Goal: Task Accomplishment & Management: Manage account settings

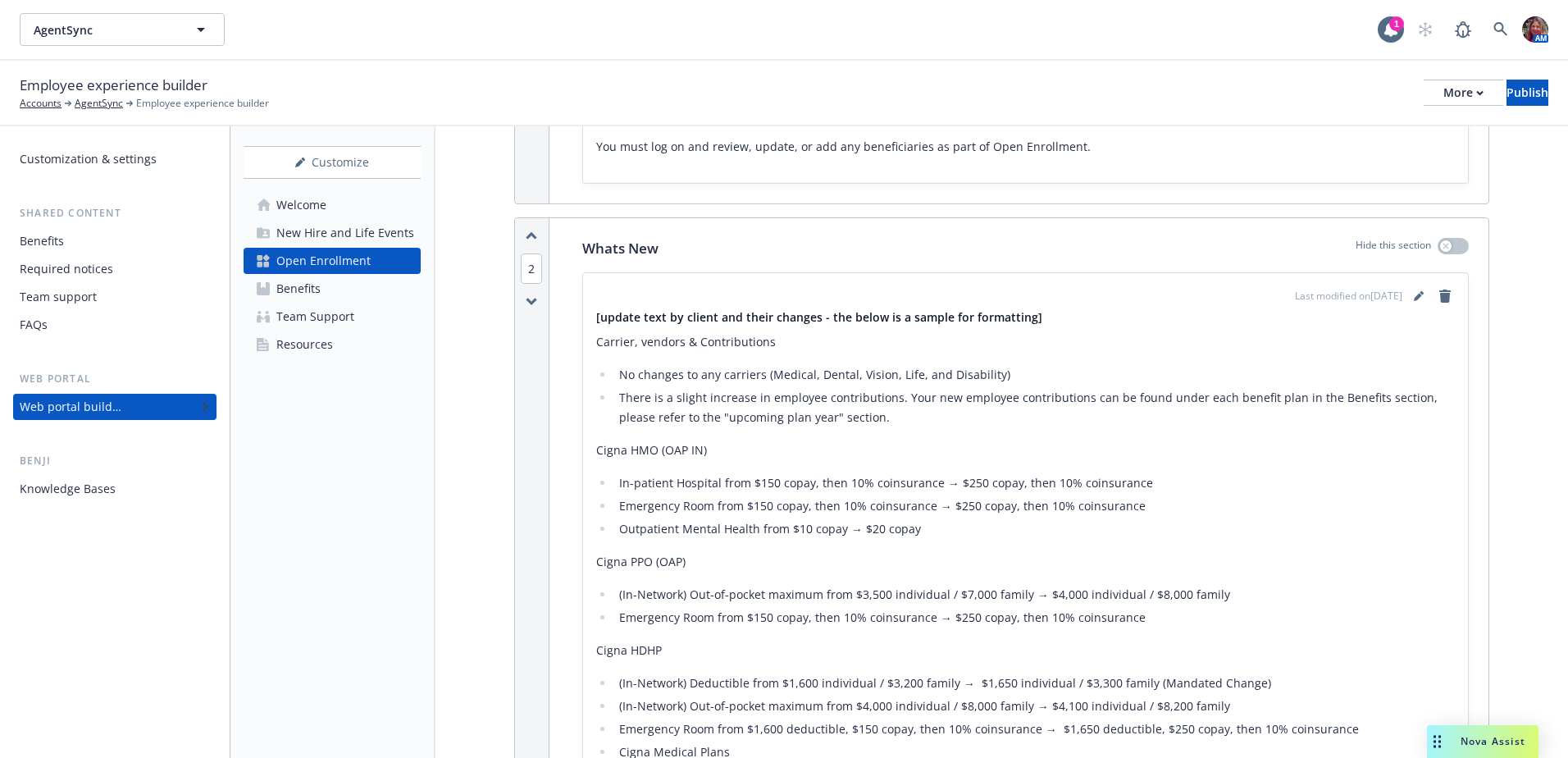
scroll to position [590, 0]
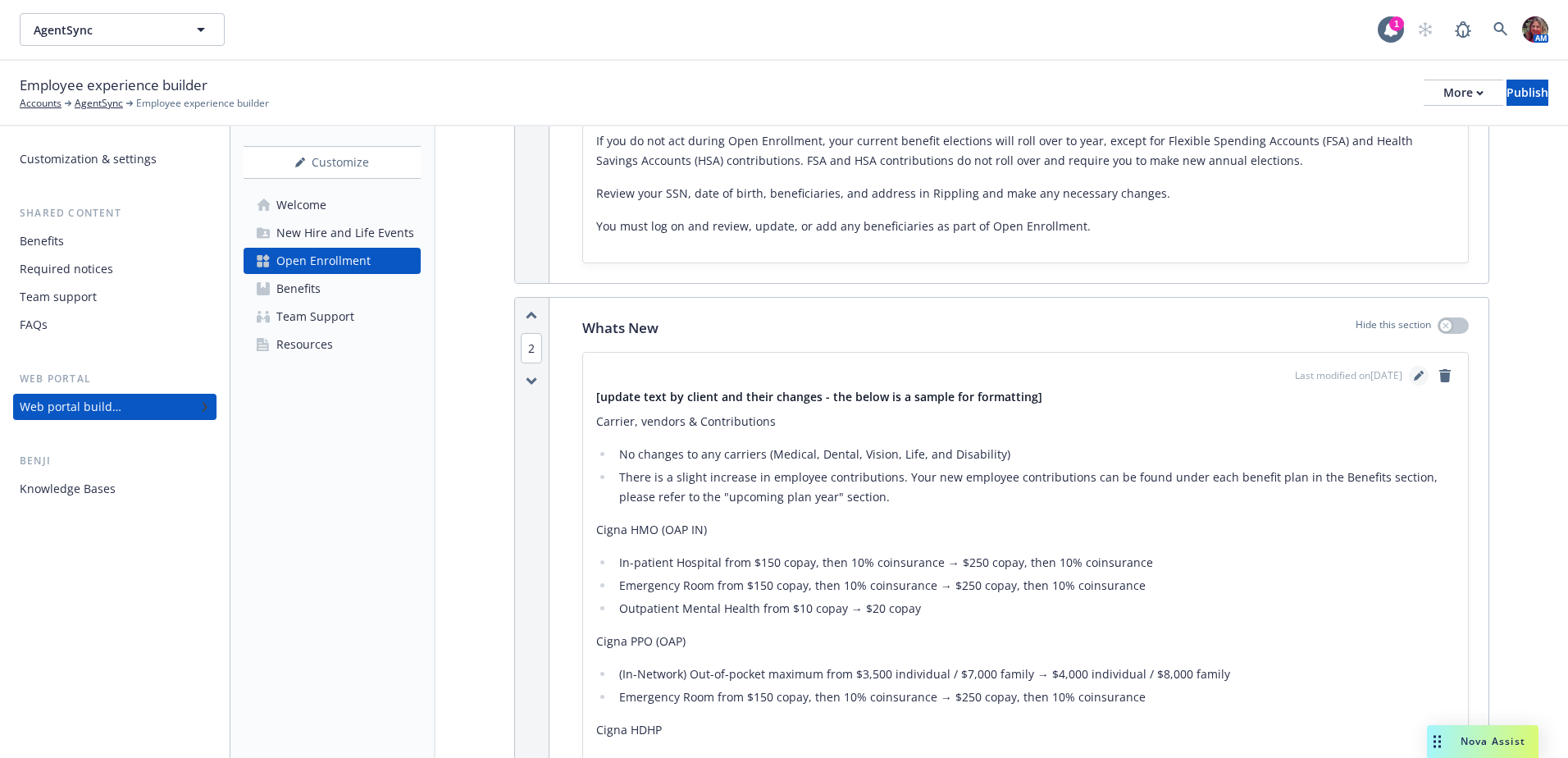
click at [1414, 379] on icon "editPencil" at bounding box center [1418, 377] width 8 height 8
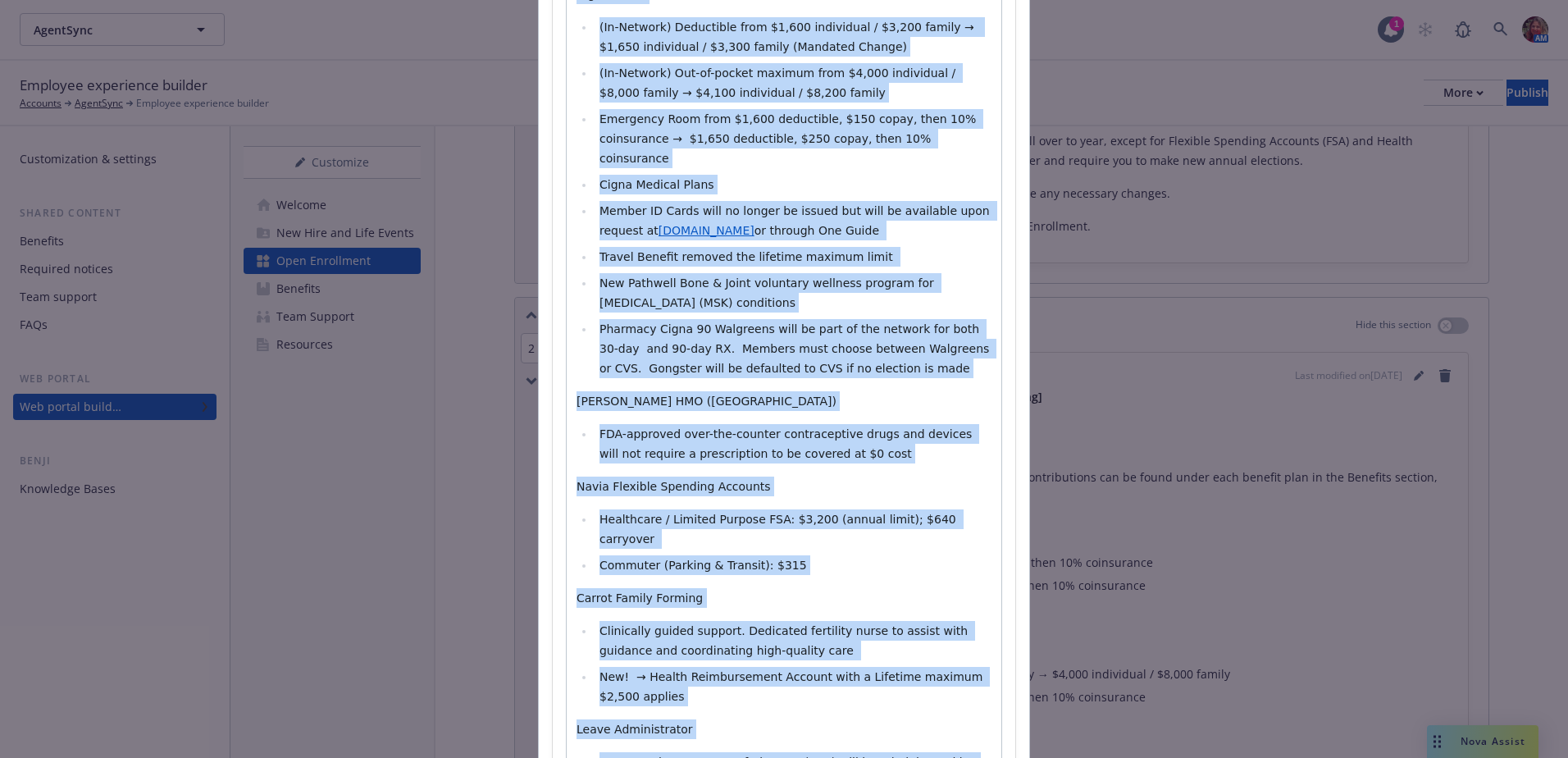
scroll to position [0, 0]
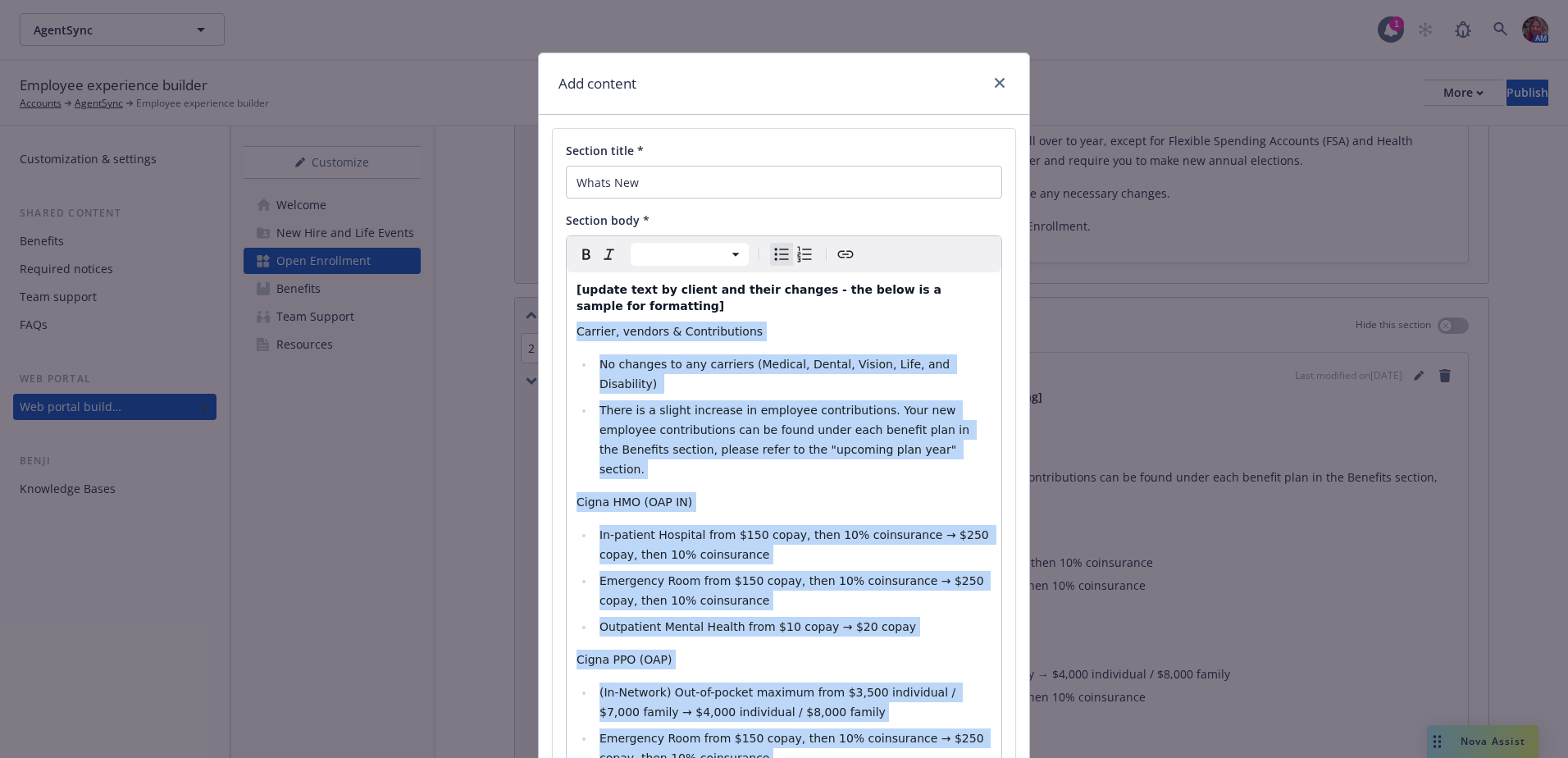
drag, startPoint x: 645, startPoint y: 576, endPoint x: 570, endPoint y: 316, distance: 270.6
select select "paragraph"
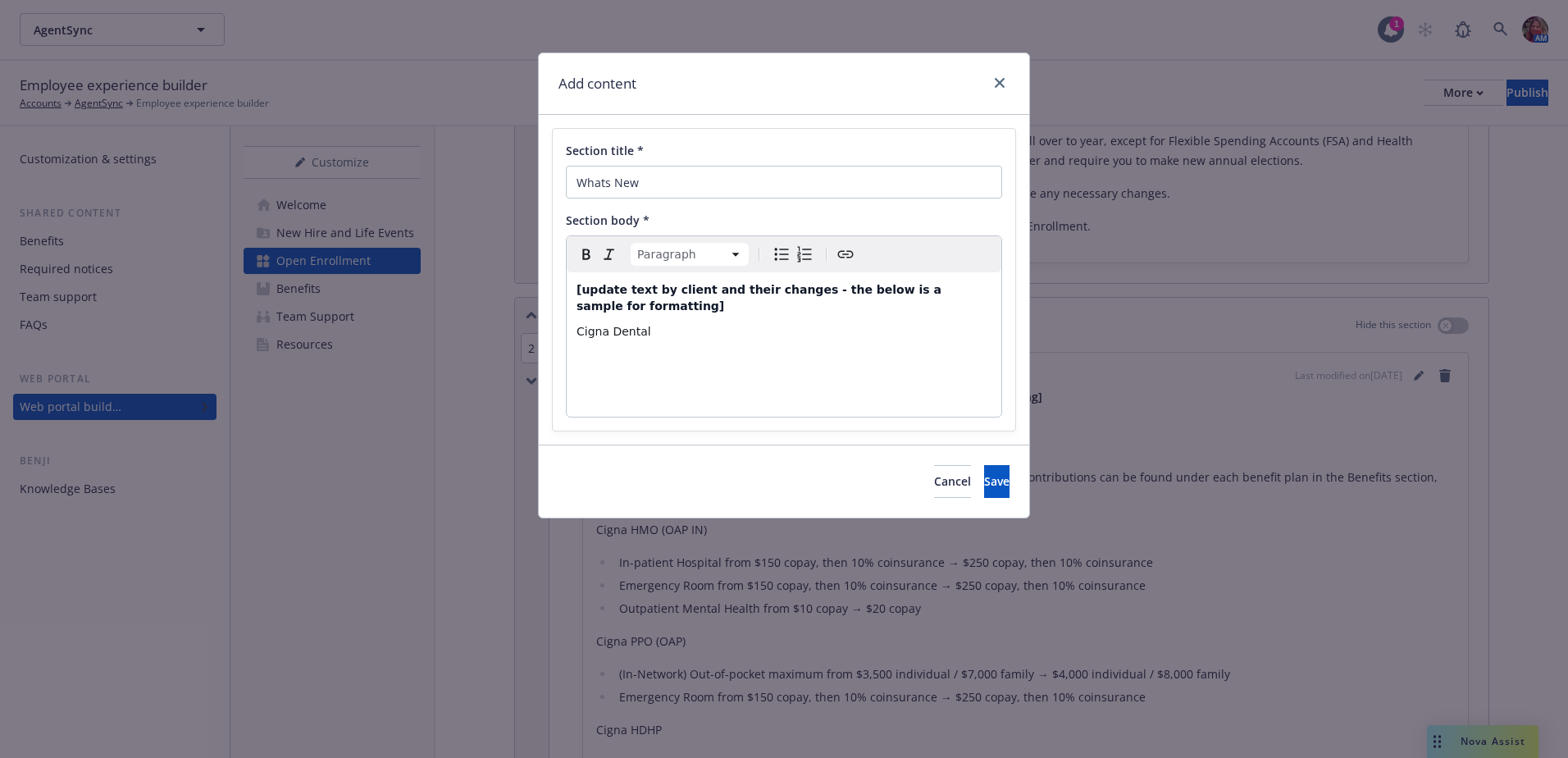
click at [773, 258] on icon "Bulleted list" at bounding box center [781, 254] width 20 height 20
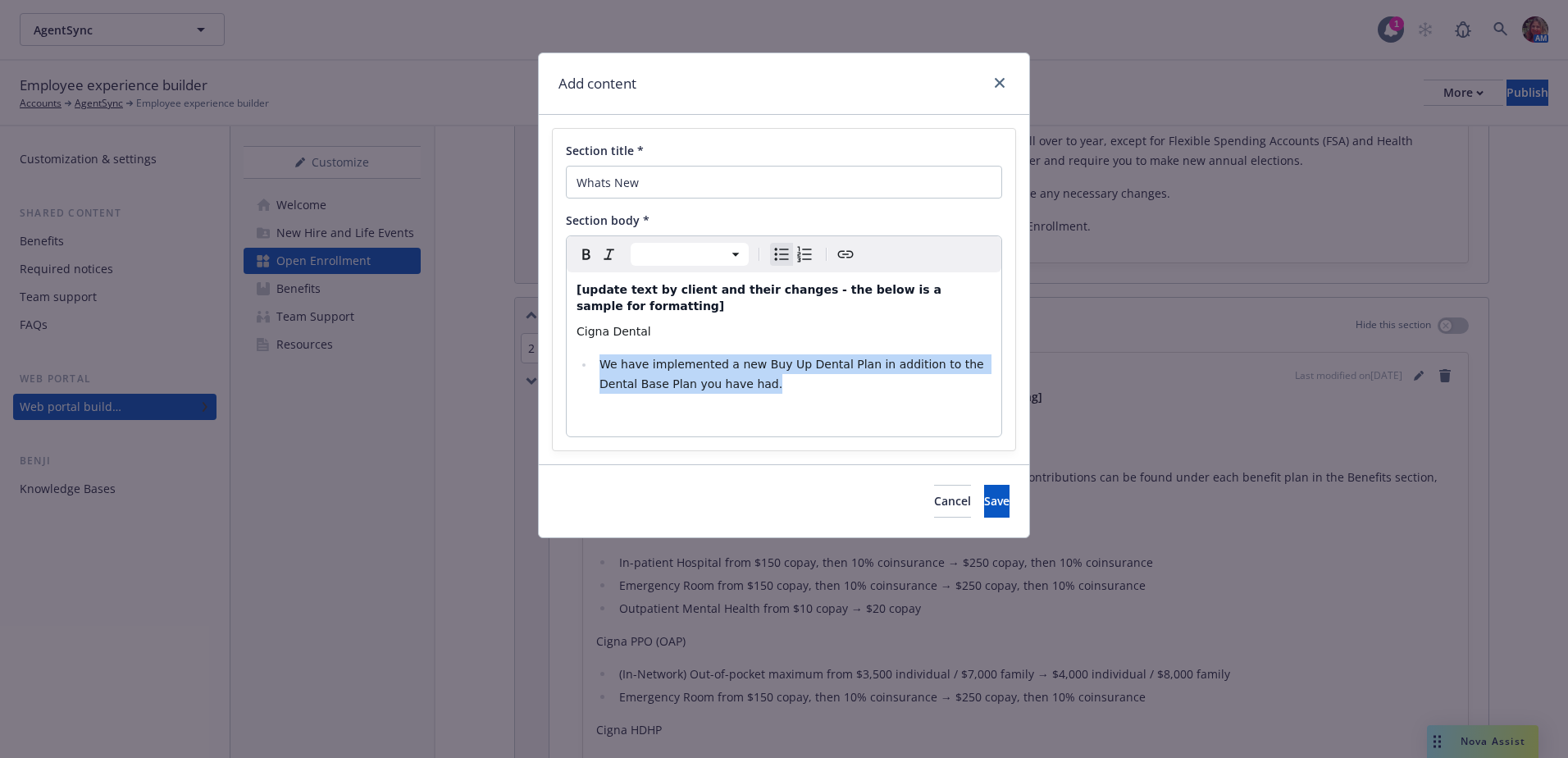
drag, startPoint x: 722, startPoint y: 369, endPoint x: 603, endPoint y: 355, distance: 119.8
click at [603, 355] on li "We have implemented a new Buy Up Dental Plan in addition to the Dental Base Pla…" at bounding box center [793, 375] width 397 height 40
copy span "We have implemented a new Buy Up Dental Plan in addition to the Dental Base Pla…"
click at [708, 368] on span "We have implemented a new Buy Up Dental Plan in addition to the Dental Base Pla…" at bounding box center [794, 374] width 388 height 33
drag, startPoint x: 749, startPoint y: 373, endPoint x: 538, endPoint y: 350, distance: 212.2
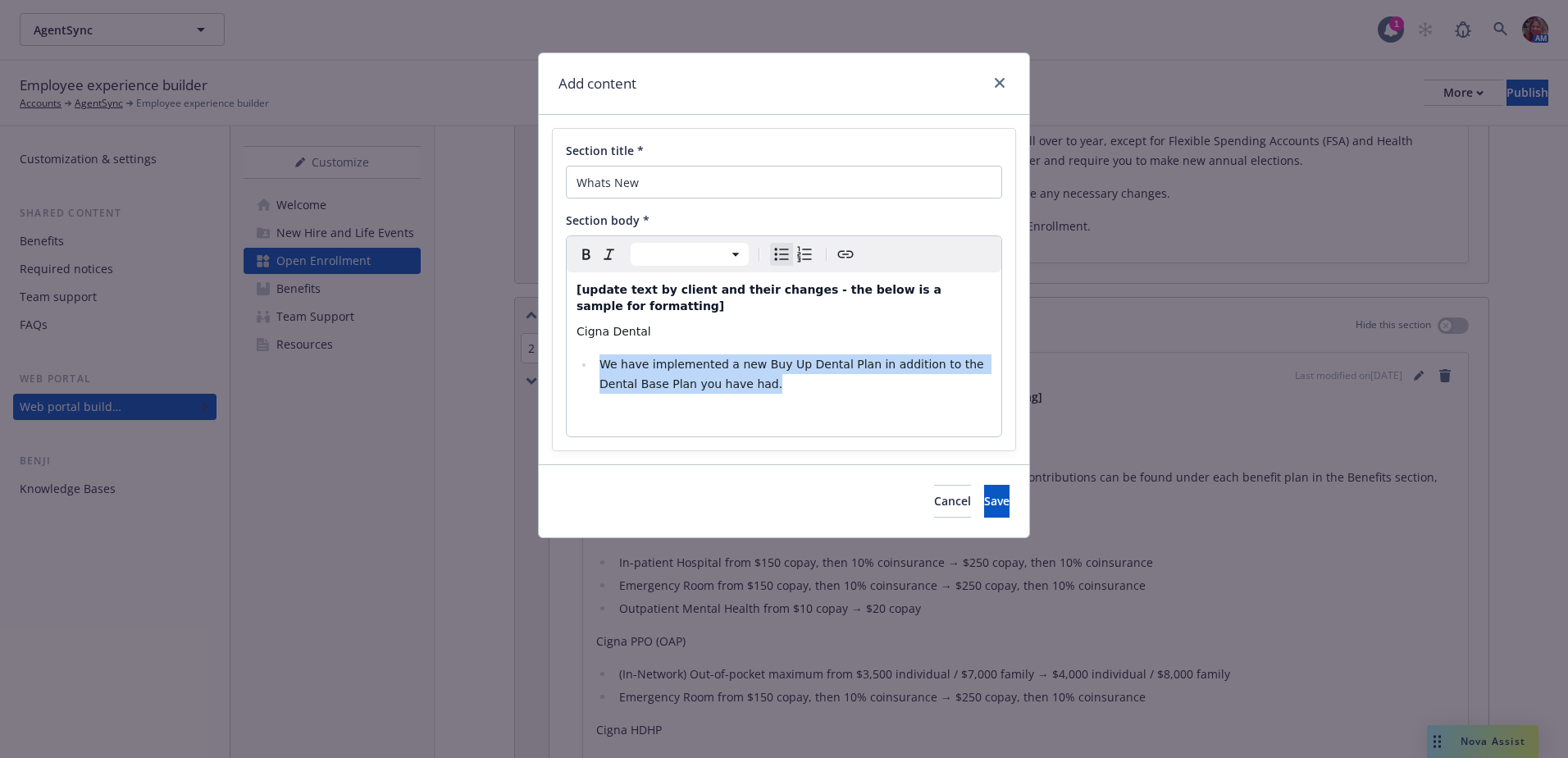
click at [538, 350] on div "Add content Section title * Whats New Section body * Paragraph Heading 1 Headin…" at bounding box center [784, 295] width 492 height 486
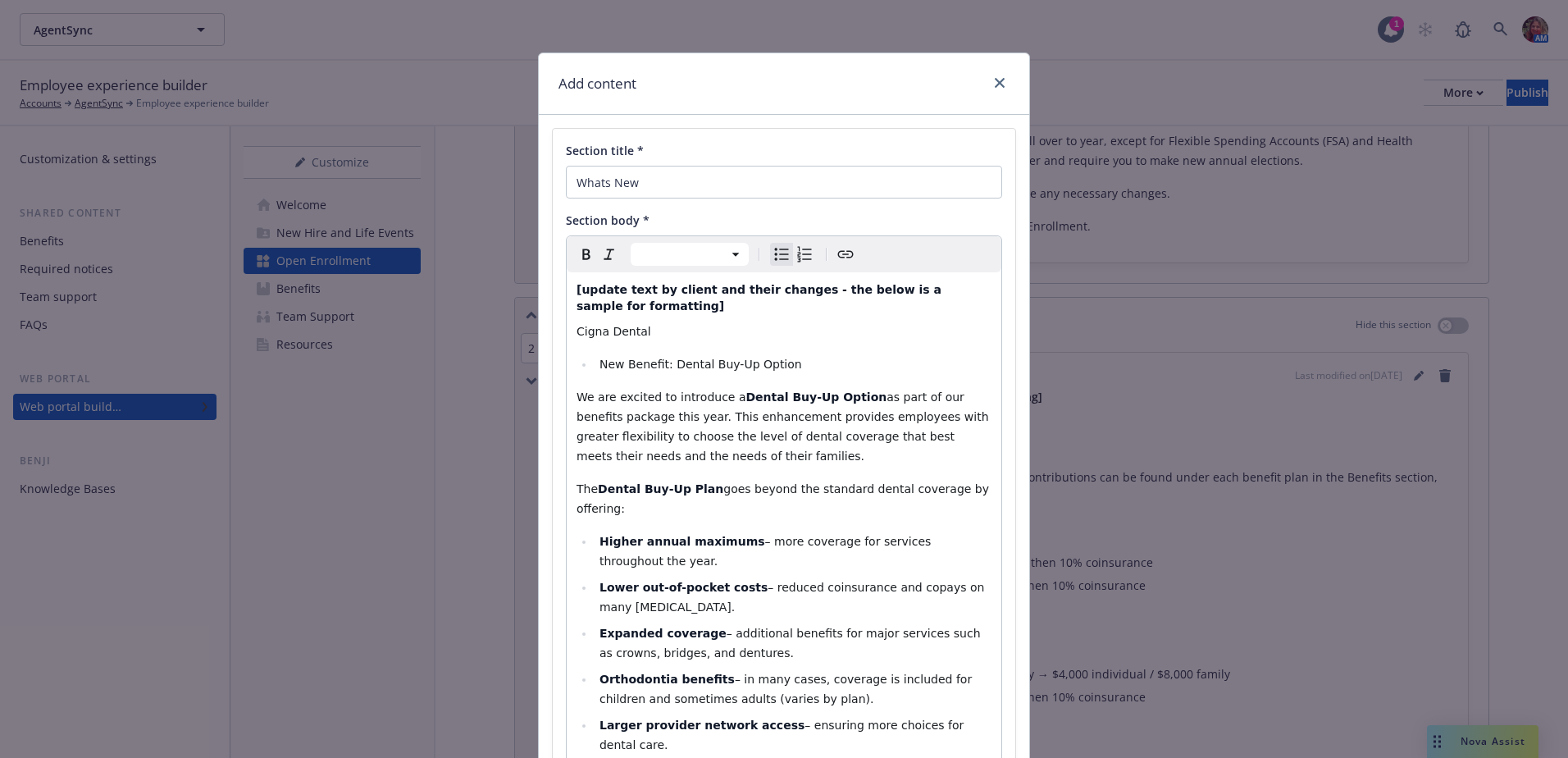
select select "paragraph"
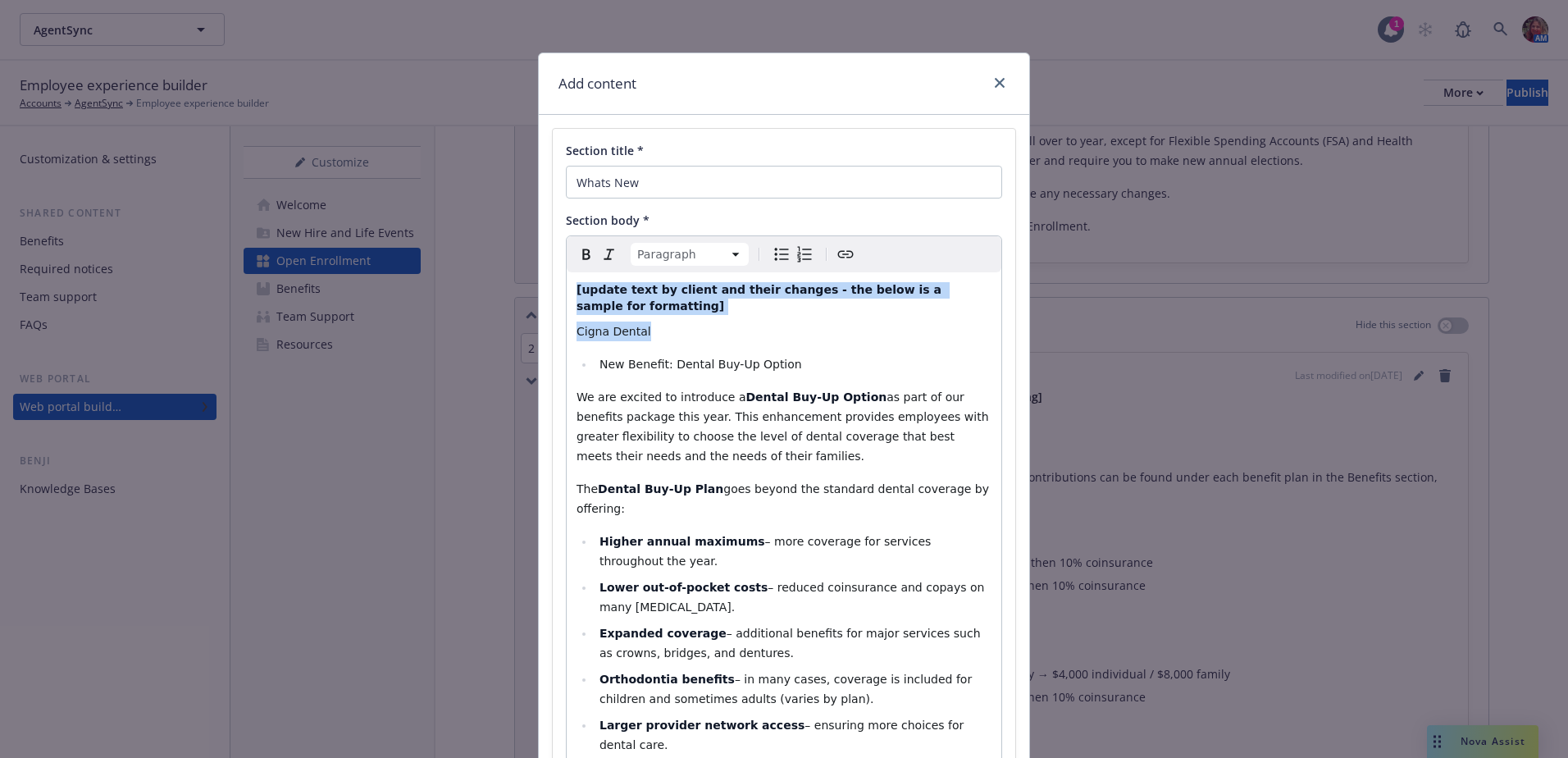
drag, startPoint x: 679, startPoint y: 322, endPoint x: 521, endPoint y: 275, distance: 164.8
click at [521, 275] on div "Add content Section title * Whats New Section body * Paragraph Paragraph Headin…" at bounding box center [784, 379] width 1568 height 758
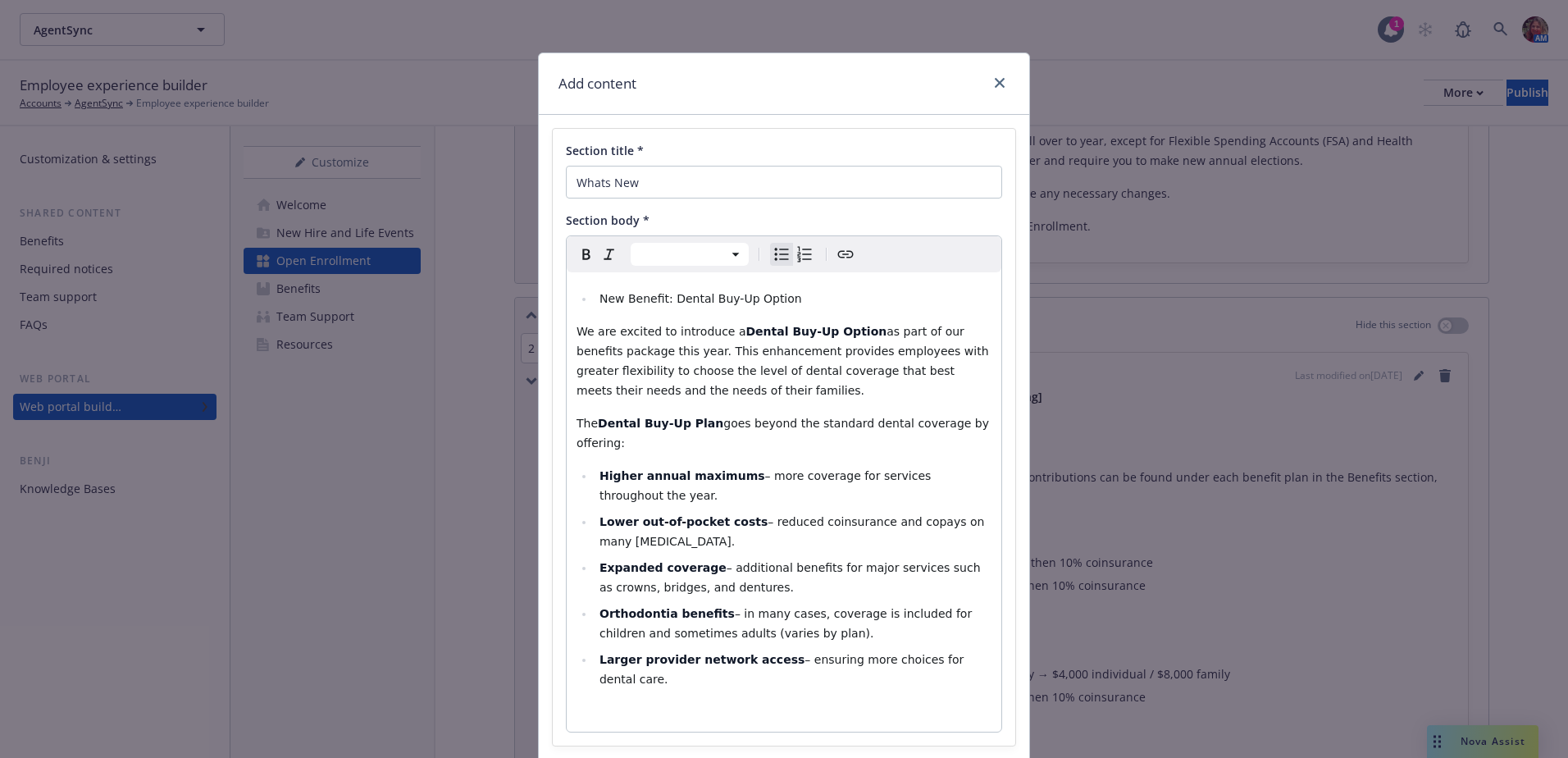
click at [664, 301] on span "New Benefit: Dental Buy-Up Option" at bounding box center [701, 298] width 203 height 13
select select "paragraph"
drag, startPoint x: 842, startPoint y: 334, endPoint x: 809, endPoint y: 330, distance: 33.2
click at [809, 330] on p "We are excited to introduce a Dental Buy-Up Option as part of our benefits pack…" at bounding box center [784, 361] width 415 height 79
select select
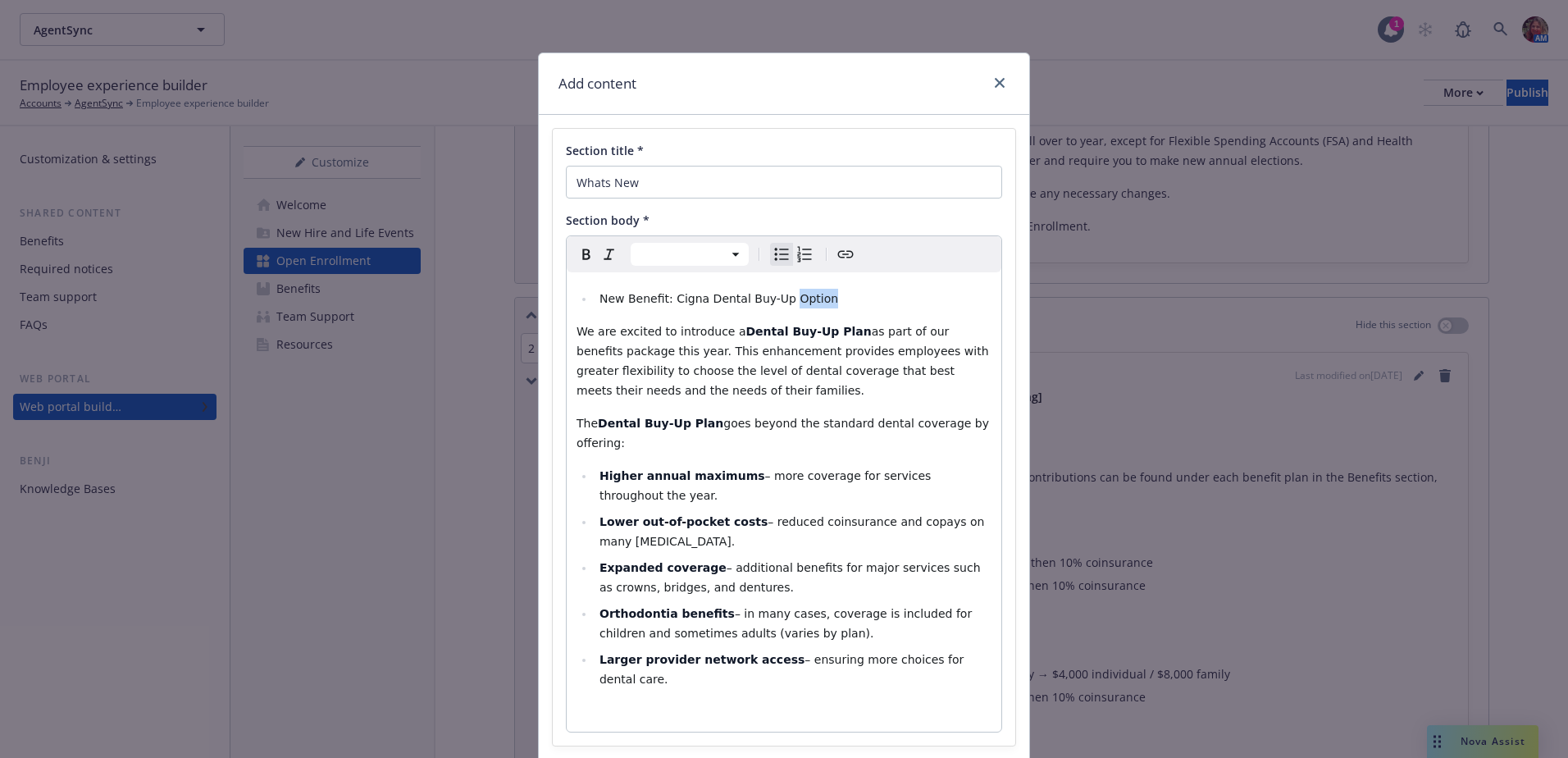
drag, startPoint x: 803, startPoint y: 298, endPoint x: 772, endPoint y: 295, distance: 31.1
click at [772, 295] on span "New Benefit: Cigna Dental Buy-Up Option" at bounding box center [719, 298] width 239 height 13
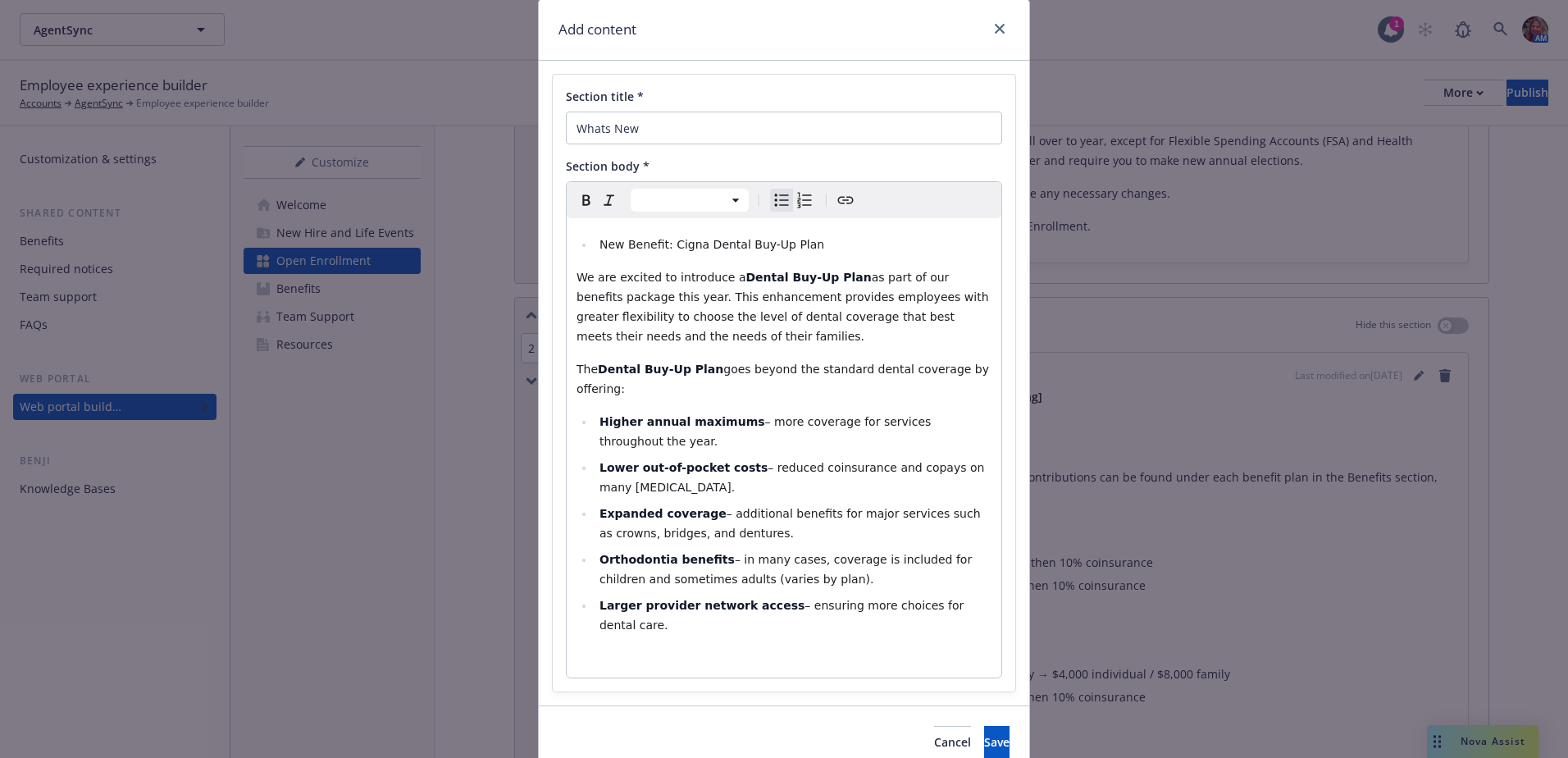
scroll to position [89, 0]
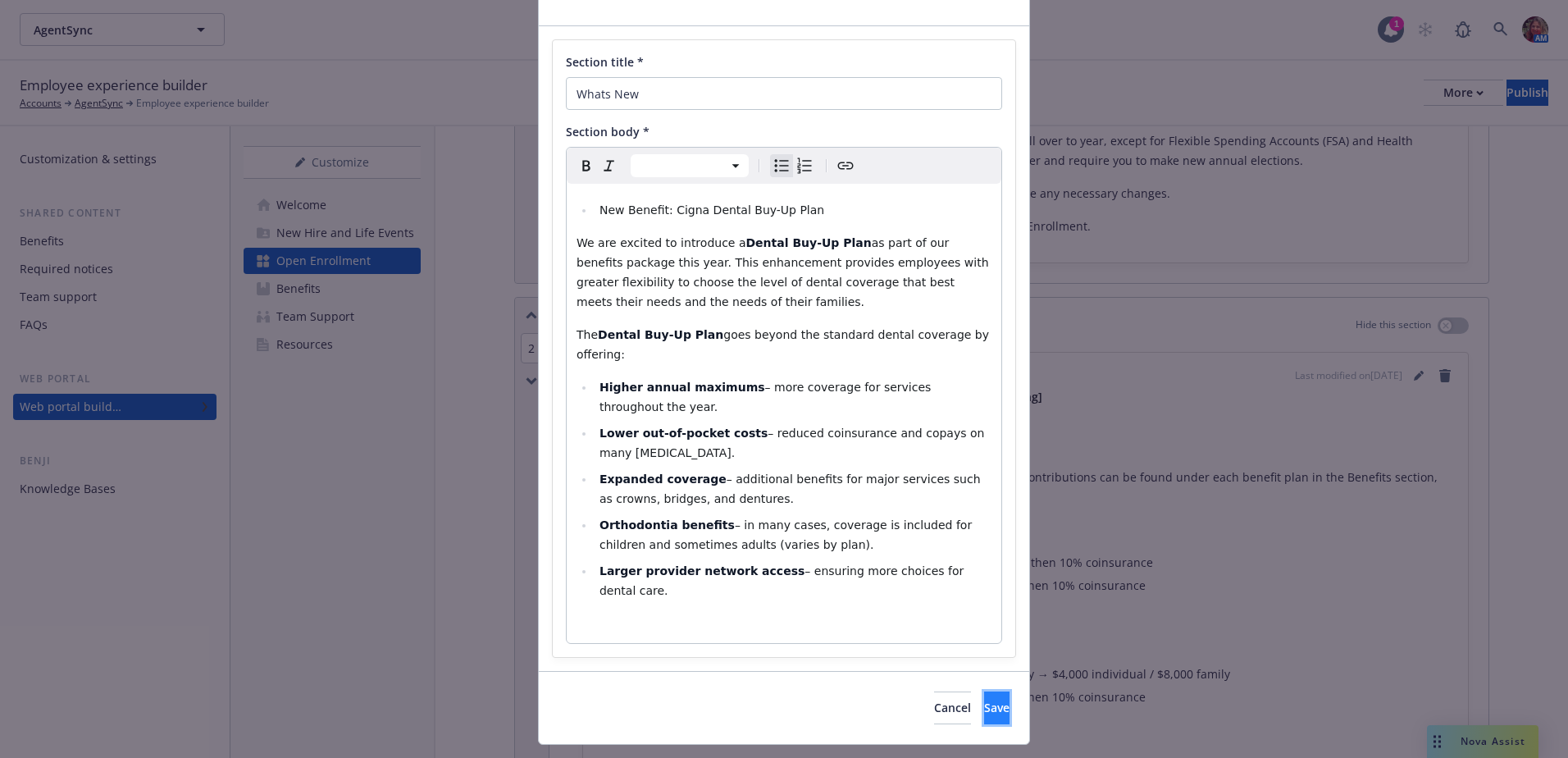
click at [984, 700] on span "Save" at bounding box center [997, 707] width 25 height 15
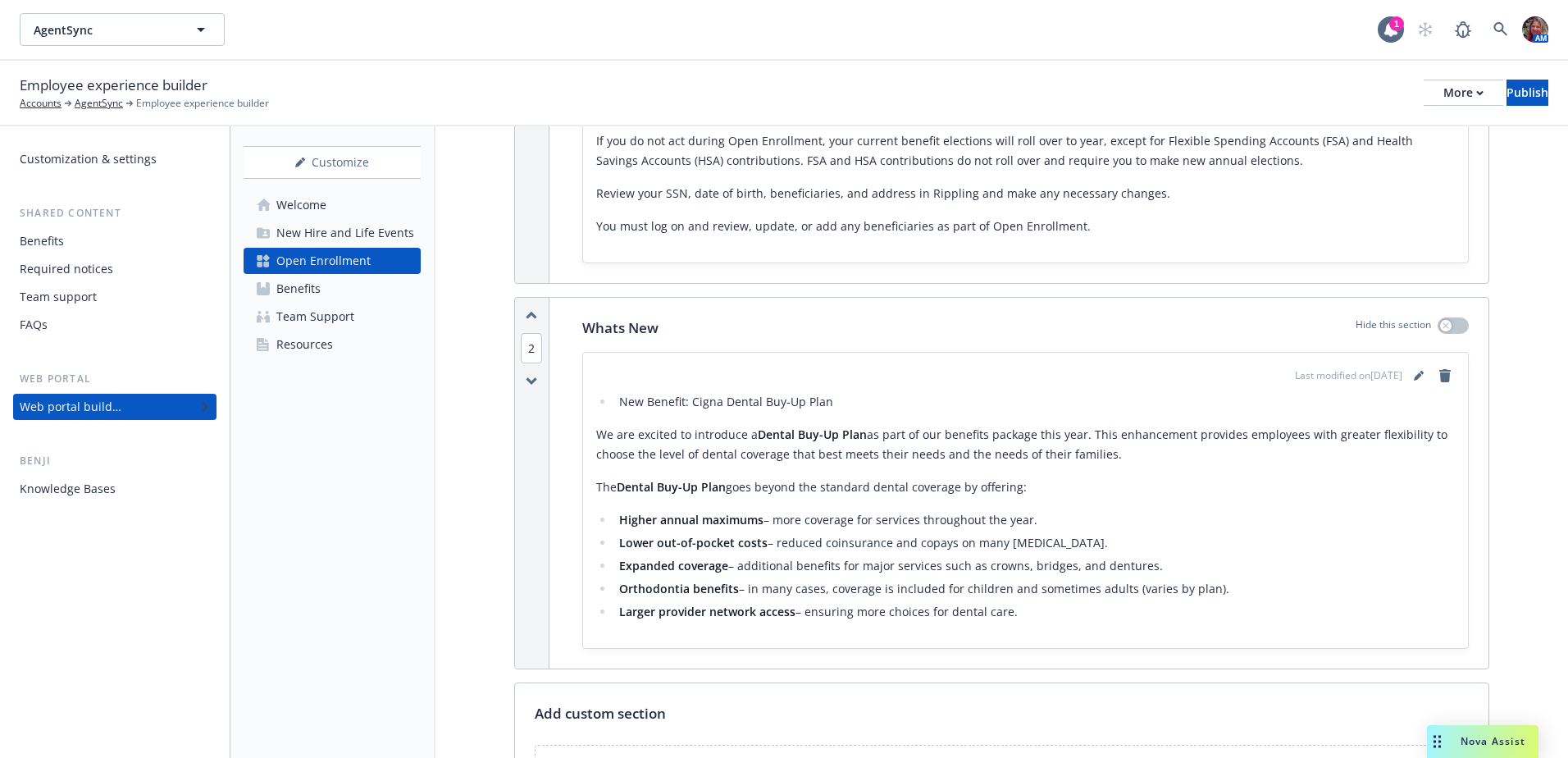
drag, startPoint x: 1031, startPoint y: 610, endPoint x: 619, endPoint y: 382, distance: 470.9
click at [619, 382] on div "Last modified on [DATE] New Benefit: Cigna Dental Buy-Up Plan We are excited to…" at bounding box center [1026, 500] width 859 height 269
drag, startPoint x: 619, startPoint y: 382, endPoint x: 743, endPoint y: 425, distance: 131.2
click at [743, 425] on p "We are excited to introduce a Dental Buy-Up Plan as part of our benefits packag…" at bounding box center [1026, 445] width 859 height 40
click at [1507, 93] on button "Publish" at bounding box center [1528, 93] width 42 height 26
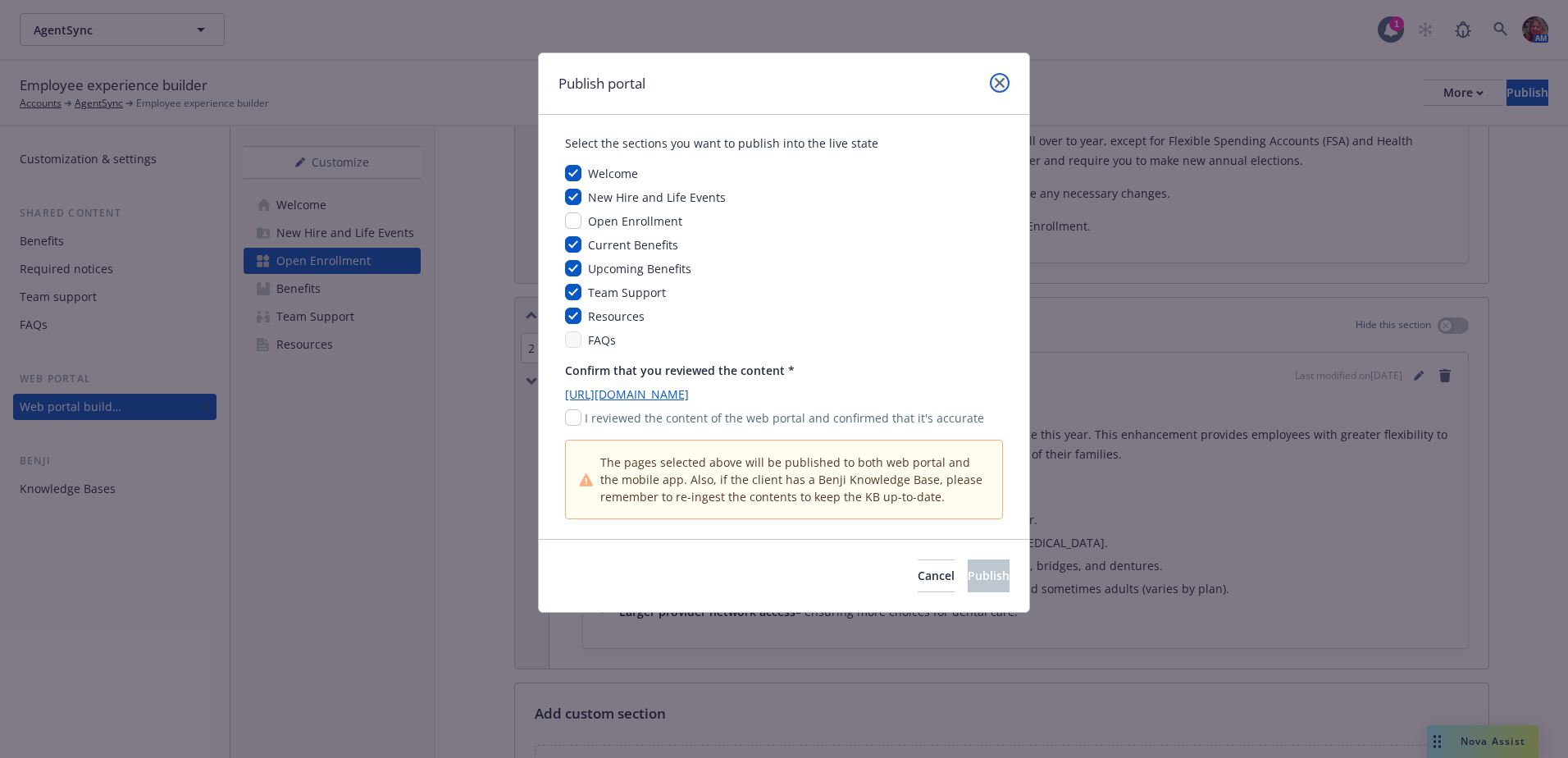
click at [993, 82] on link "close" at bounding box center [1000, 83] width 20 height 20
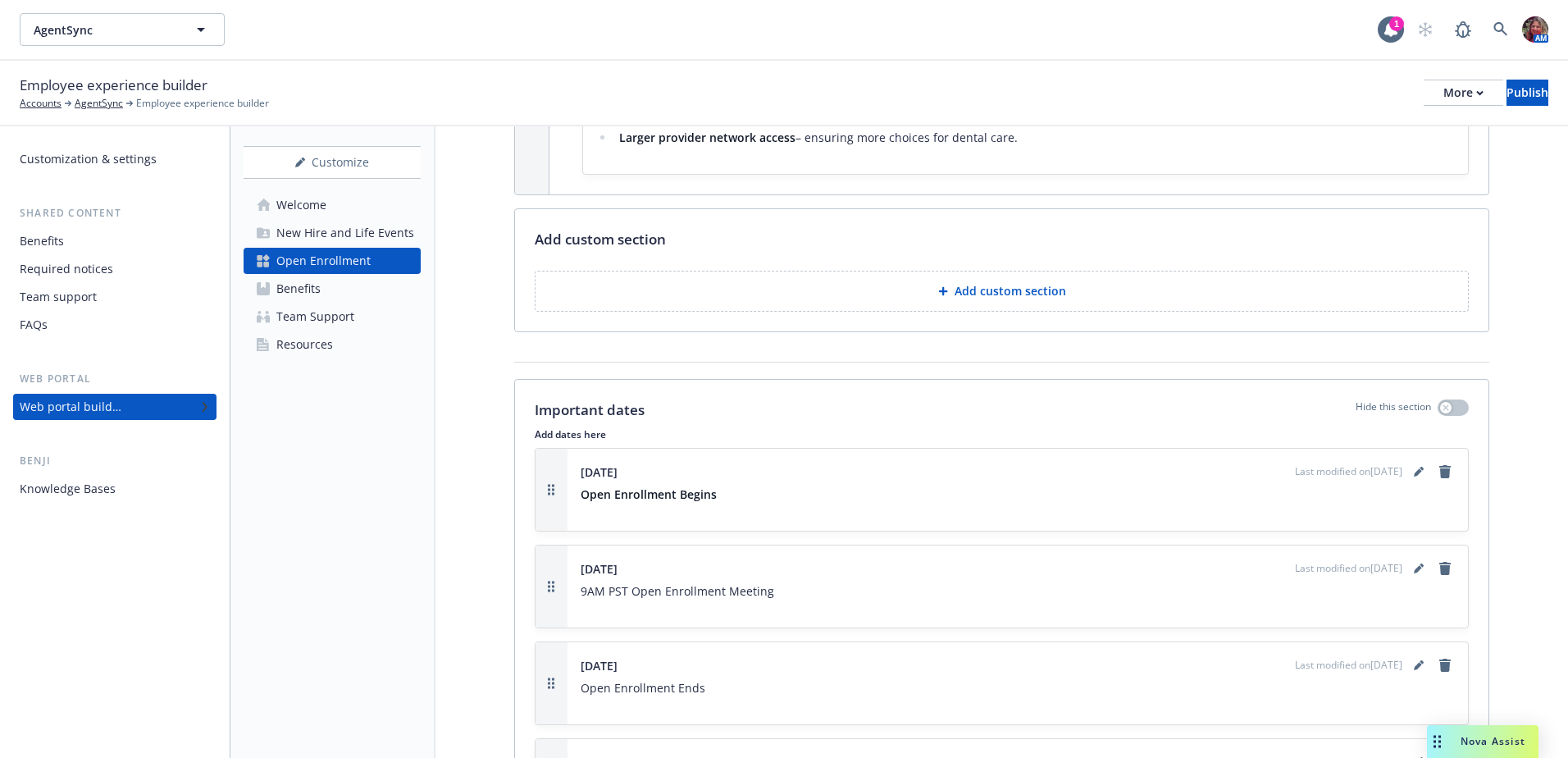
scroll to position [1164, 0]
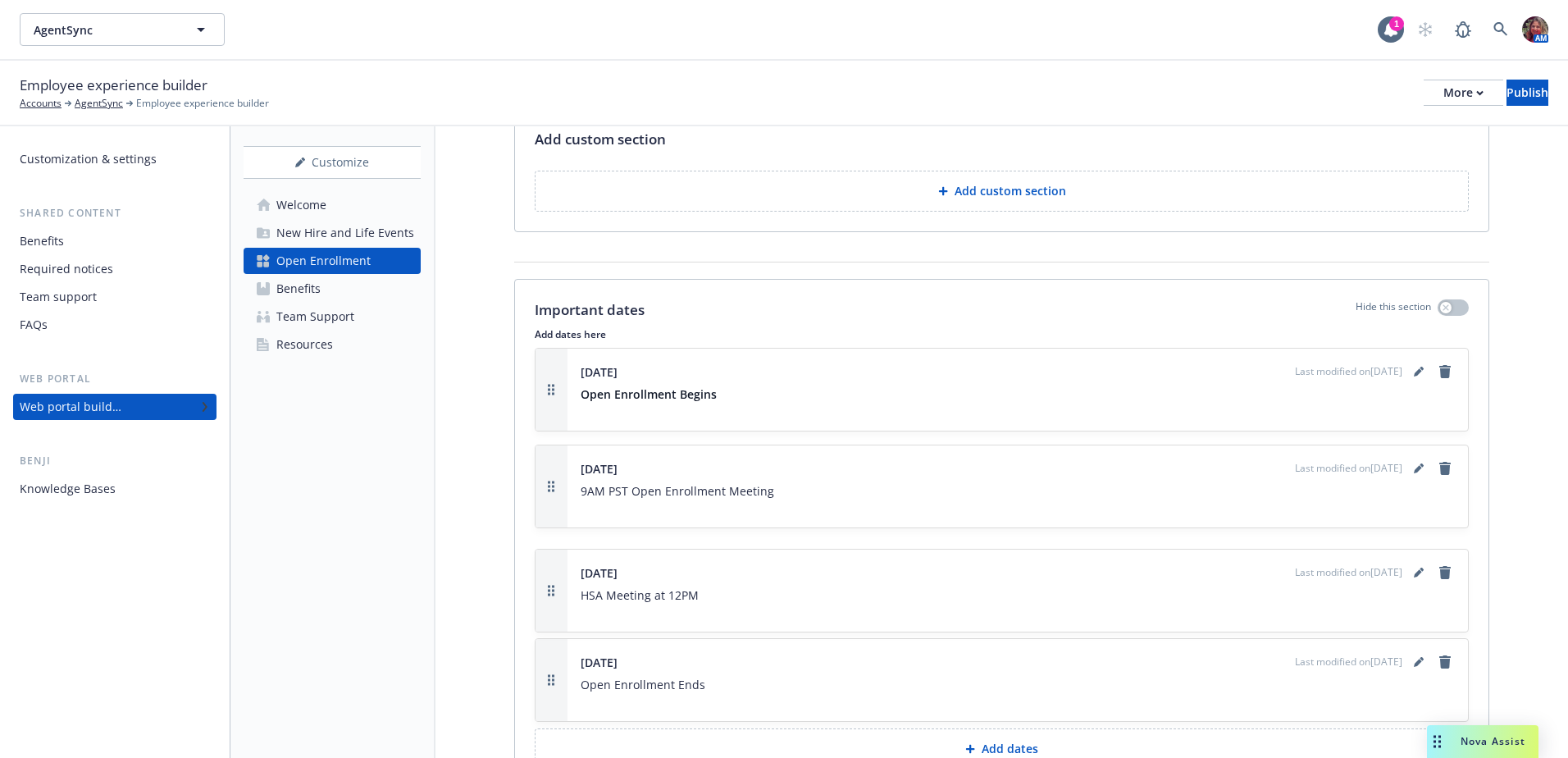
drag, startPoint x: 552, startPoint y: 683, endPoint x: 544, endPoint y: 593, distance: 90.4
click at [1414, 665] on icon "editPencil" at bounding box center [1419, 662] width 10 height 10
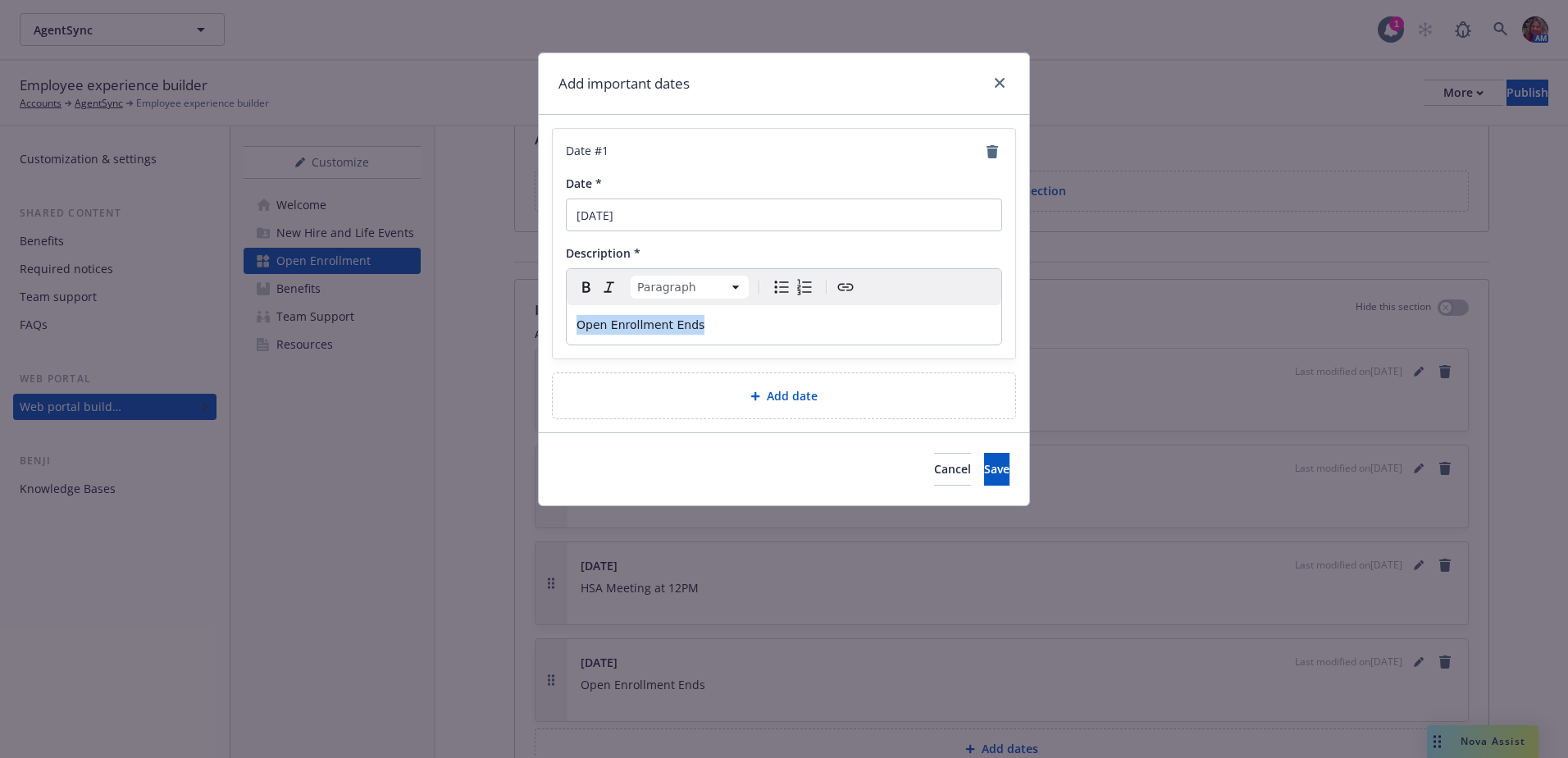
drag, startPoint x: 712, startPoint y: 325, endPoint x: 560, endPoint y: 325, distance: 152.0
click at [560, 325] on div "Date # 1 Date * [DATE] Description * Paragraph Paragraph Heading 1 Heading 2 He…" at bounding box center [784, 243] width 462 height 230
click at [582, 286] on icon "Bold" at bounding box center [586, 287] width 20 height 20
click at [984, 475] on span "Save" at bounding box center [997, 468] width 25 height 15
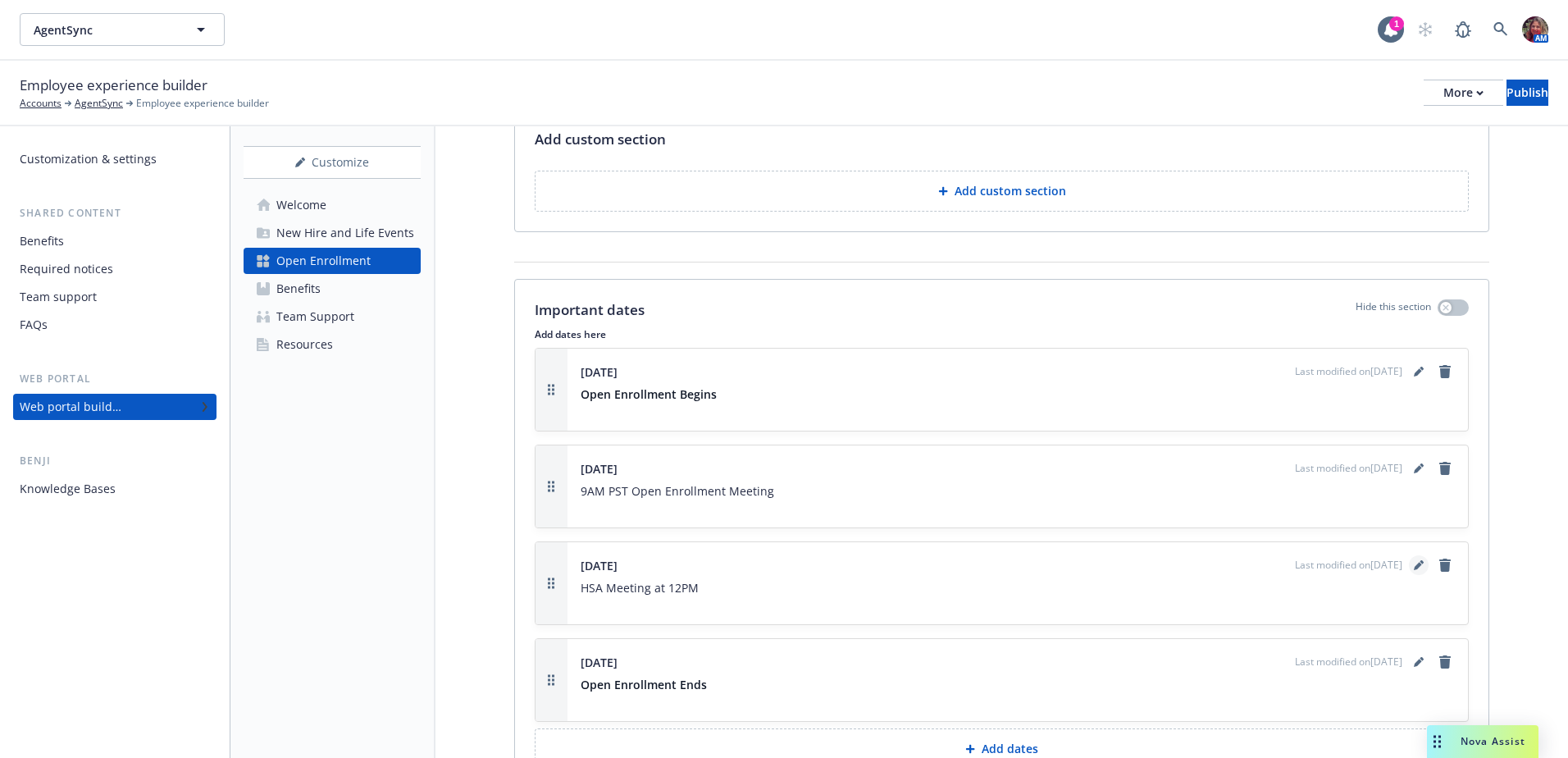
click at [1409, 558] on link "editPencil" at bounding box center [1419, 565] width 20 height 20
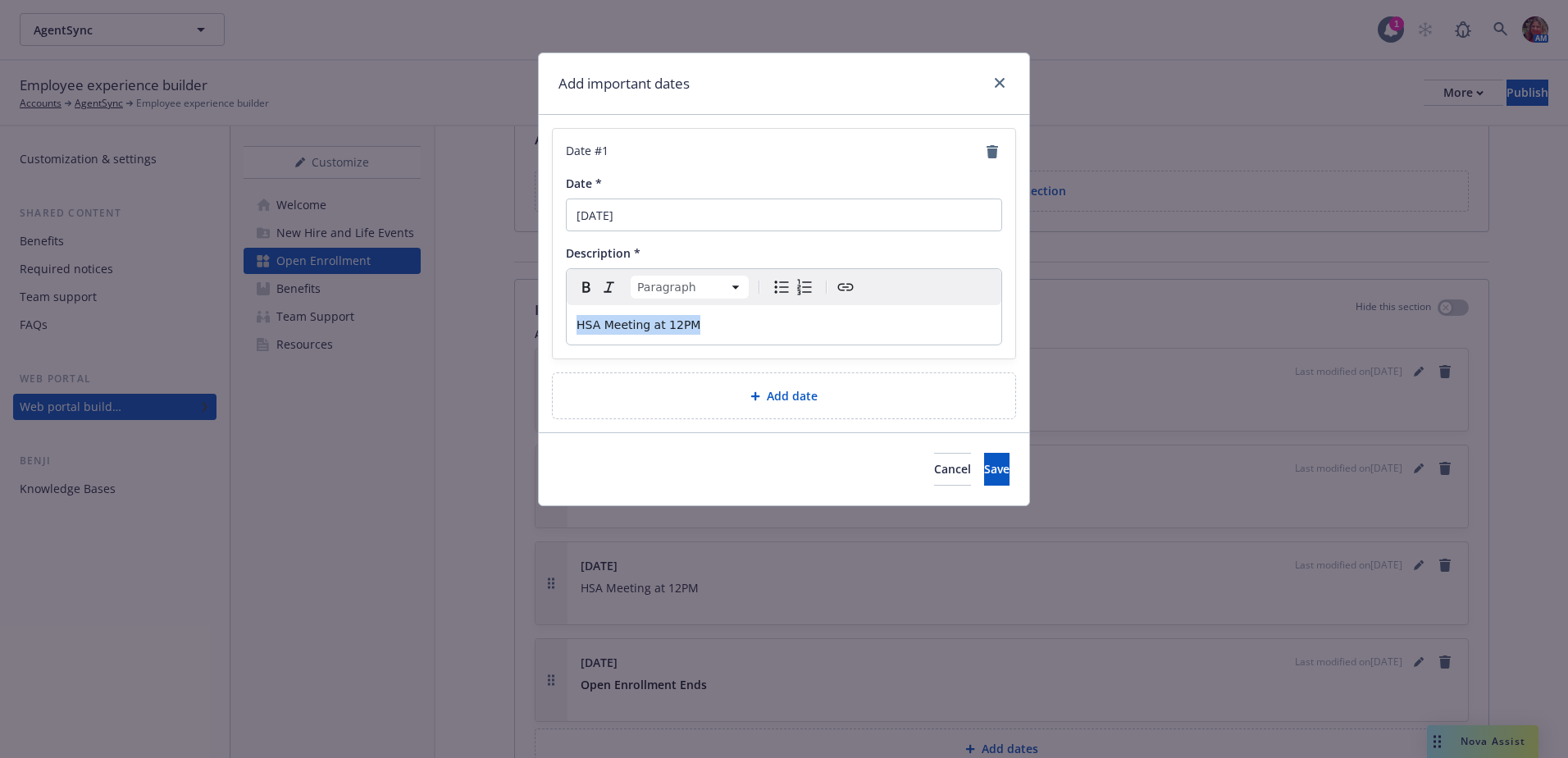
drag, startPoint x: 739, startPoint y: 331, endPoint x: 540, endPoint y: 313, distance: 199.8
click at [540, 313] on div "Date # 1 Date * [DATE] Description * Paragraph Paragraph Heading 1 Heading 2 He…" at bounding box center [784, 273] width 490 height 317
click at [585, 285] on icon "Bold" at bounding box center [586, 287] width 20 height 20
click at [984, 461] on button "Save" at bounding box center [997, 469] width 25 height 33
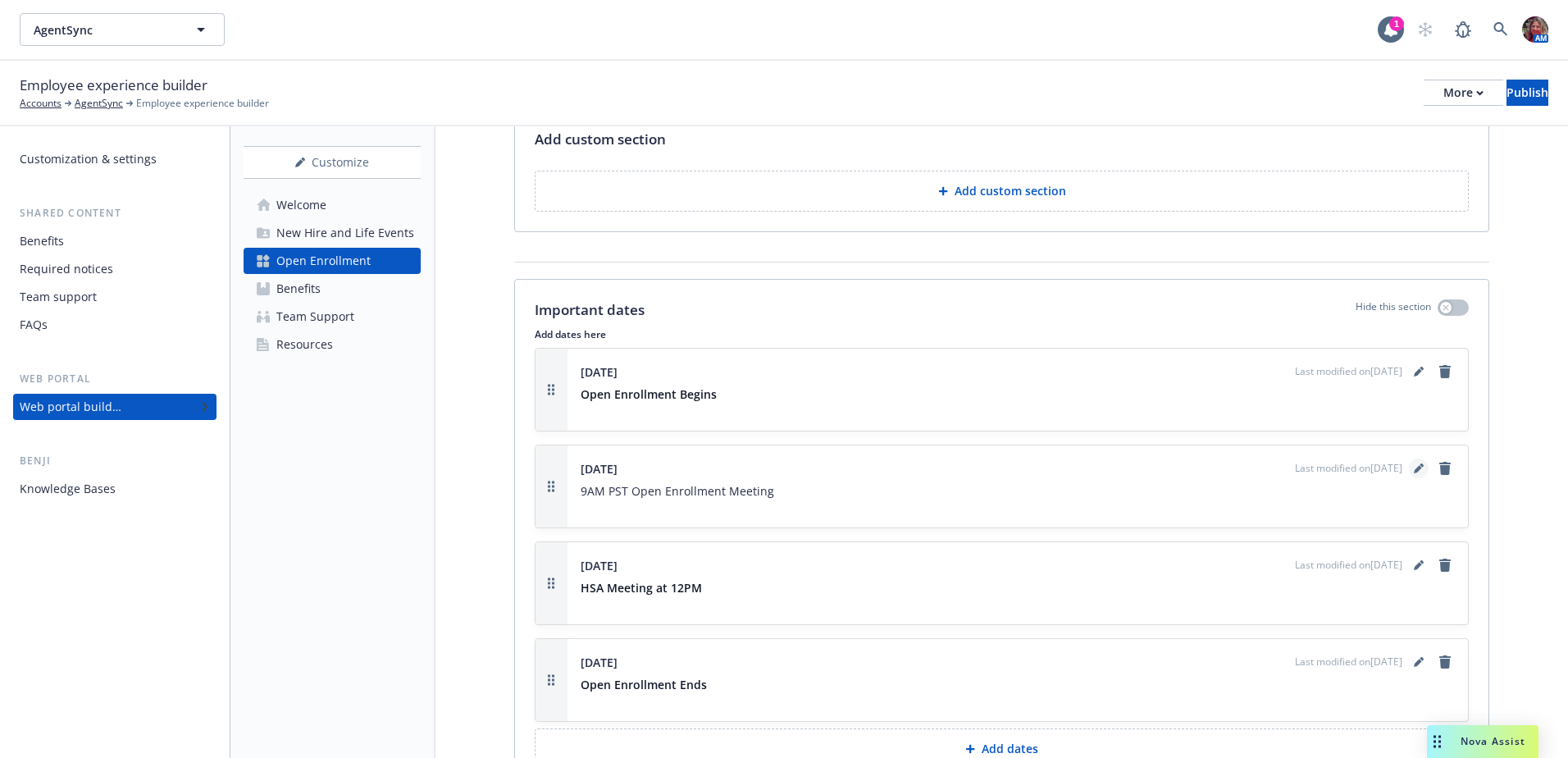
click at [1414, 468] on icon "editPencil" at bounding box center [1418, 470] width 8 height 8
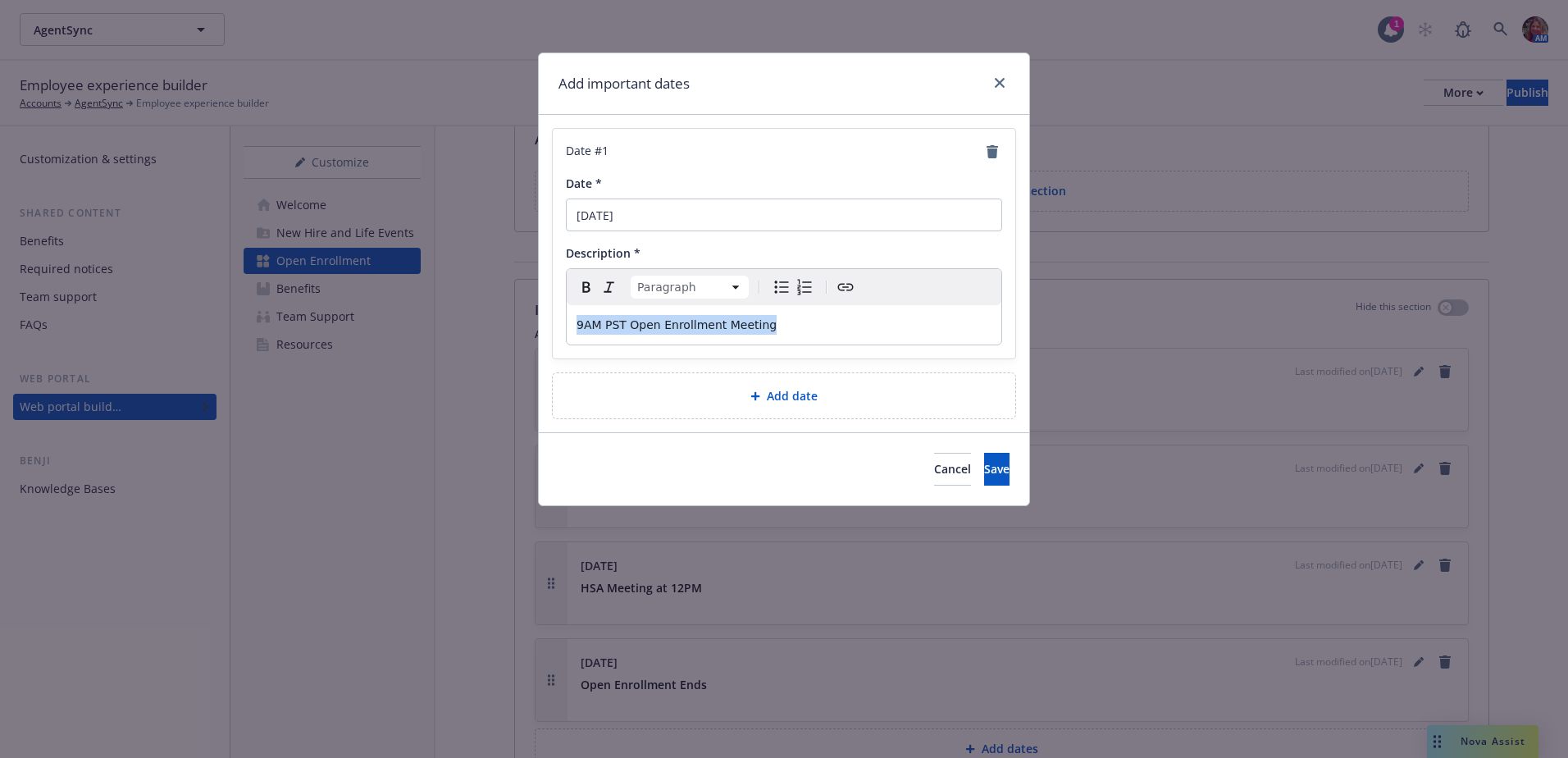
drag, startPoint x: 780, startPoint y: 330, endPoint x: 553, endPoint y: 333, distance: 227.0
click at [553, 333] on div "Date # 1 Date * [DATE] Description * Paragraph Paragraph Heading 1 Heading 2 He…" at bounding box center [784, 243] width 462 height 230
click at [585, 294] on icon "Bold" at bounding box center [586, 287] width 20 height 20
click at [984, 467] on span "Save" at bounding box center [997, 468] width 25 height 15
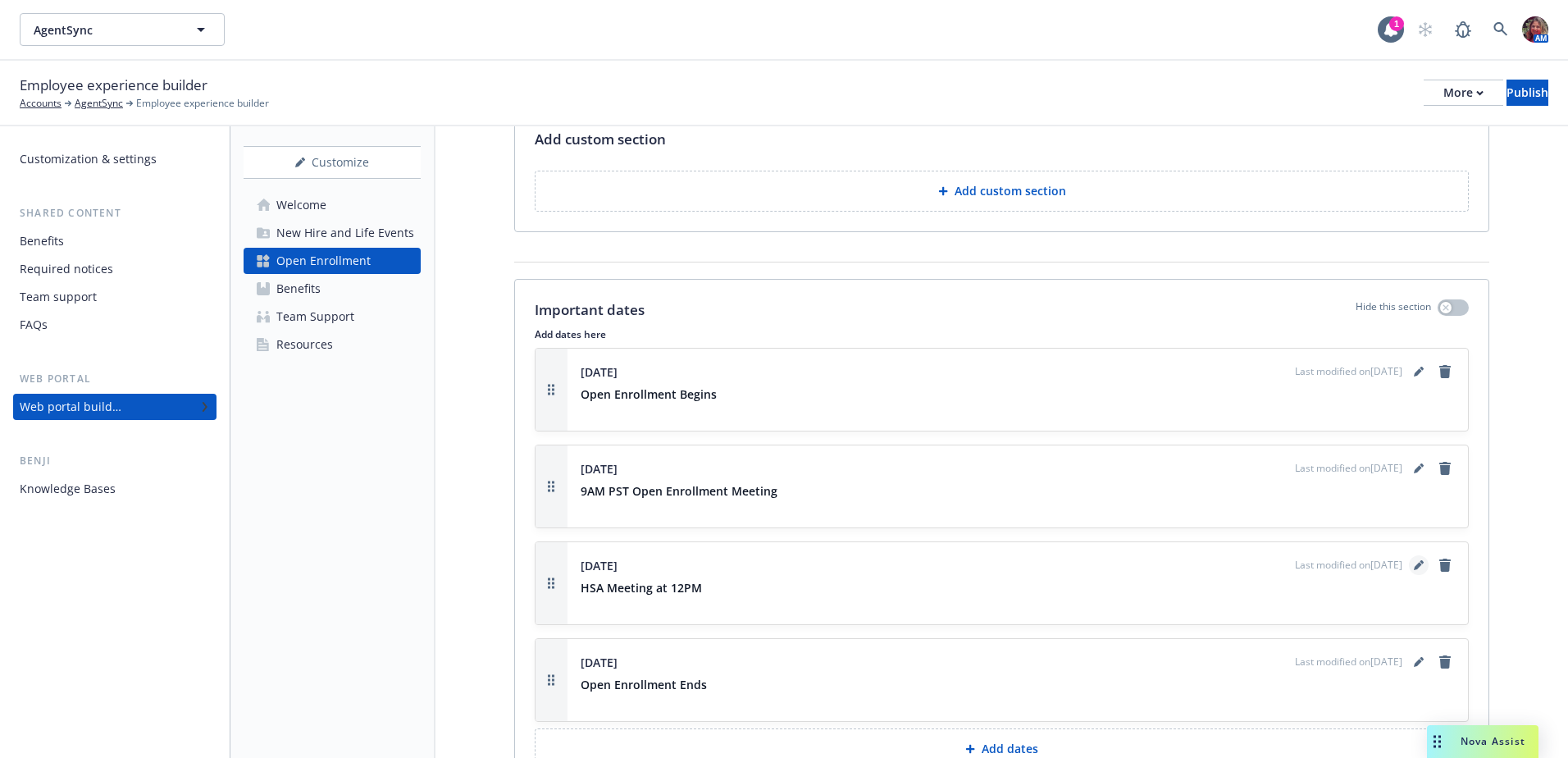
click at [1409, 562] on link "editPencil" at bounding box center [1419, 565] width 20 height 20
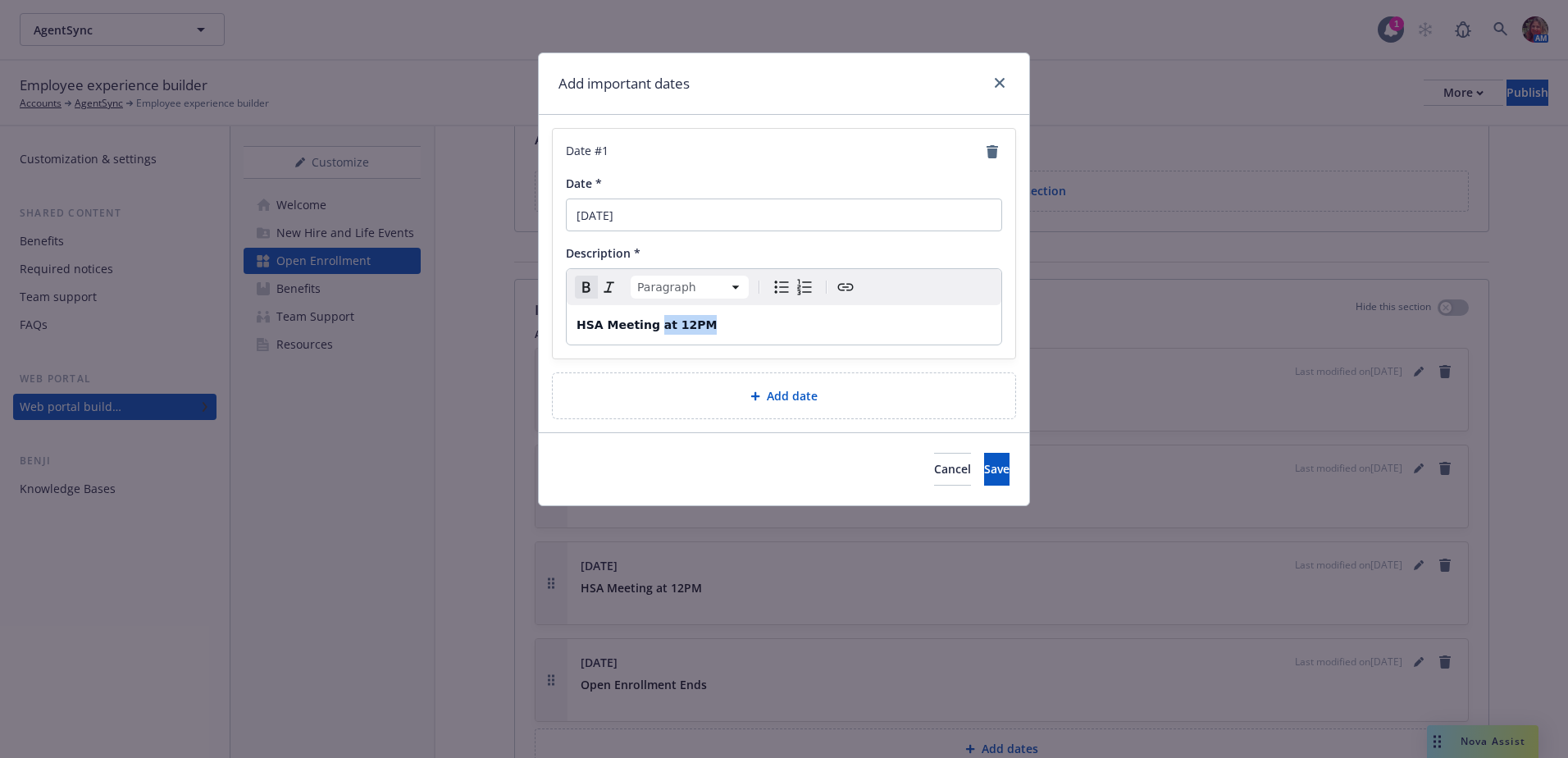
drag, startPoint x: 702, startPoint y: 326, endPoint x: 654, endPoint y: 326, distance: 48.0
click at [654, 326] on p "HSA Meeting at 12PM" at bounding box center [784, 325] width 415 height 20
click at [712, 328] on p "HSA Meeting at 12PM" at bounding box center [784, 325] width 415 height 20
click at [581, 327] on strong "HSA Meeting" at bounding box center [618, 324] width 84 height 13
click at [984, 468] on button "Save" at bounding box center [997, 469] width 25 height 33
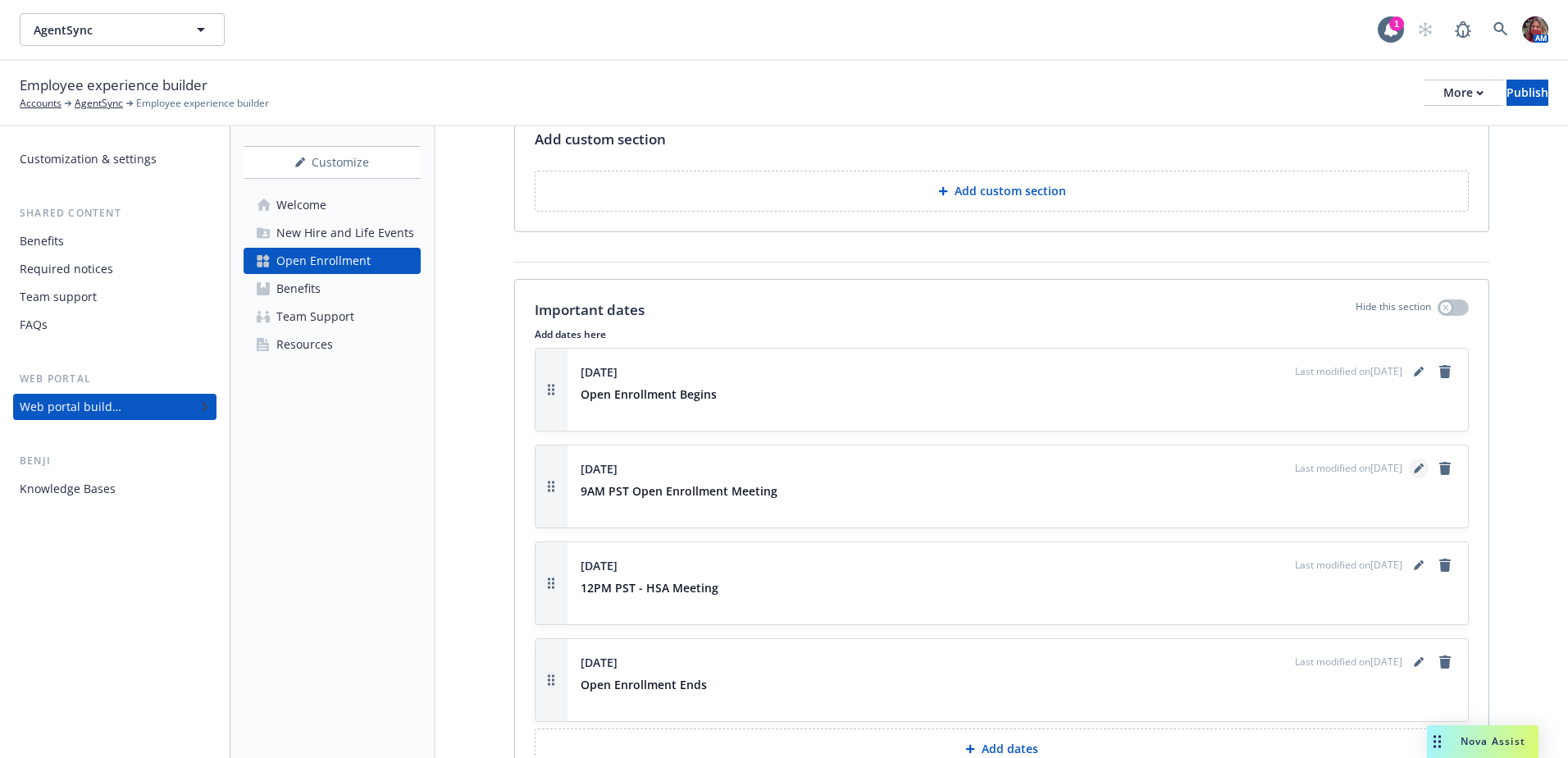
click at [1414, 468] on icon "editPencil" at bounding box center [1418, 470] width 8 height 8
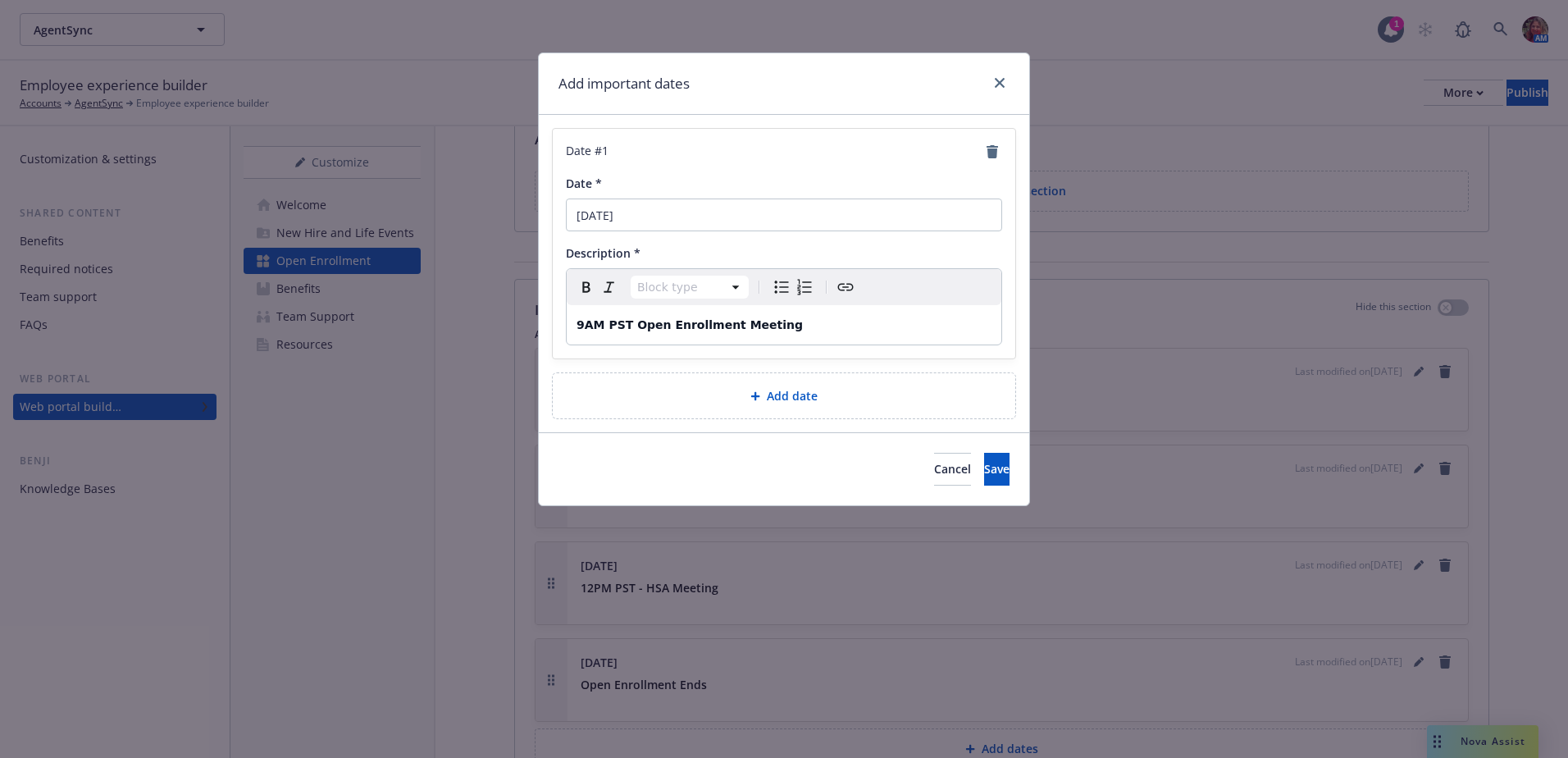
click at [631, 323] on strong "9AM PST Open Enrollment Meeting" at bounding box center [690, 324] width 226 height 13
click at [990, 474] on button "Save" at bounding box center [997, 469] width 25 height 33
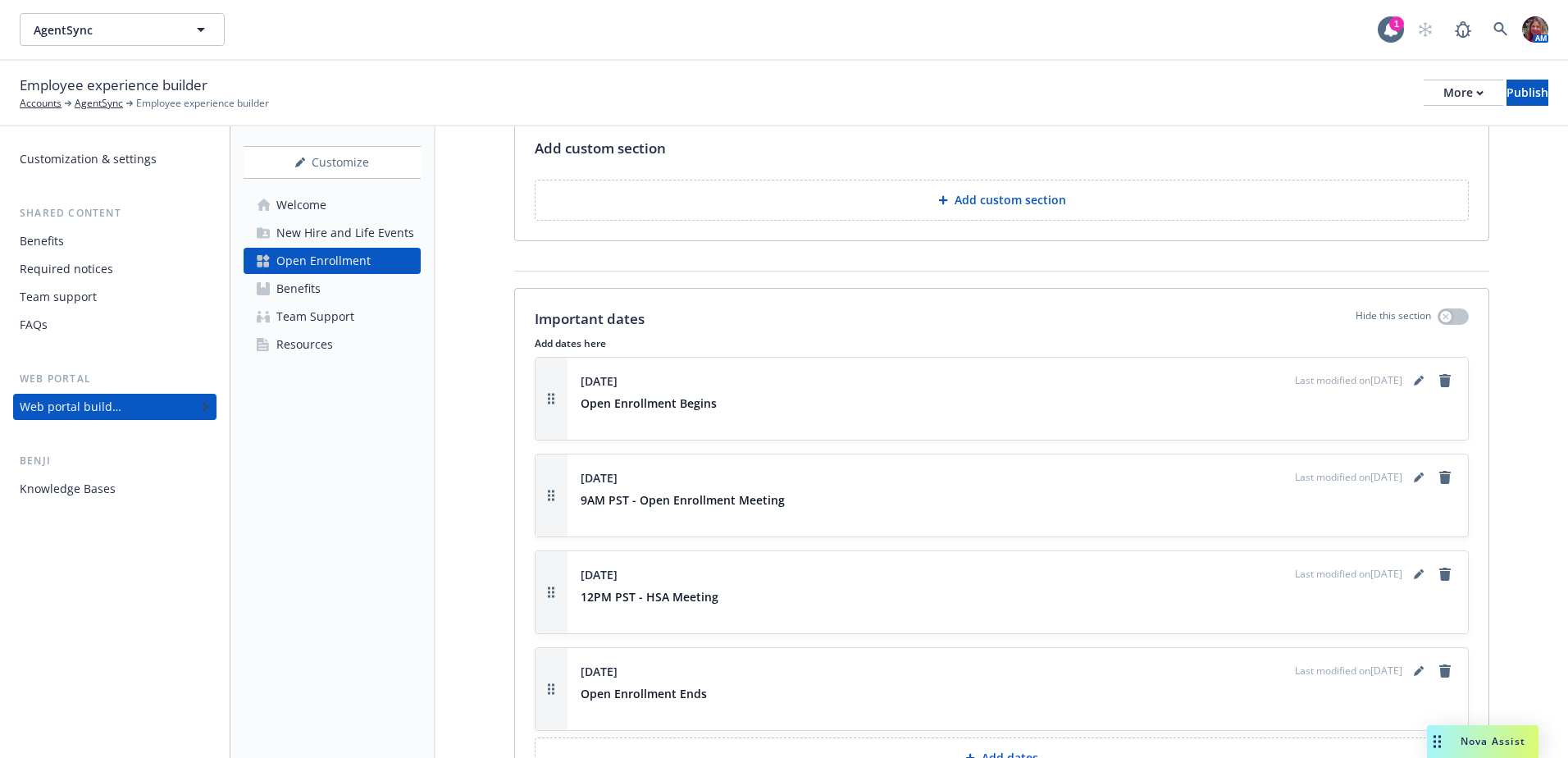
scroll to position [1312, 0]
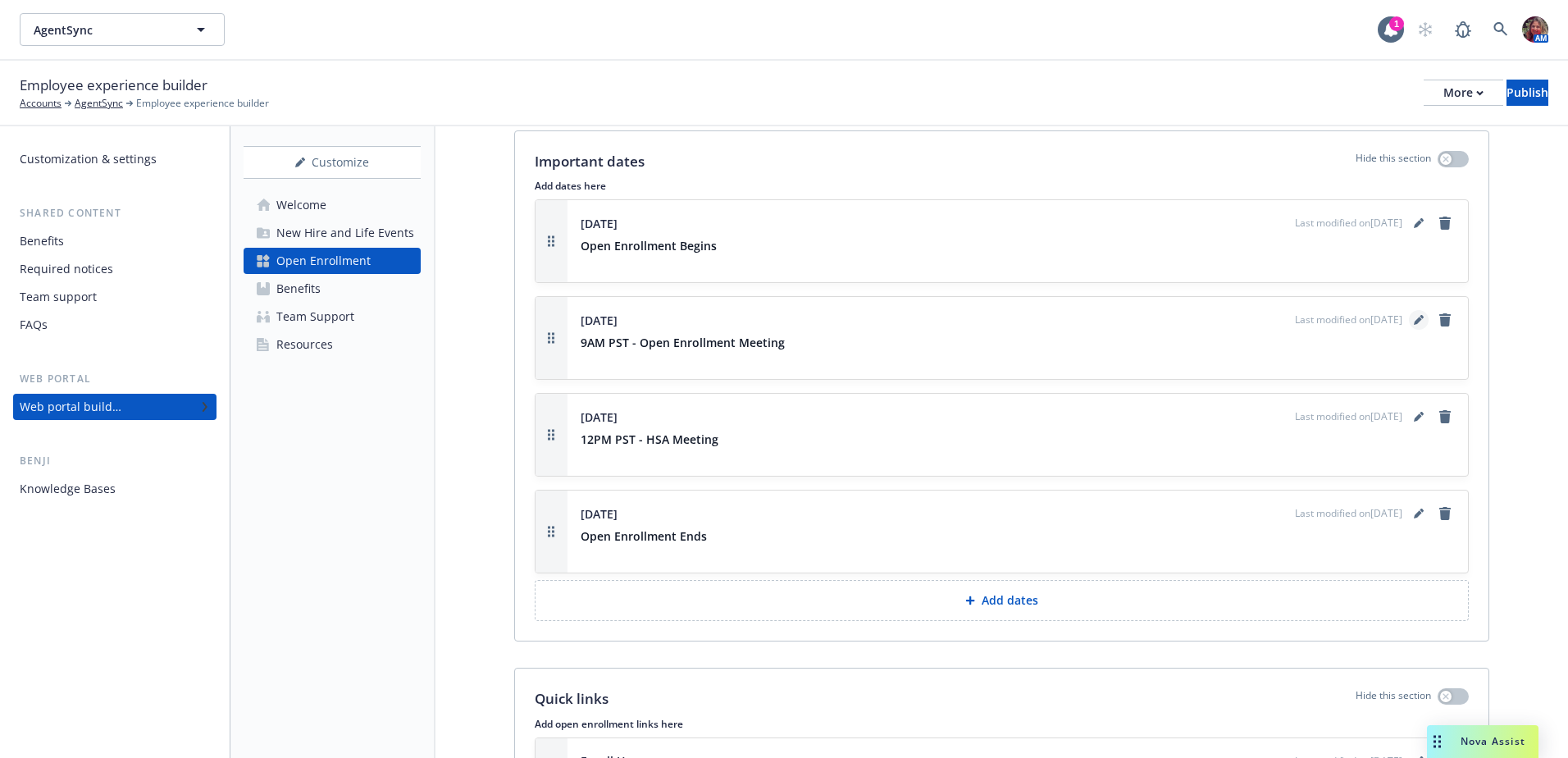
click at [1414, 318] on icon "editPencil" at bounding box center [1418, 321] width 8 height 8
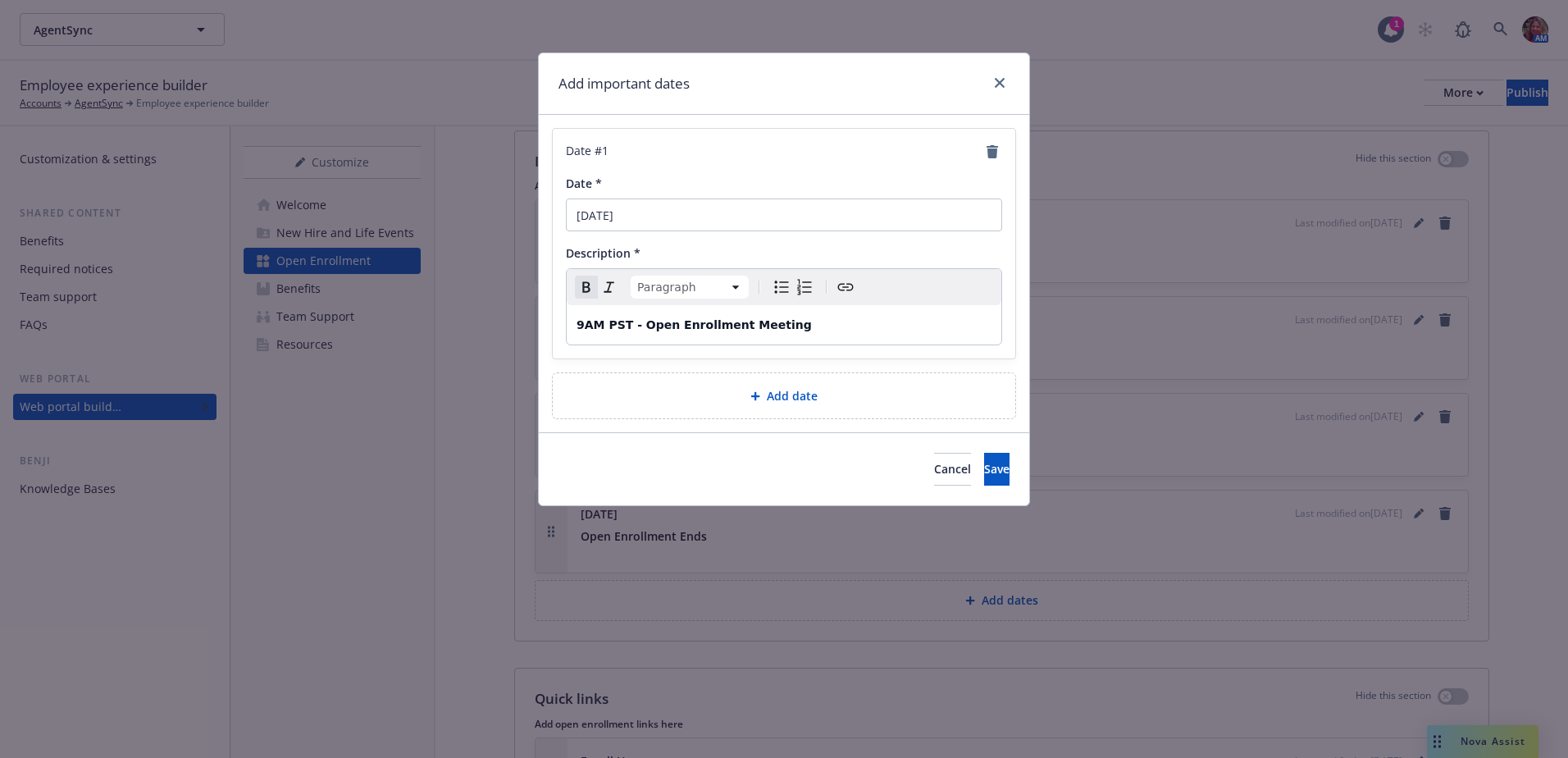
click at [866, 338] on div "9AM PST - Open Enrollment Meeting" at bounding box center [784, 325] width 435 height 40
drag, startPoint x: 639, startPoint y: 327, endPoint x: 545, endPoint y: 336, distance: 94.4
click at [545, 336] on div "Date # 1 Date * [DATE] Description * Paragraph Paragraph Heading 1 Heading 2 He…" at bounding box center [784, 273] width 490 height 317
click at [748, 323] on p "Open Enrollment Meeting" at bounding box center [784, 325] width 415 height 20
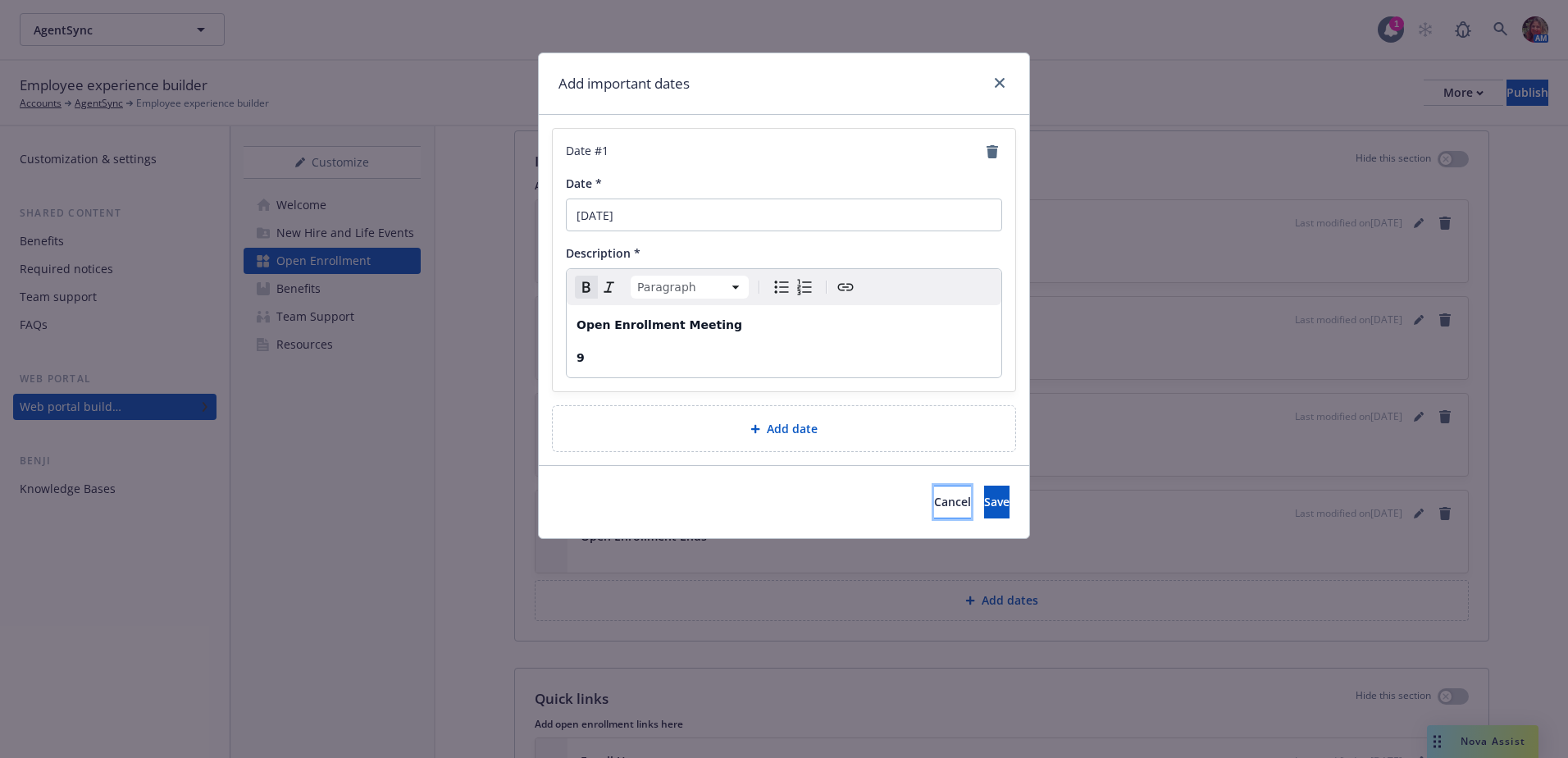
click at [934, 492] on button "Cancel" at bounding box center [952, 502] width 37 height 33
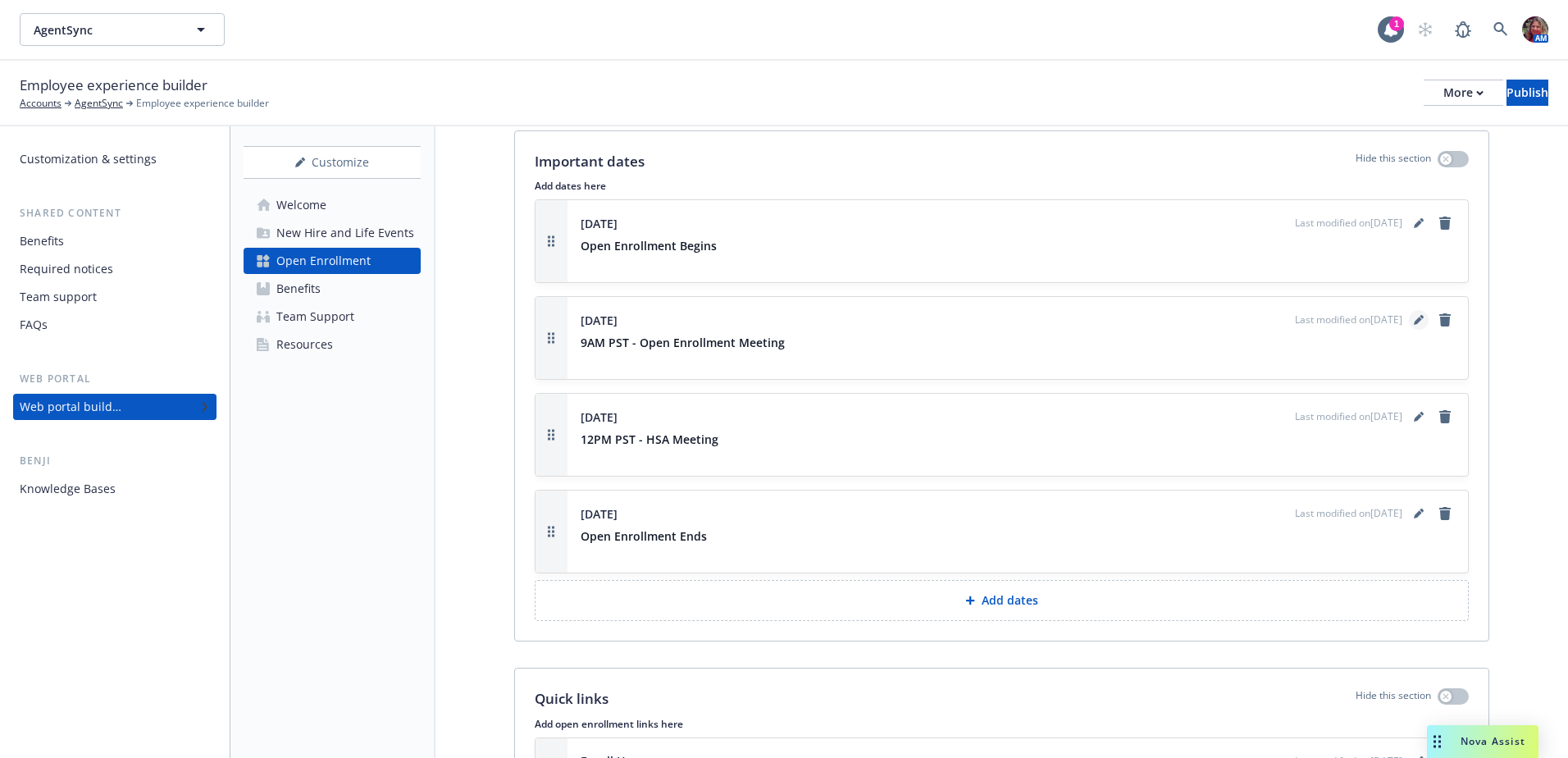
click at [1414, 319] on icon "editPencil" at bounding box center [1419, 320] width 10 height 10
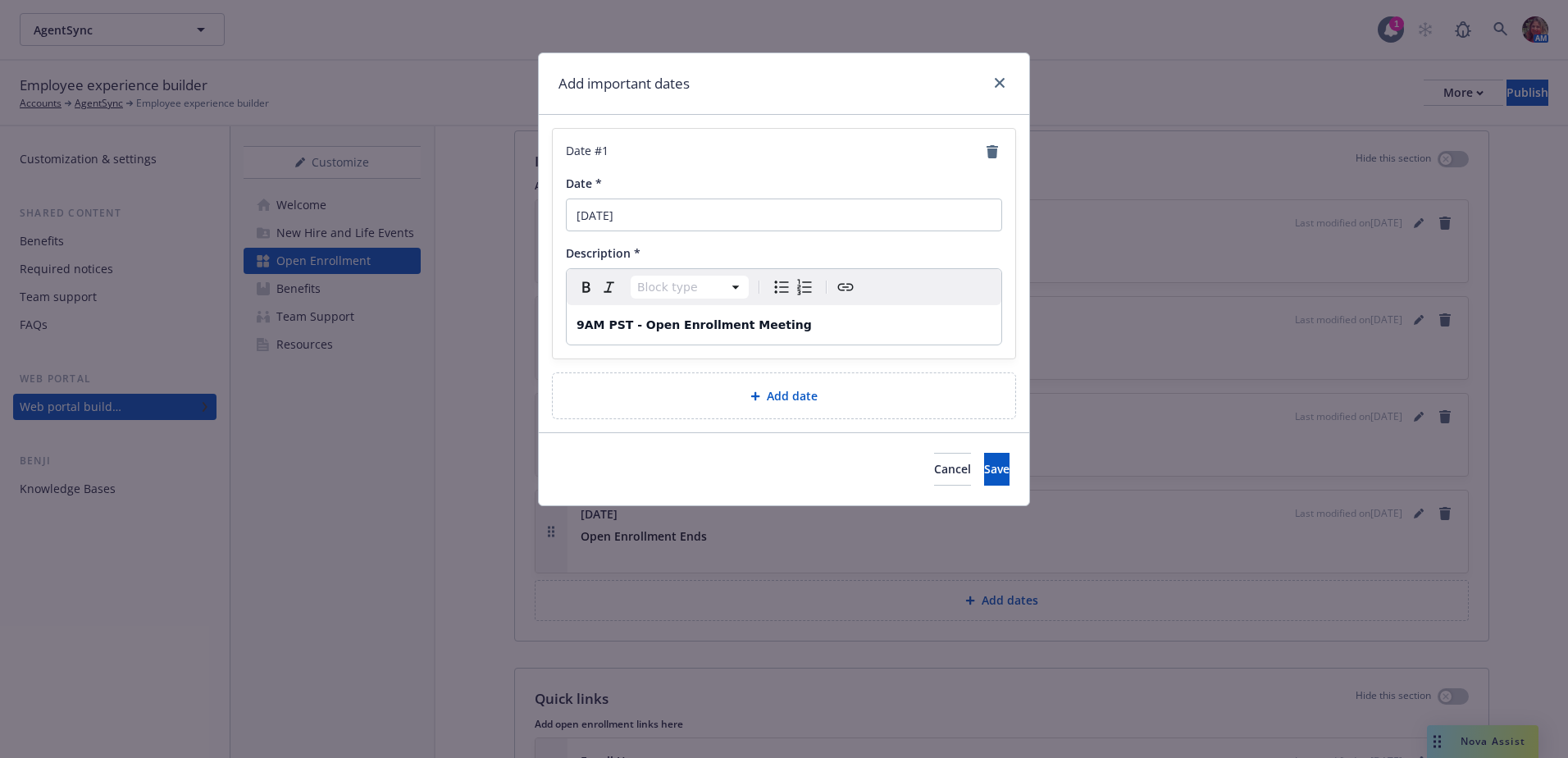
click at [785, 322] on p "9AM PST - Open Enrollment Meeting" at bounding box center [784, 325] width 415 height 20
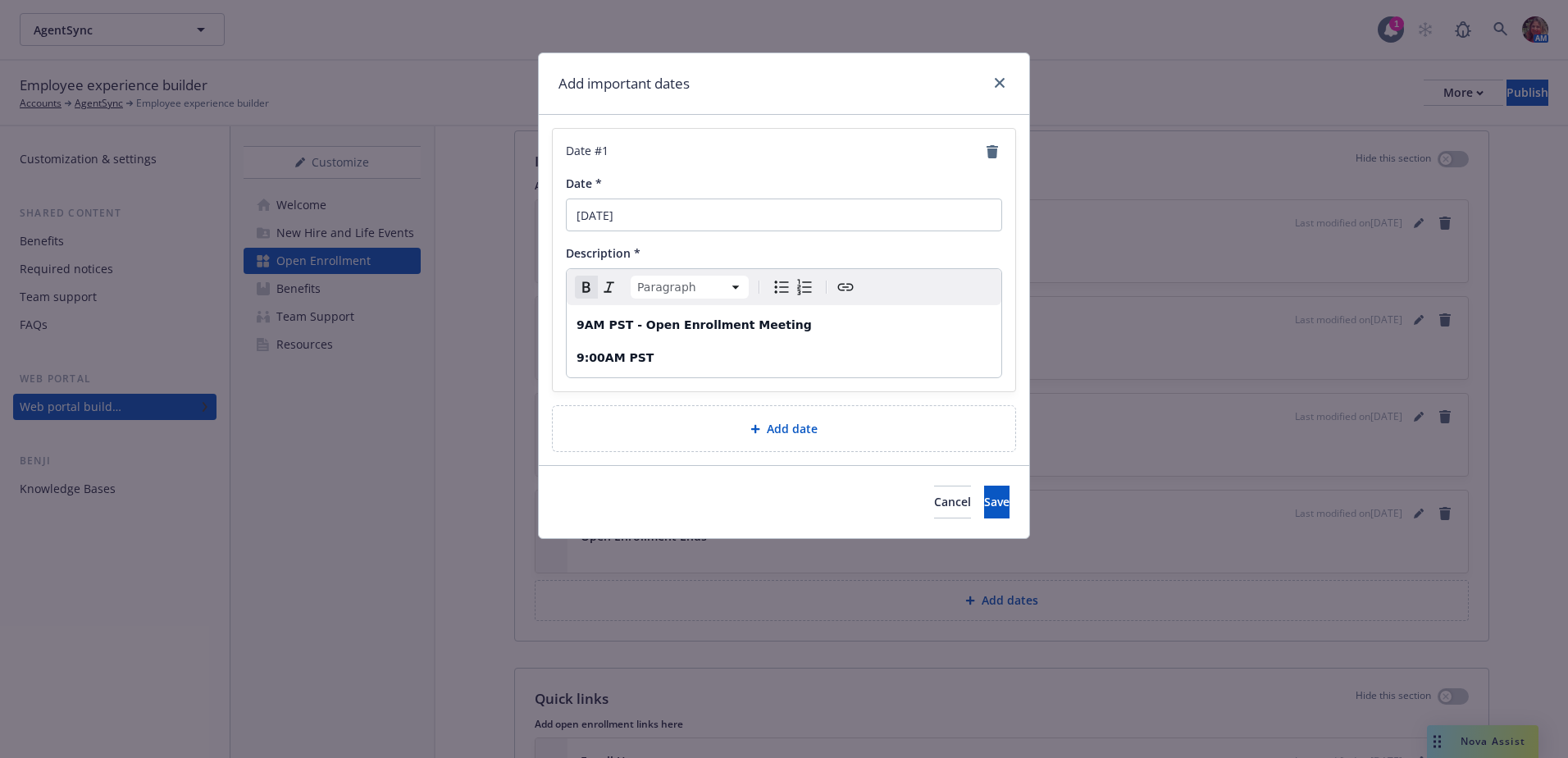
click at [621, 358] on strong "9:00AM PST" at bounding box center [615, 357] width 77 height 13
click at [659, 363] on strong "9:00AM -10:00 AM PST" at bounding box center [649, 357] width 146 height 13
click at [712, 362] on p "9:00AM -10:00AM PST" at bounding box center [784, 357] width 415 height 20
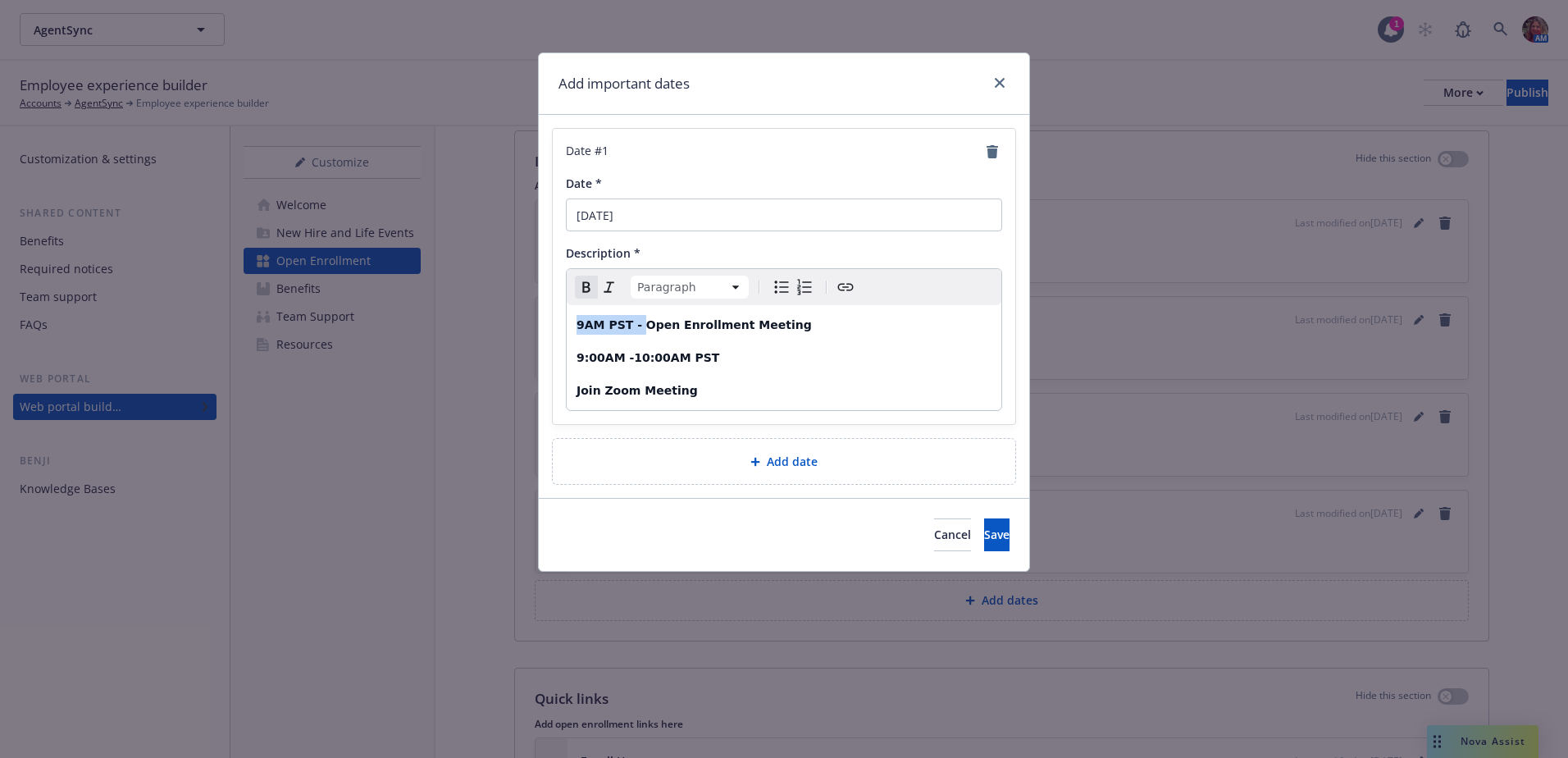
drag, startPoint x: 636, startPoint y: 327, endPoint x: 560, endPoint y: 328, distance: 76.0
click at [560, 328] on div "Date # 1 Date * [DATE] Description * Paragraph Paragraph Heading 1 Heading 2 He…" at bounding box center [784, 276] width 462 height 295
click at [984, 524] on button "Save" at bounding box center [997, 534] width 25 height 33
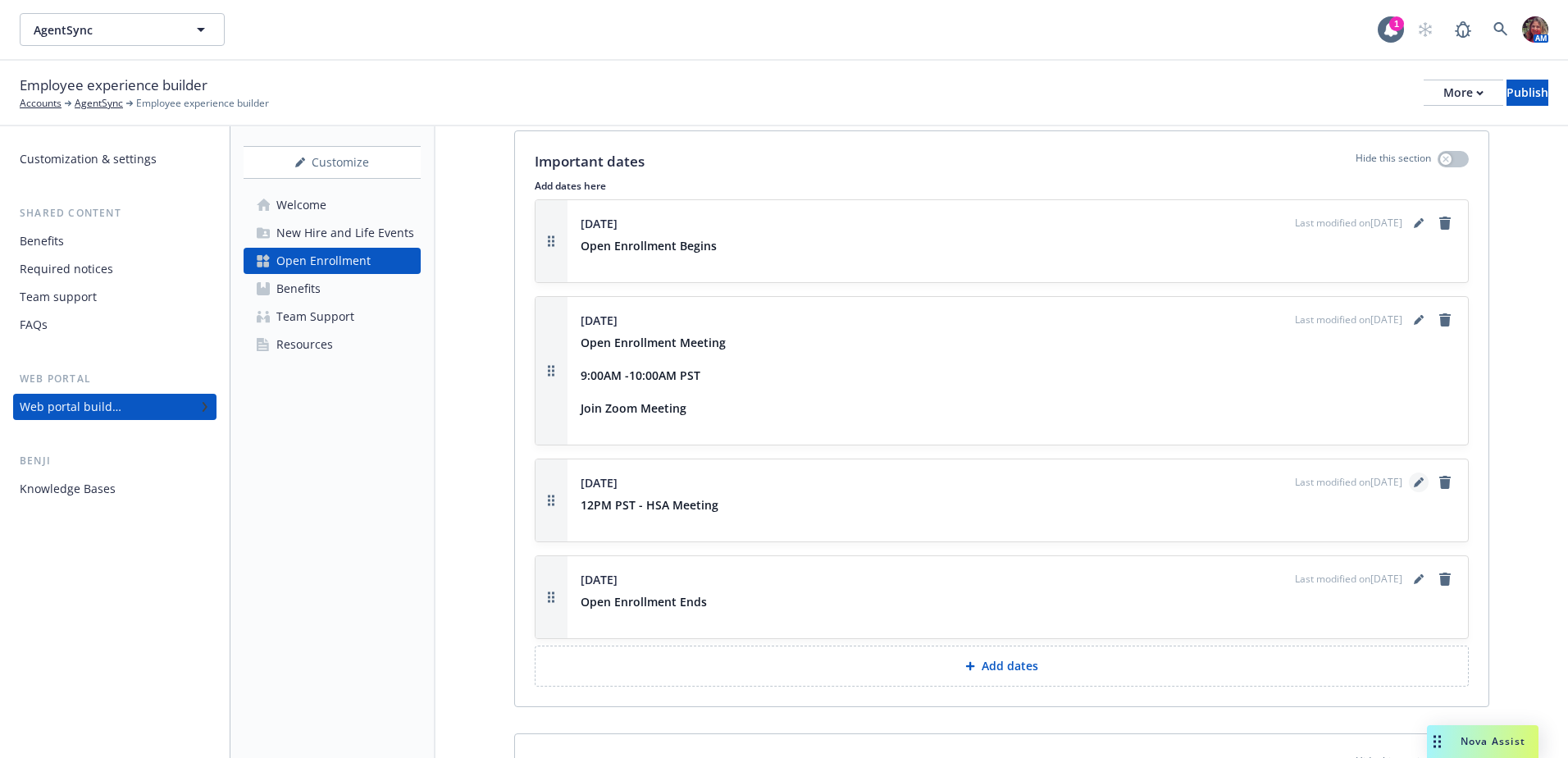
click at [1414, 486] on icon "editPencil" at bounding box center [1418, 483] width 8 height 8
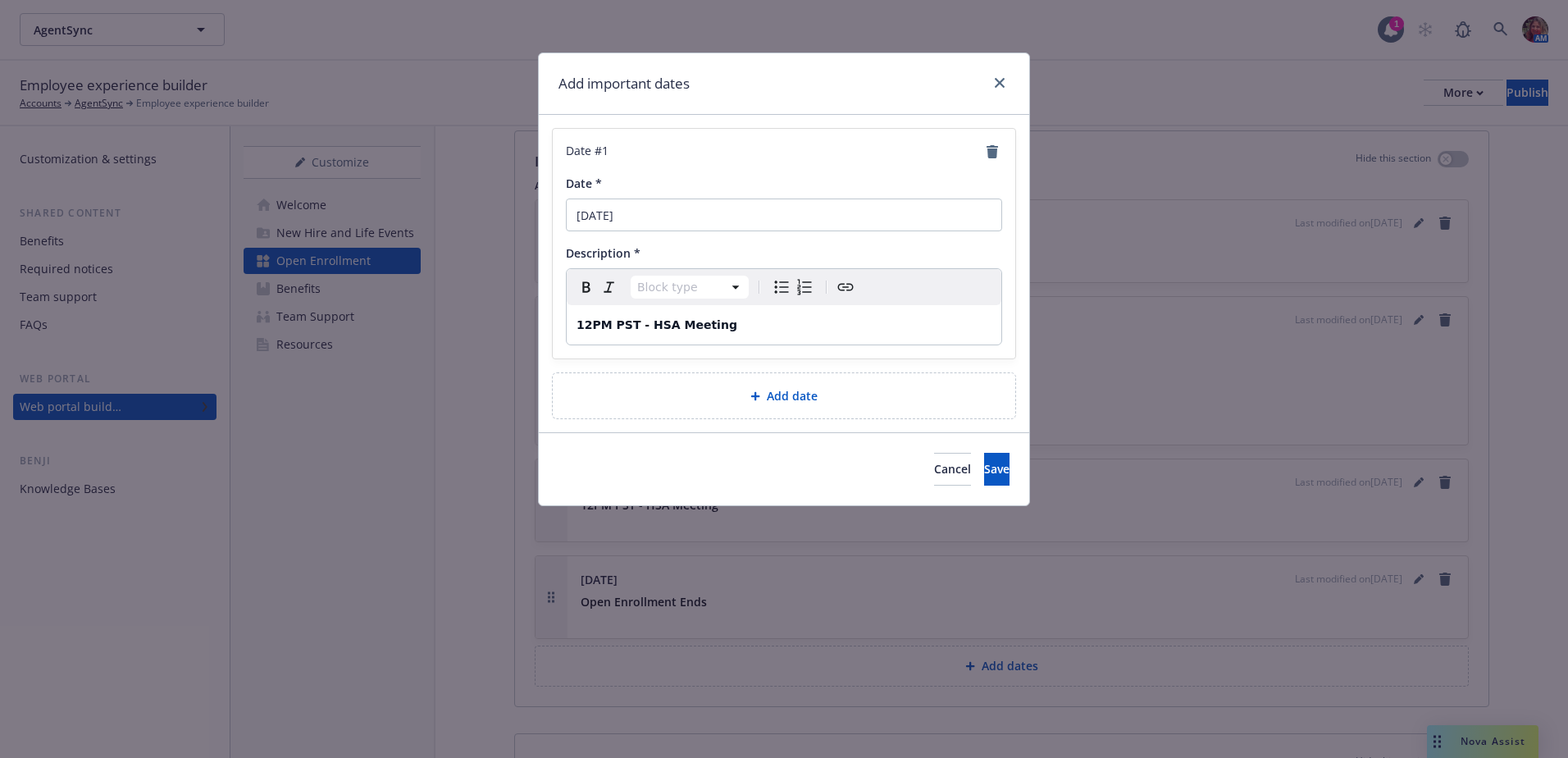
click at [736, 331] on p "12PM PST - HSA Meeting" at bounding box center [784, 325] width 415 height 20
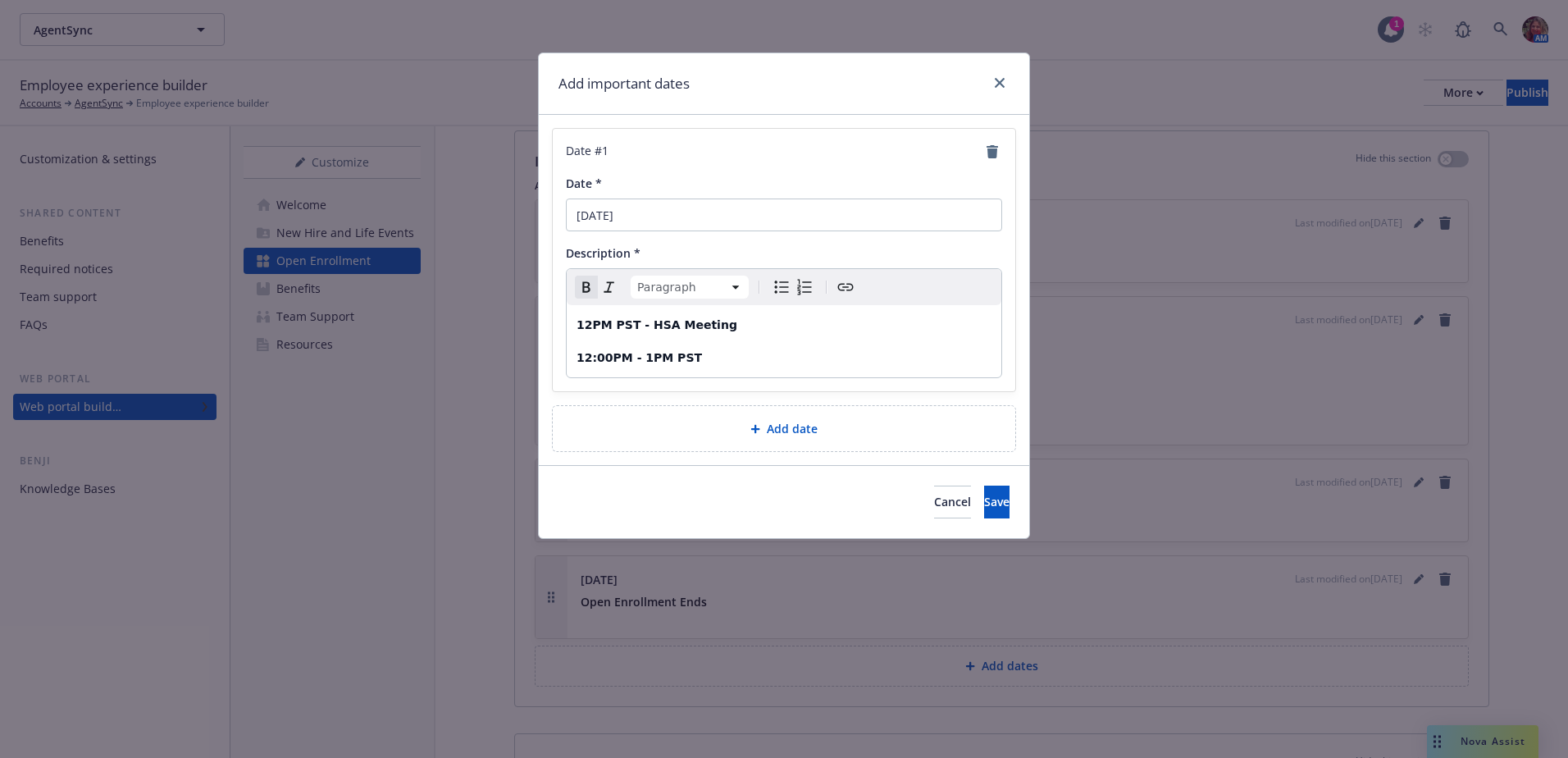
click at [642, 360] on strong "12:00PM - 1PM PST" at bounding box center [639, 357] width 126 height 13
click at [716, 359] on p "12:00PM - 1:00PM PST" at bounding box center [784, 357] width 415 height 20
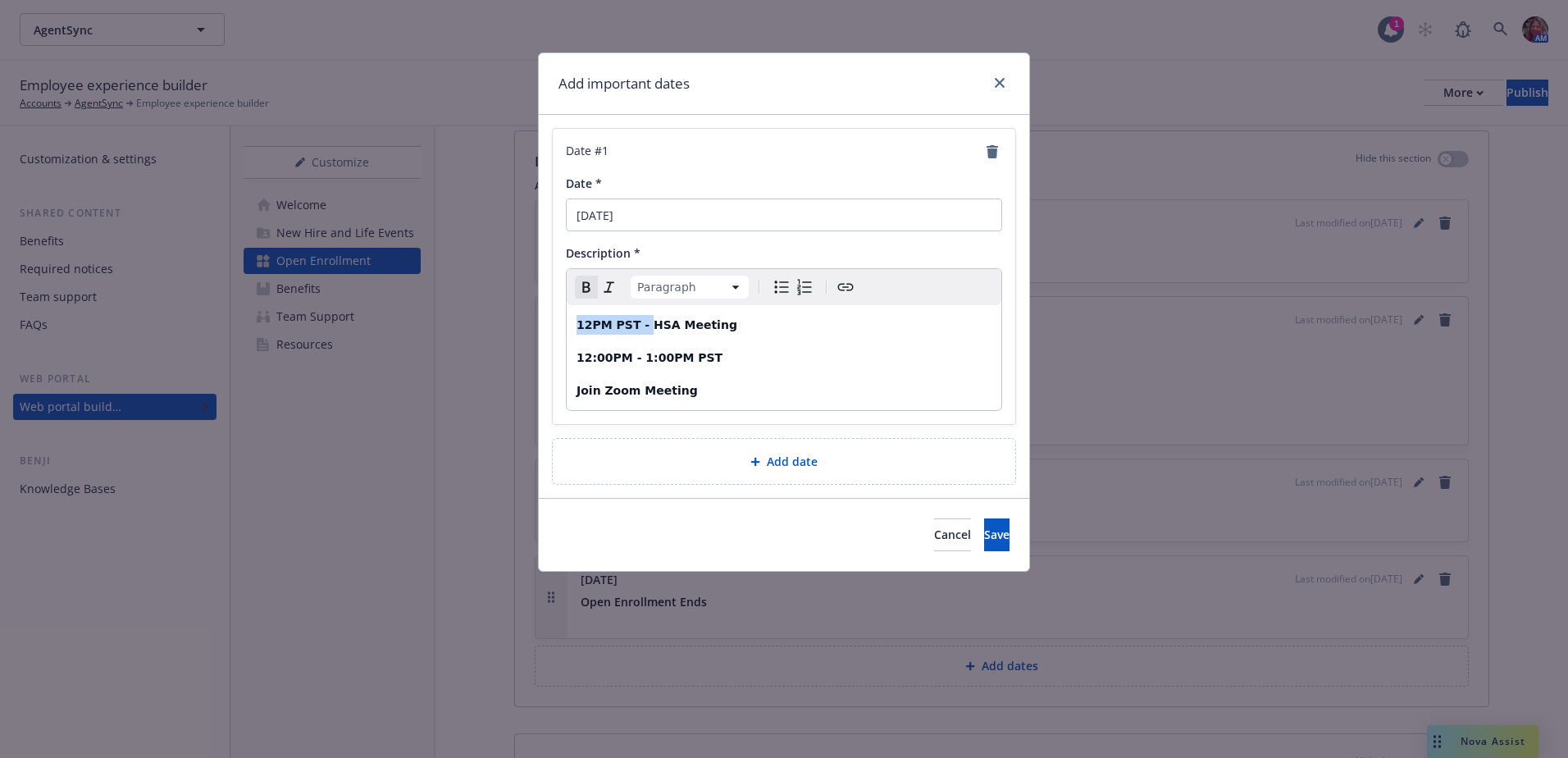
drag, startPoint x: 642, startPoint y: 324, endPoint x: 562, endPoint y: 325, distance: 80.0
click at [562, 325] on div "Date # 1 Date * [DATE] Description * Paragraph Paragraph Heading 1 Heading 2 He…" at bounding box center [784, 276] width 462 height 295
click at [991, 540] on button "Save" at bounding box center [997, 534] width 25 height 33
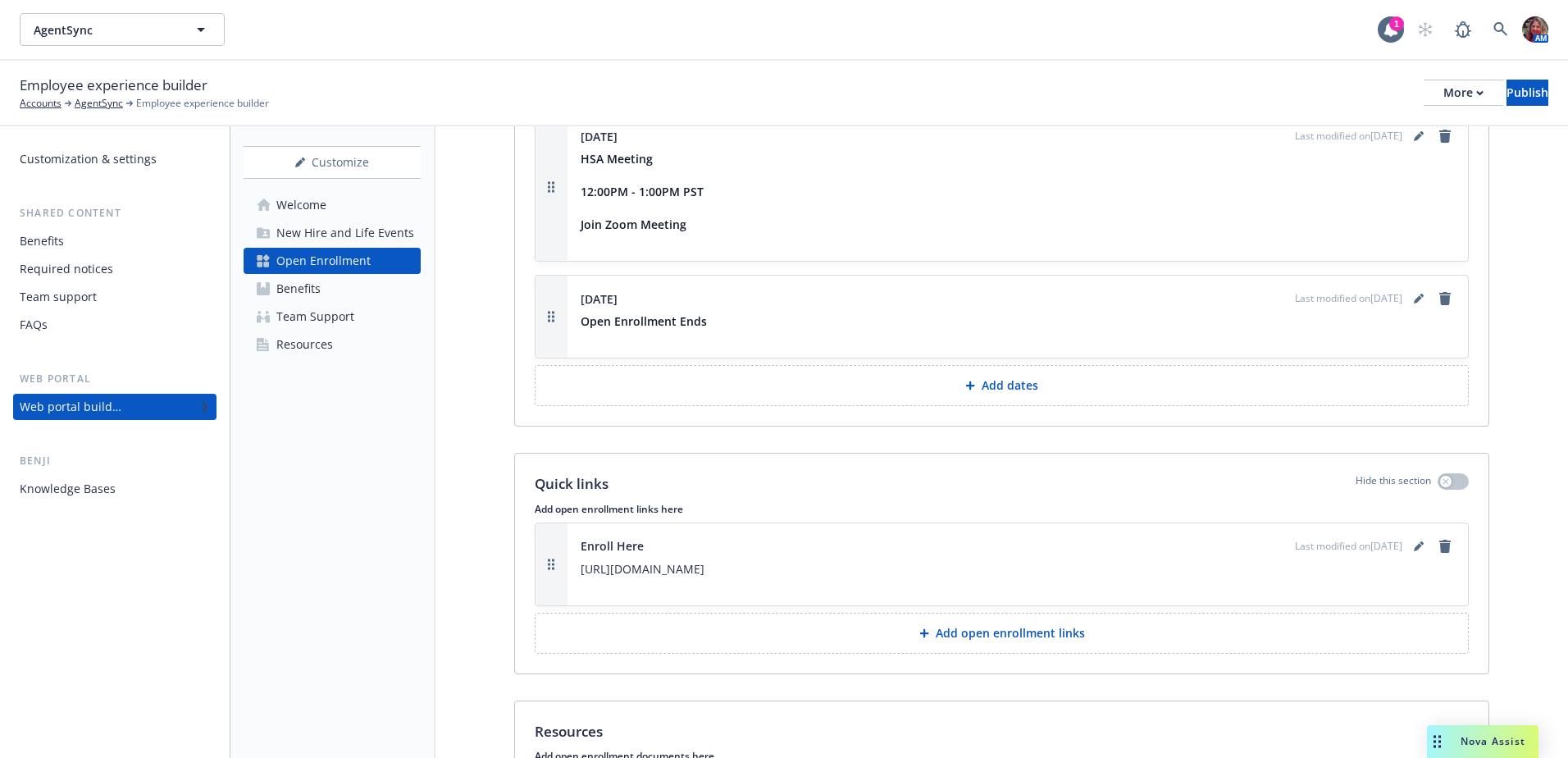
scroll to position [1804, 0]
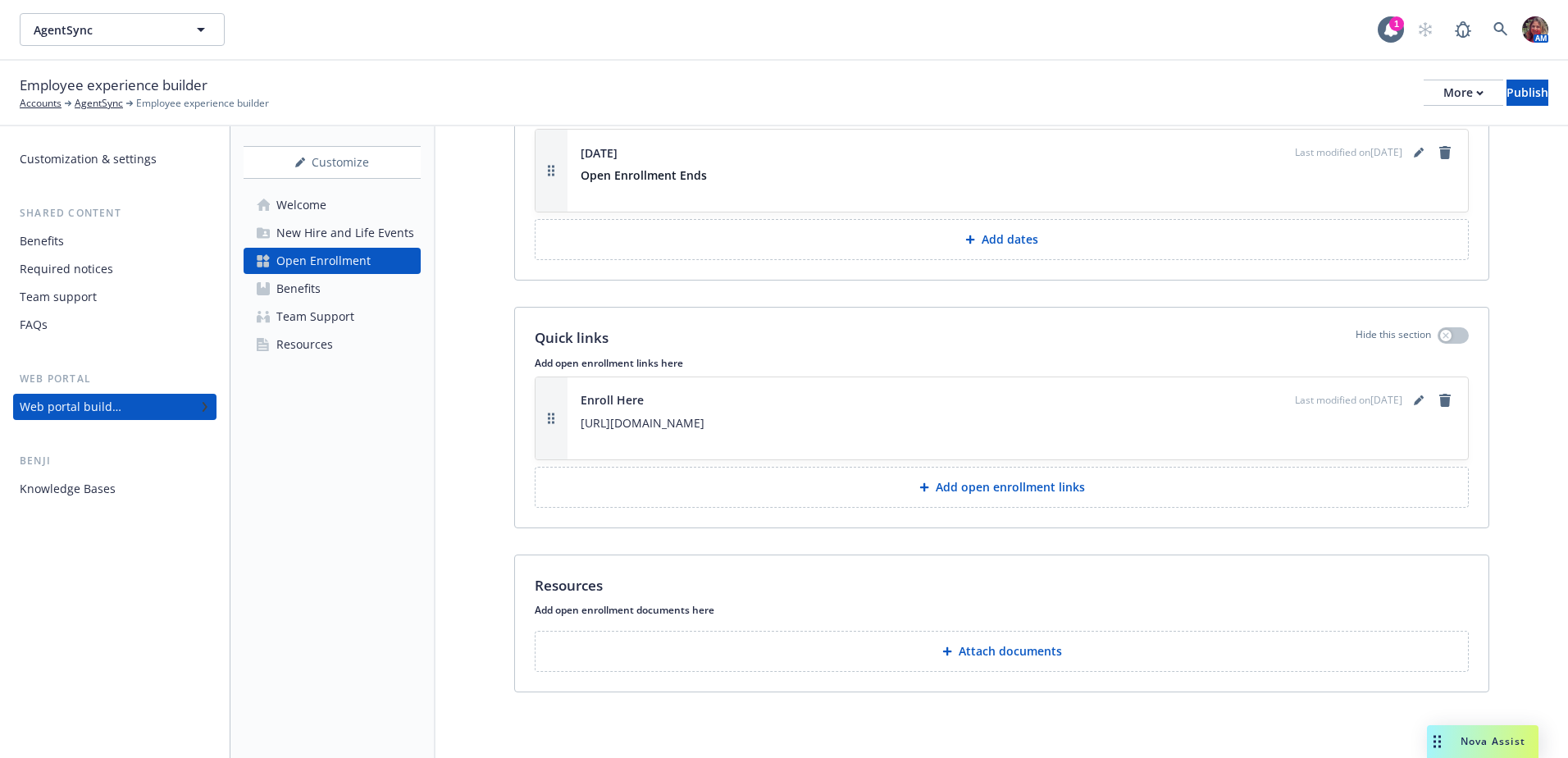
click at [286, 348] on div "Resources" at bounding box center [304, 344] width 57 height 26
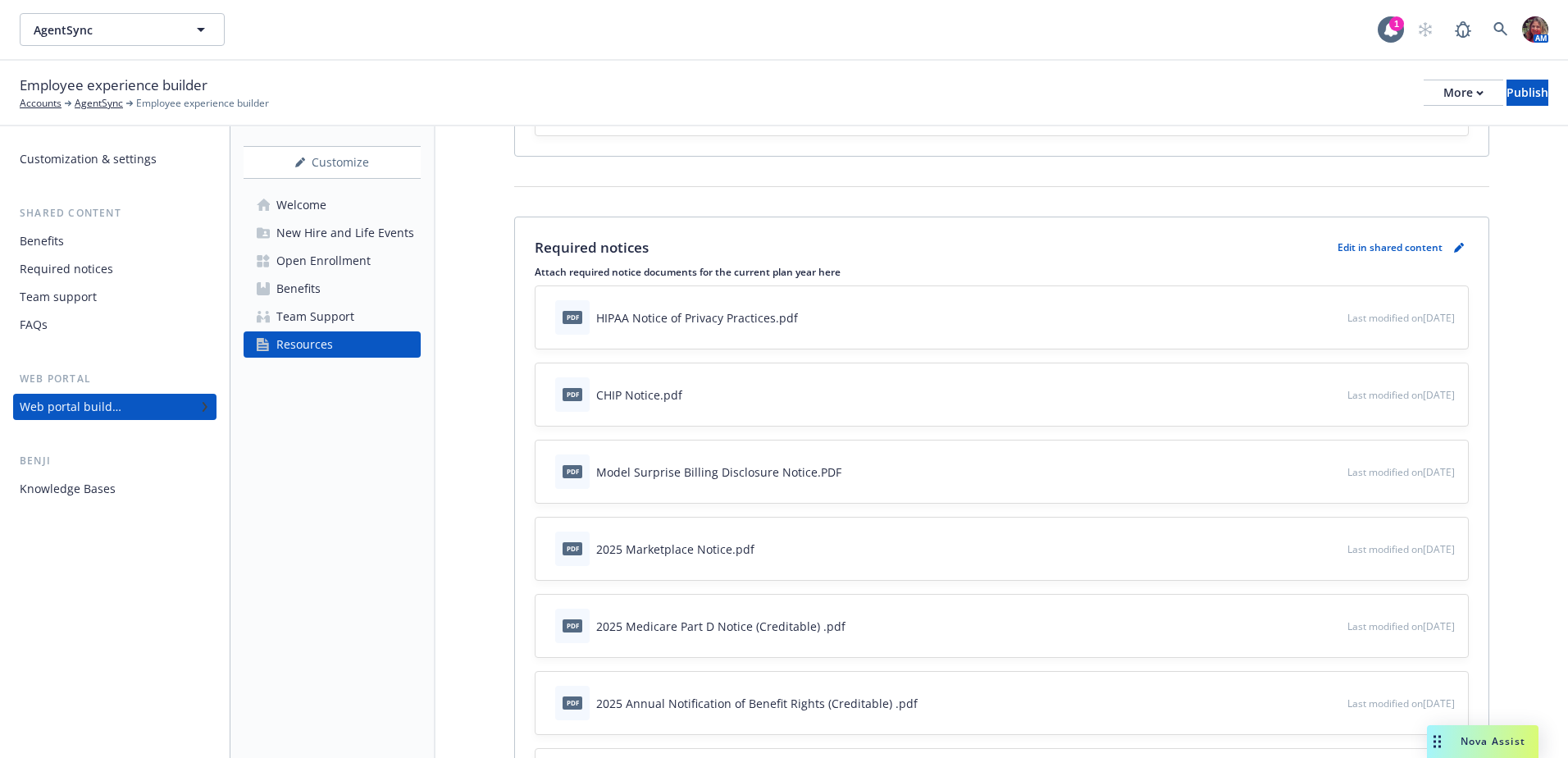
scroll to position [82, 0]
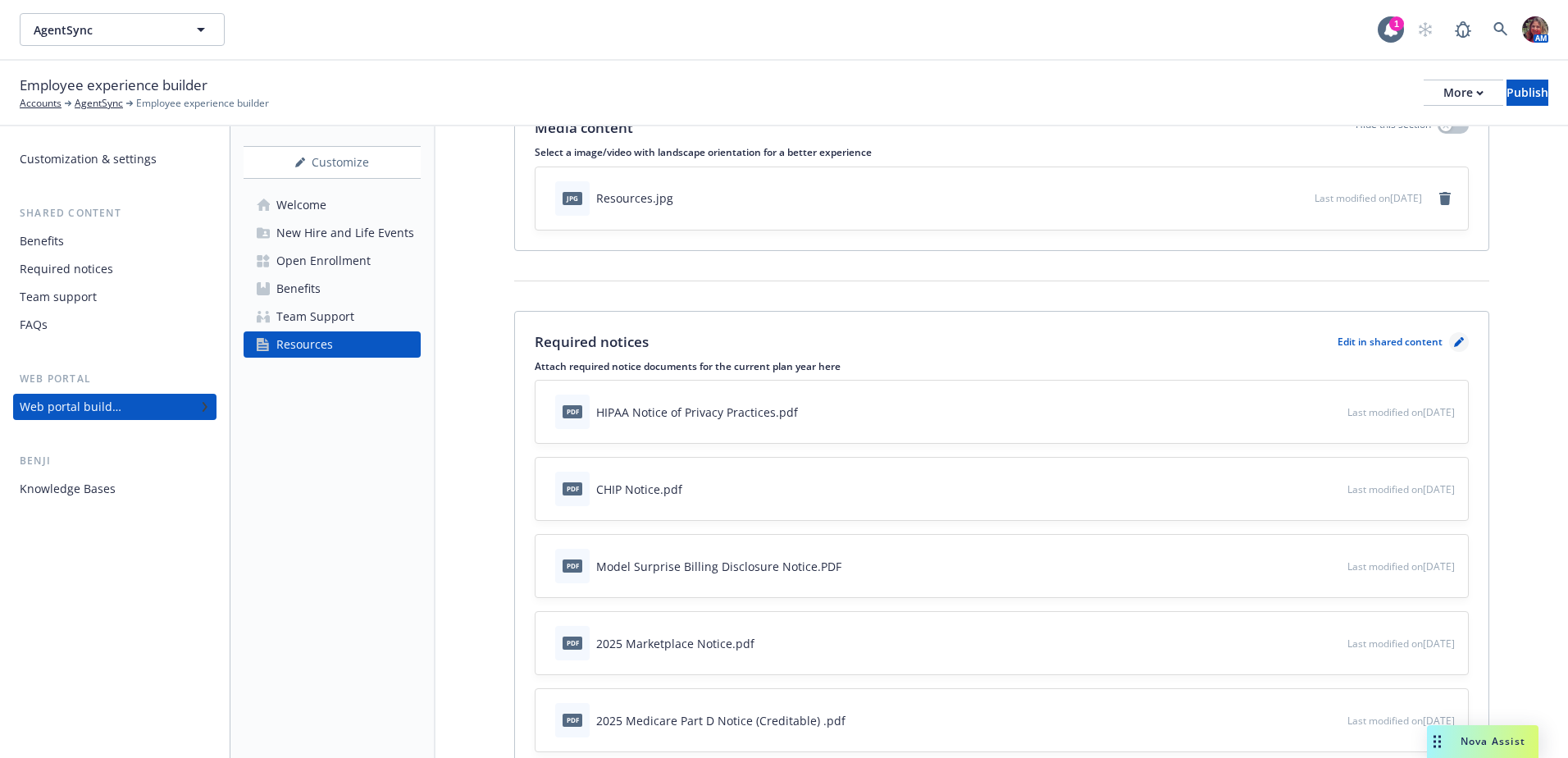
click at [1454, 343] on icon "pencil" at bounding box center [1458, 341] width 10 height 10
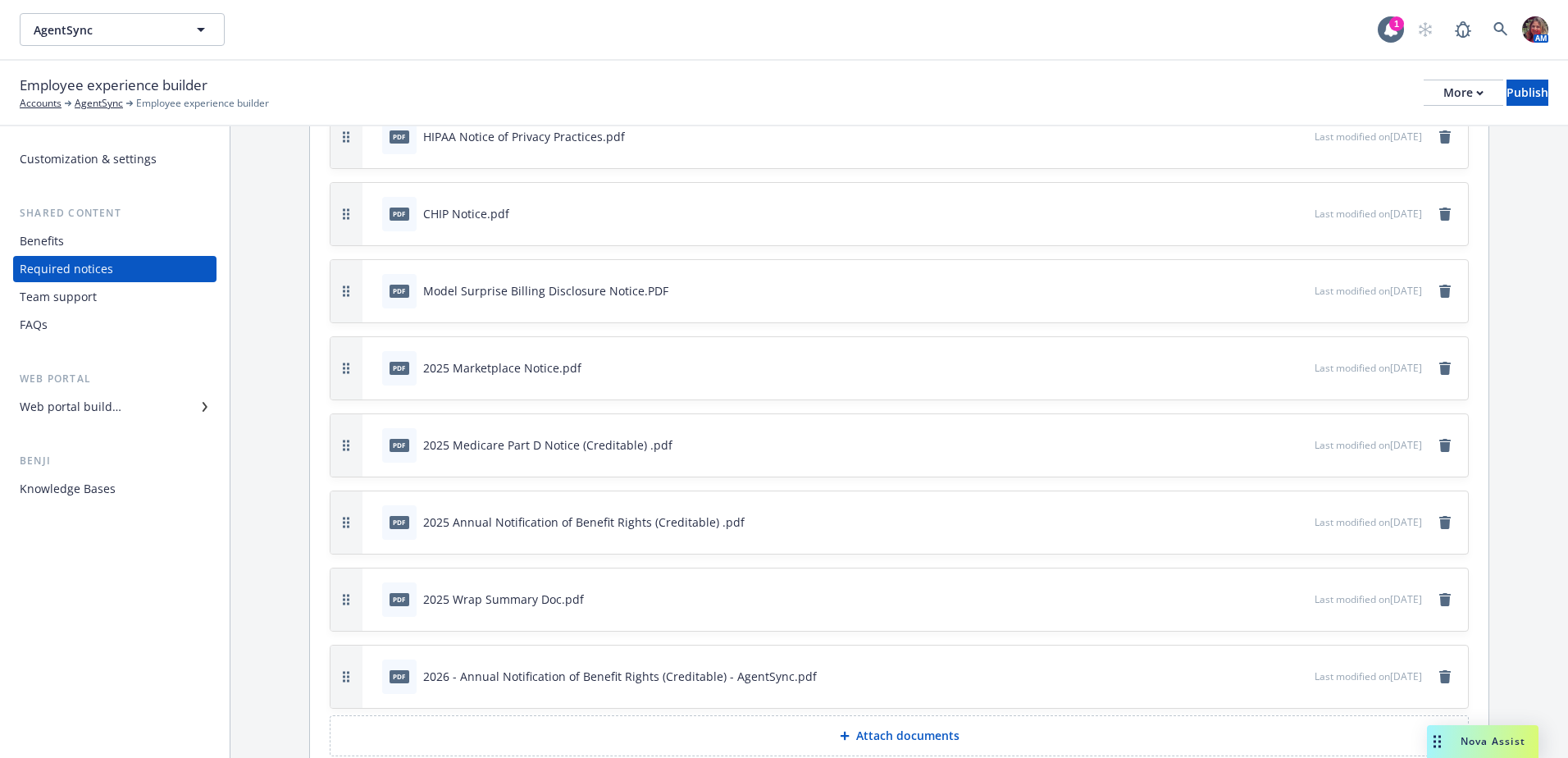
scroll to position [222, 0]
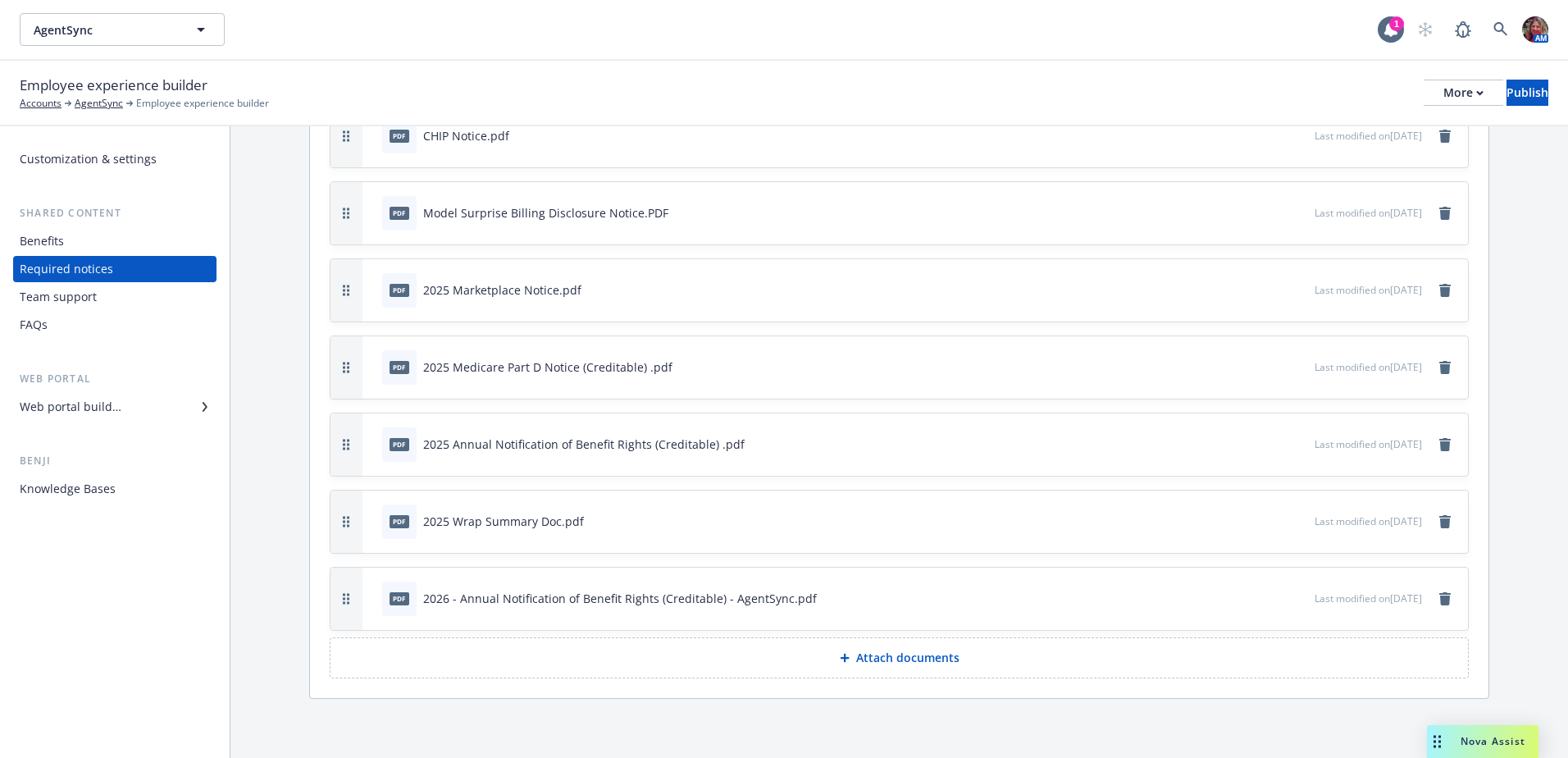
click at [847, 653] on div at bounding box center [848, 657] width 16 height 10
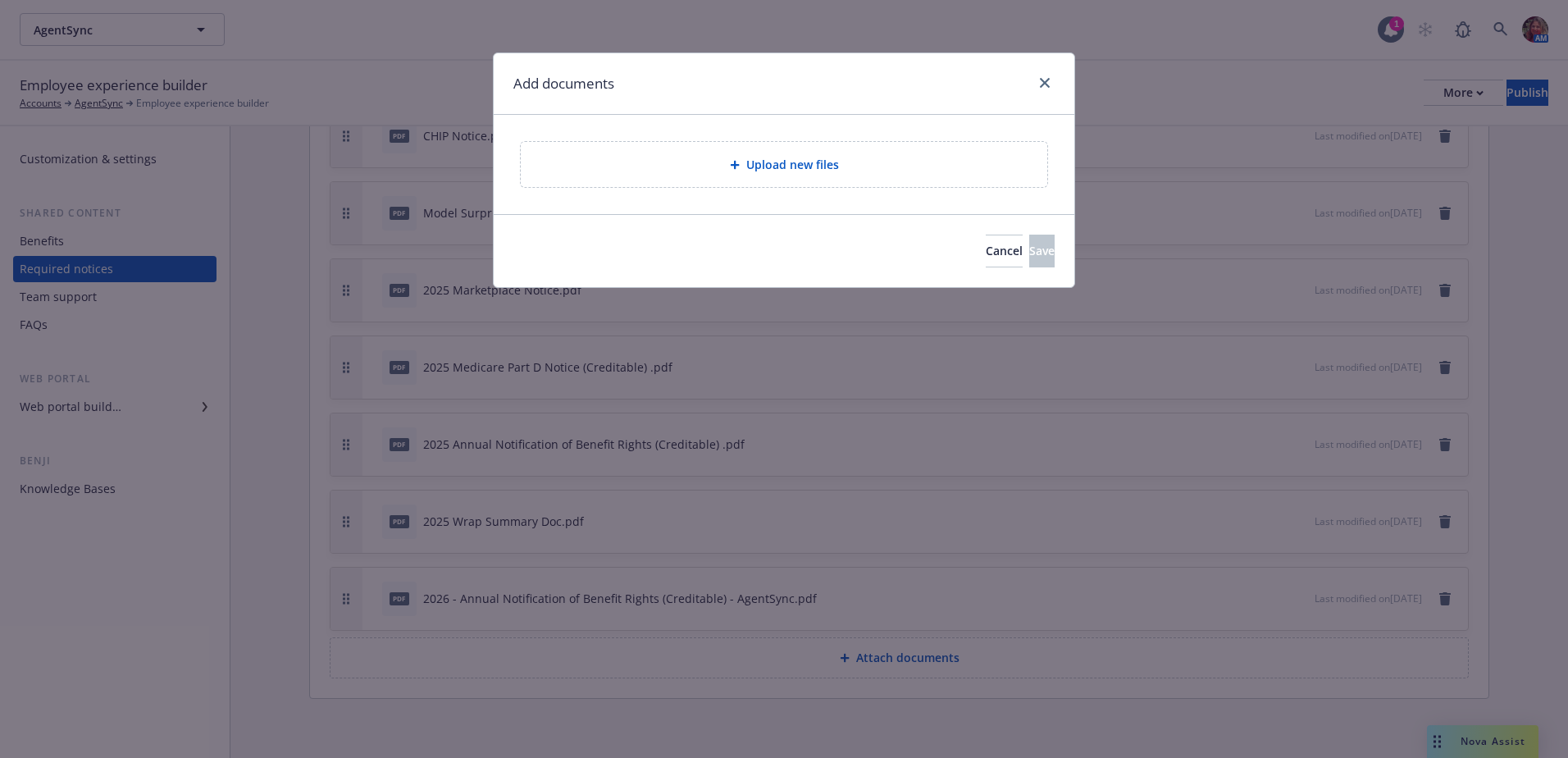
click at [708, 169] on div "Upload new files" at bounding box center [784, 164] width 500 height 19
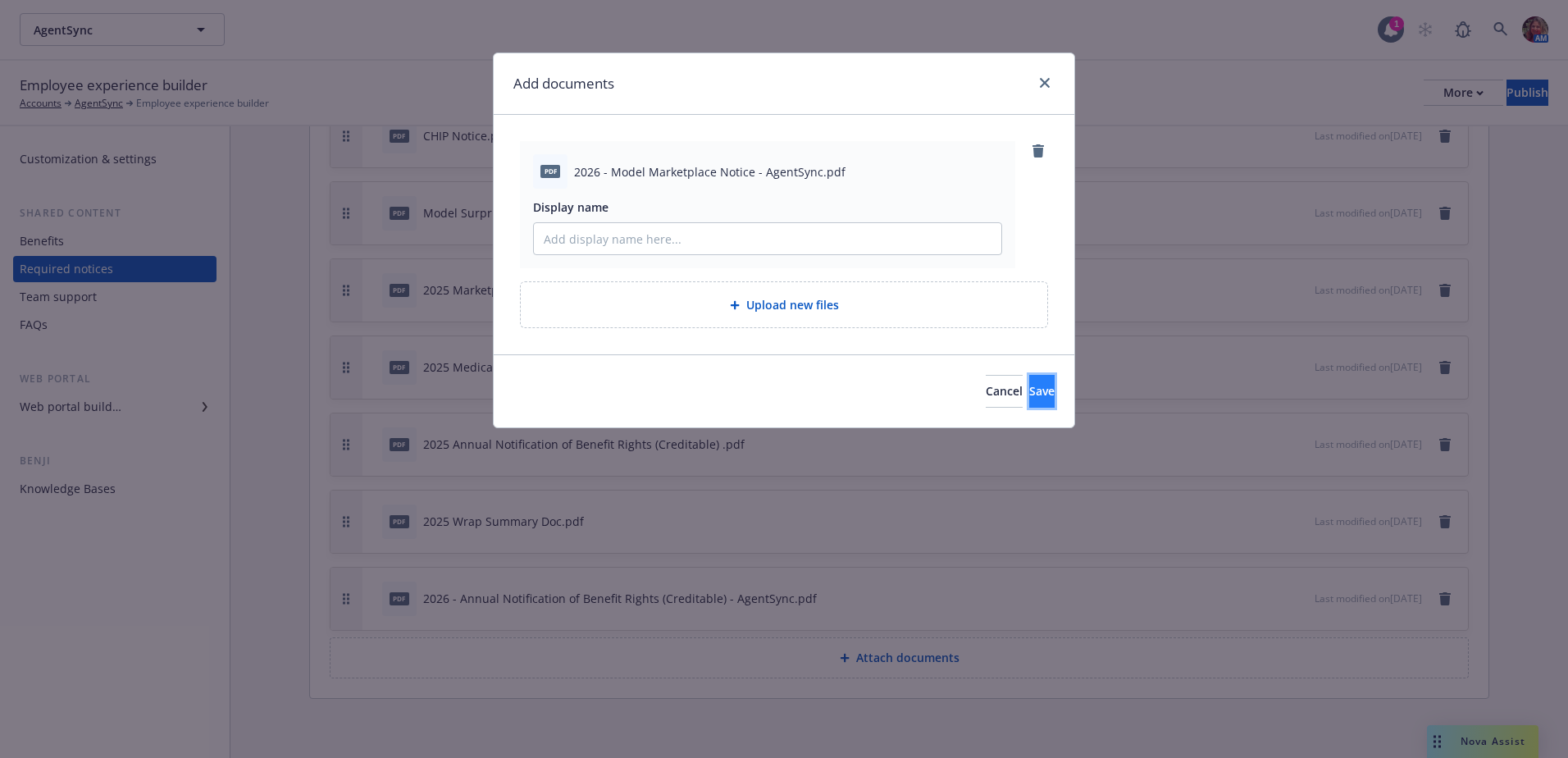
click at [1029, 394] on span "Save" at bounding box center [1042, 391] width 25 height 15
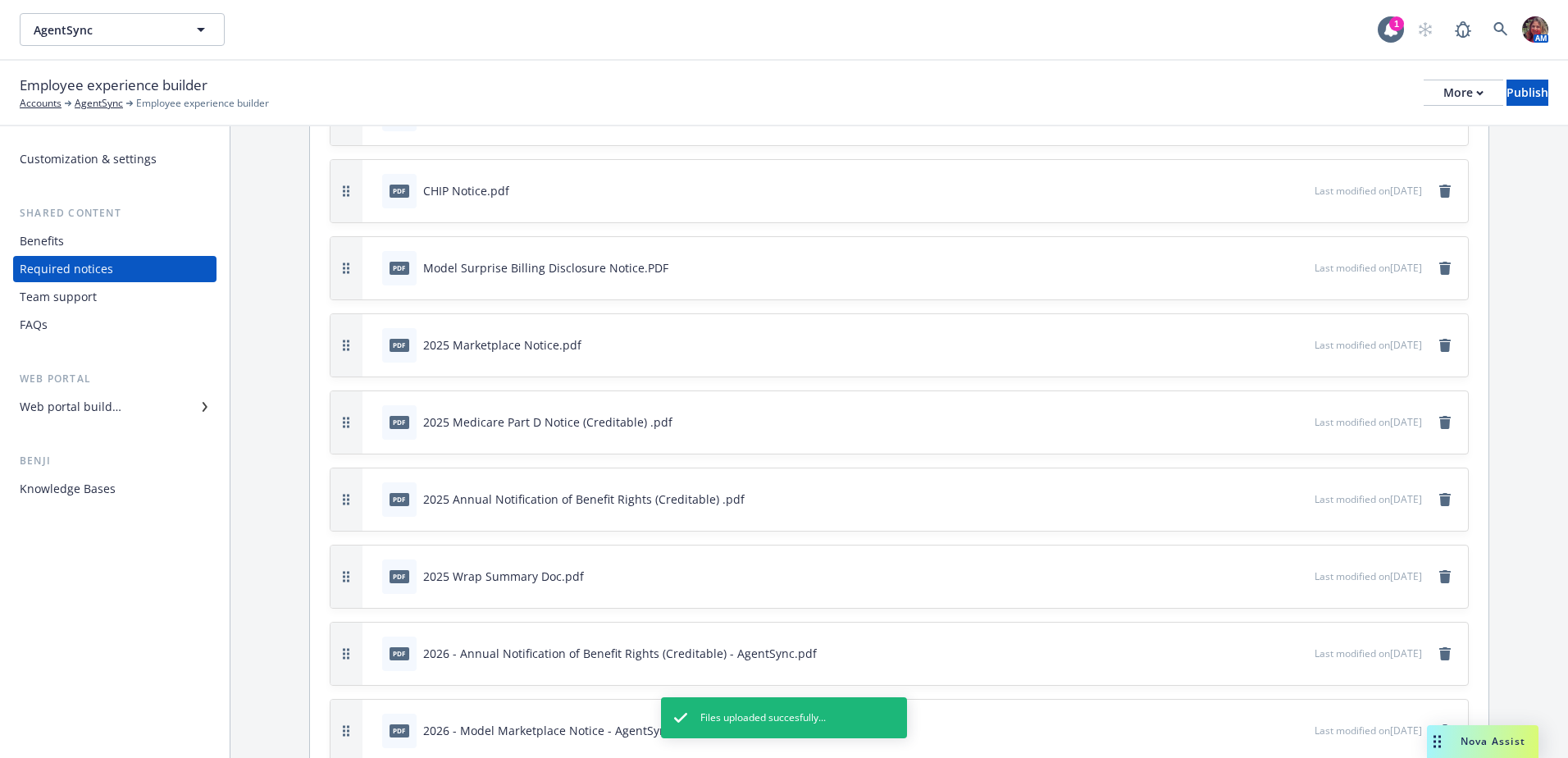
scroll to position [0, 0]
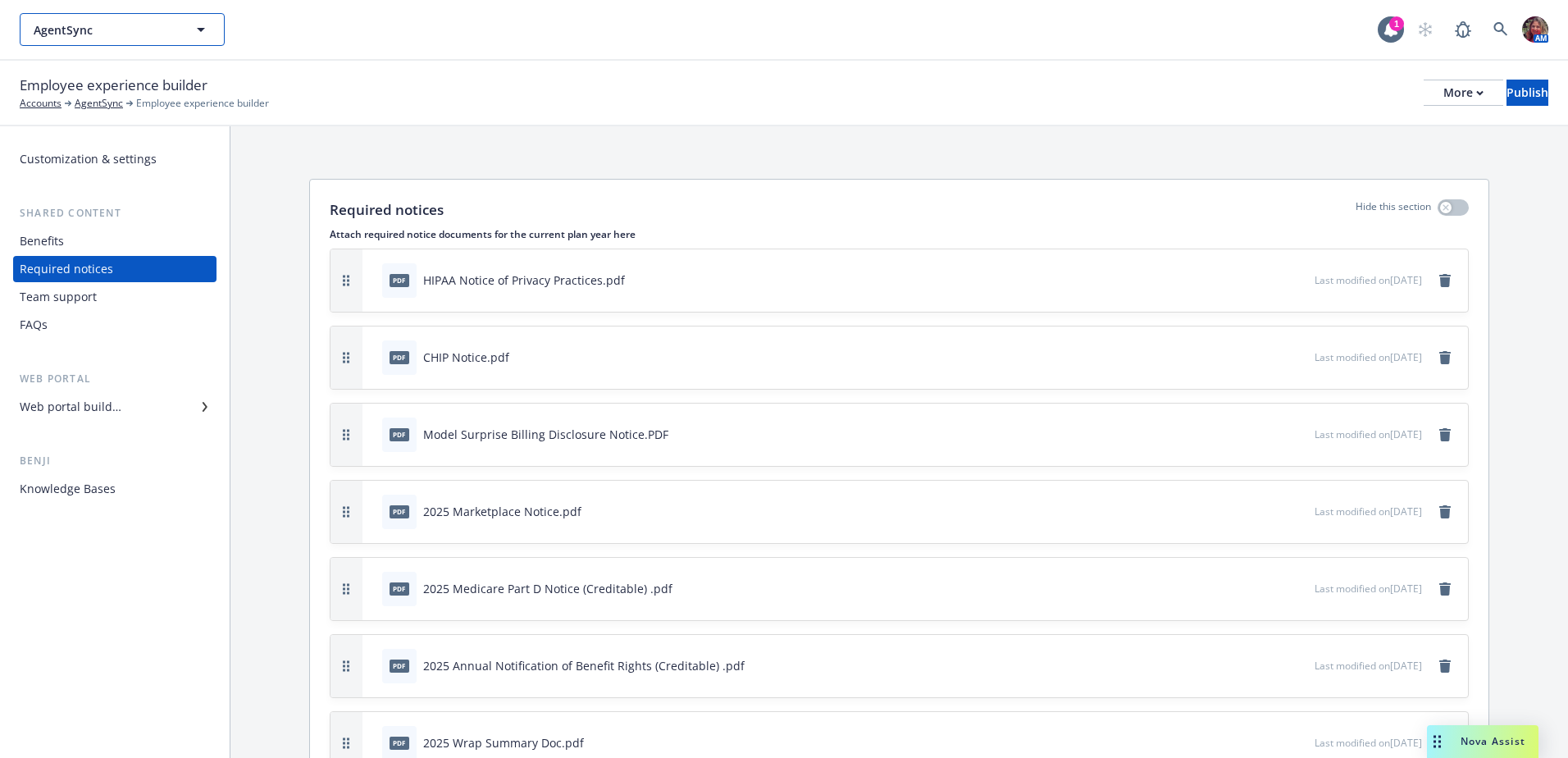
click at [142, 23] on span "AgentSync" at bounding box center [104, 30] width 142 height 17
click at [112, 127] on div "Arteris, Inc." at bounding box center [122, 120] width 182 height 23
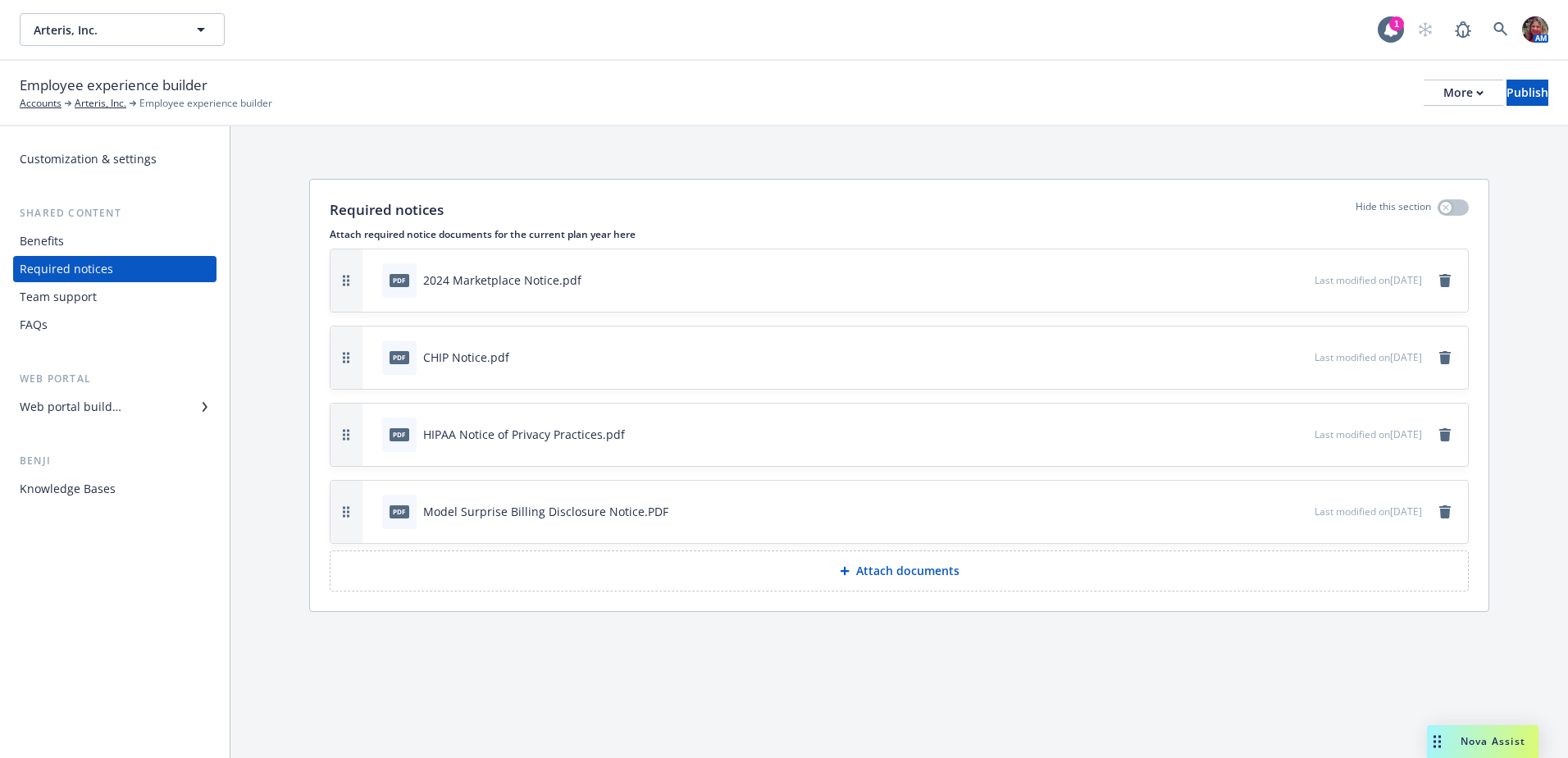
click at [128, 413] on div "Web portal builder" at bounding box center [115, 406] width 190 height 26
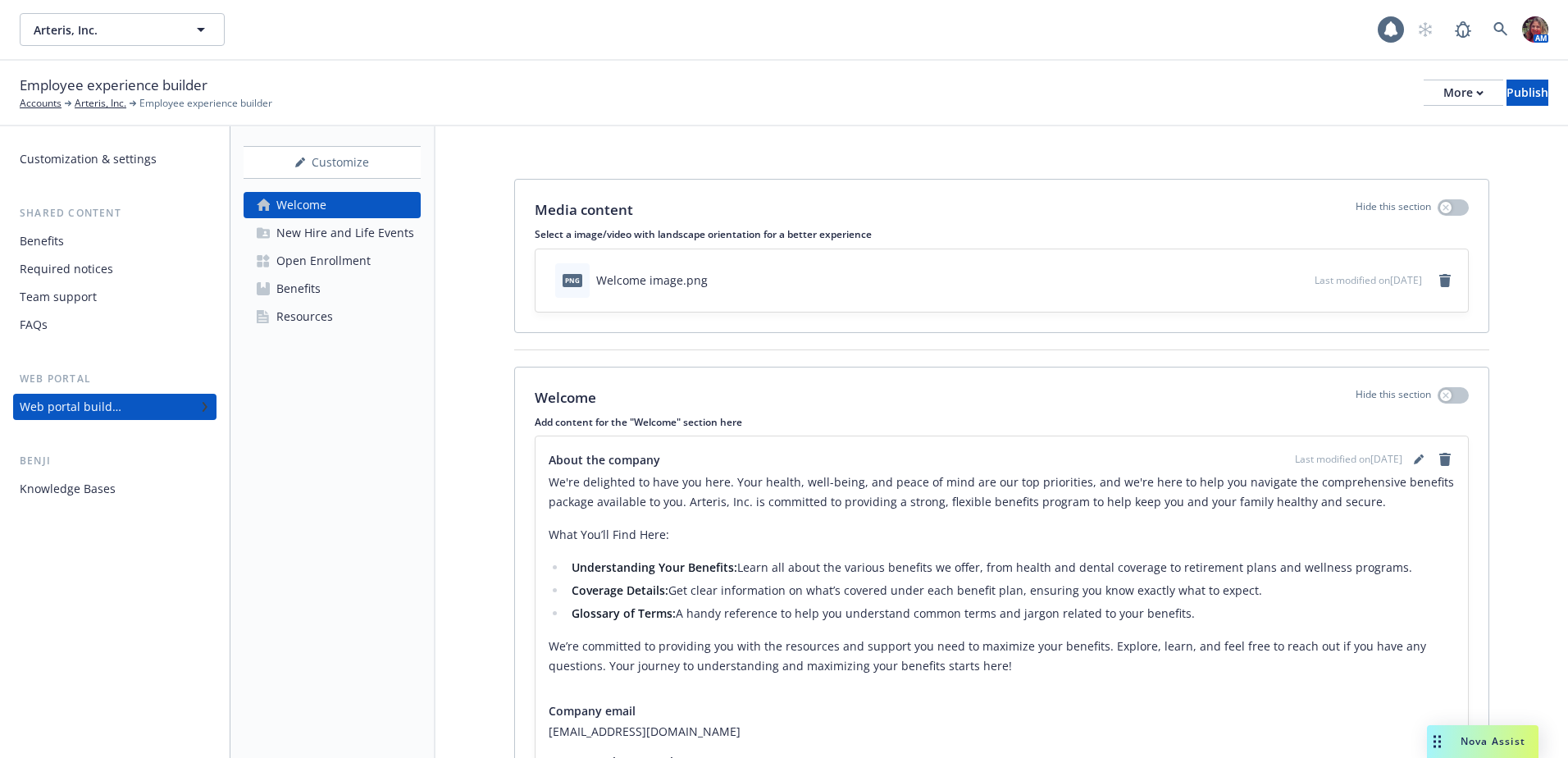
click at [296, 259] on div "Open Enrollment" at bounding box center [323, 260] width 94 height 26
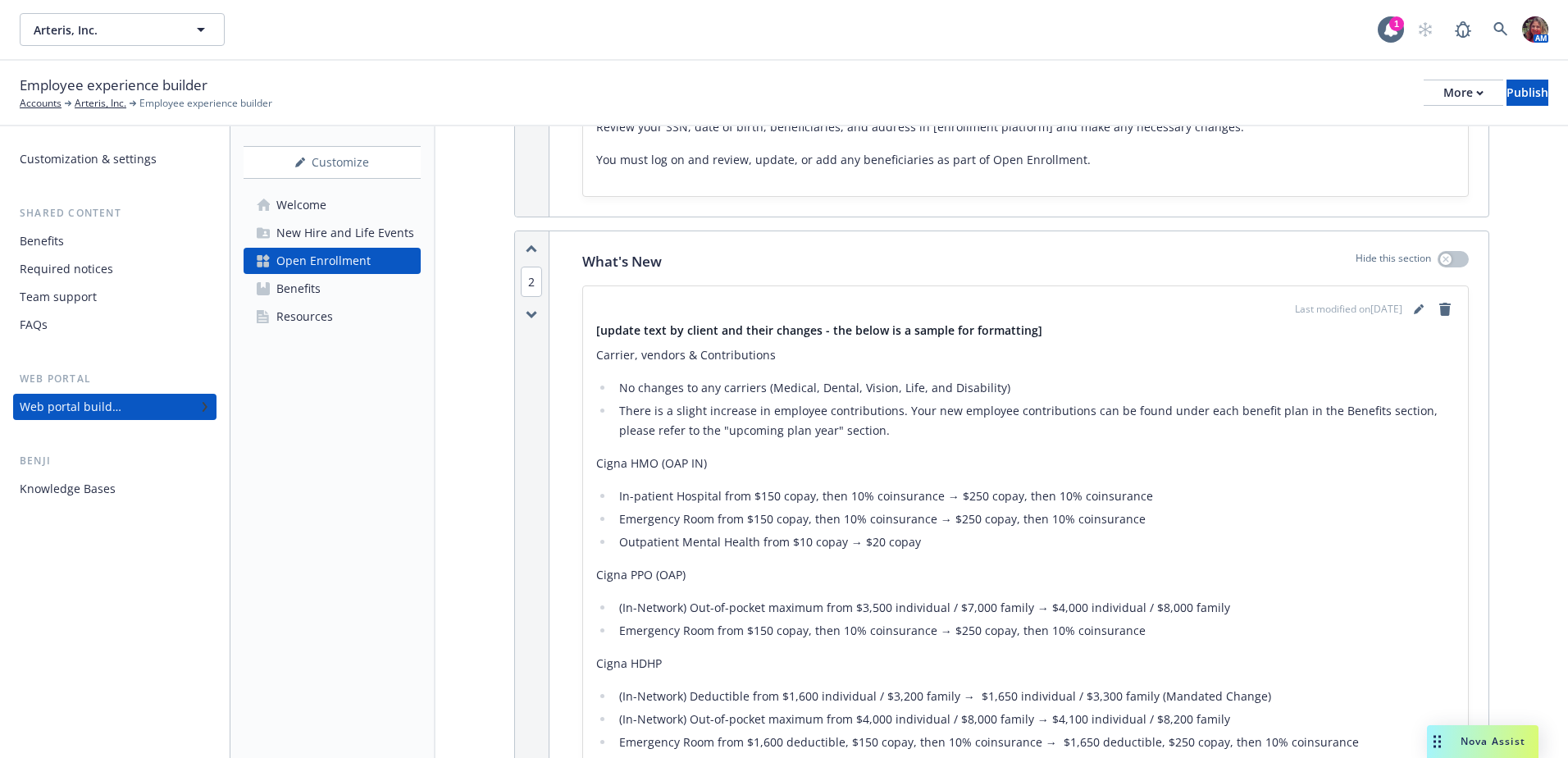
scroll to position [820, 0]
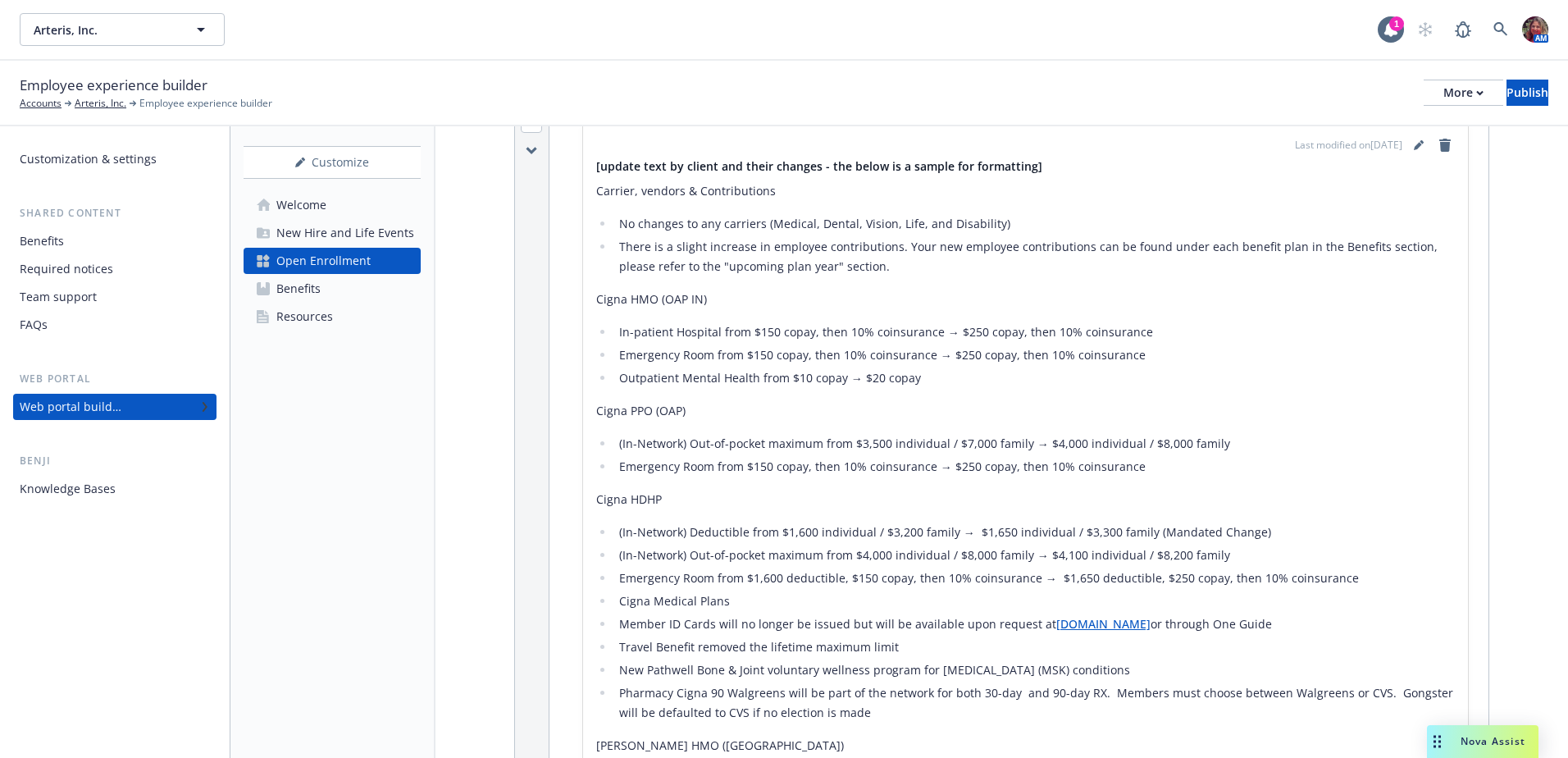
click at [331, 283] on link "Benefits" at bounding box center [331, 288] width 177 height 26
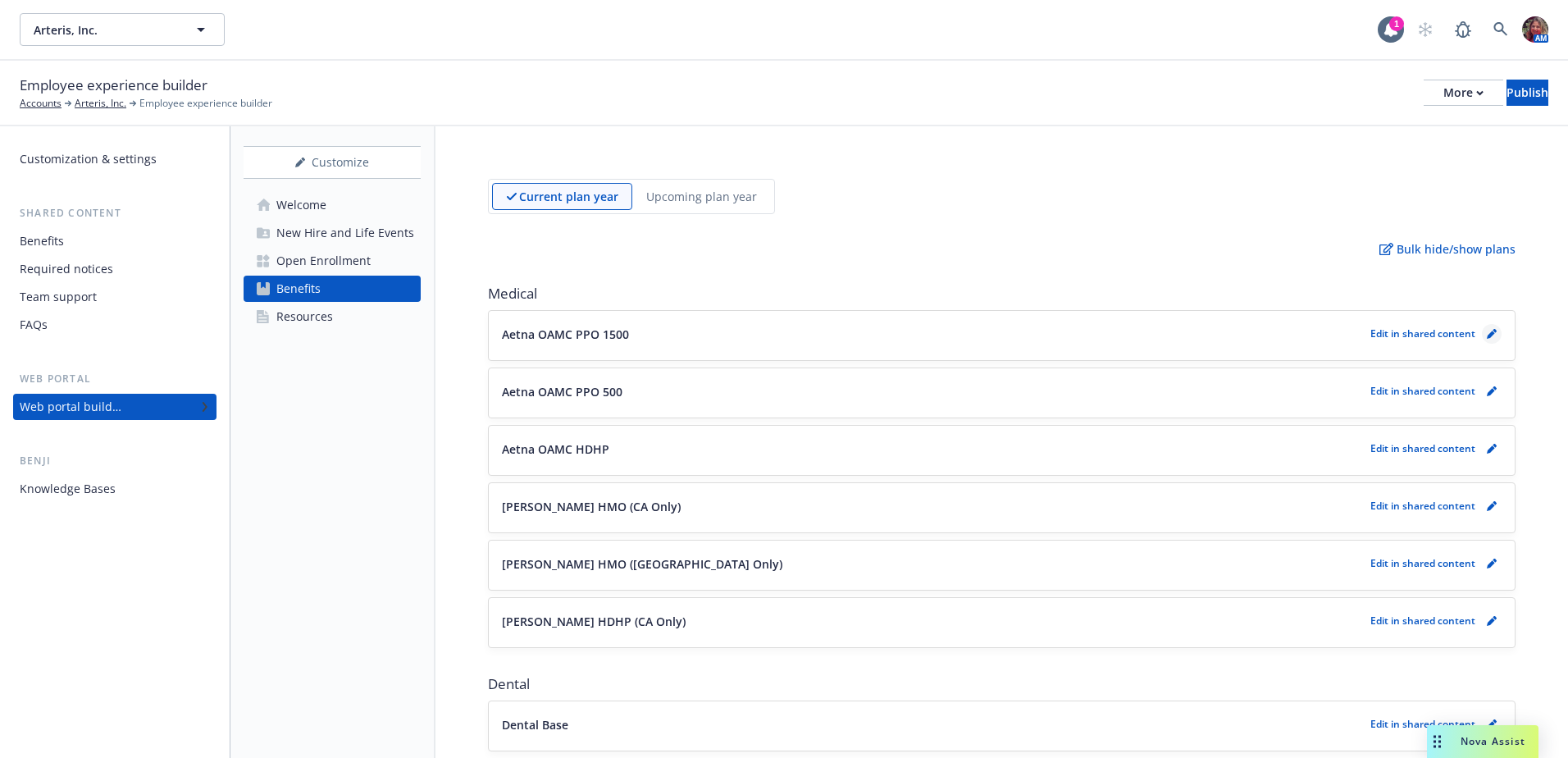
click at [1486, 333] on link "pencil" at bounding box center [1492, 334] width 20 height 20
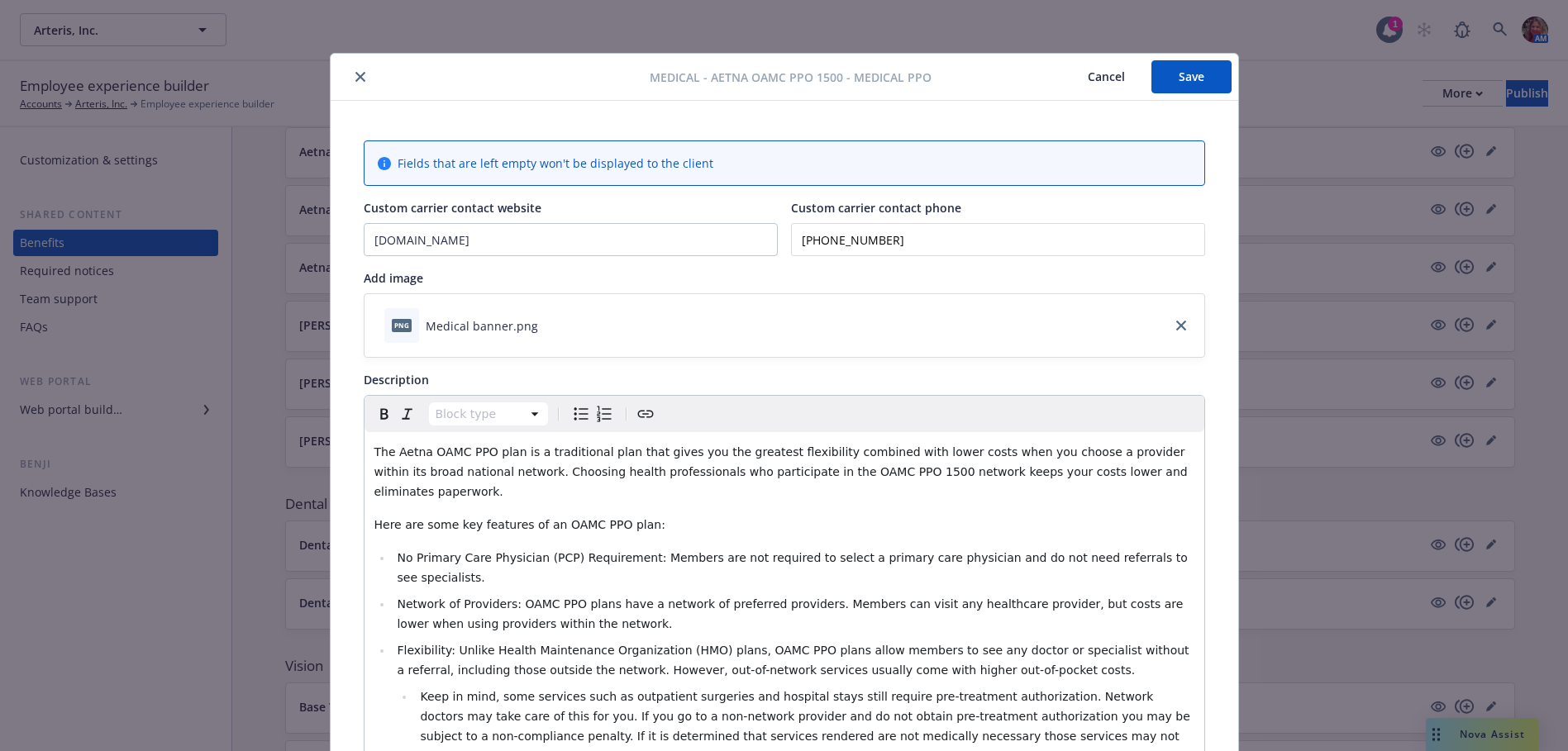
click at [356, 74] on icon "close" at bounding box center [360, 76] width 10 height 10
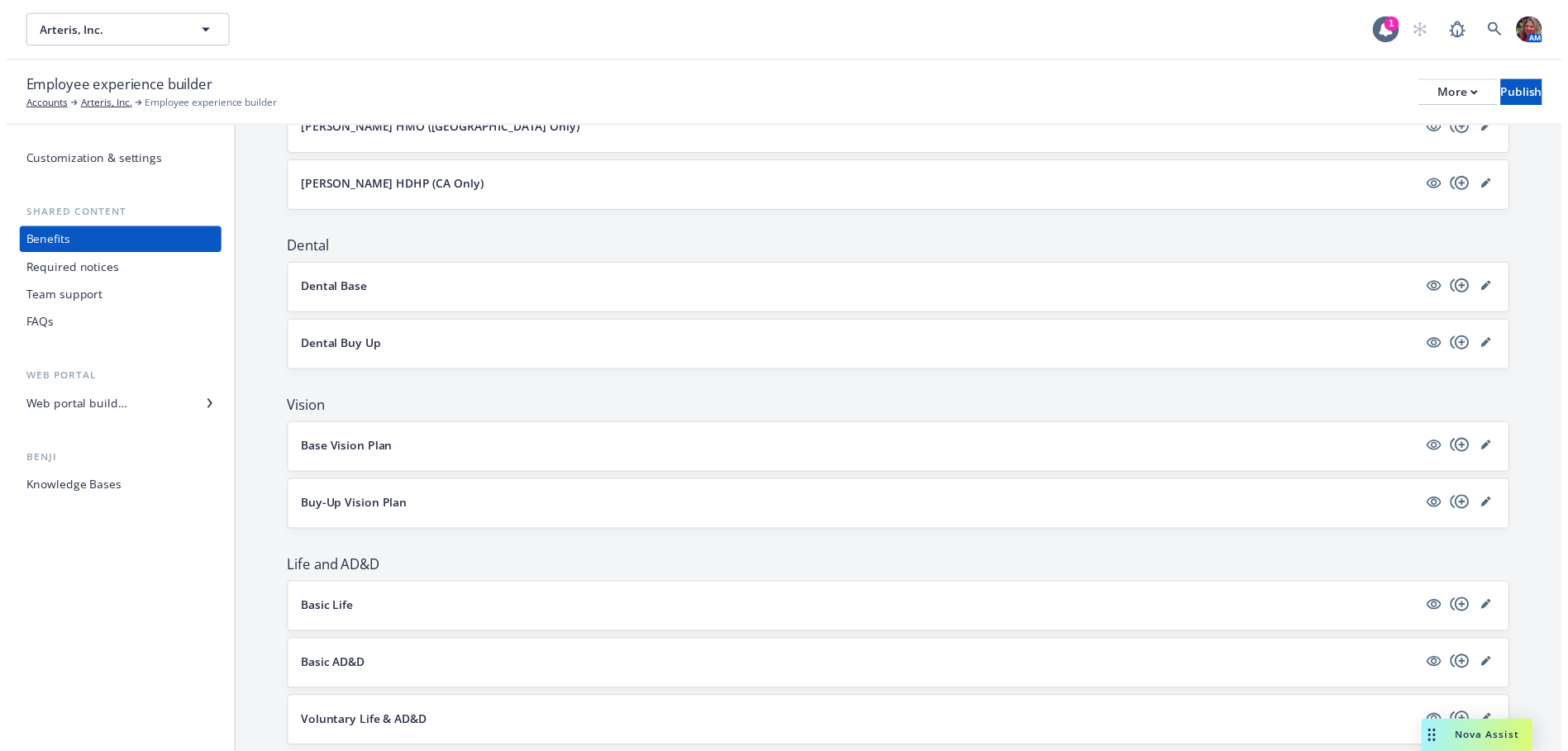
scroll to position [433, 0]
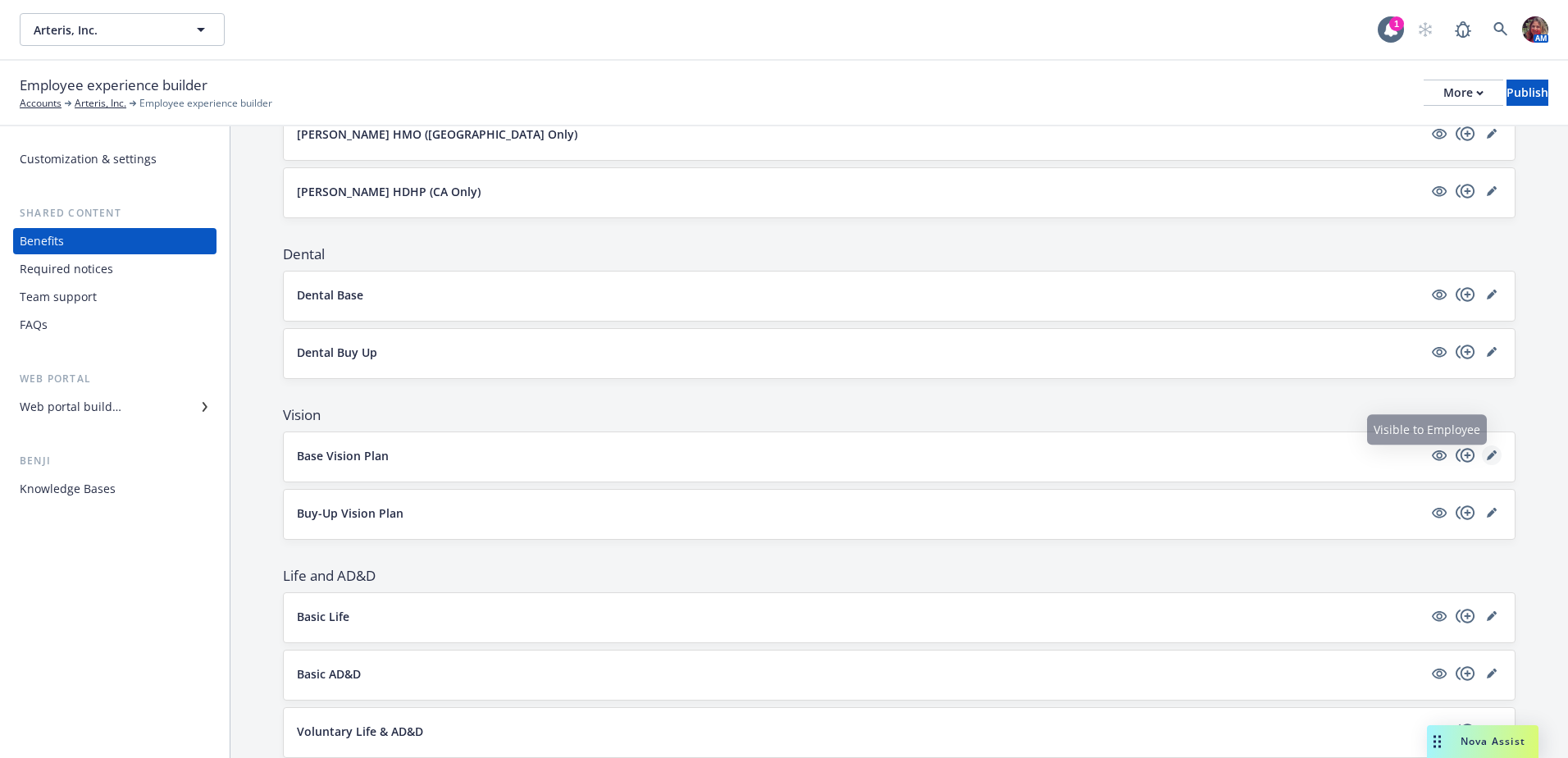
click at [1487, 454] on icon "editPencil" at bounding box center [1491, 455] width 8 height 8
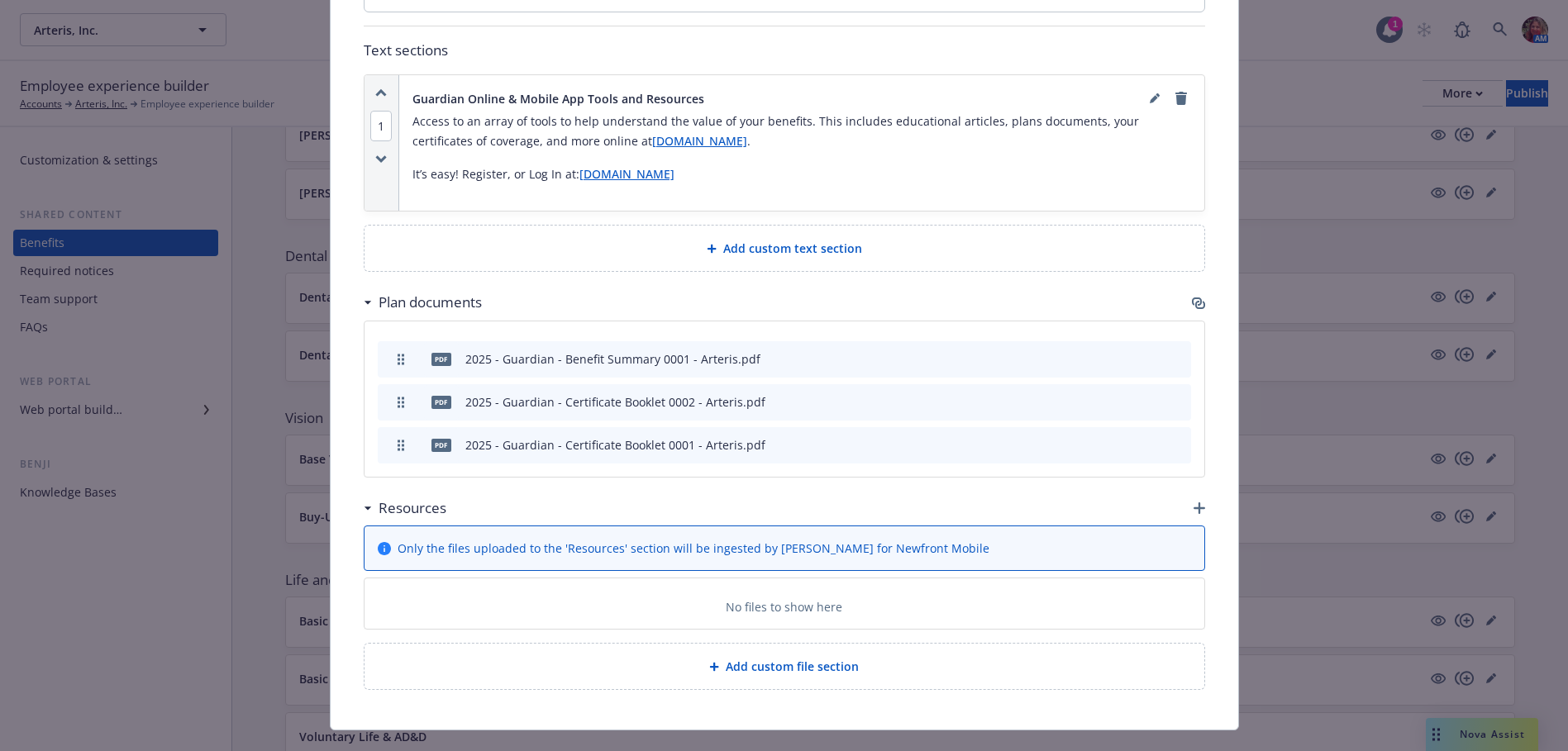
scroll to position [996, 0]
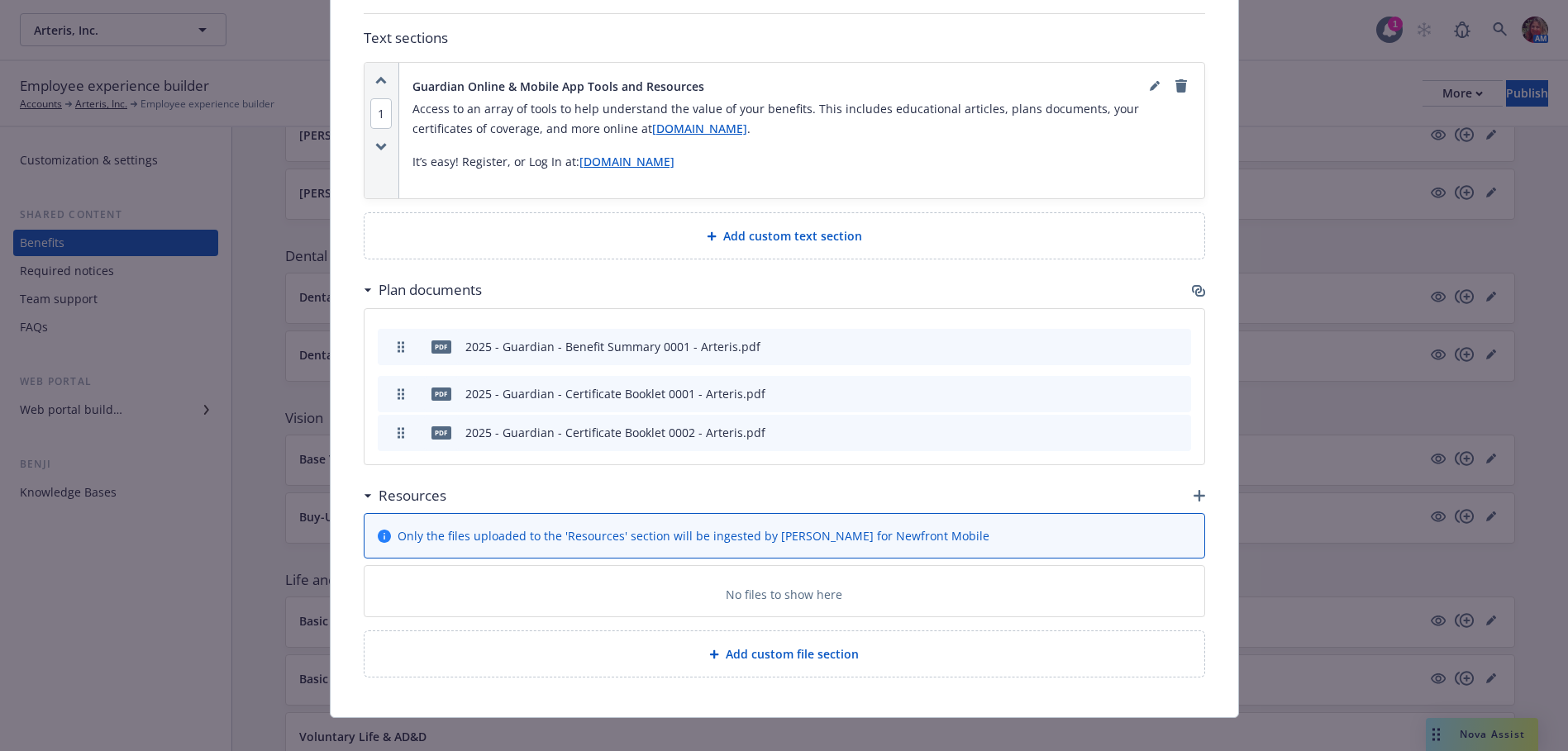
drag, startPoint x: 399, startPoint y: 413, endPoint x: 404, endPoint y: 374, distance: 39.3
click at [1192, 285] on icon "button" at bounding box center [1196, 289] width 10 height 8
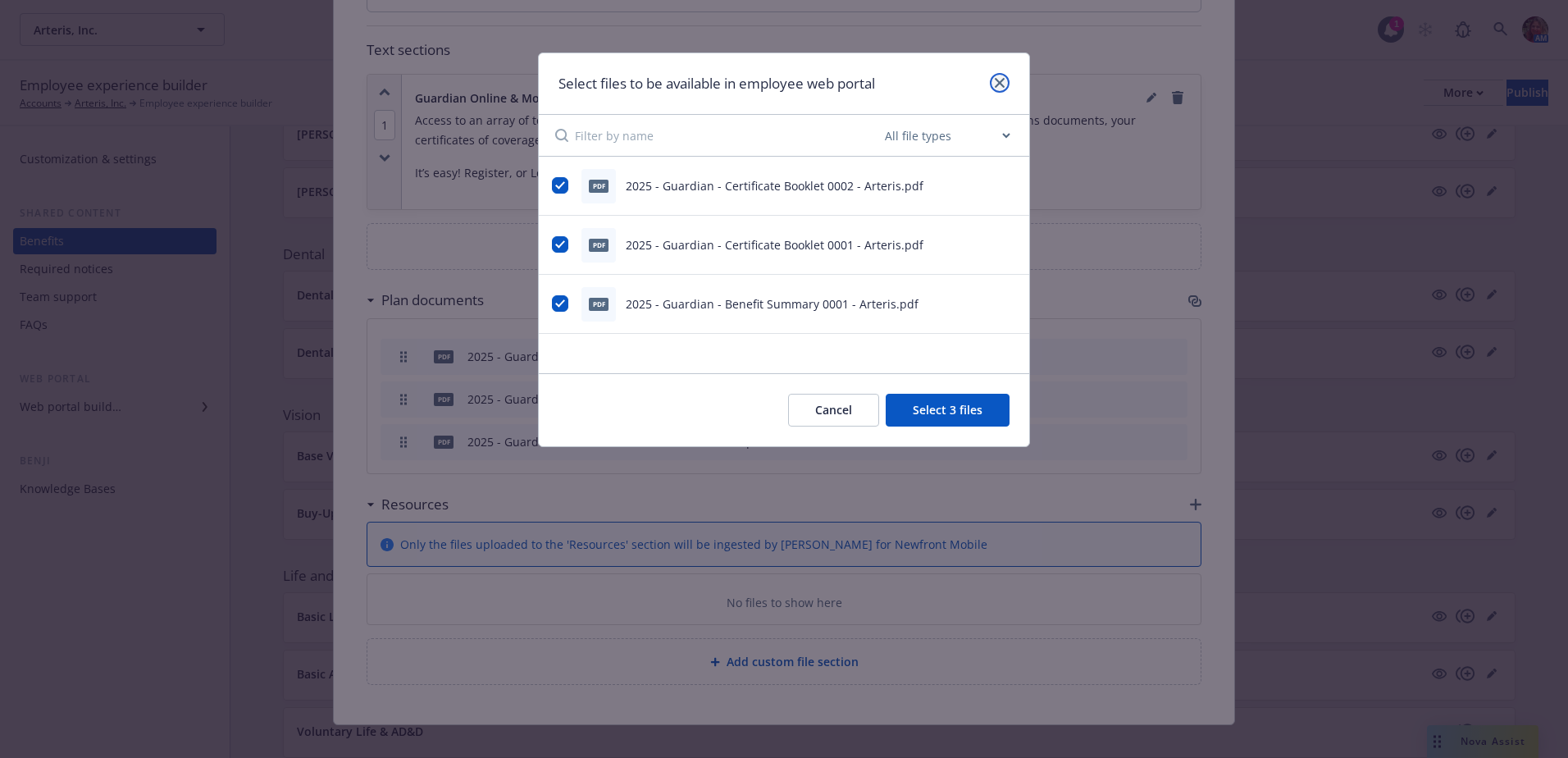
click at [1000, 83] on icon "close" at bounding box center [1000, 83] width 10 height 10
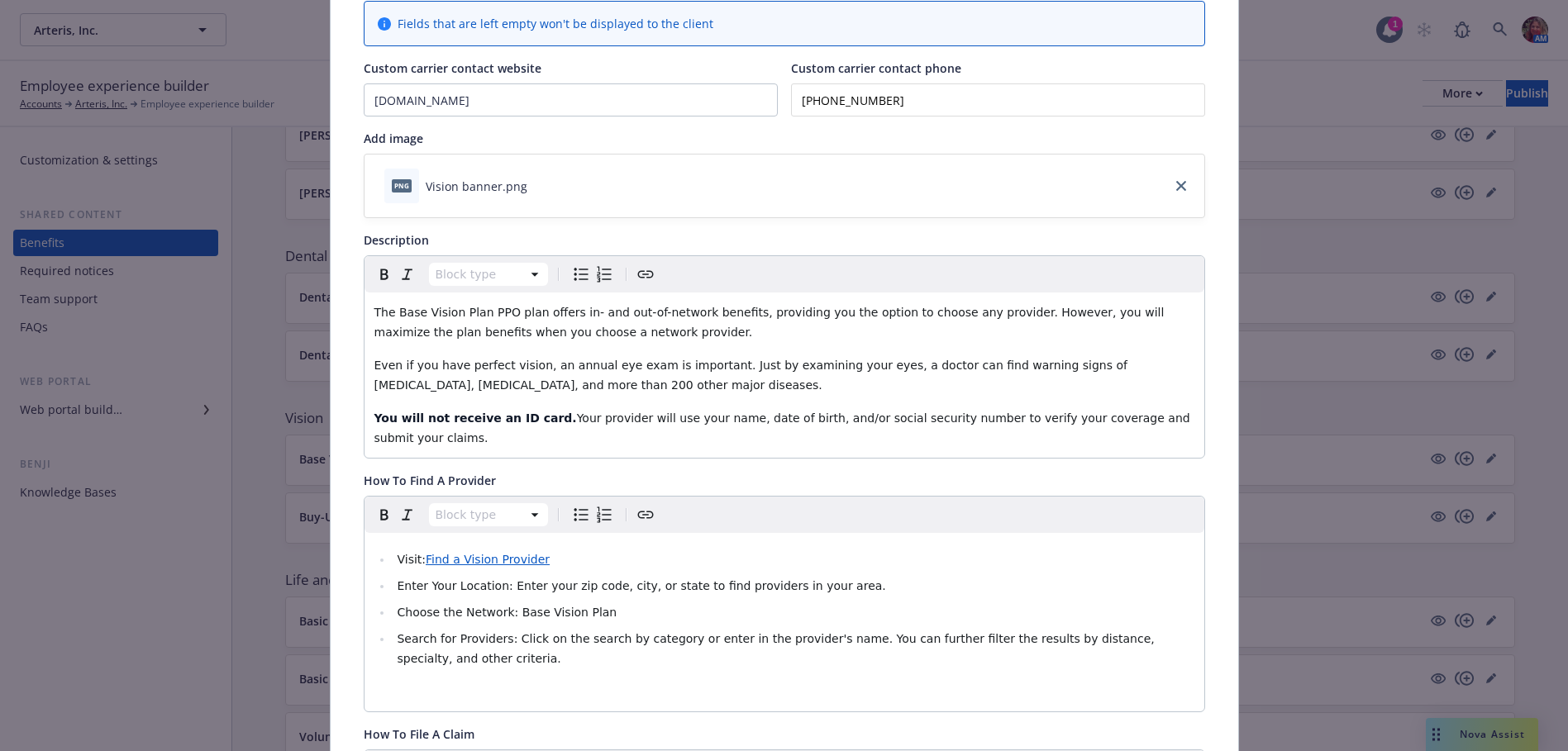
scroll to position [0, 0]
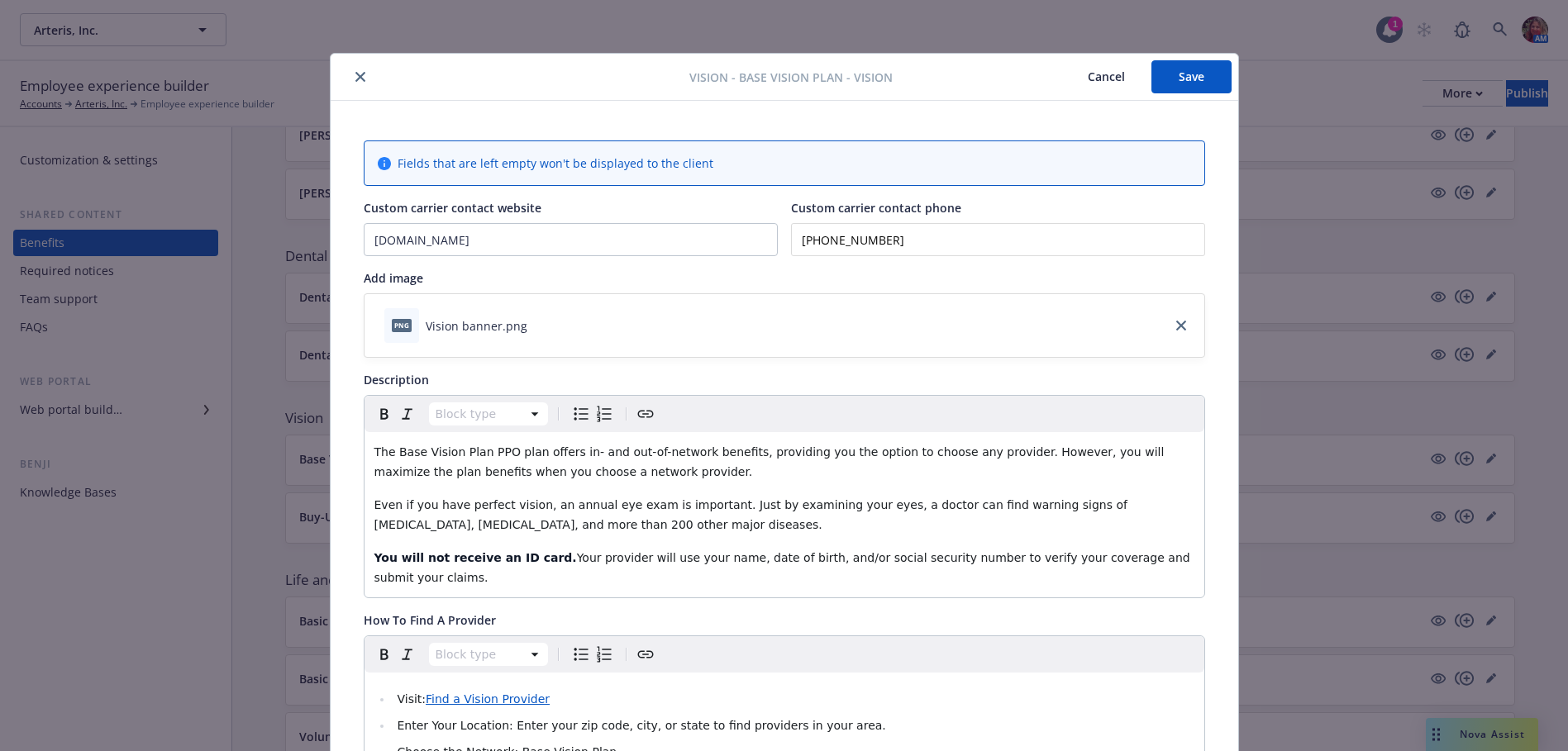
click at [356, 80] on icon "close" at bounding box center [360, 76] width 10 height 10
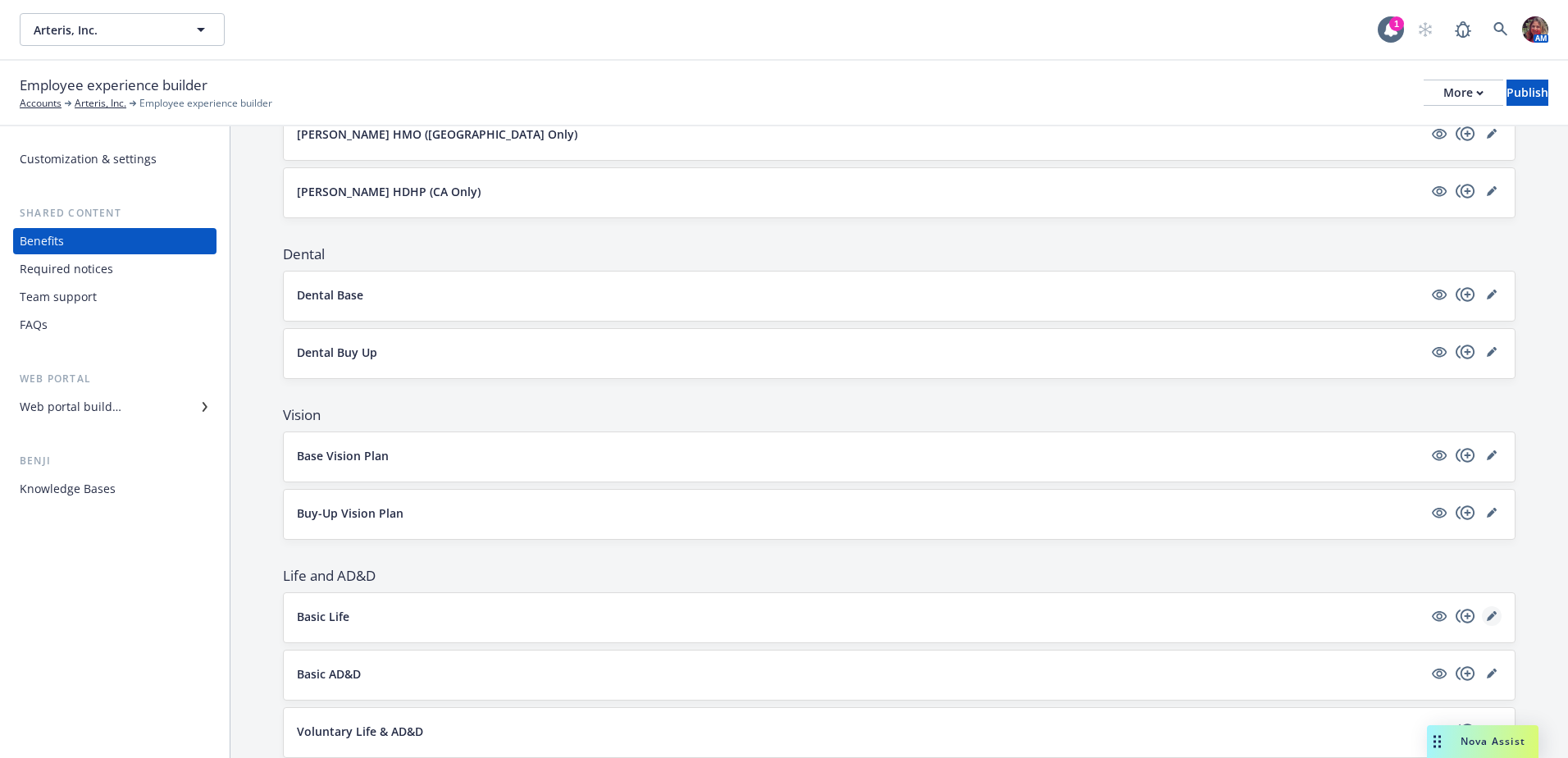
click at [1487, 612] on icon "editPencil" at bounding box center [1492, 615] width 10 height 10
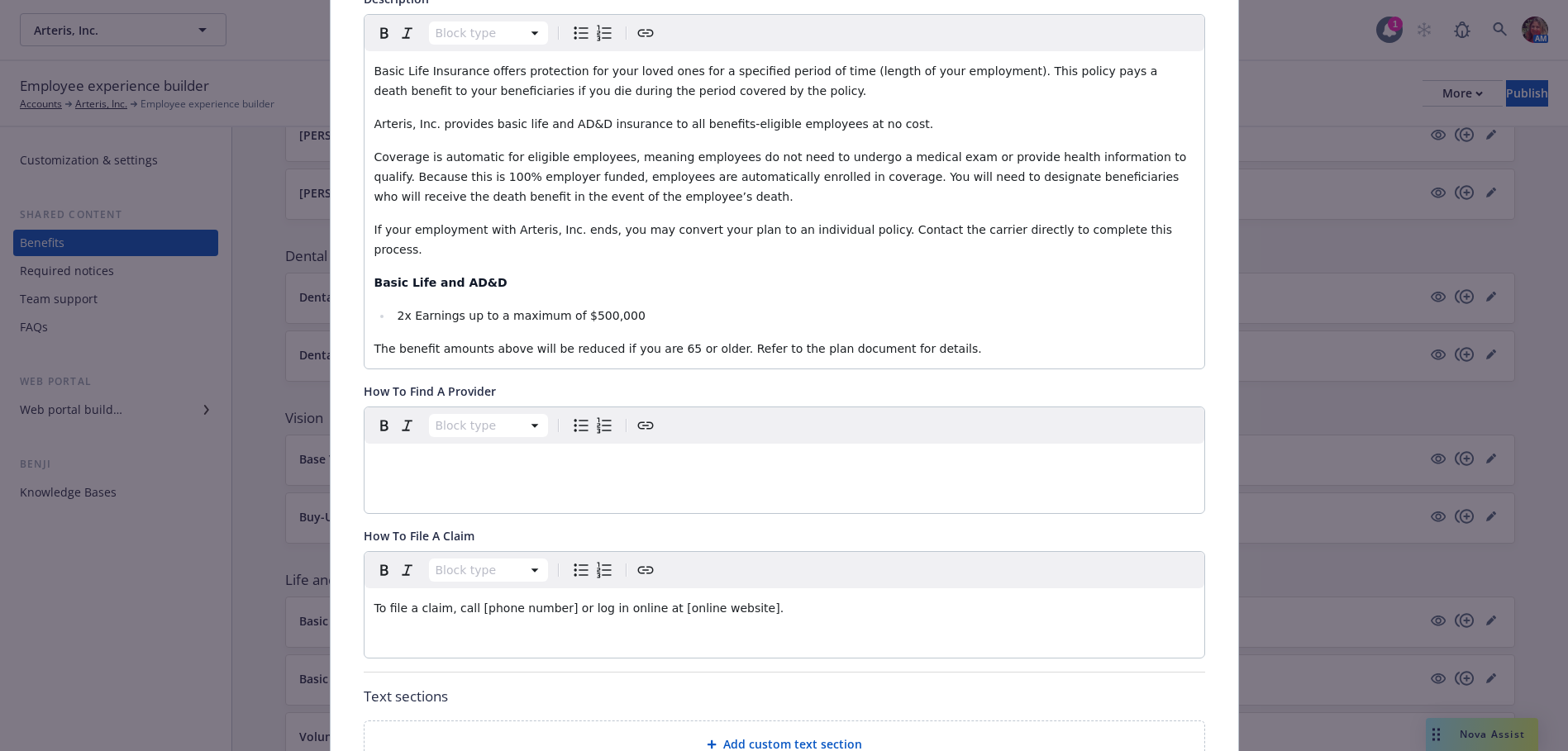
scroll to position [380, 0]
drag, startPoint x: 755, startPoint y: 593, endPoint x: 302, endPoint y: 573, distance: 453.4
click at [302, 573] on div "Life and AD&D - Basic Life - Group Term Life Cancel Save Fields that are left e…" at bounding box center [784, 376] width 1568 height 751
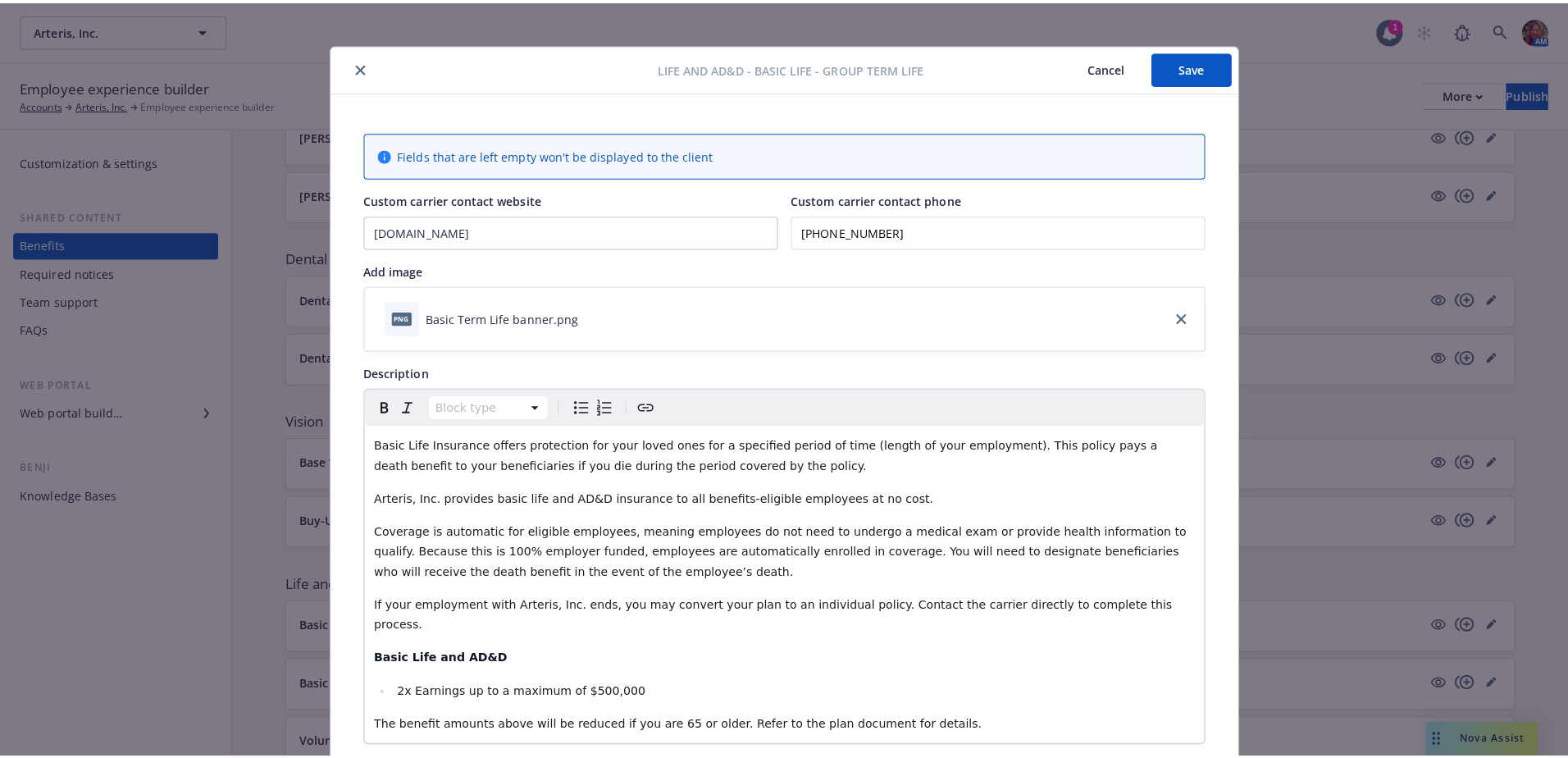
scroll to position [0, 0]
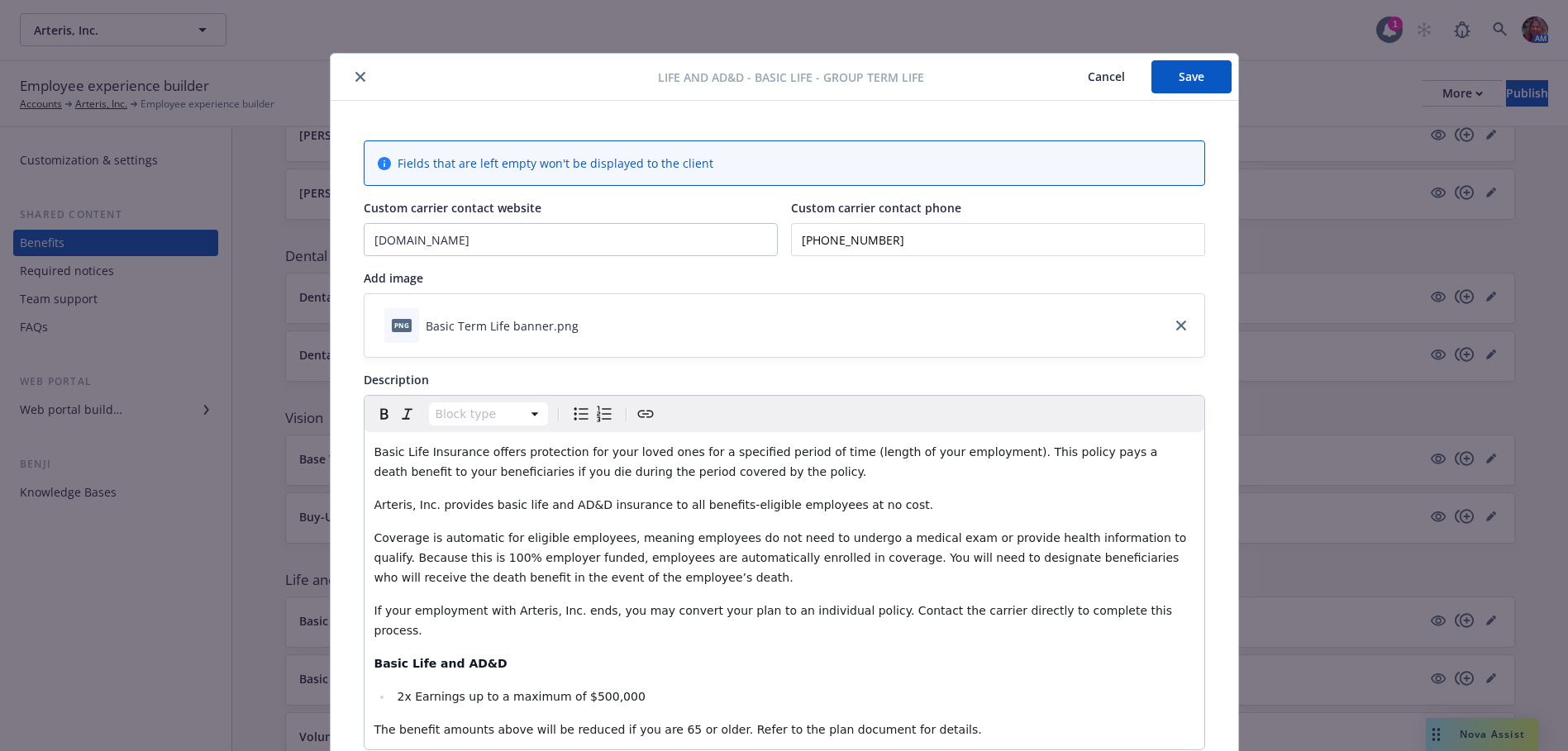
click at [1177, 84] on button "Save" at bounding box center [1191, 77] width 81 height 33
click at [356, 80] on icon "close" at bounding box center [360, 76] width 10 height 10
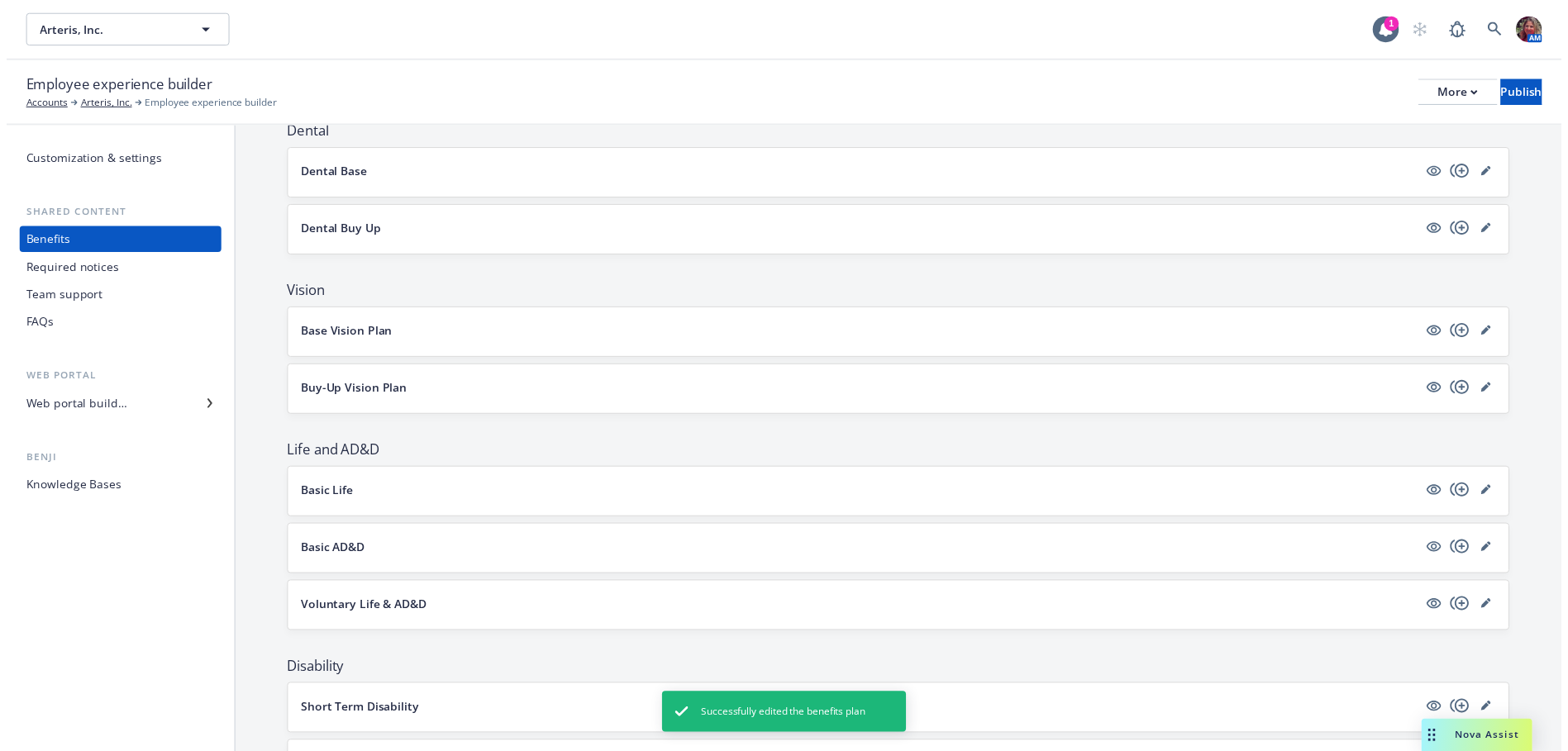
scroll to position [681, 0]
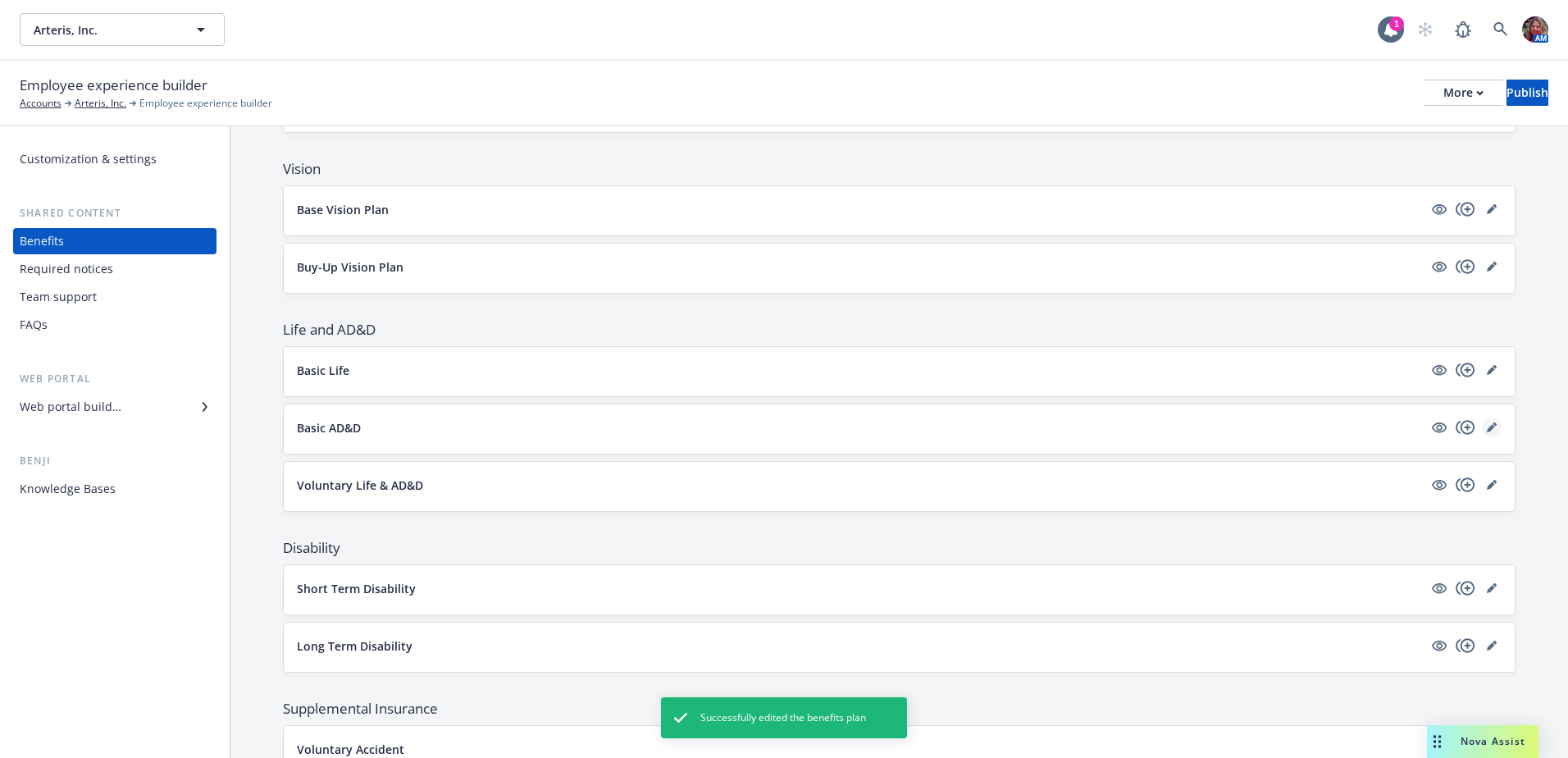
click at [1482, 432] on link "editPencil" at bounding box center [1492, 427] width 20 height 20
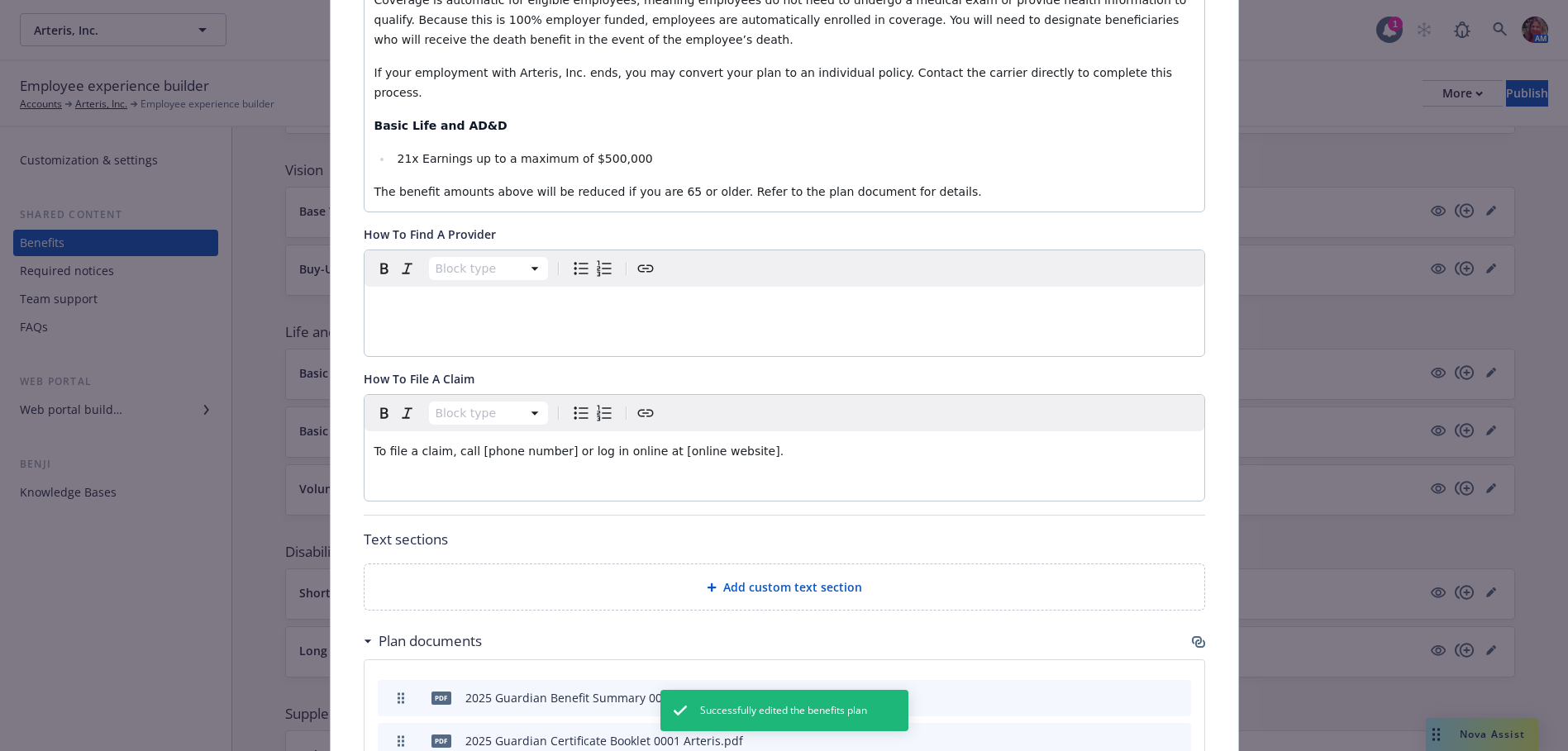
scroll to position [546, 0]
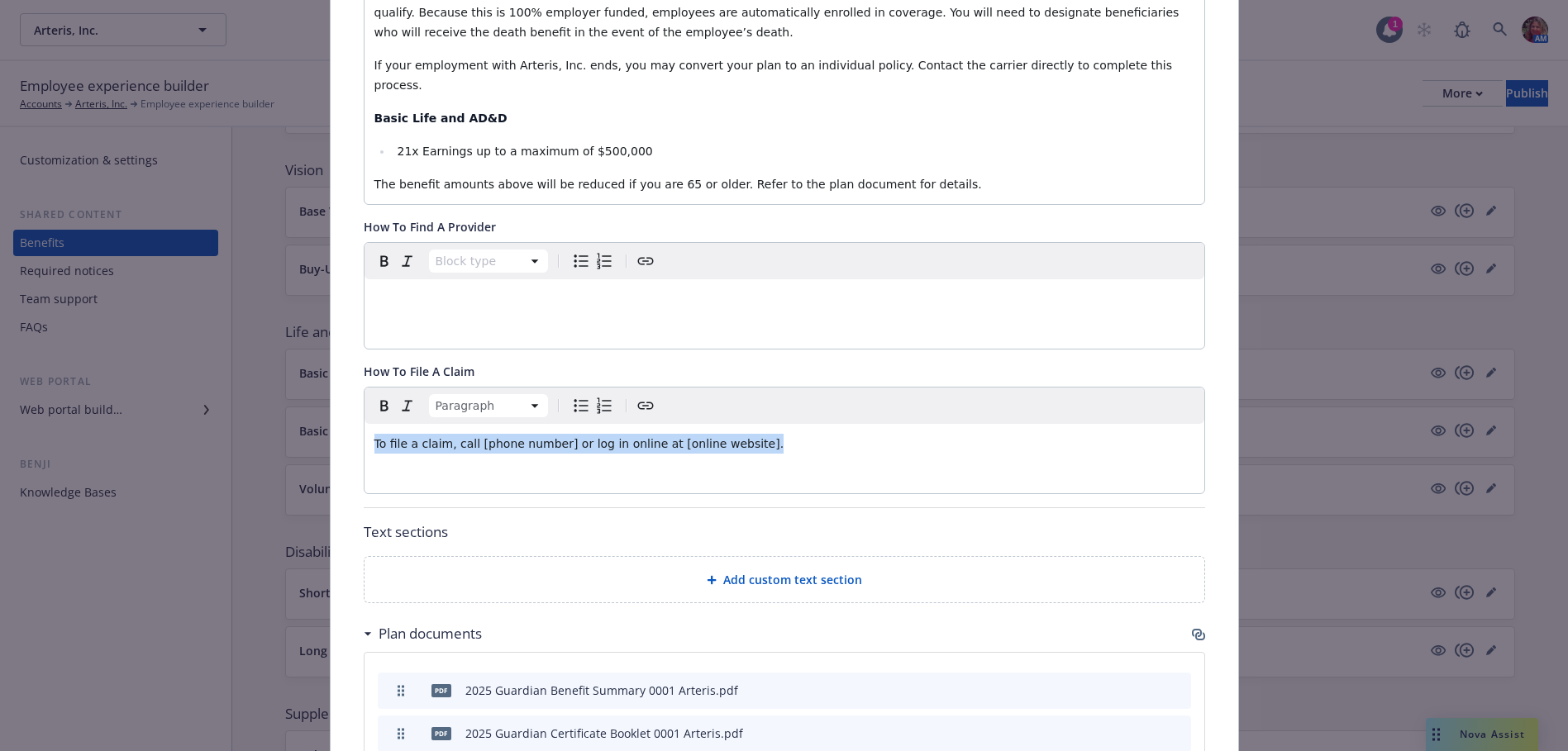
drag, startPoint x: 755, startPoint y: 430, endPoint x: 273, endPoint y: 422, distance: 482.1
click at [273, 422] on div "Life and AD&D - Basic AD&D - AD&D Cancel Save Fields that are left empty won't …" at bounding box center [784, 376] width 1568 height 751
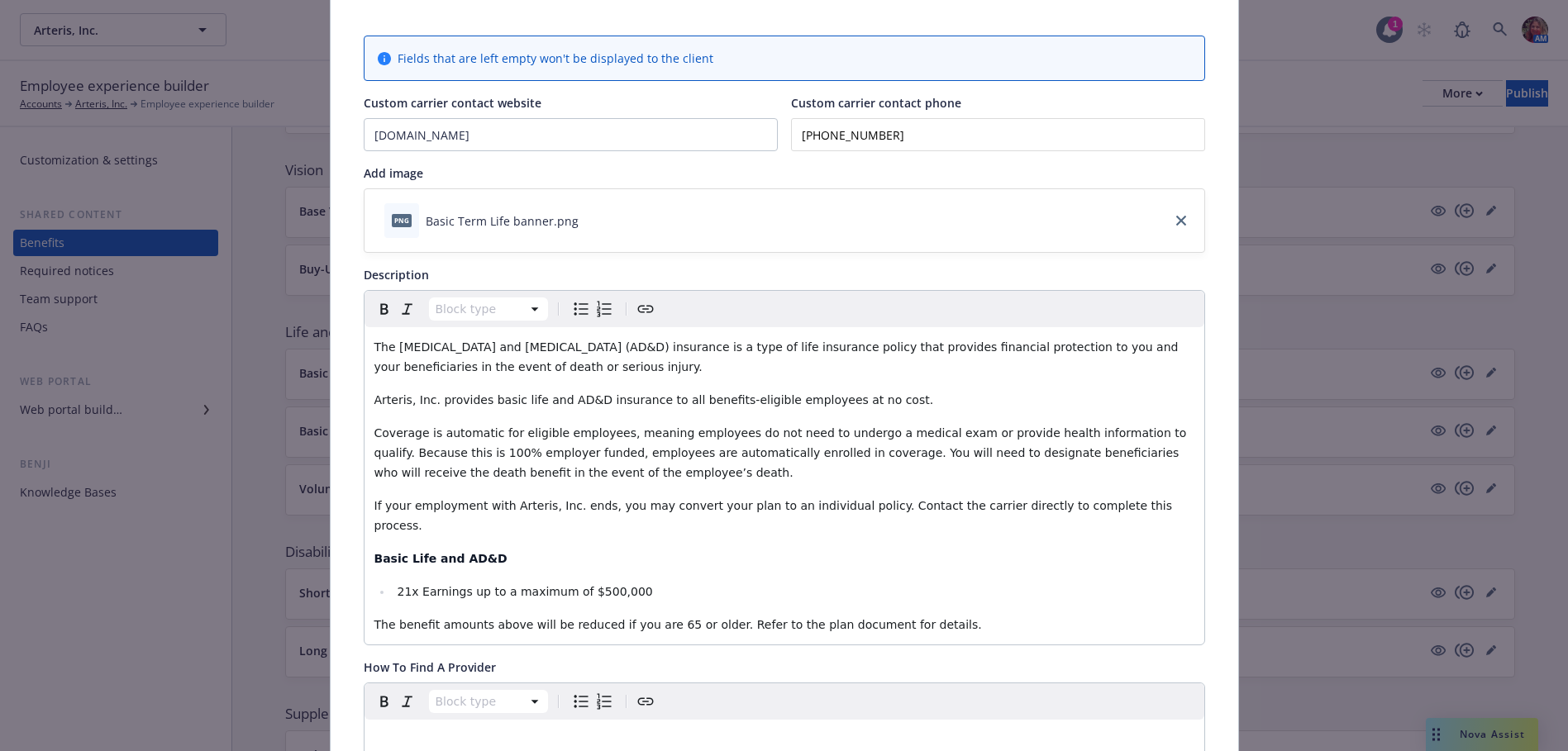
scroll to position [0, 0]
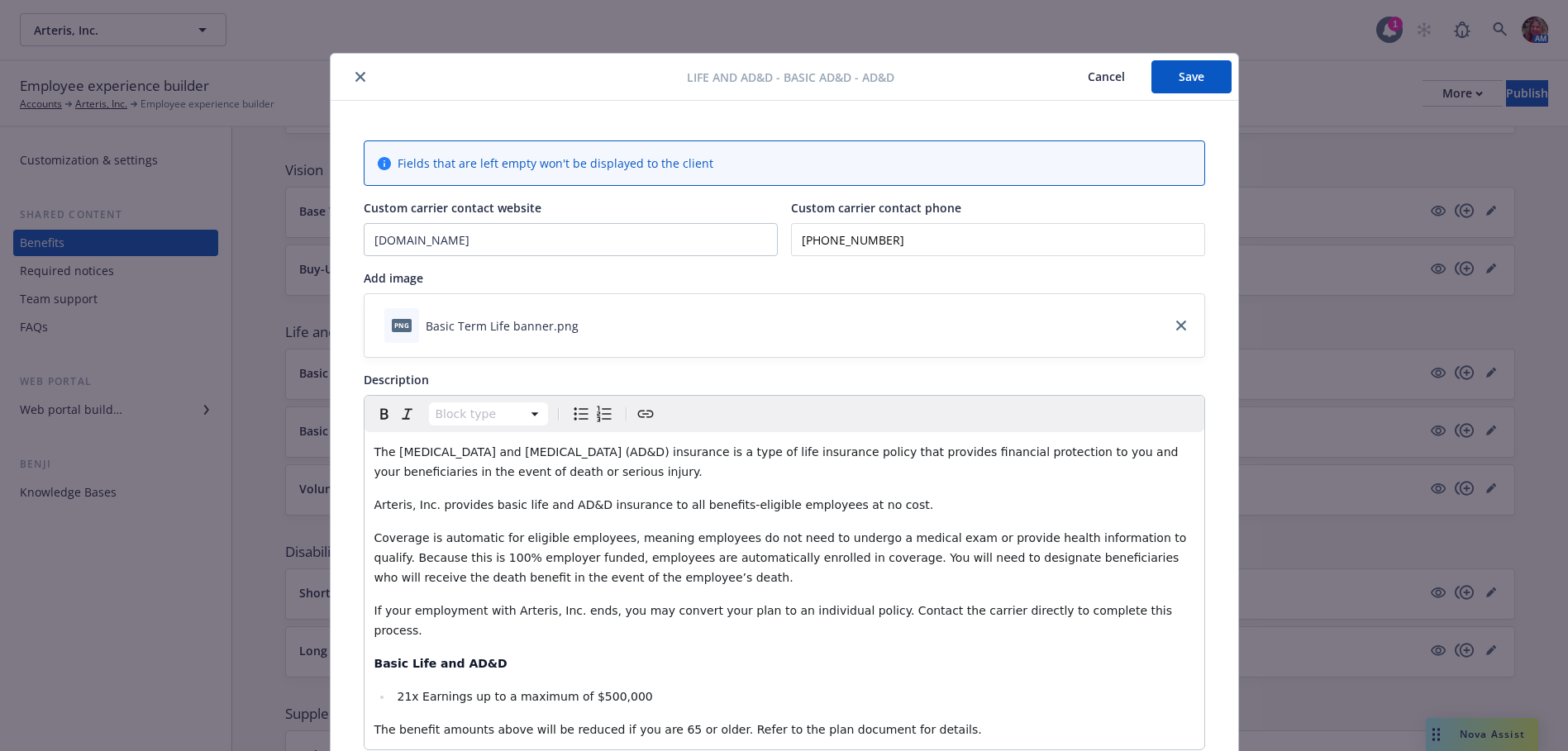
click at [1187, 80] on button "Save" at bounding box center [1191, 77] width 81 height 33
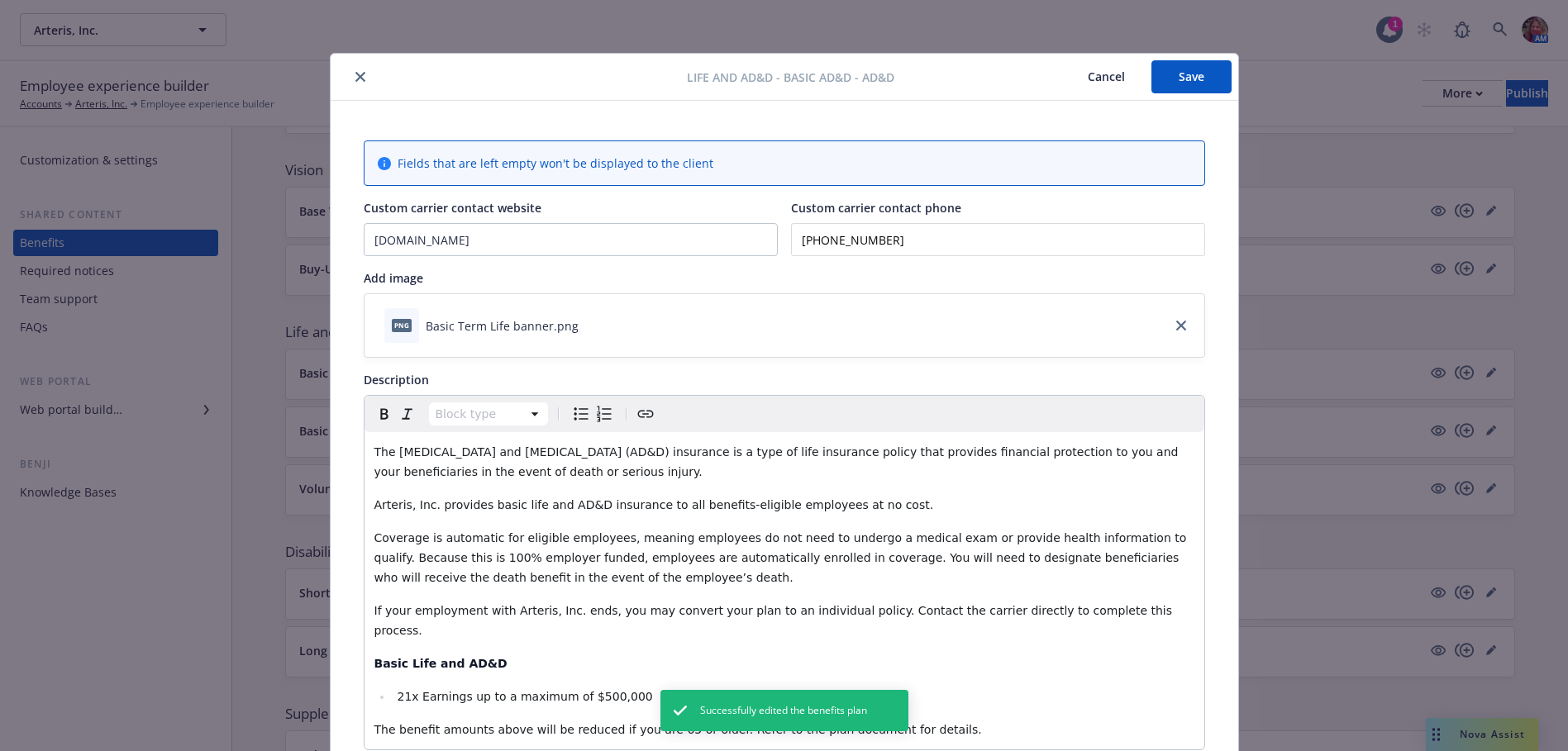
click at [350, 75] on button "close" at bounding box center [360, 77] width 20 height 20
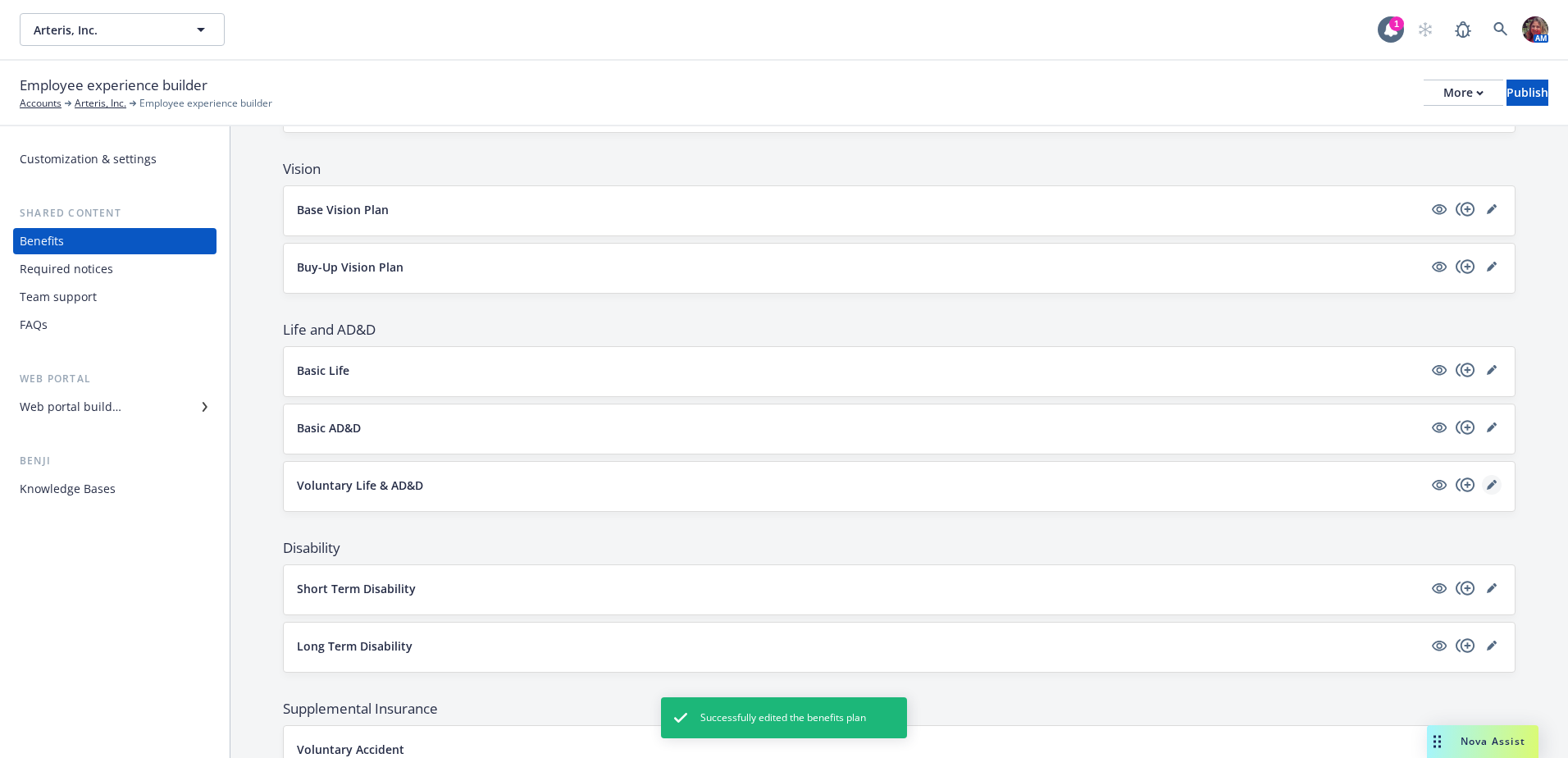
click at [1487, 480] on icon "editPencil" at bounding box center [1492, 484] width 10 height 10
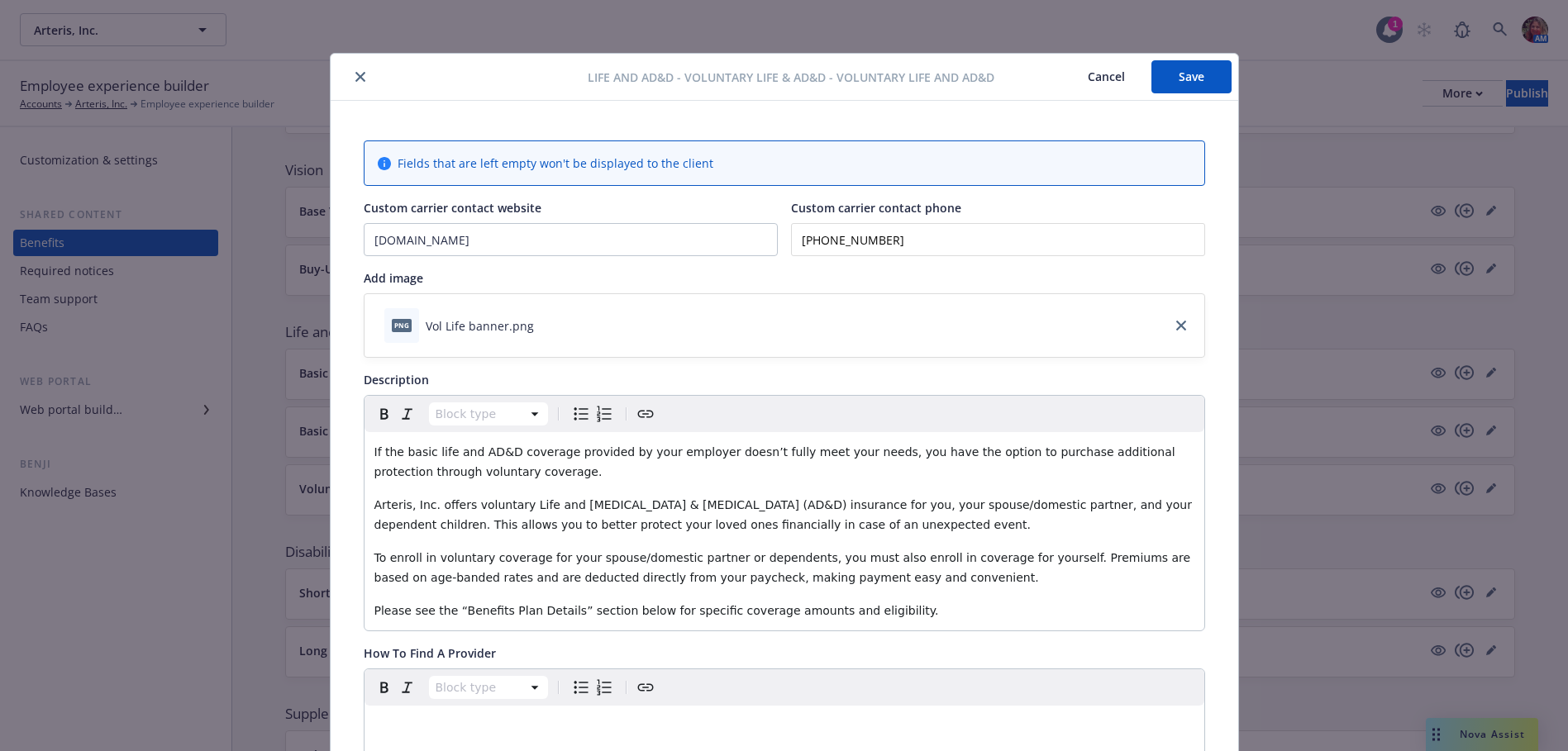
click at [1187, 66] on button "Save" at bounding box center [1191, 77] width 81 height 33
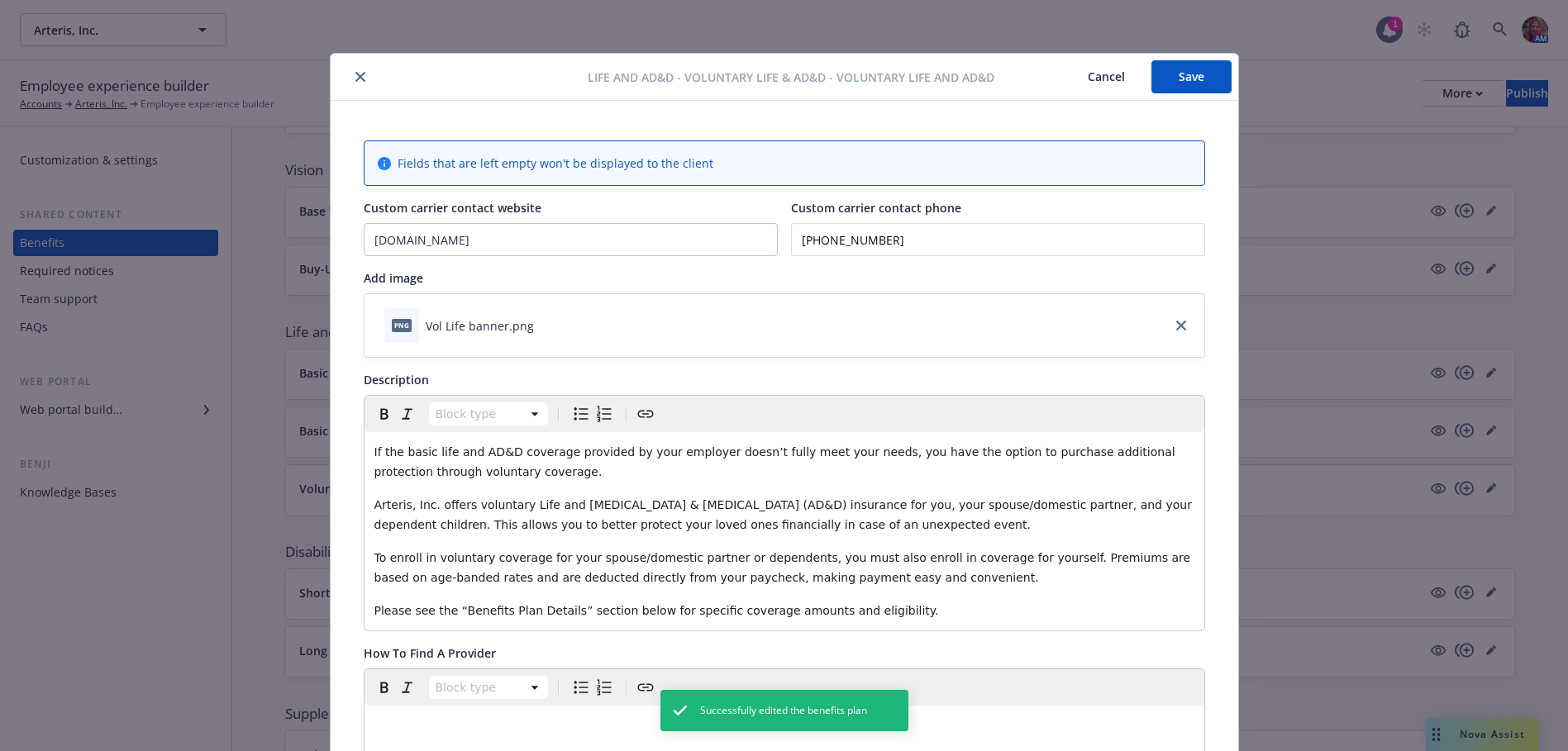
click at [357, 74] on icon "close" at bounding box center [360, 76] width 10 height 10
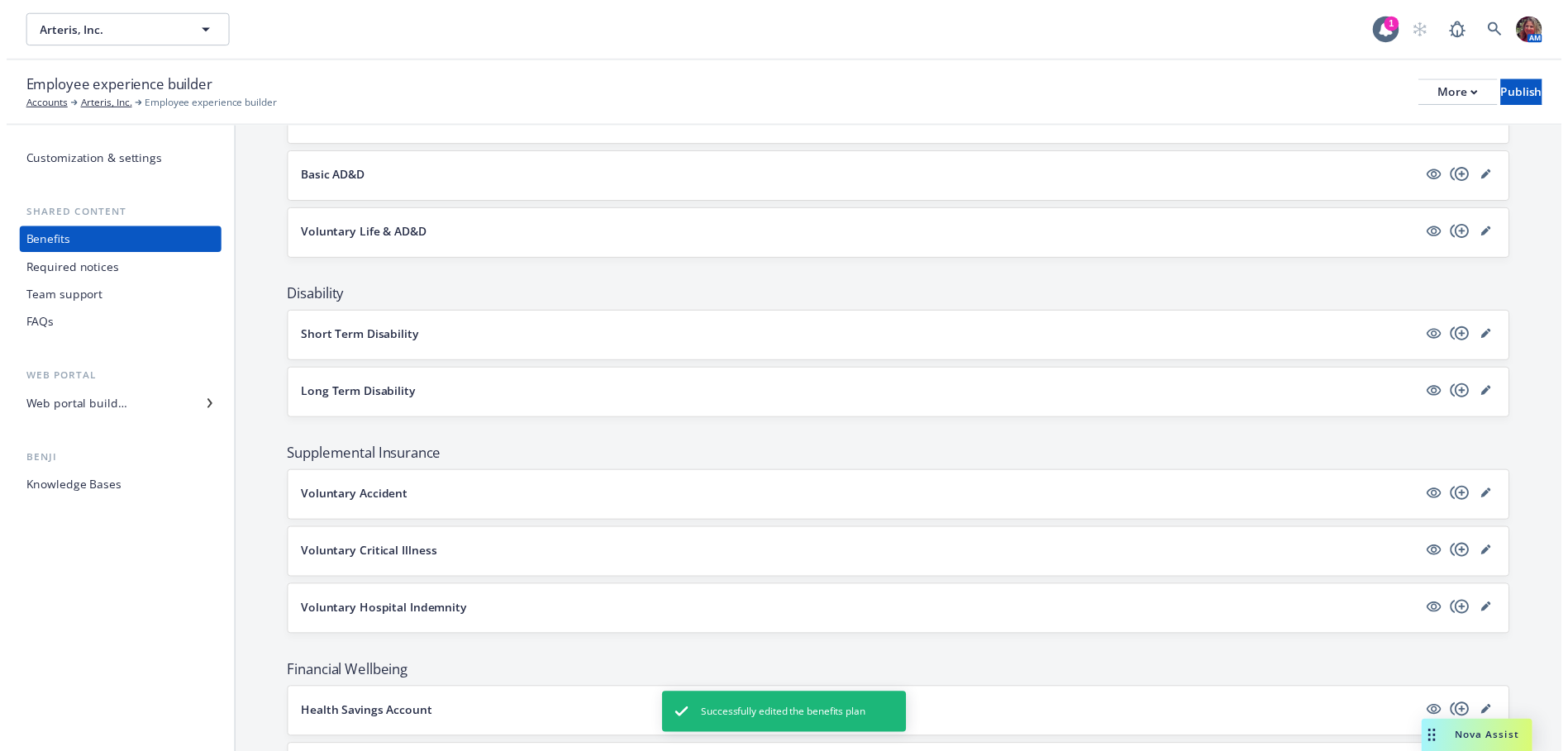
scroll to position [929, 0]
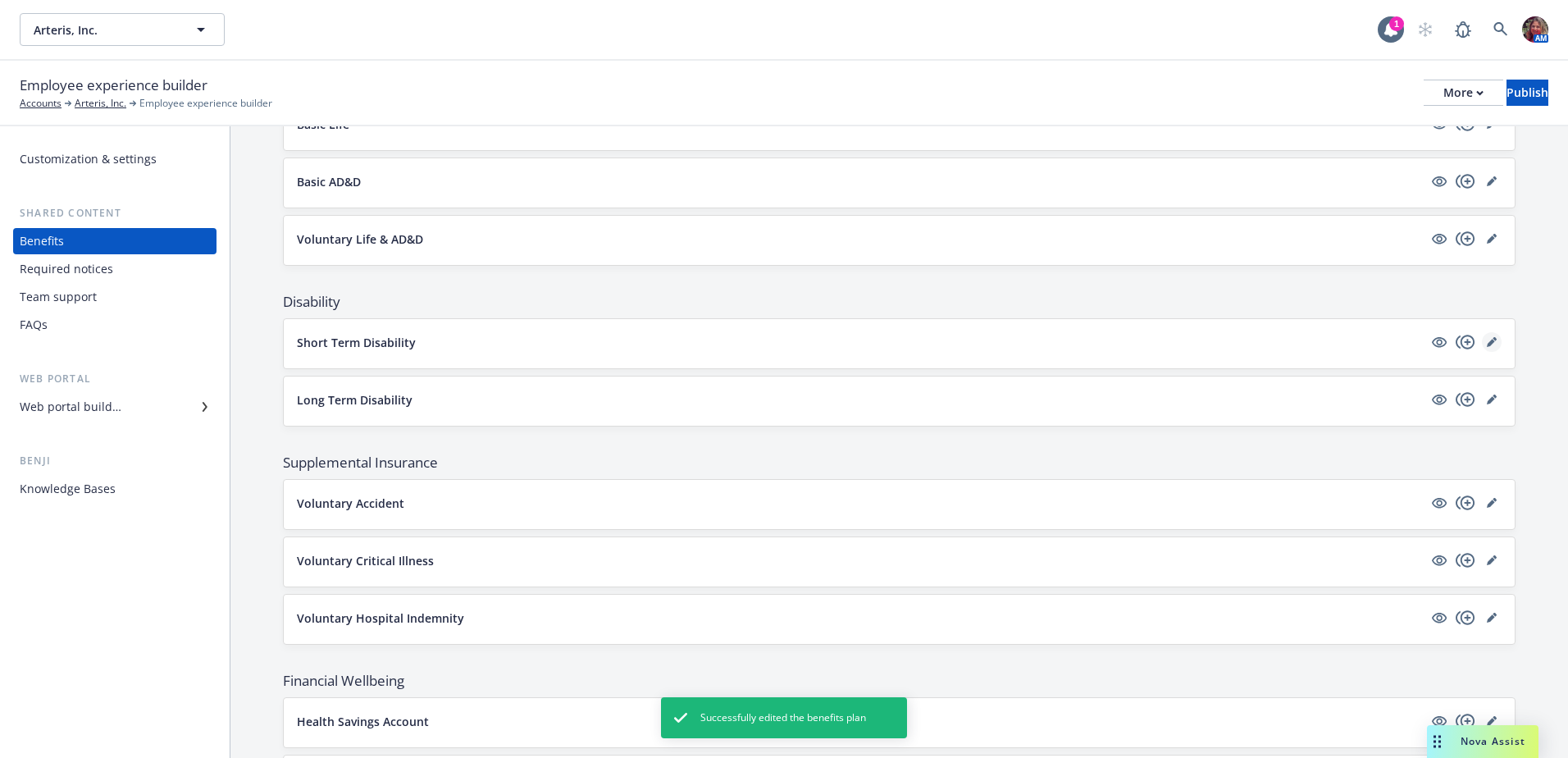
click at [1486, 341] on link "editPencil" at bounding box center [1492, 342] width 20 height 20
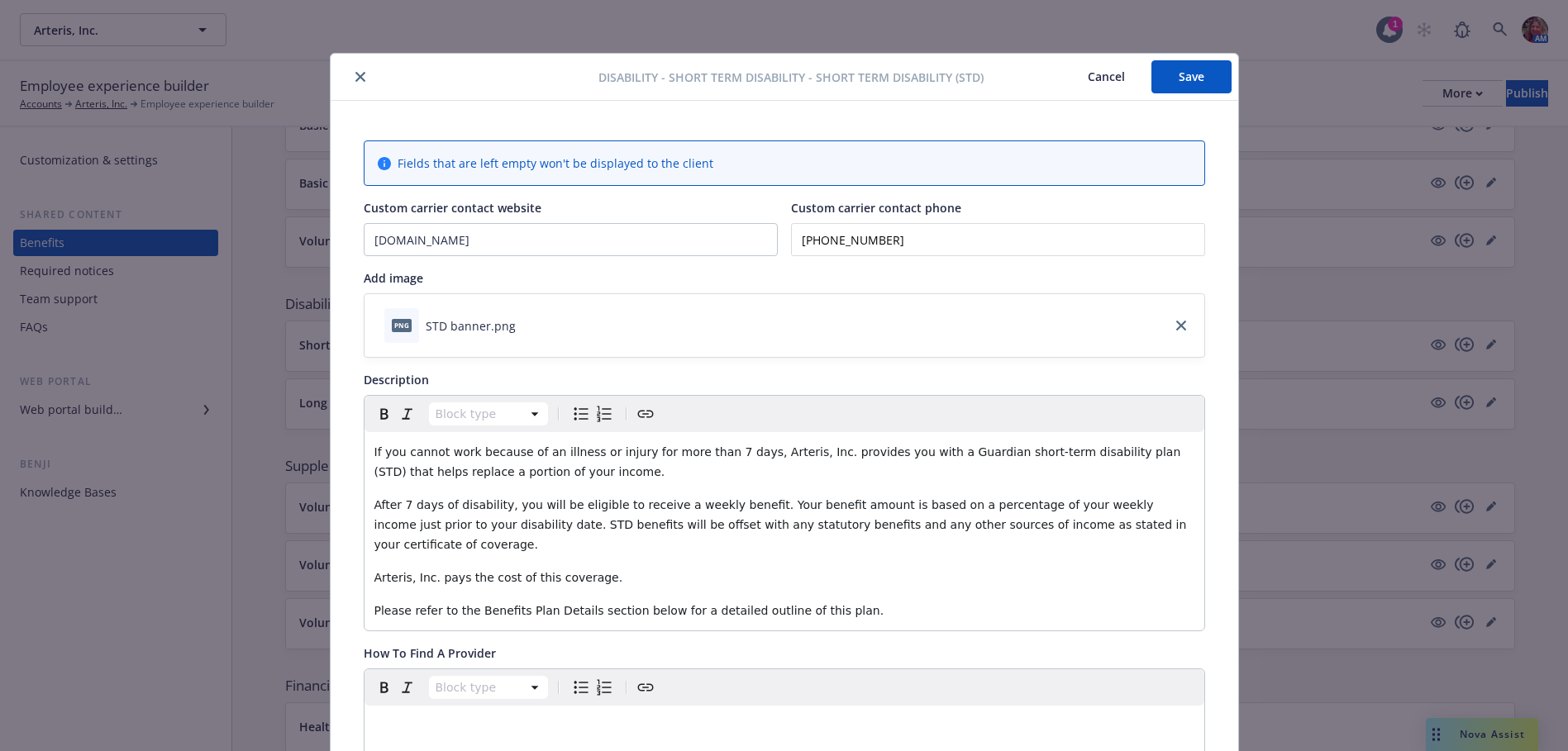
click at [1176, 81] on button "Save" at bounding box center [1191, 77] width 81 height 33
click at [350, 76] on button "close" at bounding box center [360, 77] width 20 height 20
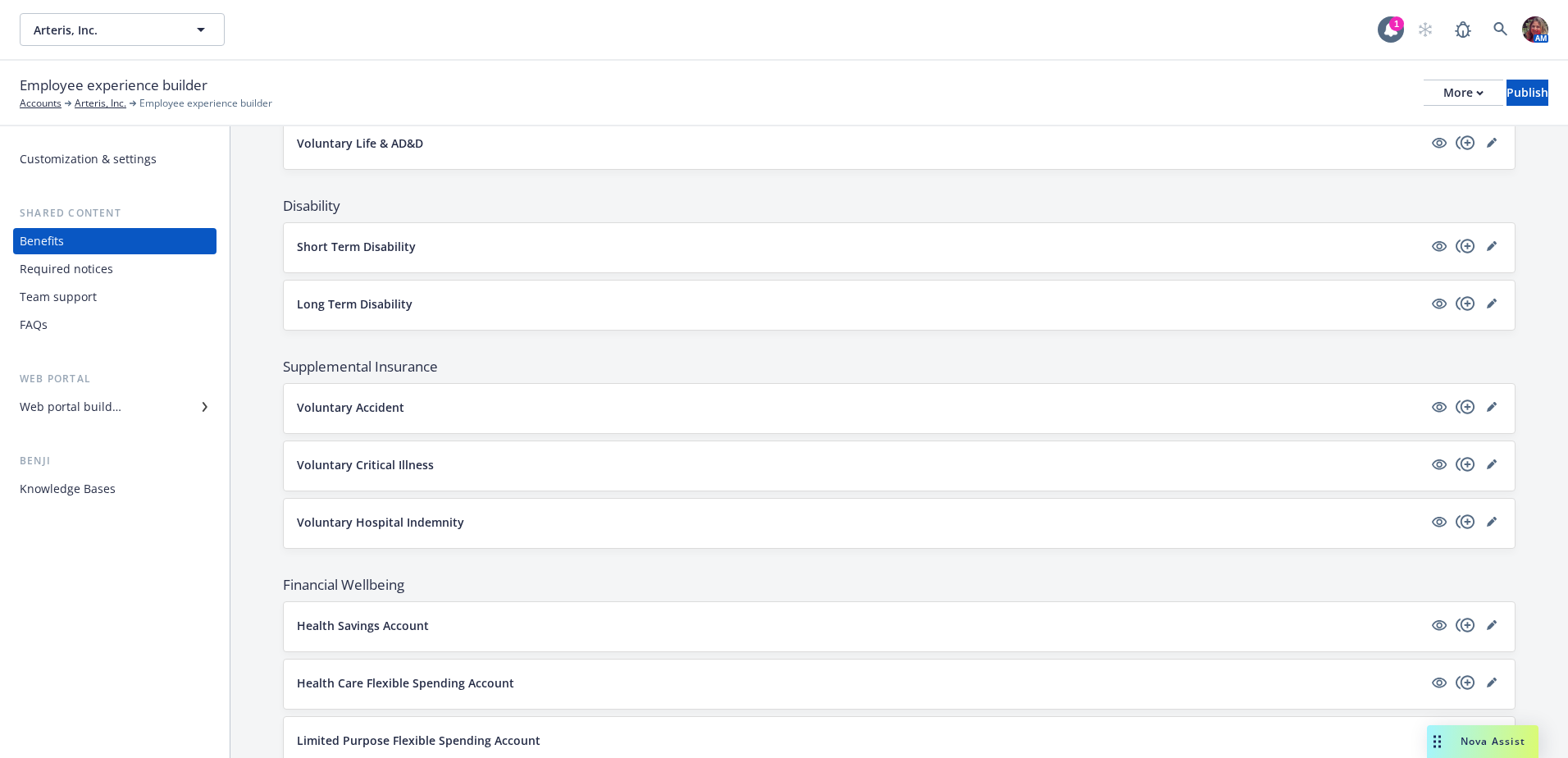
scroll to position [1168, 0]
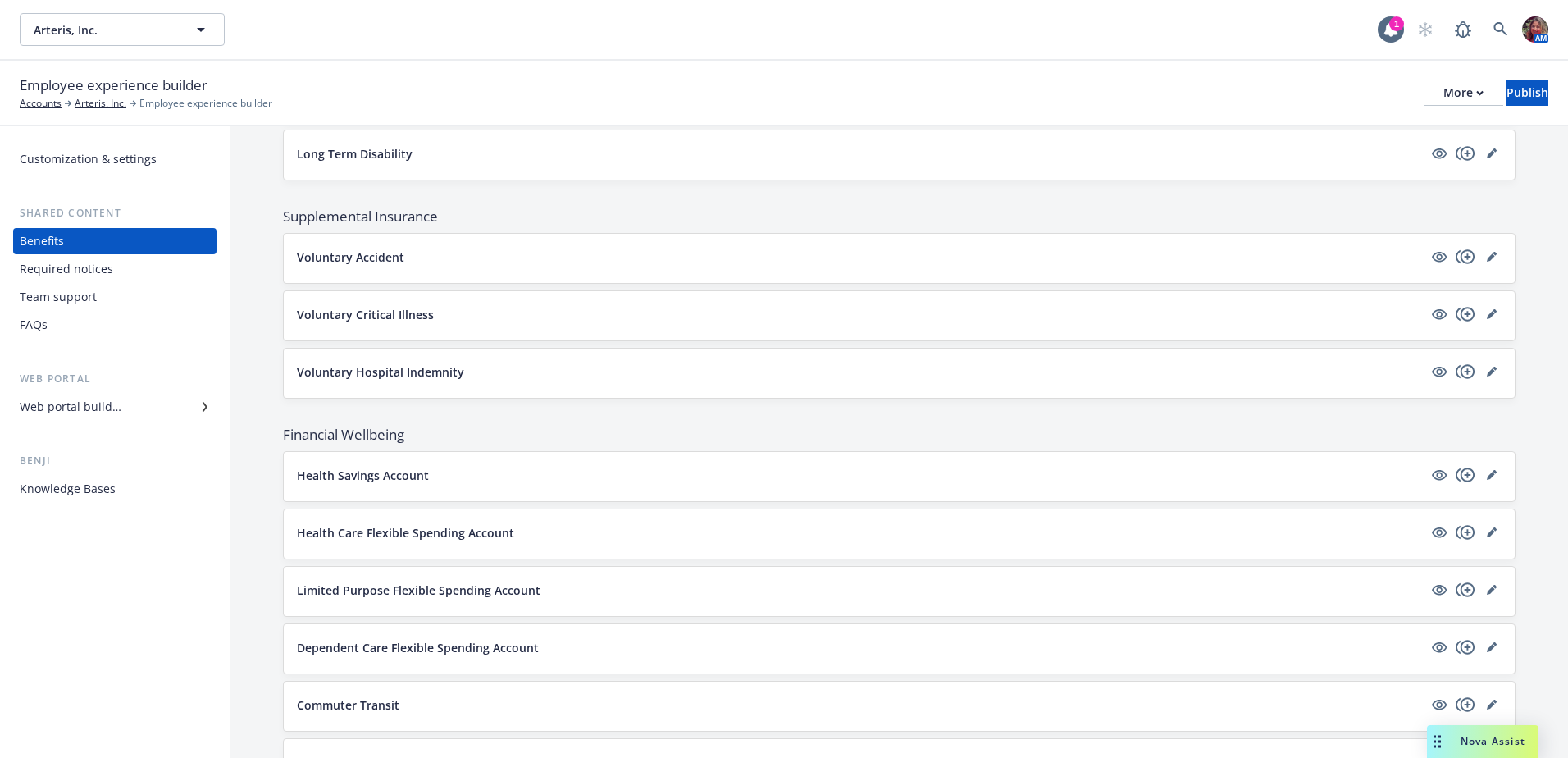
click at [427, 367] on p "Voluntary Hospital Indemnity" at bounding box center [381, 372] width 167 height 17
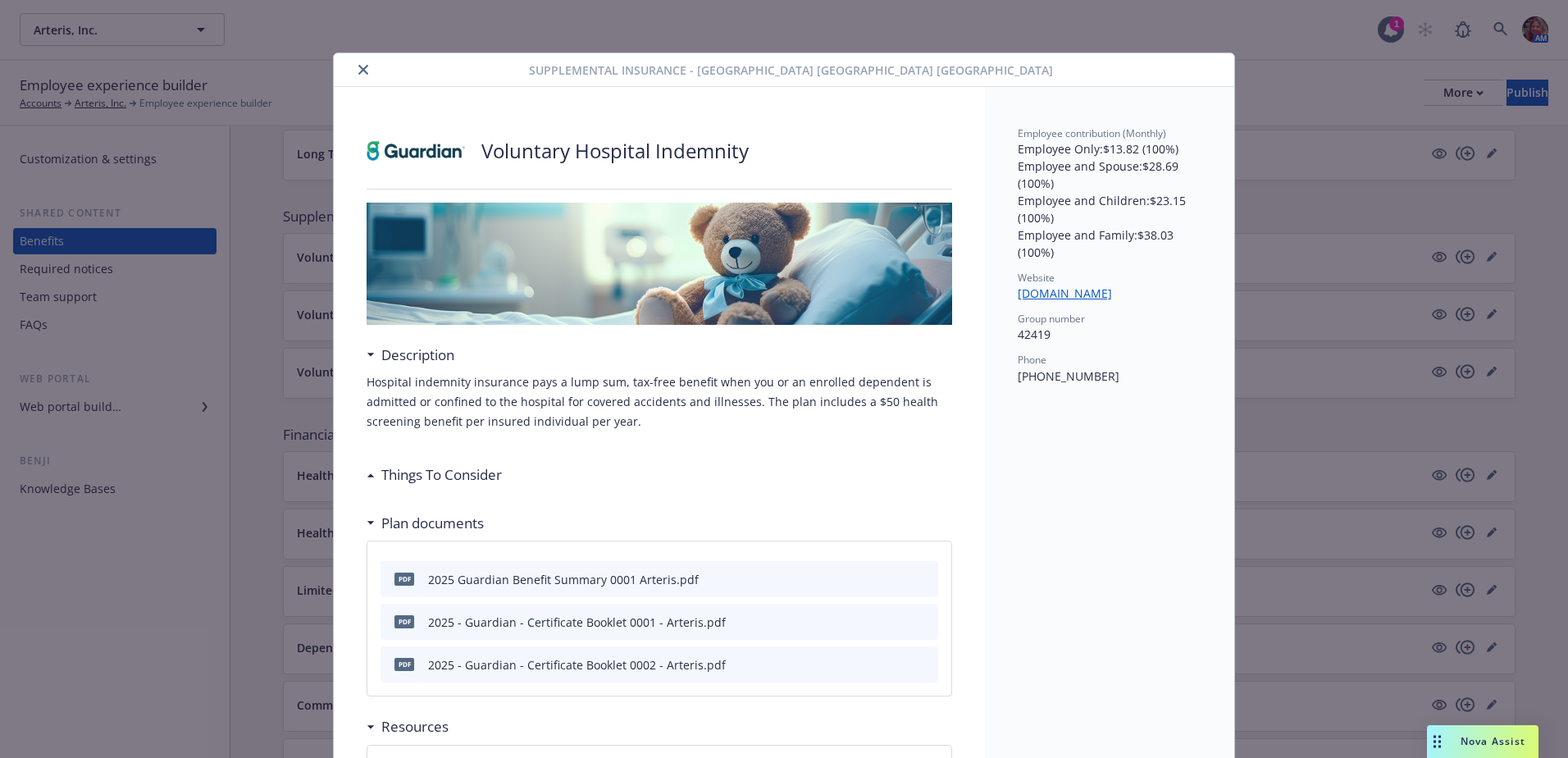
click at [374, 478] on div "Things To Consider" at bounding box center [438, 475] width 128 height 22
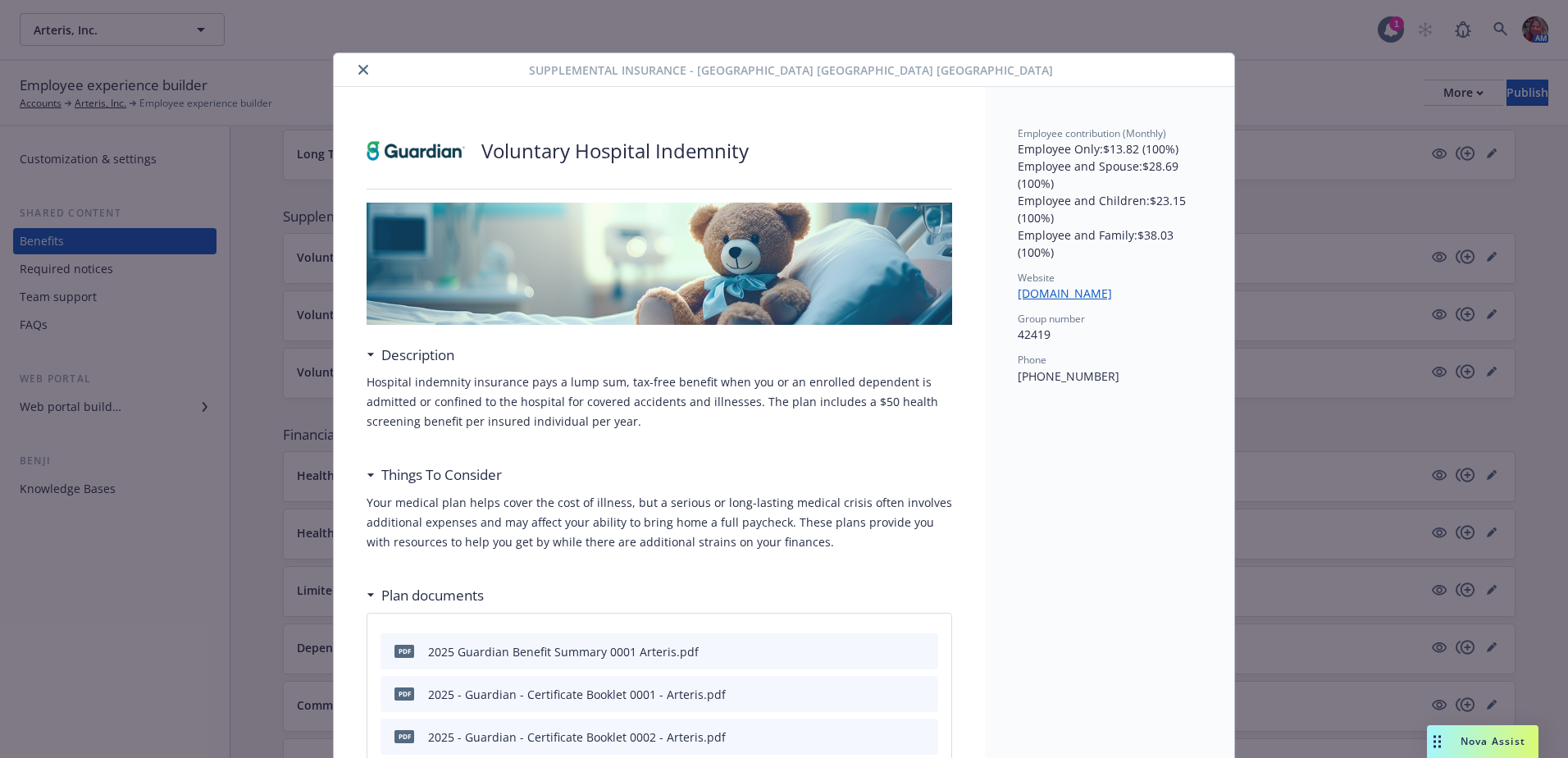
click at [374, 478] on div "Things To Consider" at bounding box center [438, 475] width 128 height 22
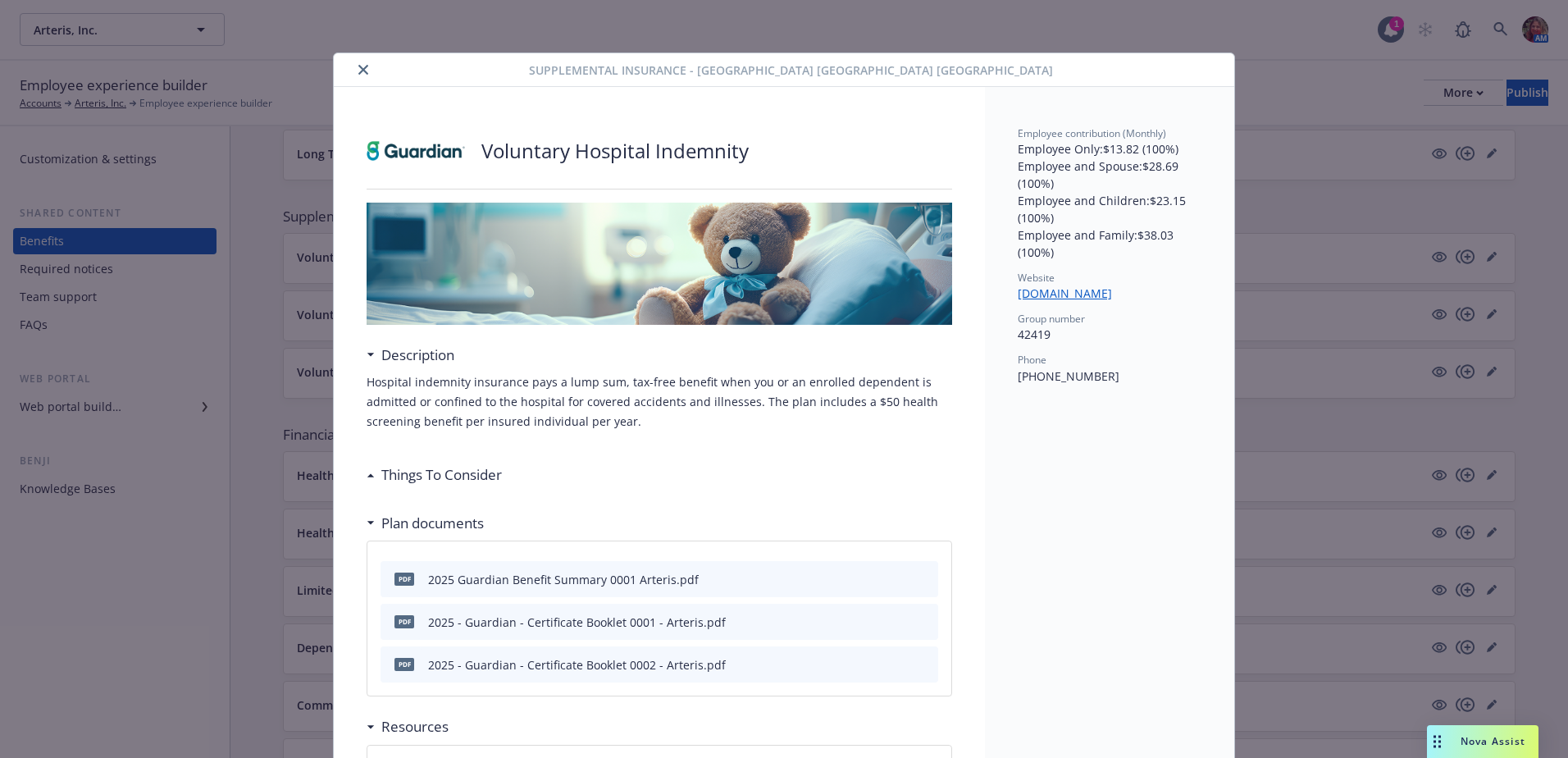
click at [358, 64] on button "close" at bounding box center [364, 70] width 20 height 20
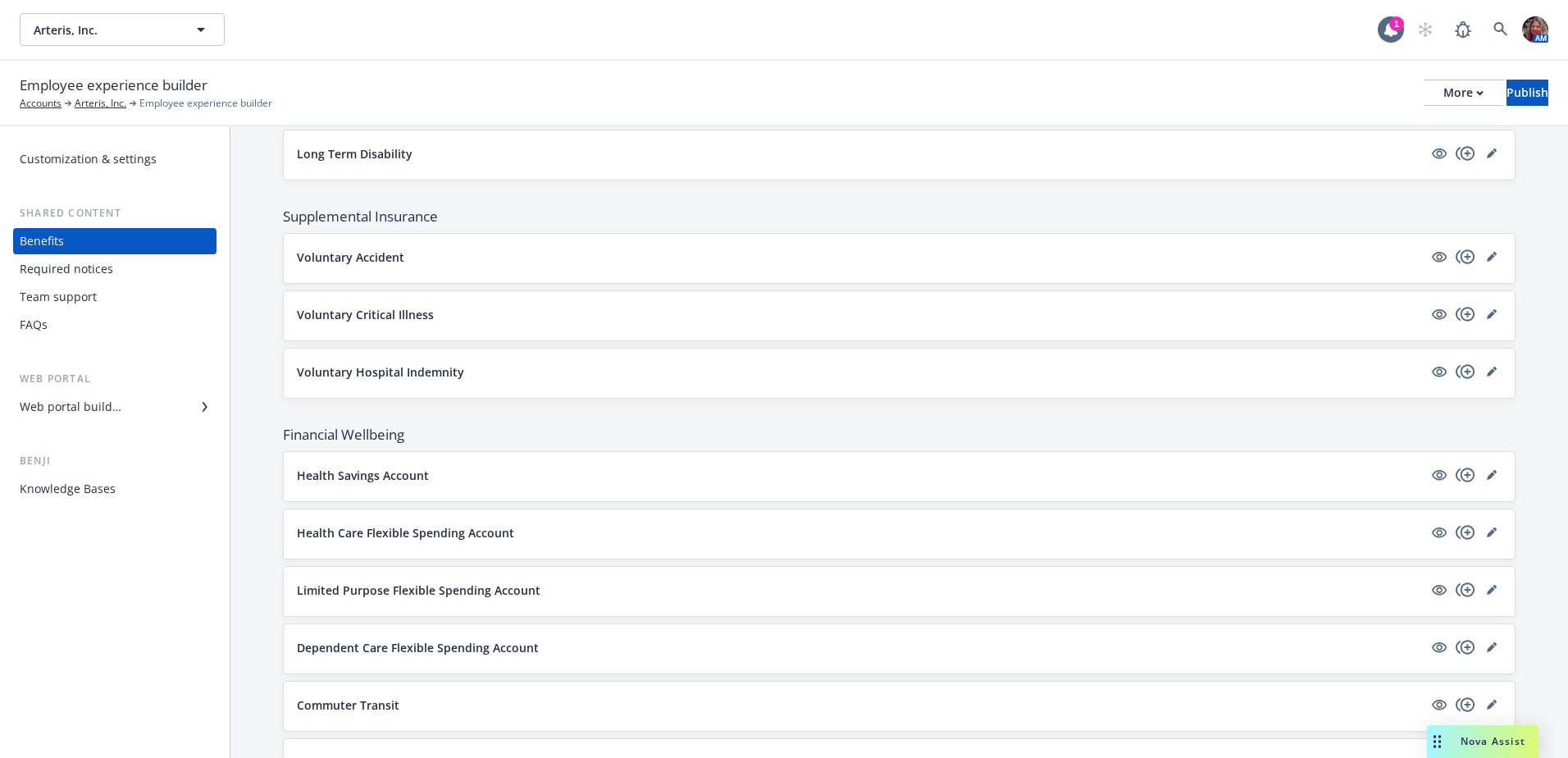
click at [340, 316] on p "Voluntary Critical Illness" at bounding box center [366, 314] width 137 height 17
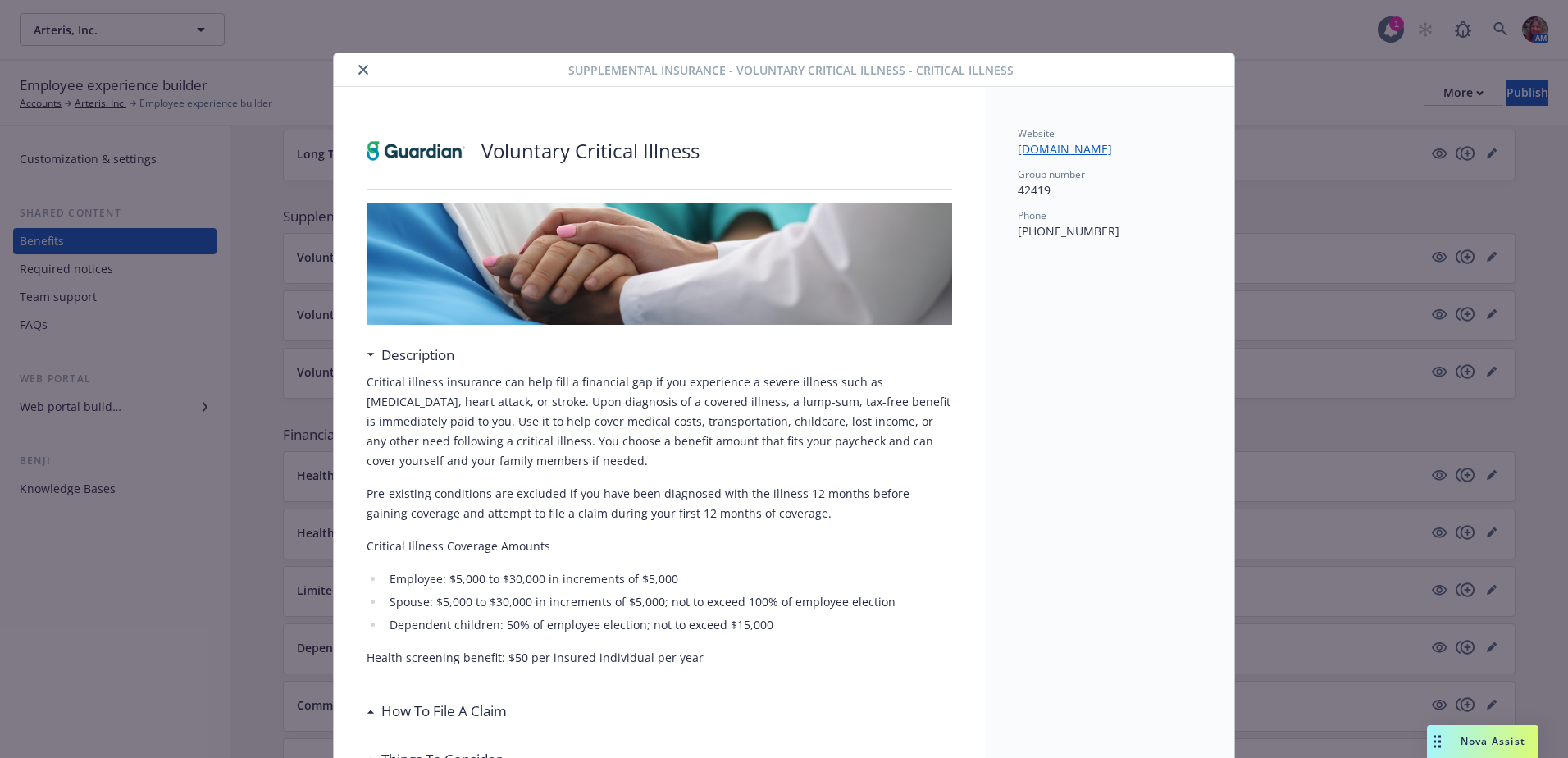
click at [358, 67] on icon "close" at bounding box center [363, 69] width 10 height 10
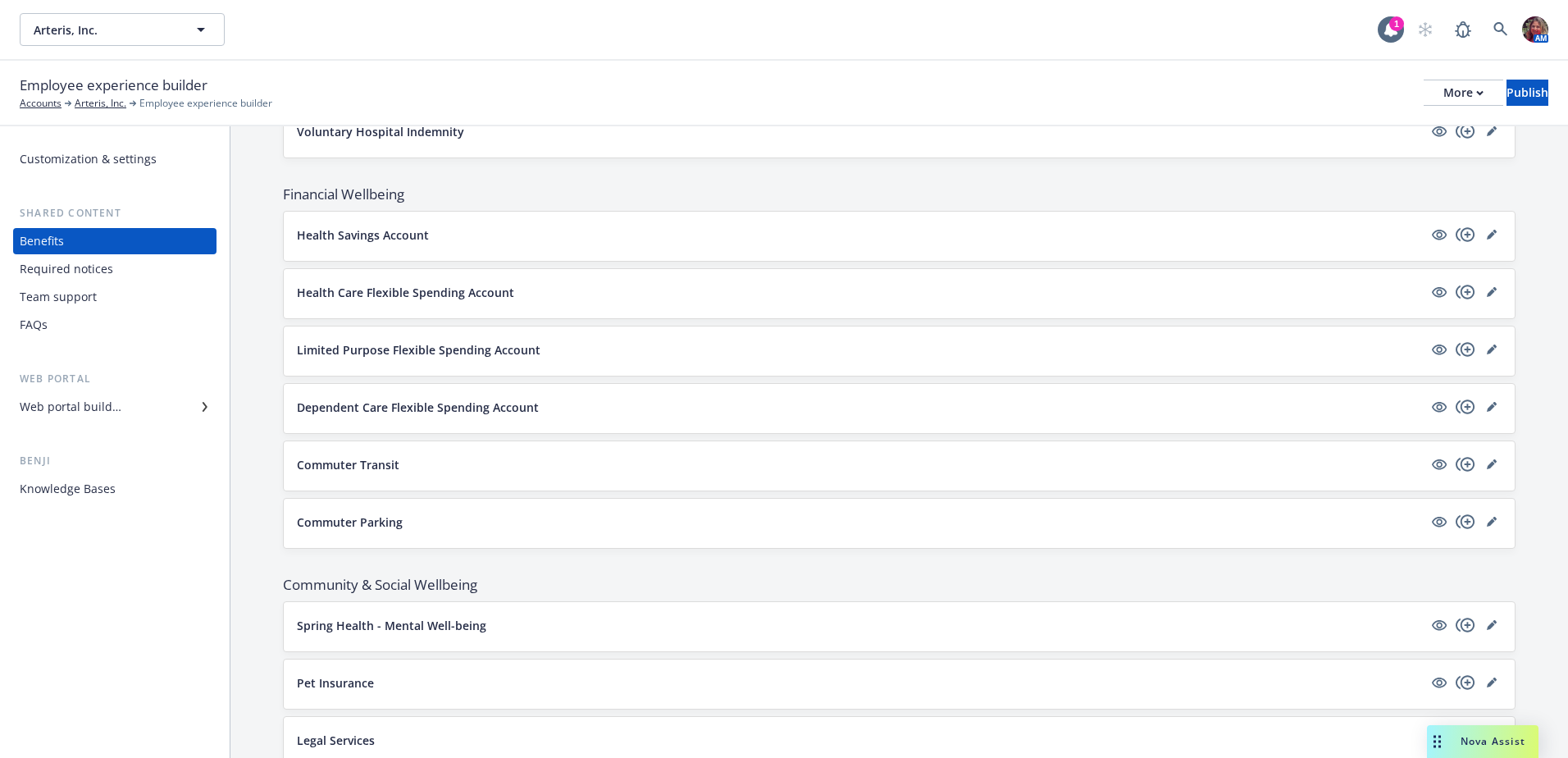
scroll to position [1415, 0]
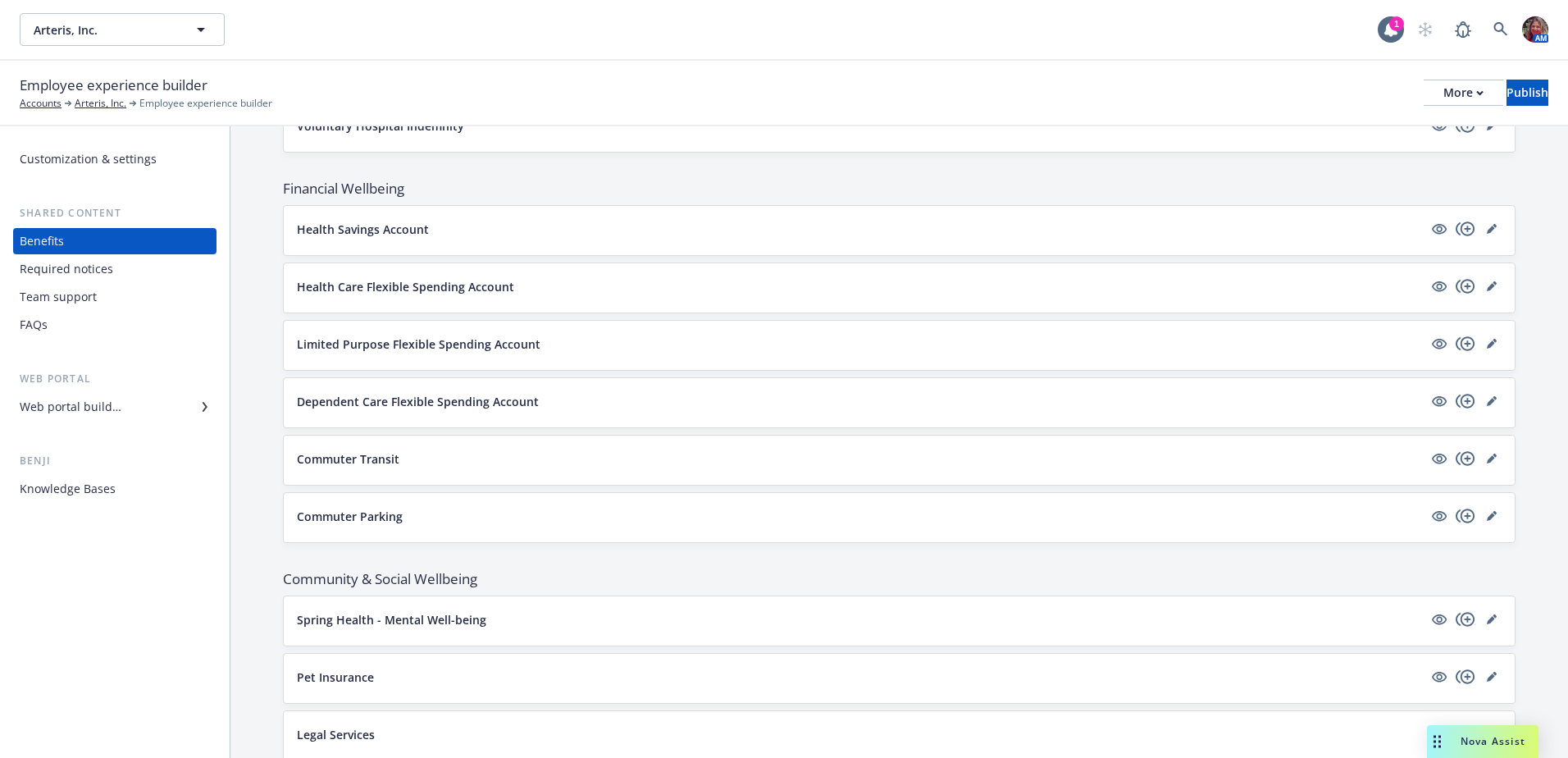
click at [112, 403] on div "Web portal builder" at bounding box center [70, 406] width 101 height 26
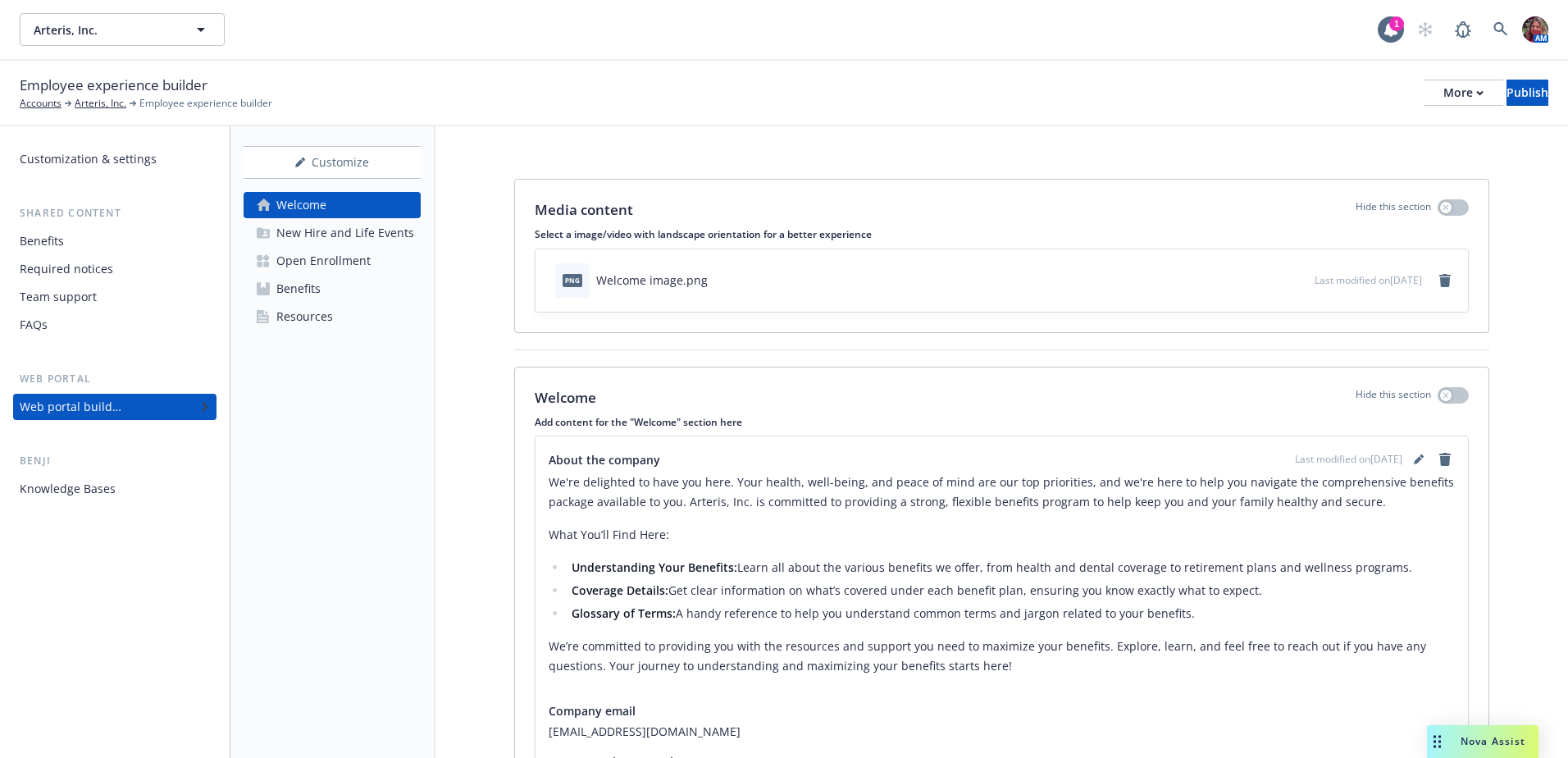
click at [296, 285] on div "Benefits" at bounding box center [298, 288] width 44 height 26
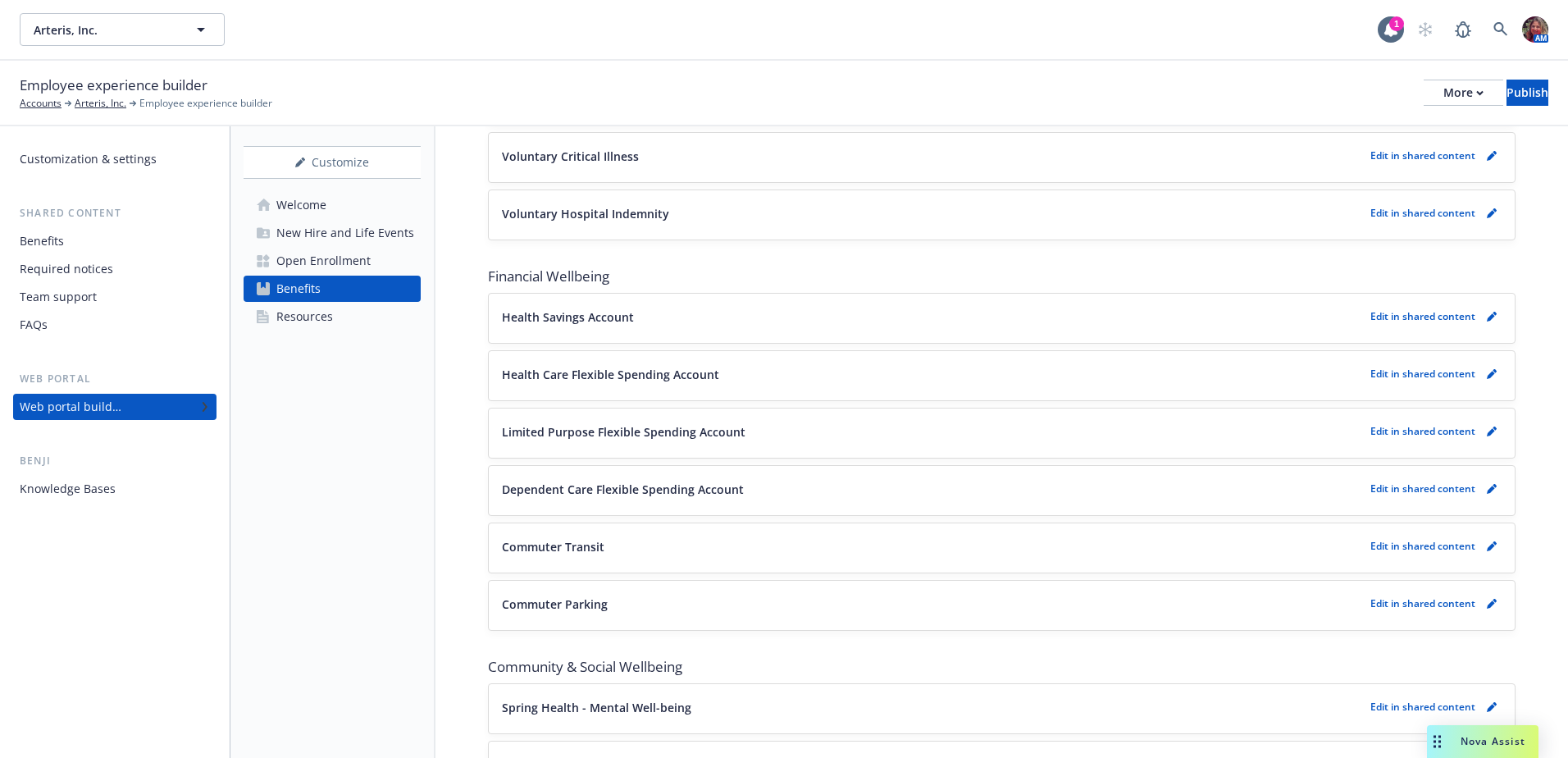
scroll to position [1470, 0]
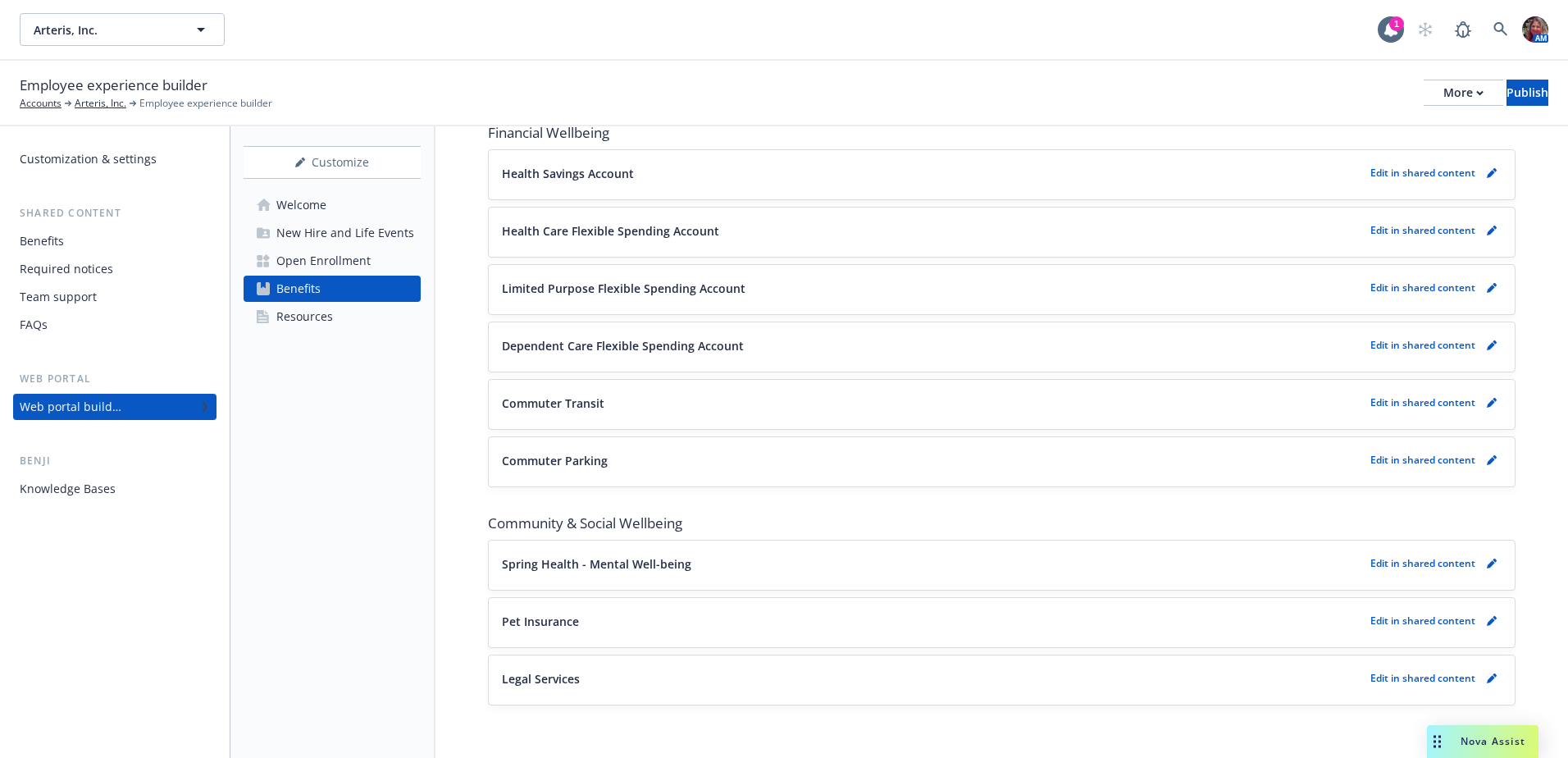
click at [589, 463] on p "Commuter Parking" at bounding box center [555, 460] width 106 height 17
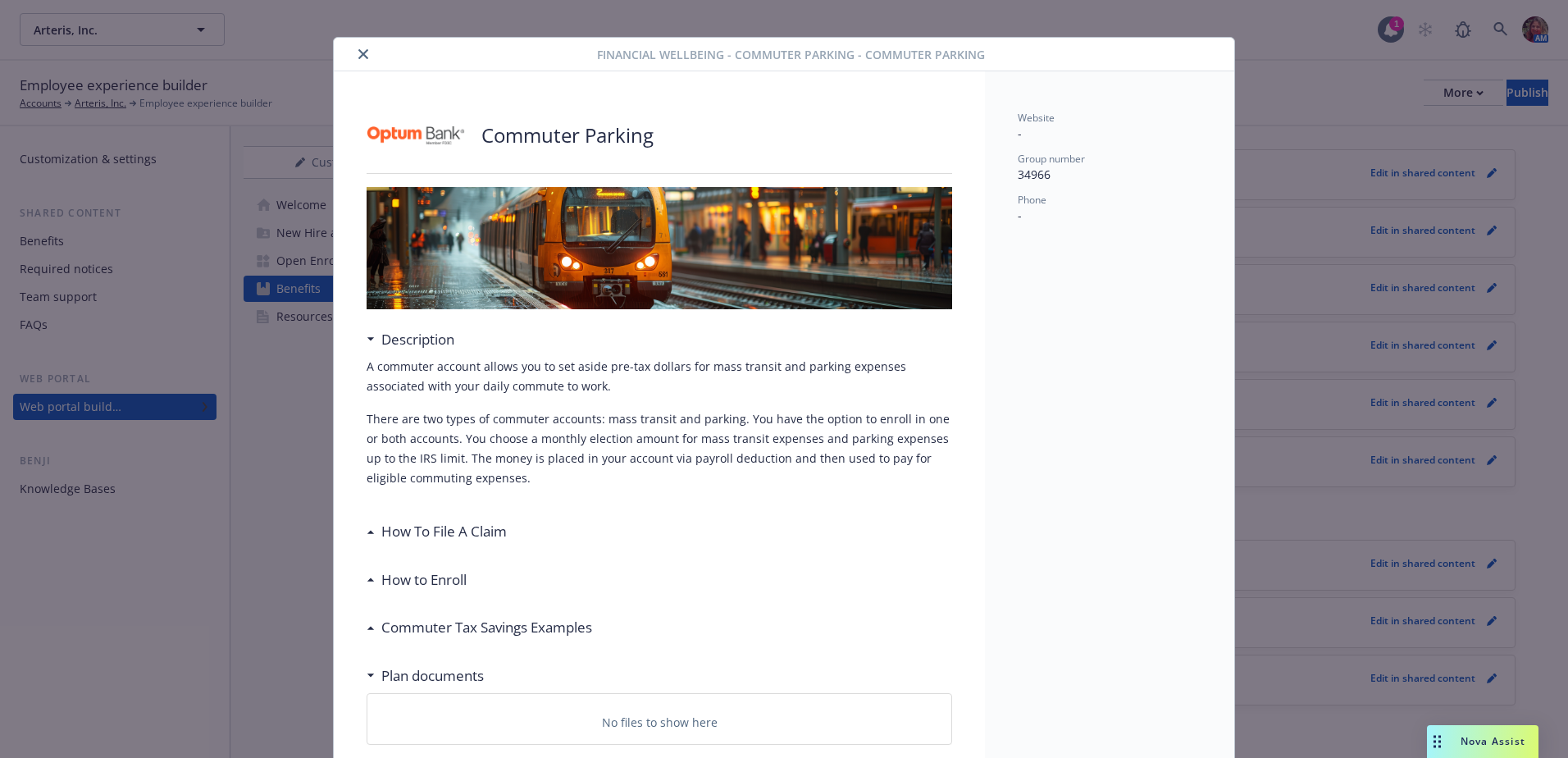
scroll to position [98, 0]
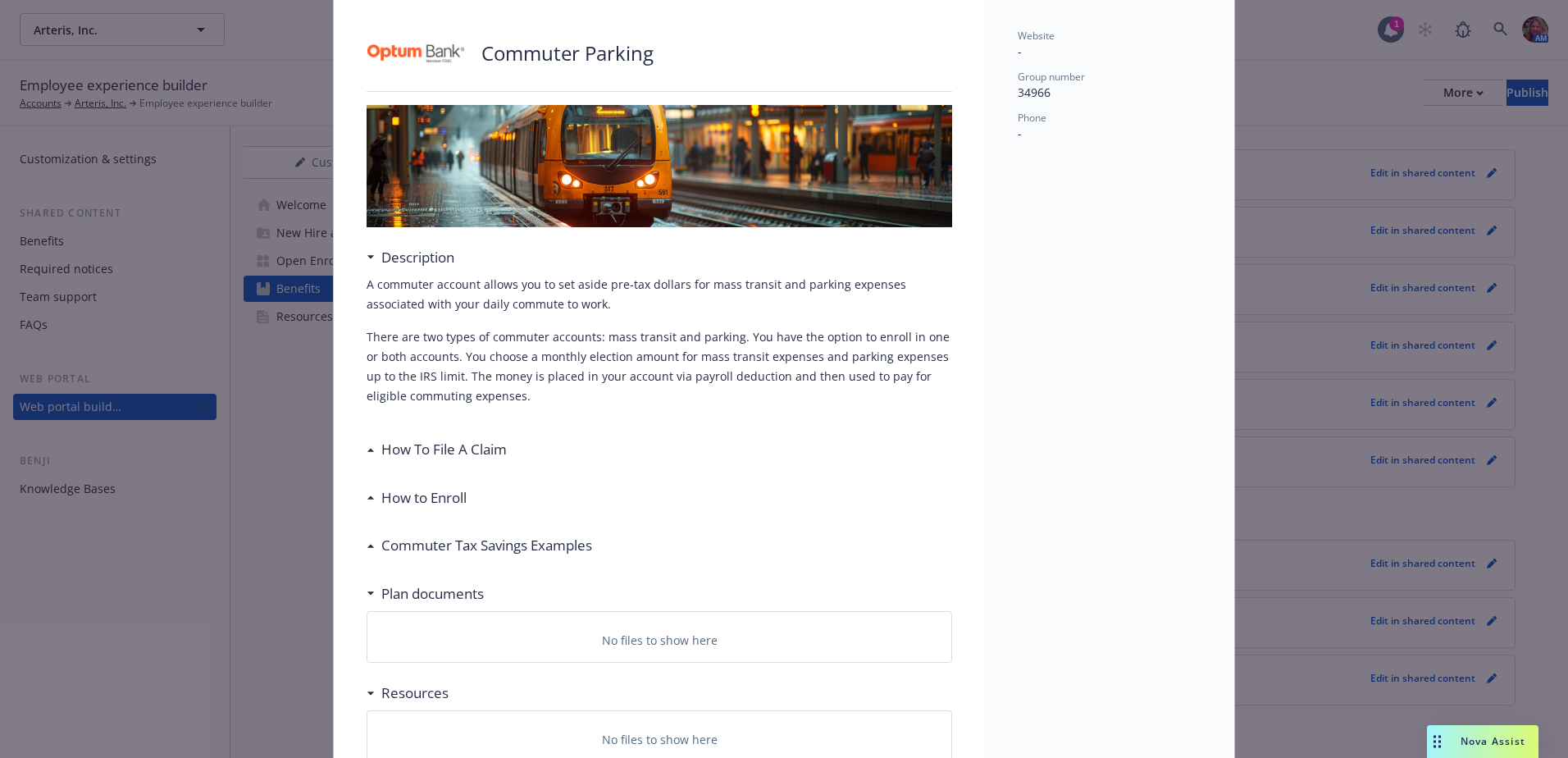
click at [387, 451] on h3 "How To File A Claim" at bounding box center [445, 450] width 126 height 22
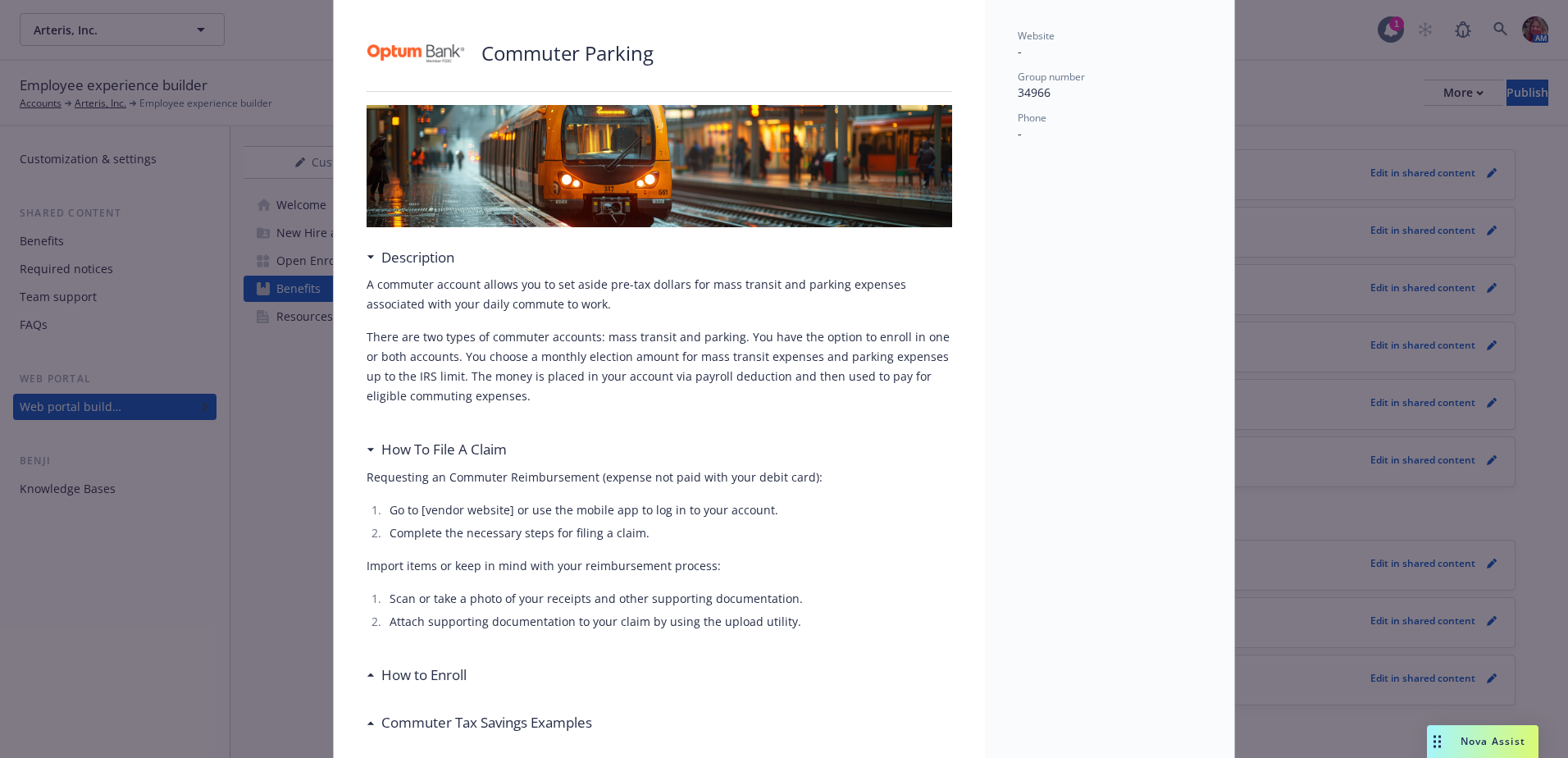
click at [388, 452] on h3 "How To File A Claim" at bounding box center [445, 450] width 126 height 22
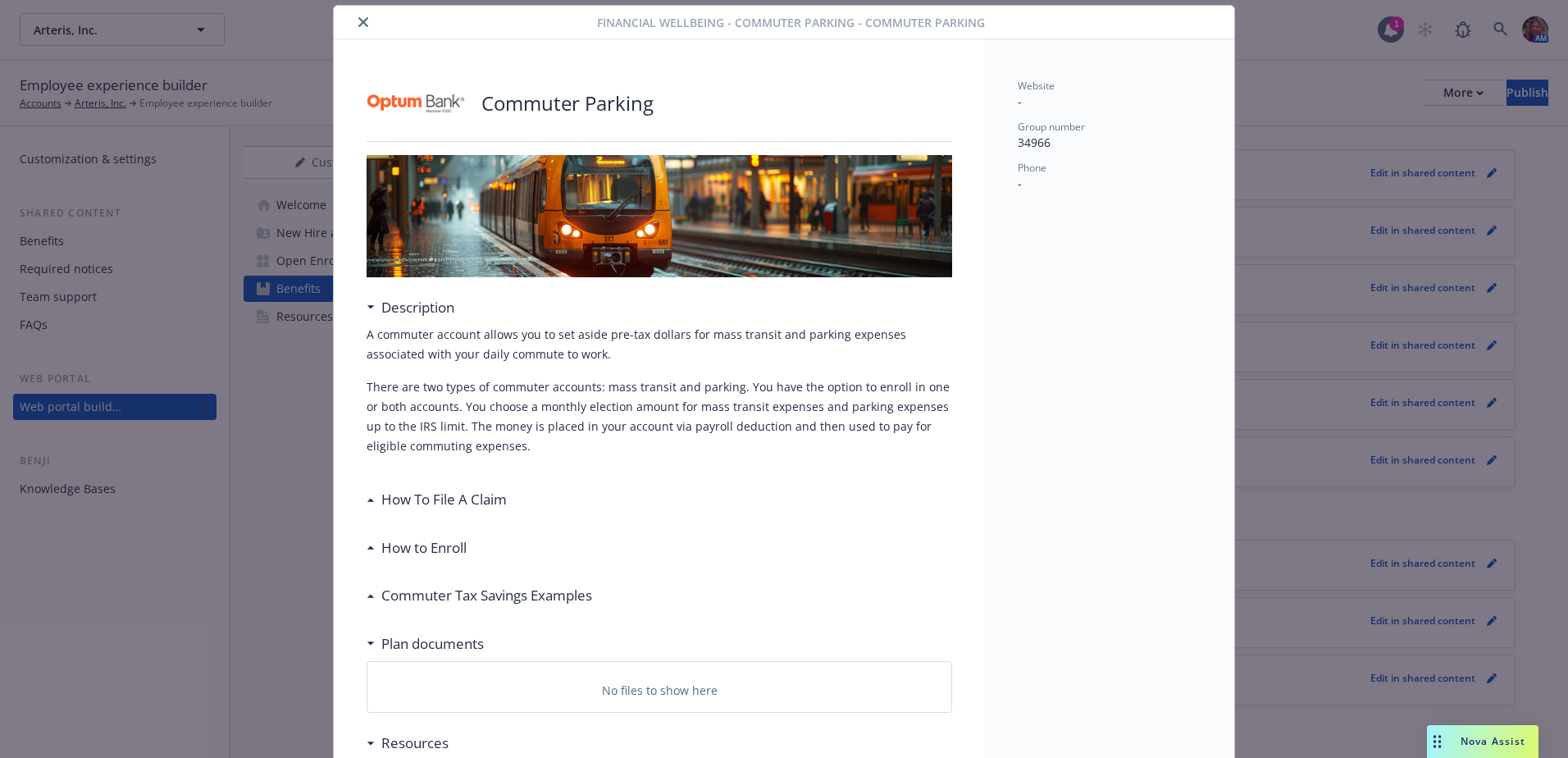
scroll to position [0, 0]
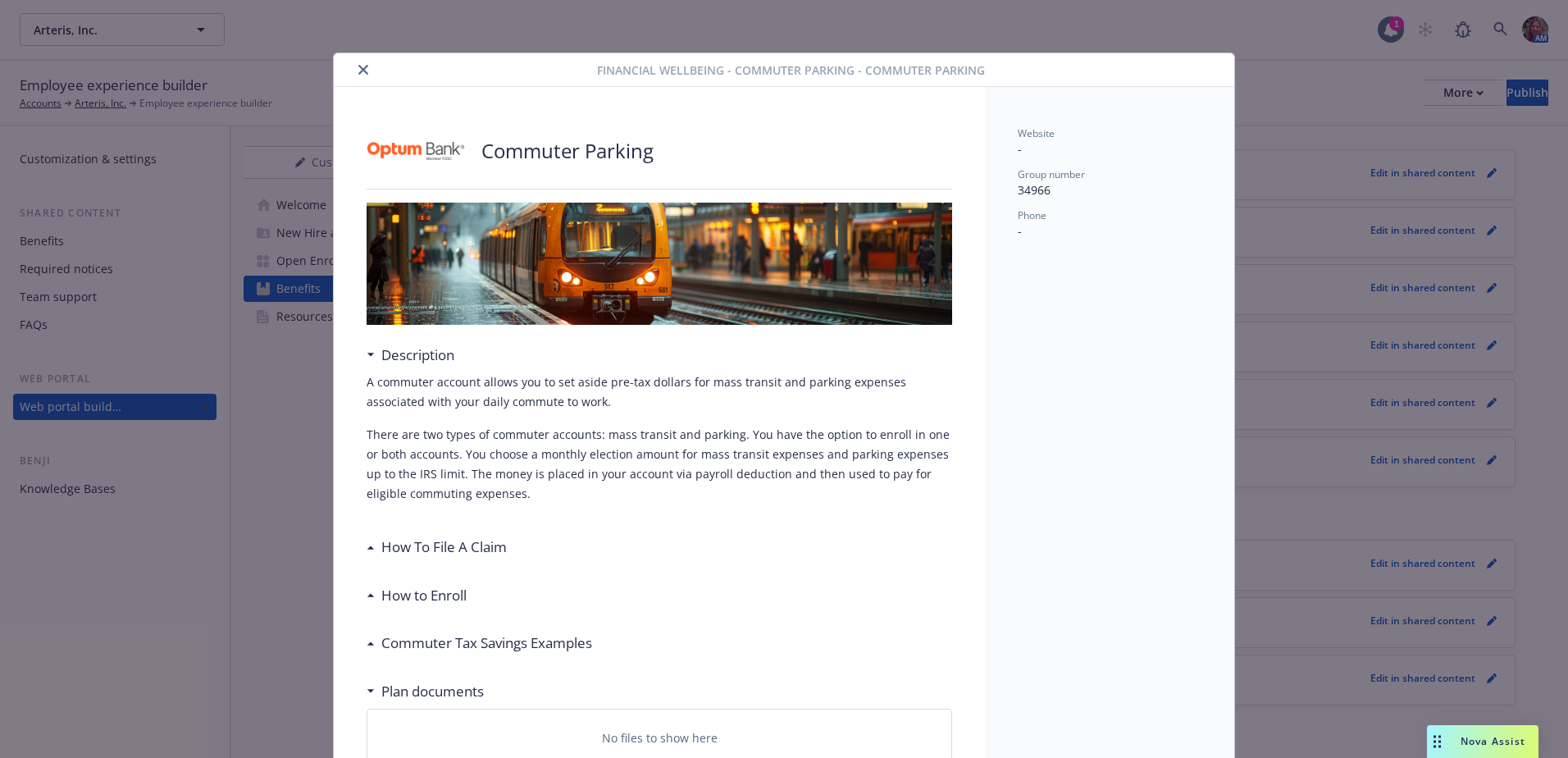
click at [358, 66] on icon "close" at bounding box center [363, 69] width 10 height 10
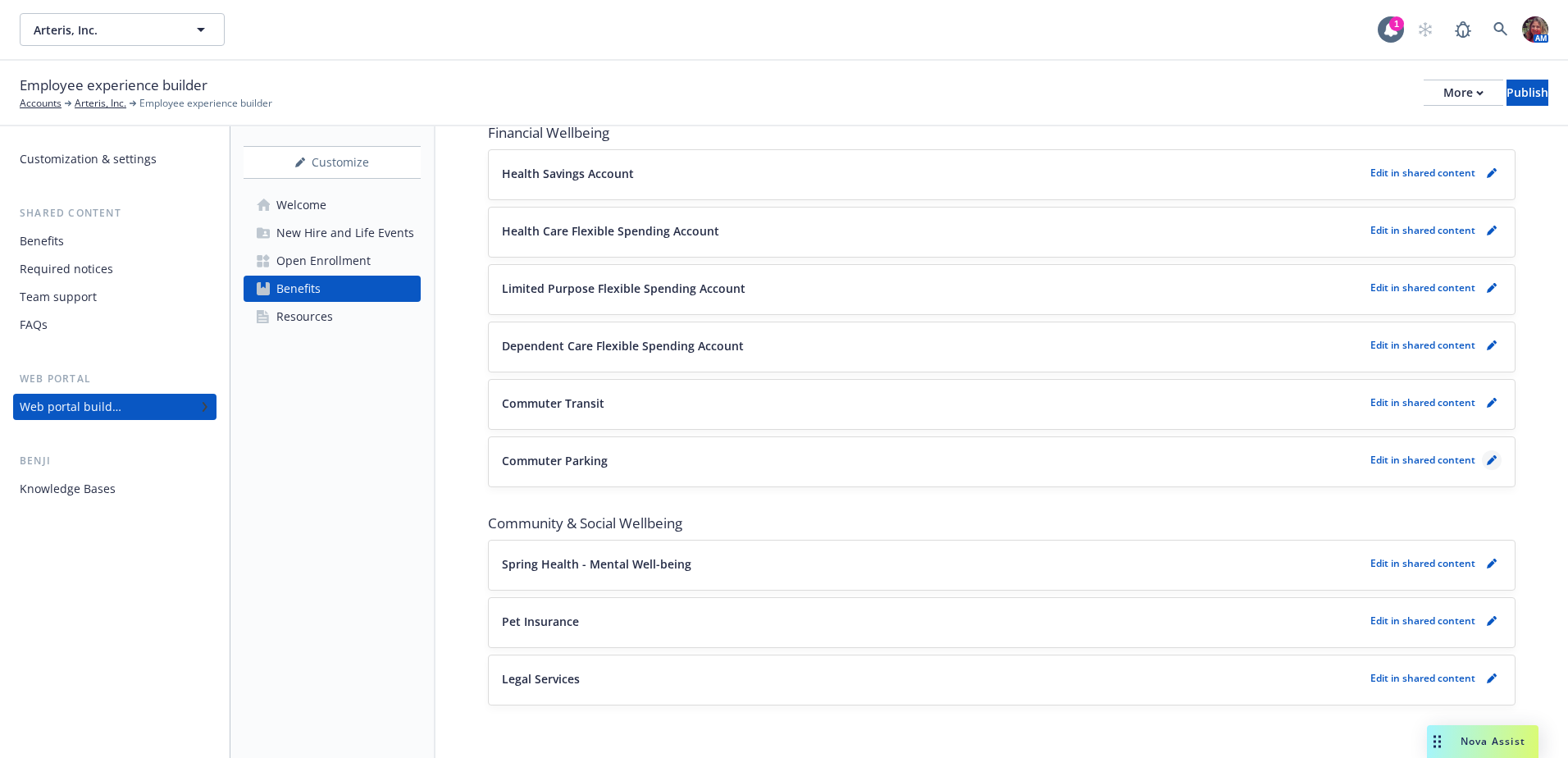
click at [1493, 459] on icon "pencil" at bounding box center [1494, 457] width 4 height 4
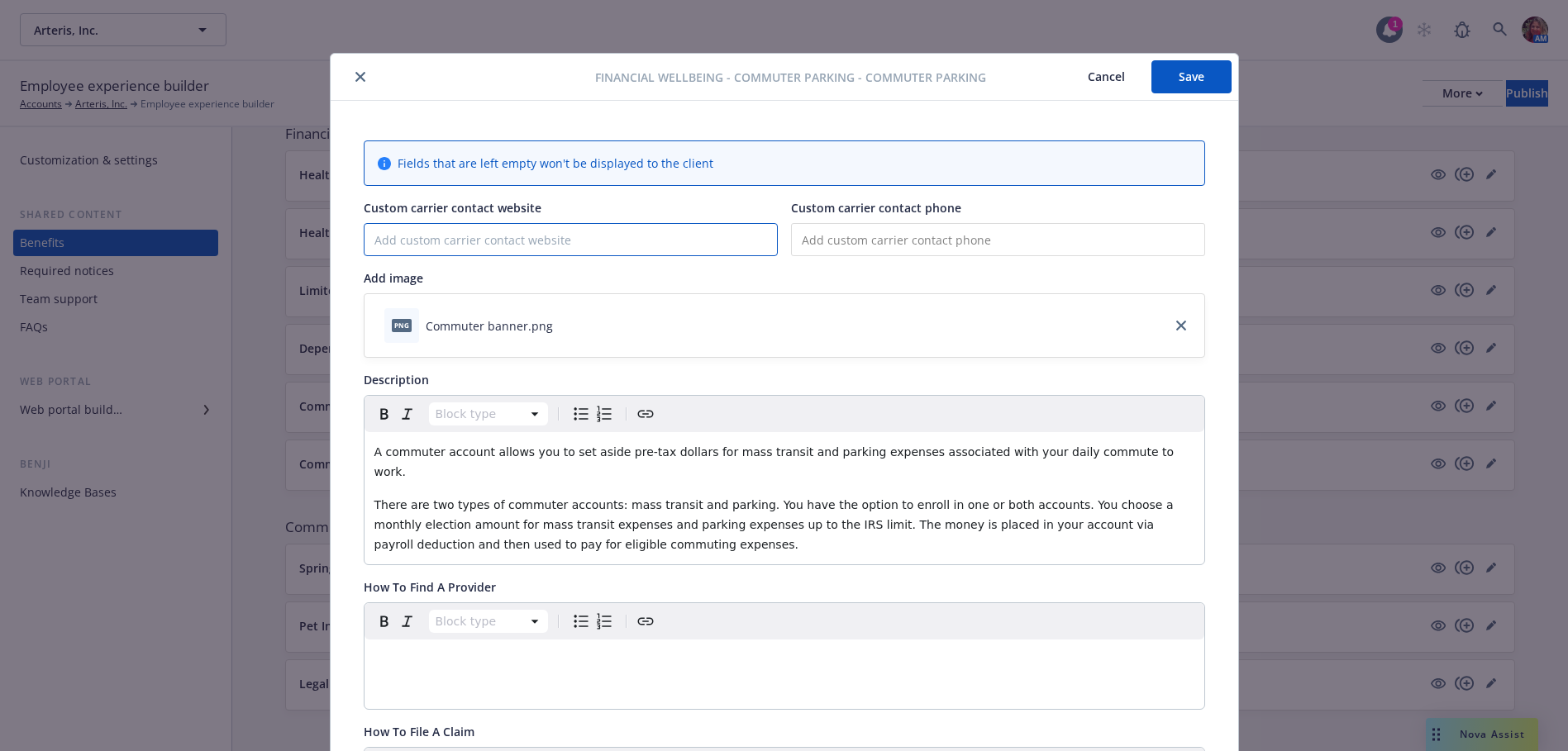
click at [489, 247] on input "Custom carrier contact website" at bounding box center [571, 240] width 413 height 32
click at [368, 236] on input "optum.com" at bounding box center [571, 240] width 413 height 32
type input "www.optum.com"
click at [845, 242] on input "tel" at bounding box center [998, 240] width 414 height 33
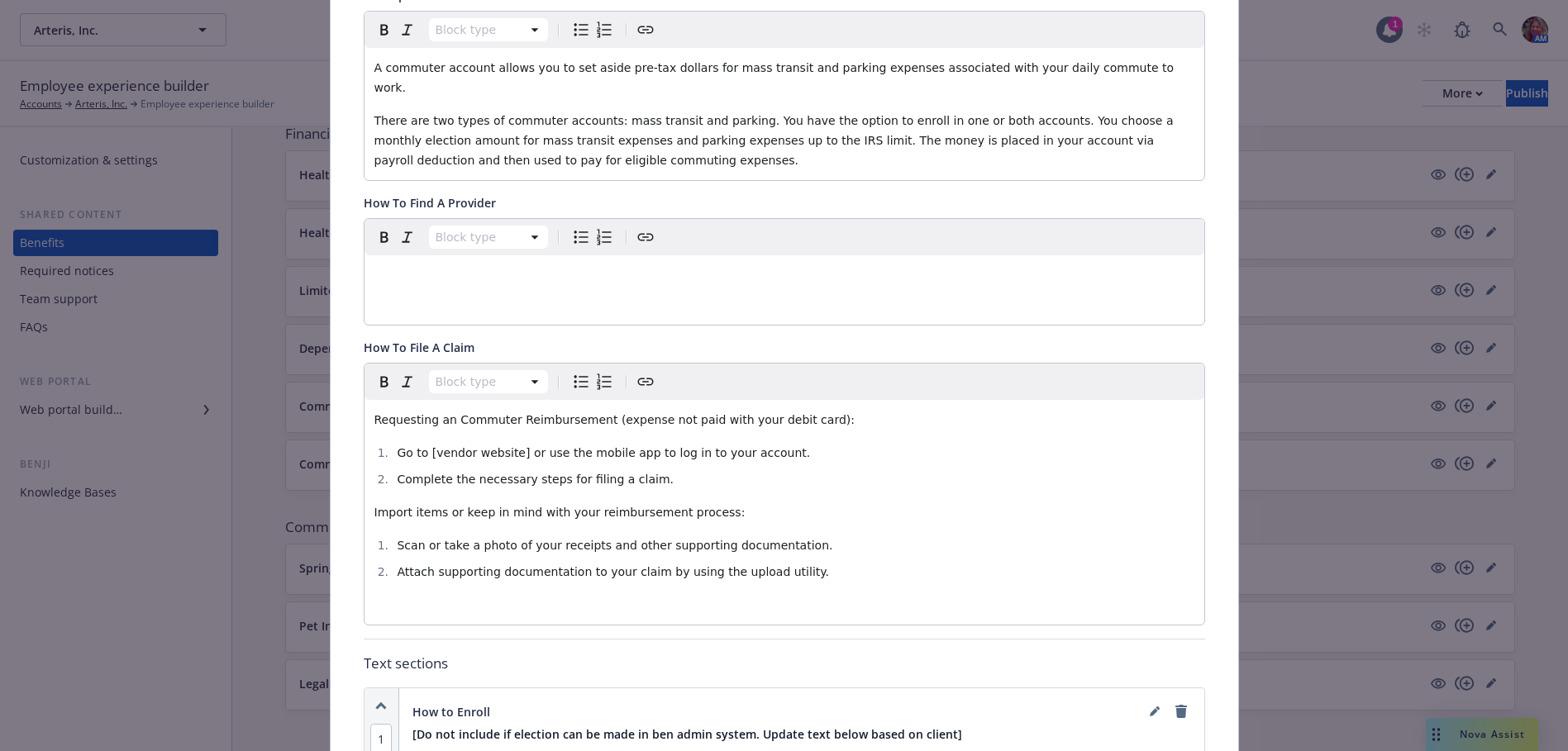
scroll to position [414, 0]
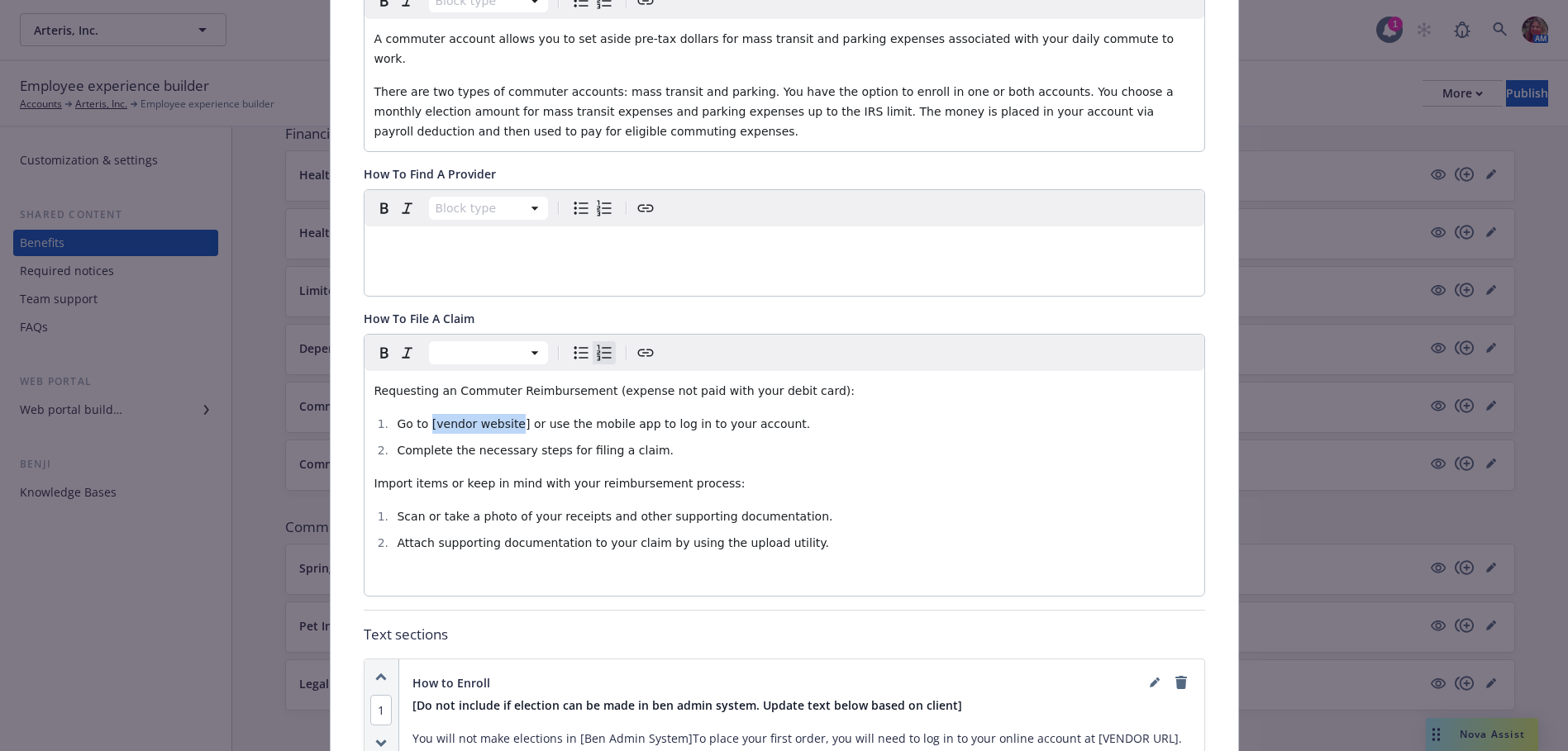
drag, startPoint x: 503, startPoint y: 405, endPoint x: 423, endPoint y: 409, distance: 80.1
click at [423, 417] on span "Go to [vendor website] or use the mobile app to log in to your account." at bounding box center [603, 423] width 413 height 14
drag, startPoint x: 481, startPoint y: 406, endPoint x: 424, endPoint y: 405, distance: 57.0
click at [424, 417] on span "Go to optum.com or use the mobile app to log in to your account." at bounding box center [602, 423] width 412 height 14
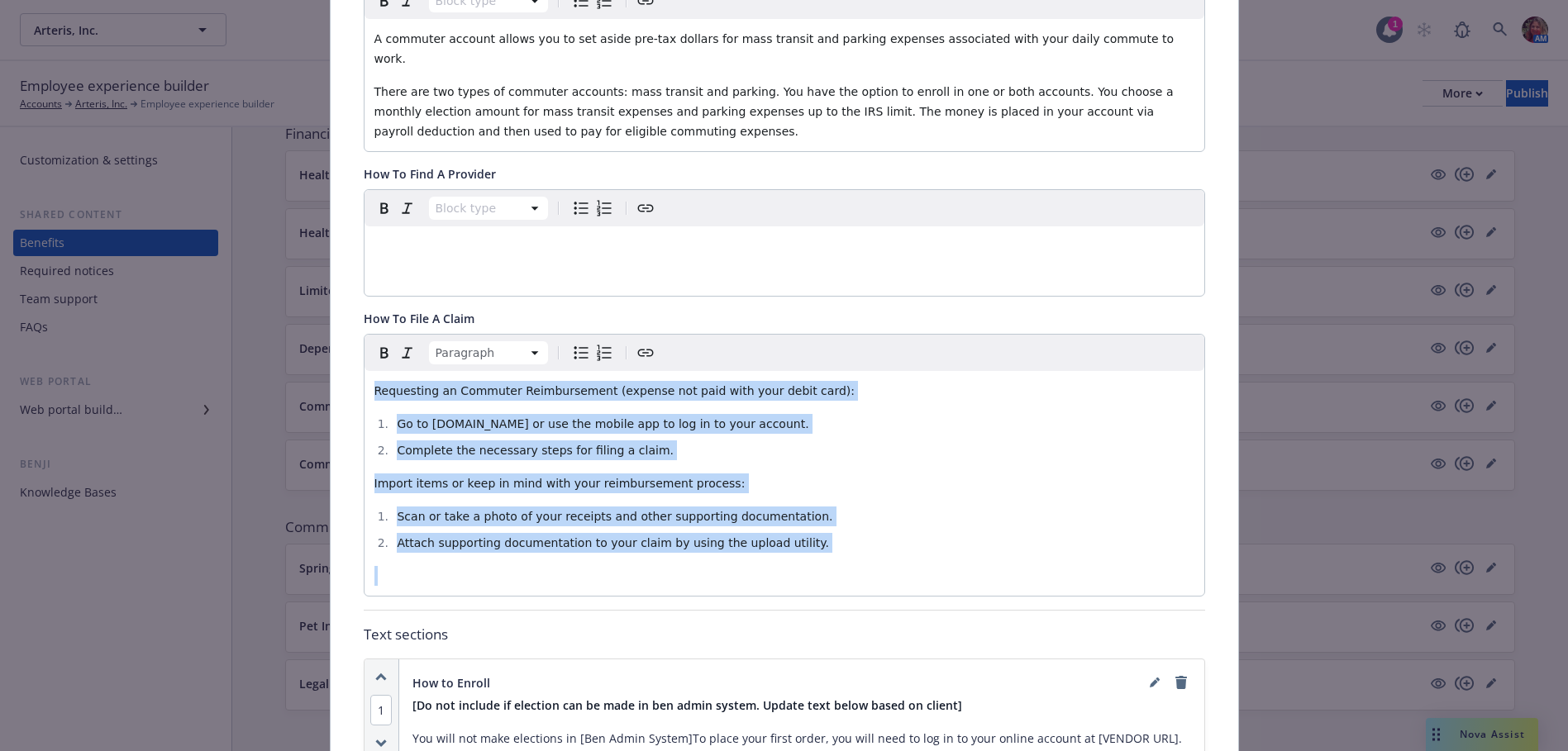
drag, startPoint x: 815, startPoint y: 535, endPoint x: 357, endPoint y: 356, distance: 491.7
click at [364, 356] on div "Paragraph Requesting an Commuter Reimbursement (expense not paid with your debi…" at bounding box center [784, 465] width 841 height 262
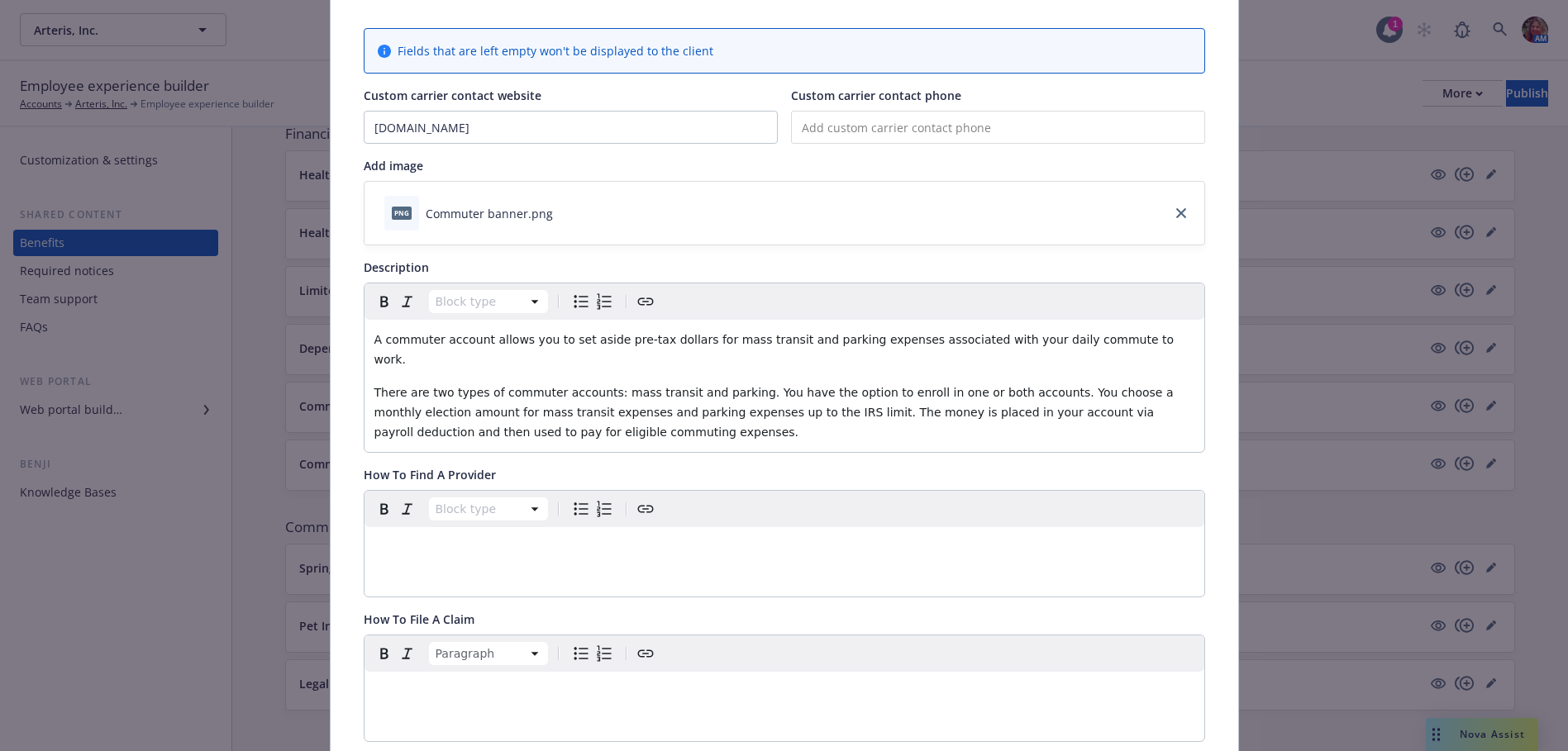
scroll to position [0, 0]
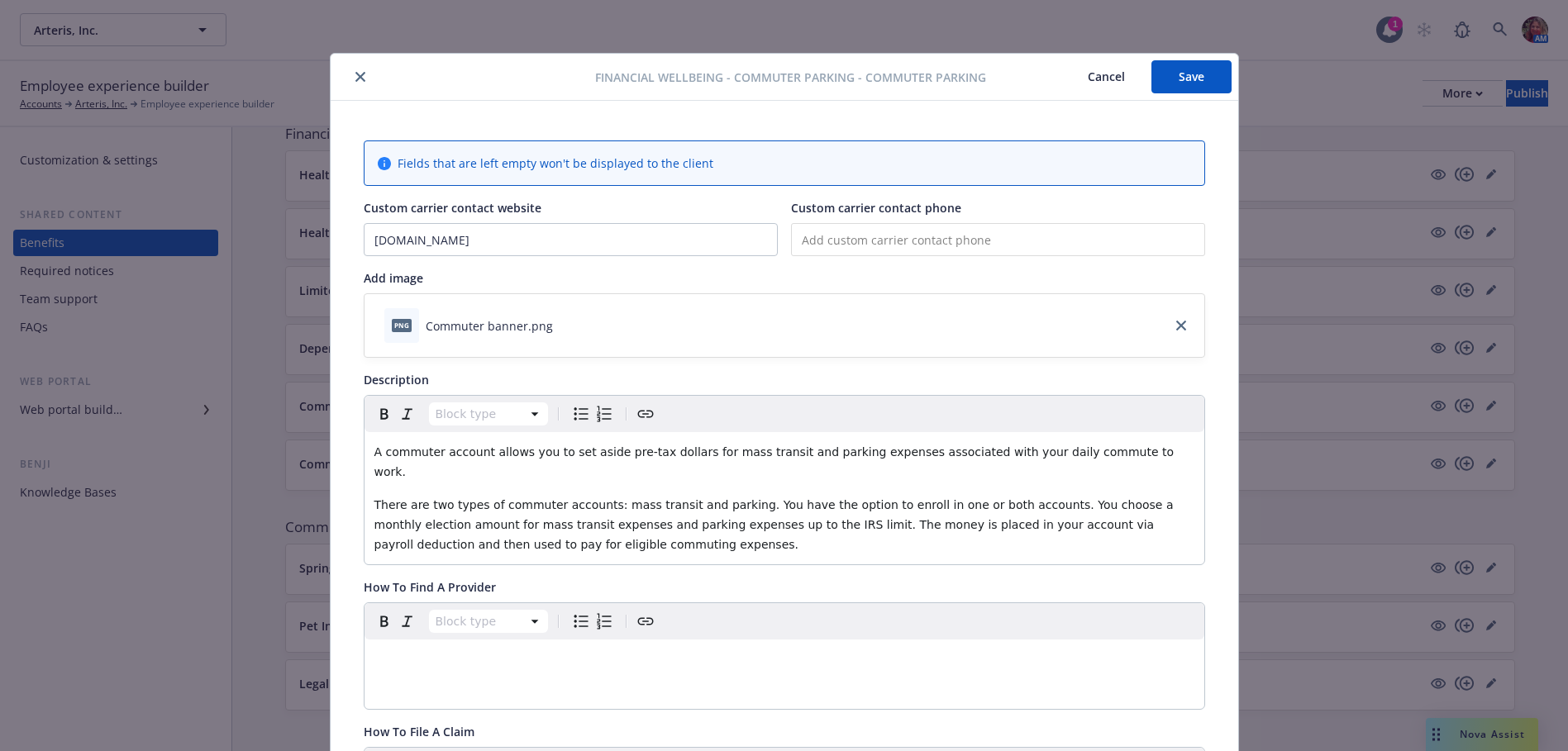
click at [1170, 81] on button "Save" at bounding box center [1191, 77] width 81 height 33
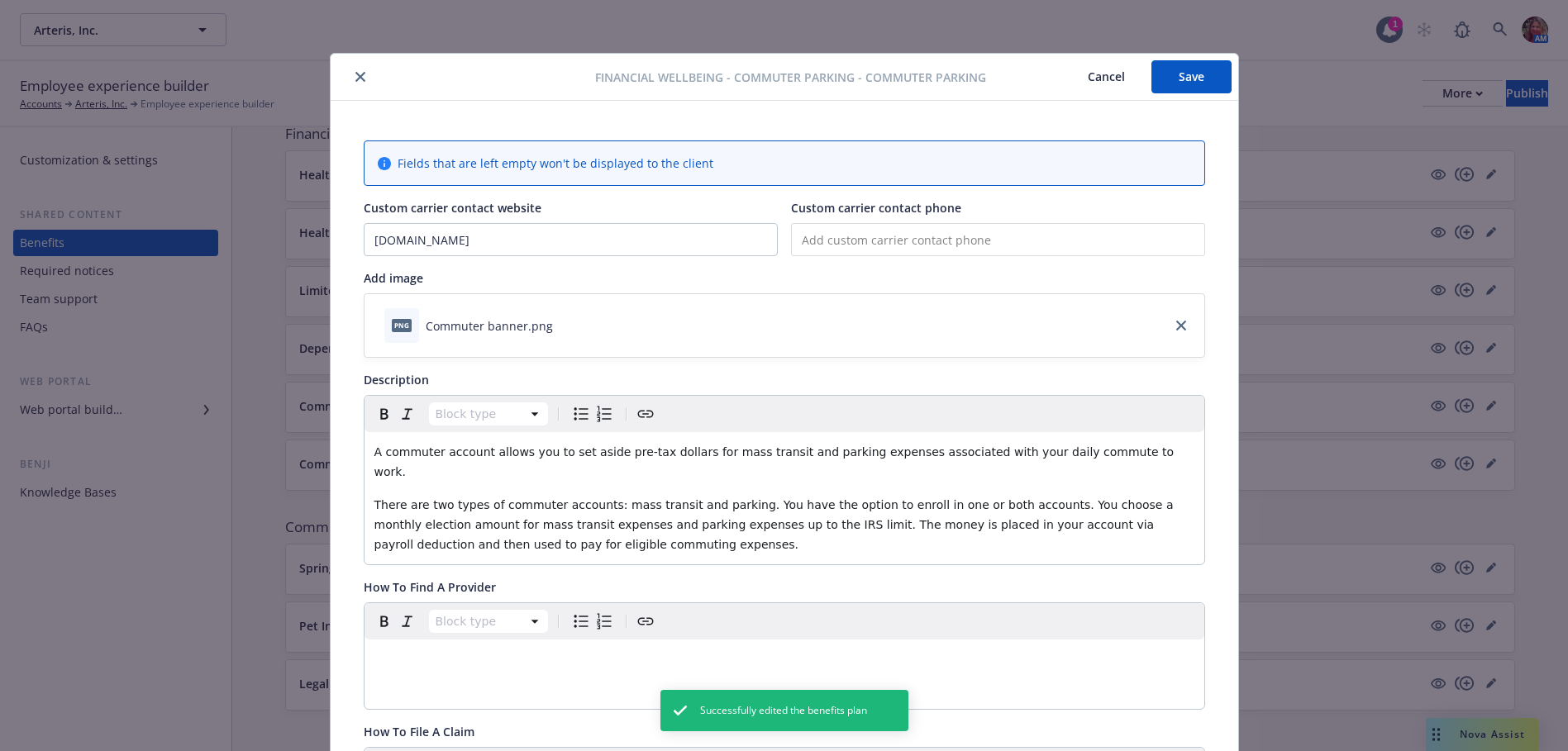
click at [350, 77] on button "close" at bounding box center [360, 77] width 20 height 20
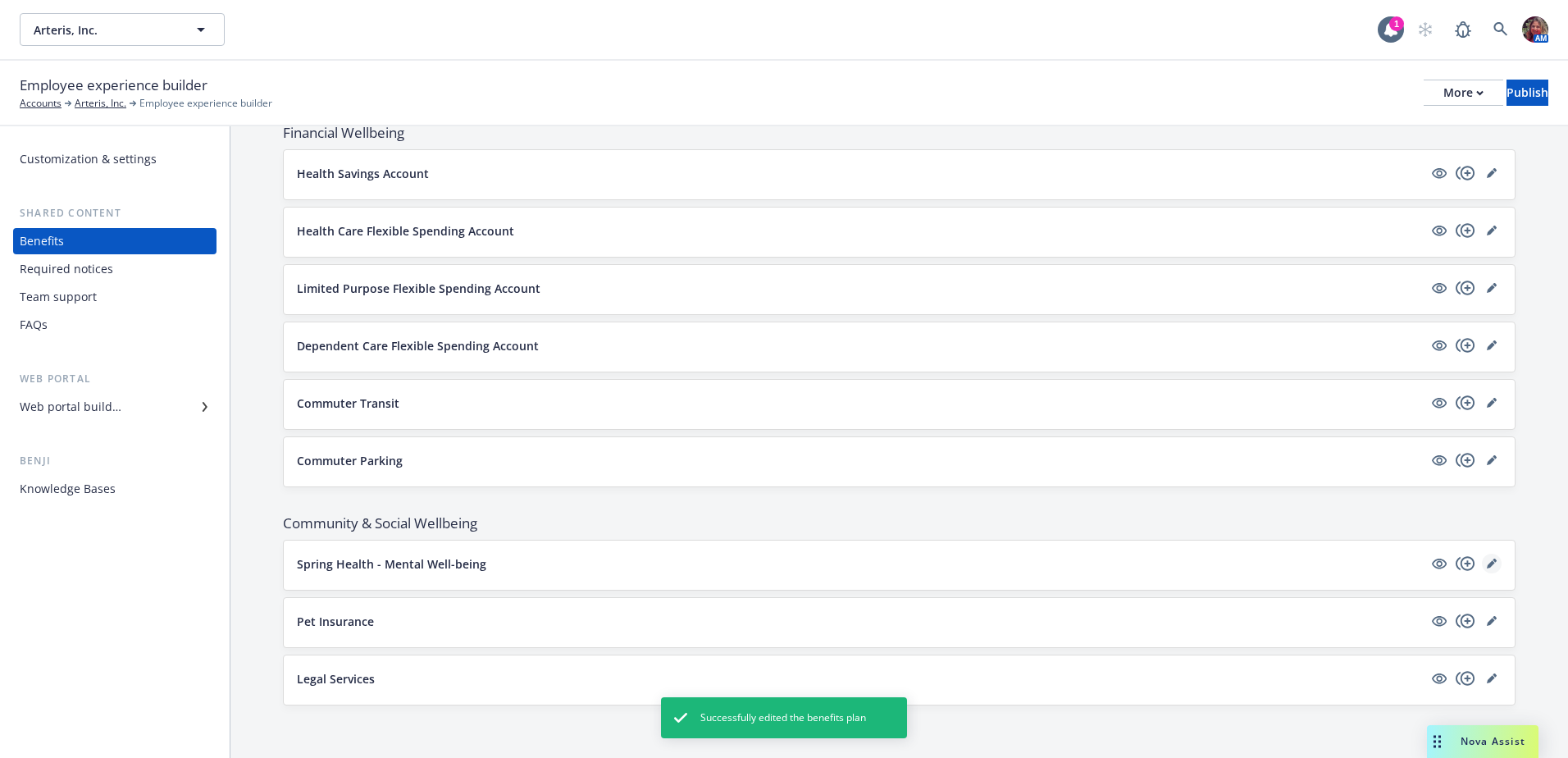
click at [1487, 561] on icon "editPencil" at bounding box center [1492, 563] width 10 height 10
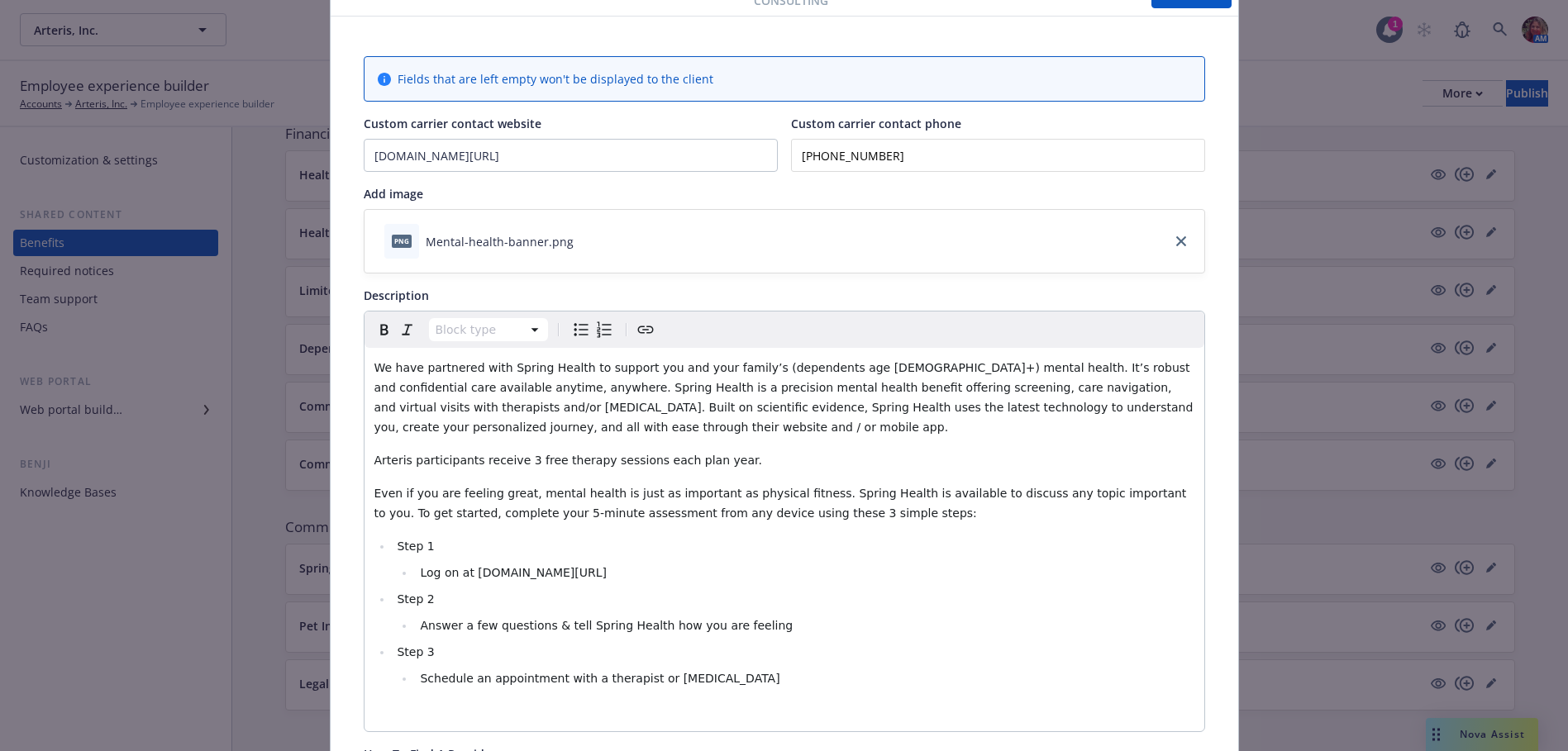
scroll to position [45, 0]
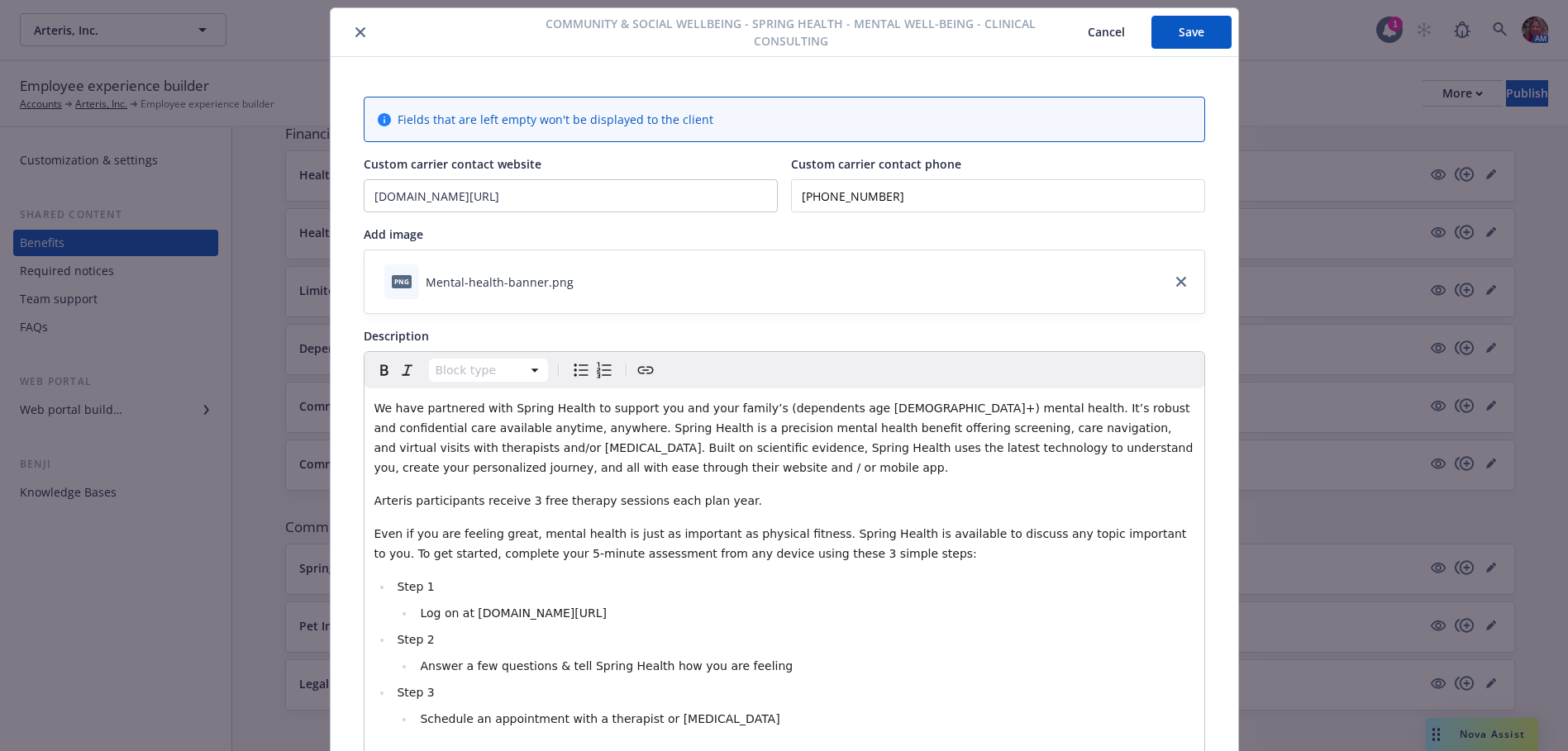
click at [1174, 23] on button "Save" at bounding box center [1191, 32] width 81 height 33
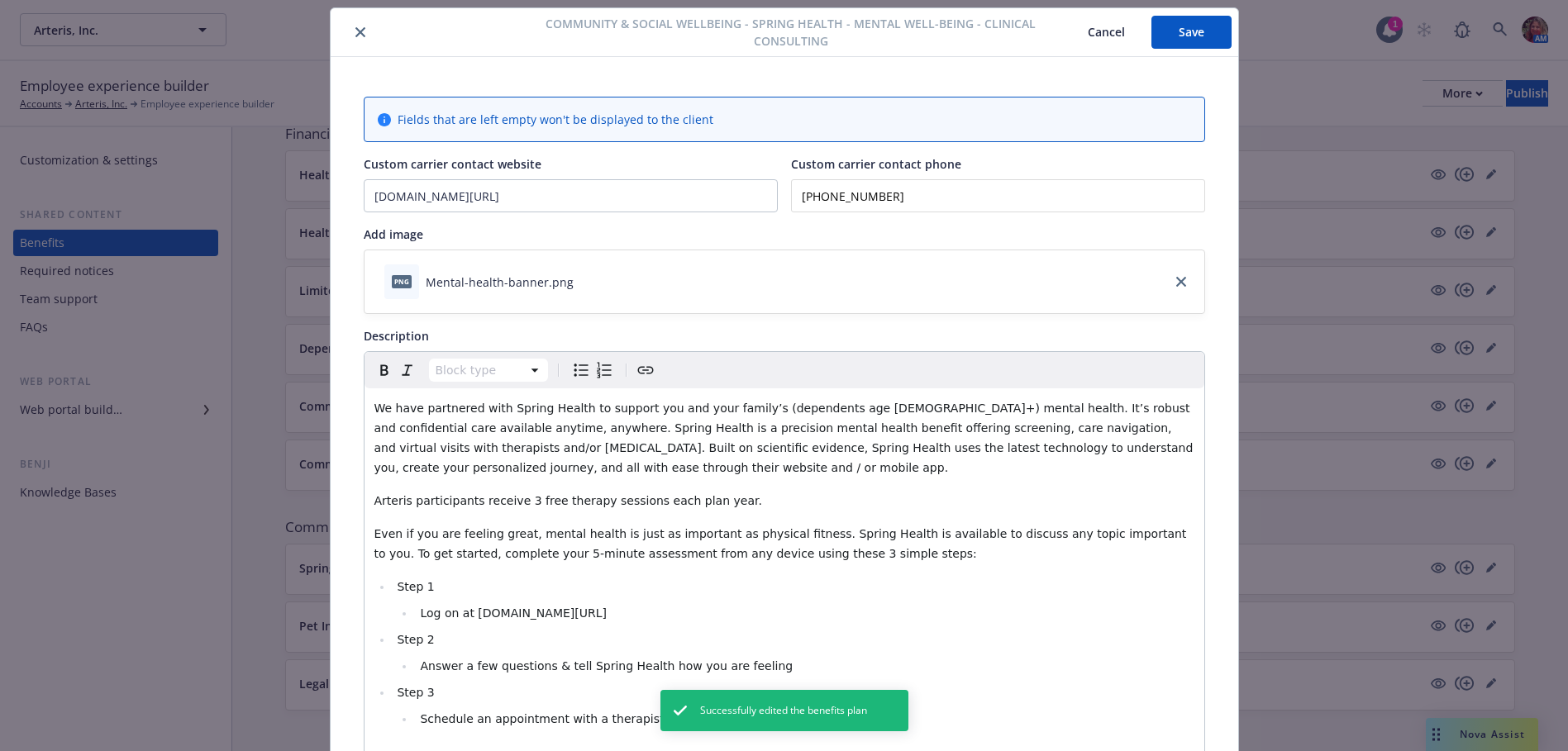
click at [356, 36] on icon "close" at bounding box center [360, 32] width 10 height 10
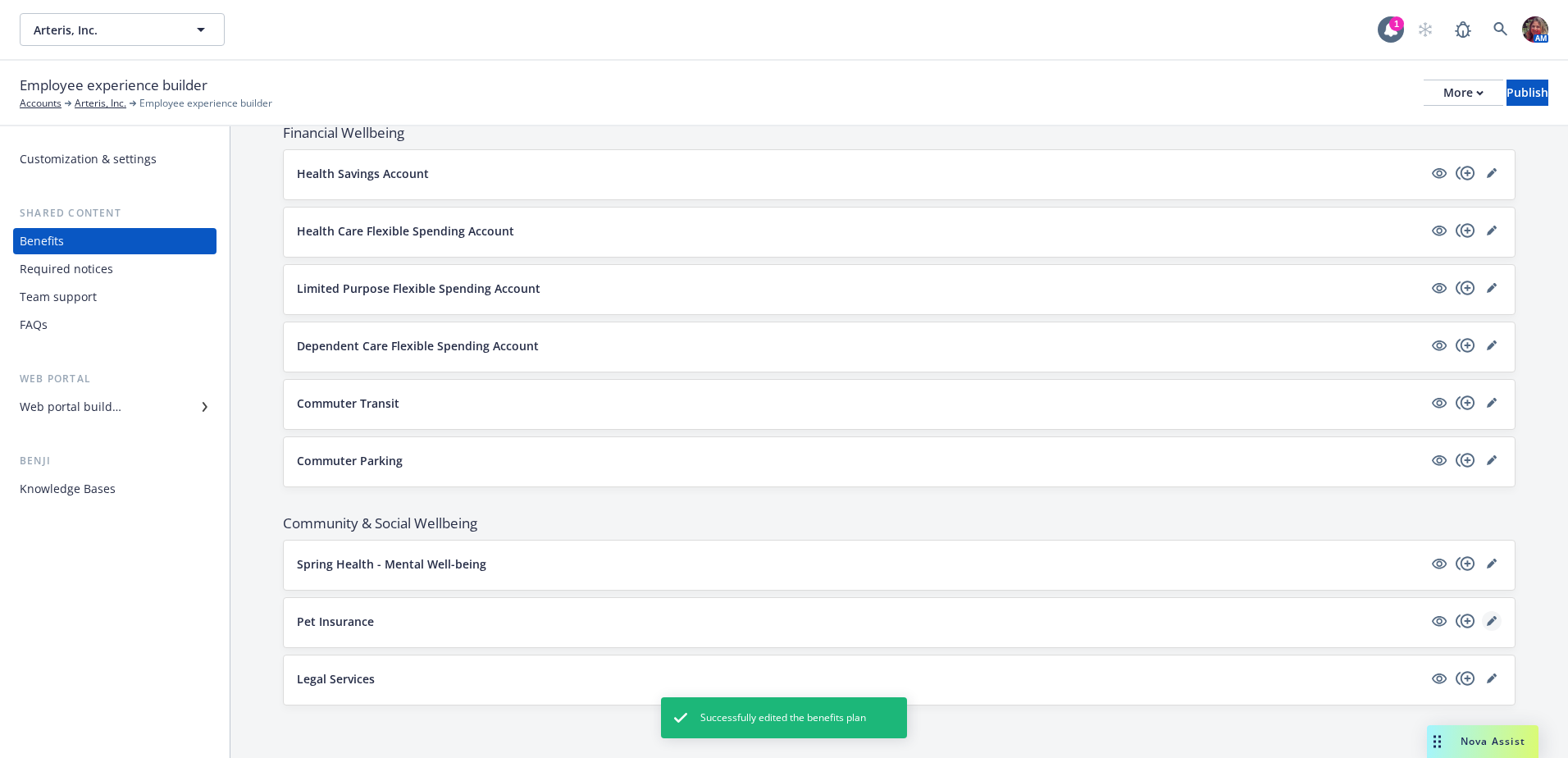
click at [1488, 620] on link "editPencil" at bounding box center [1492, 621] width 20 height 20
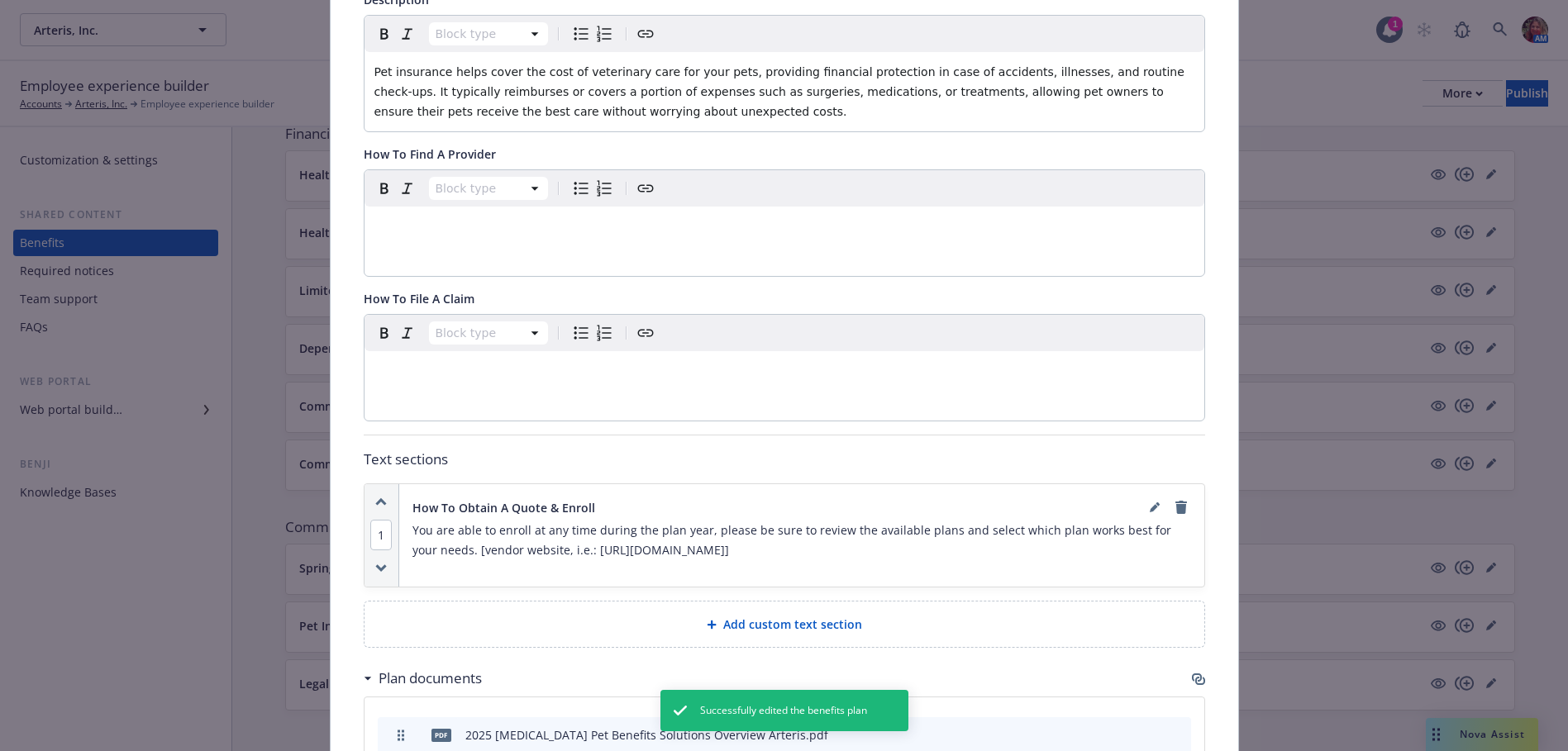
scroll to position [702, 0]
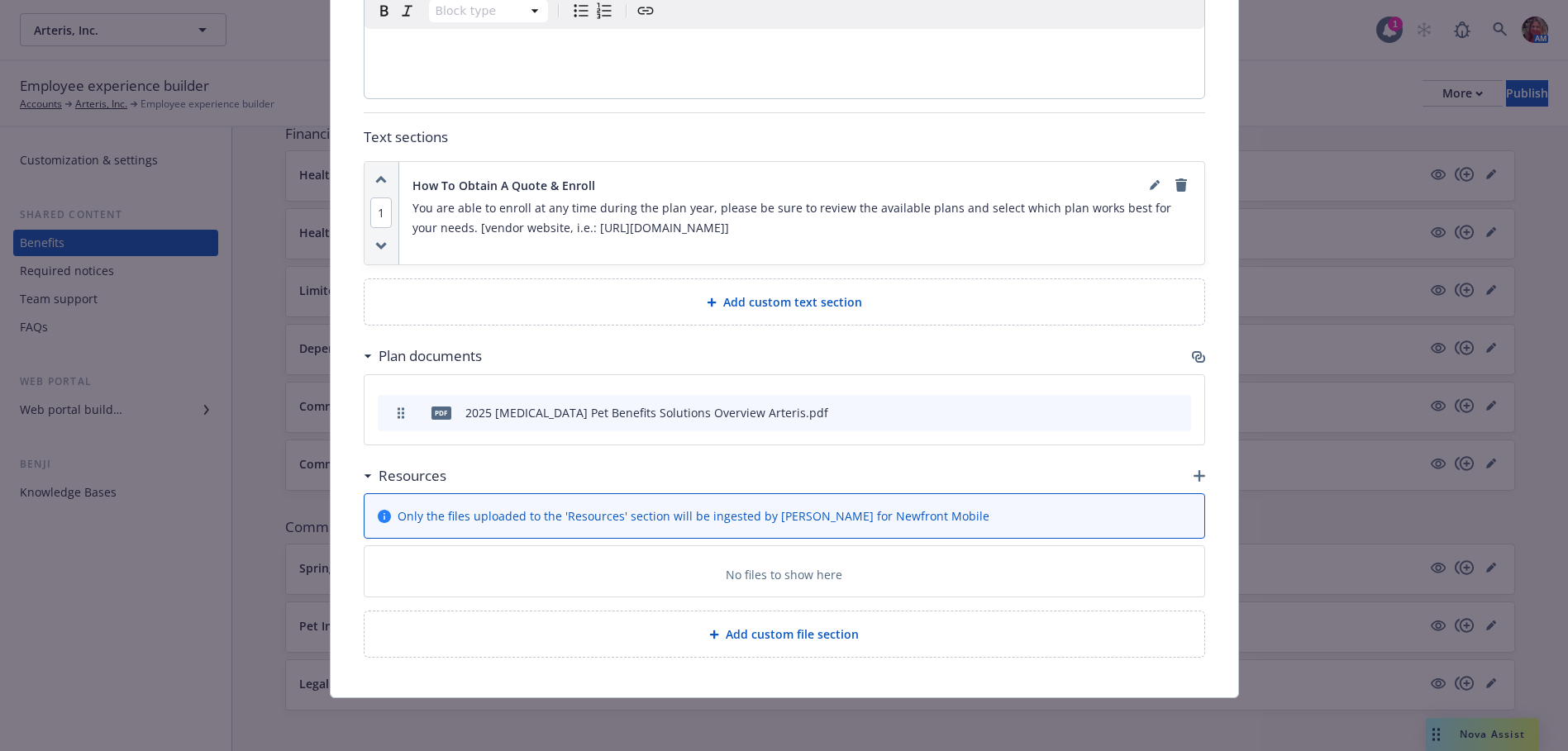
click at [755, 231] on p "You are able to enroll at any time during the plan year, please be sure to revi…" at bounding box center [802, 218] width 778 height 40
drag, startPoint x: 810, startPoint y: 226, endPoint x: 444, endPoint y: 234, distance: 366.1
click at [444, 234] on p "You are able to enroll at any time during the plan year, please be sure to revi…" at bounding box center [802, 218] width 778 height 40
click at [1152, 176] on link "editPencil" at bounding box center [1155, 185] width 20 height 20
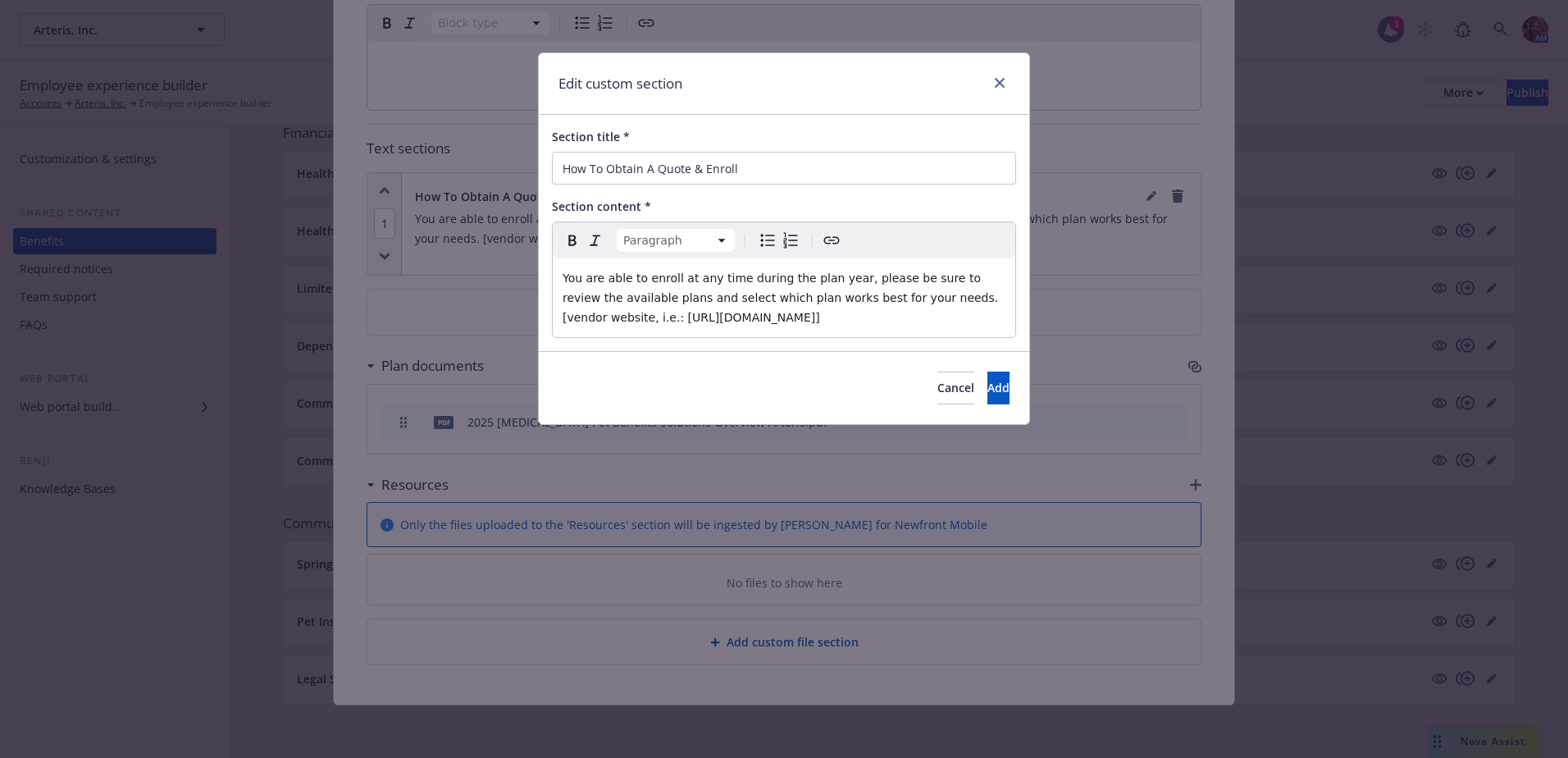
drag, startPoint x: 698, startPoint y: 326, endPoint x: 888, endPoint y: 301, distance: 191.6
click at [888, 301] on p "You are able to enroll at any time during the plan year, please be sure to revi…" at bounding box center [784, 298] width 443 height 59
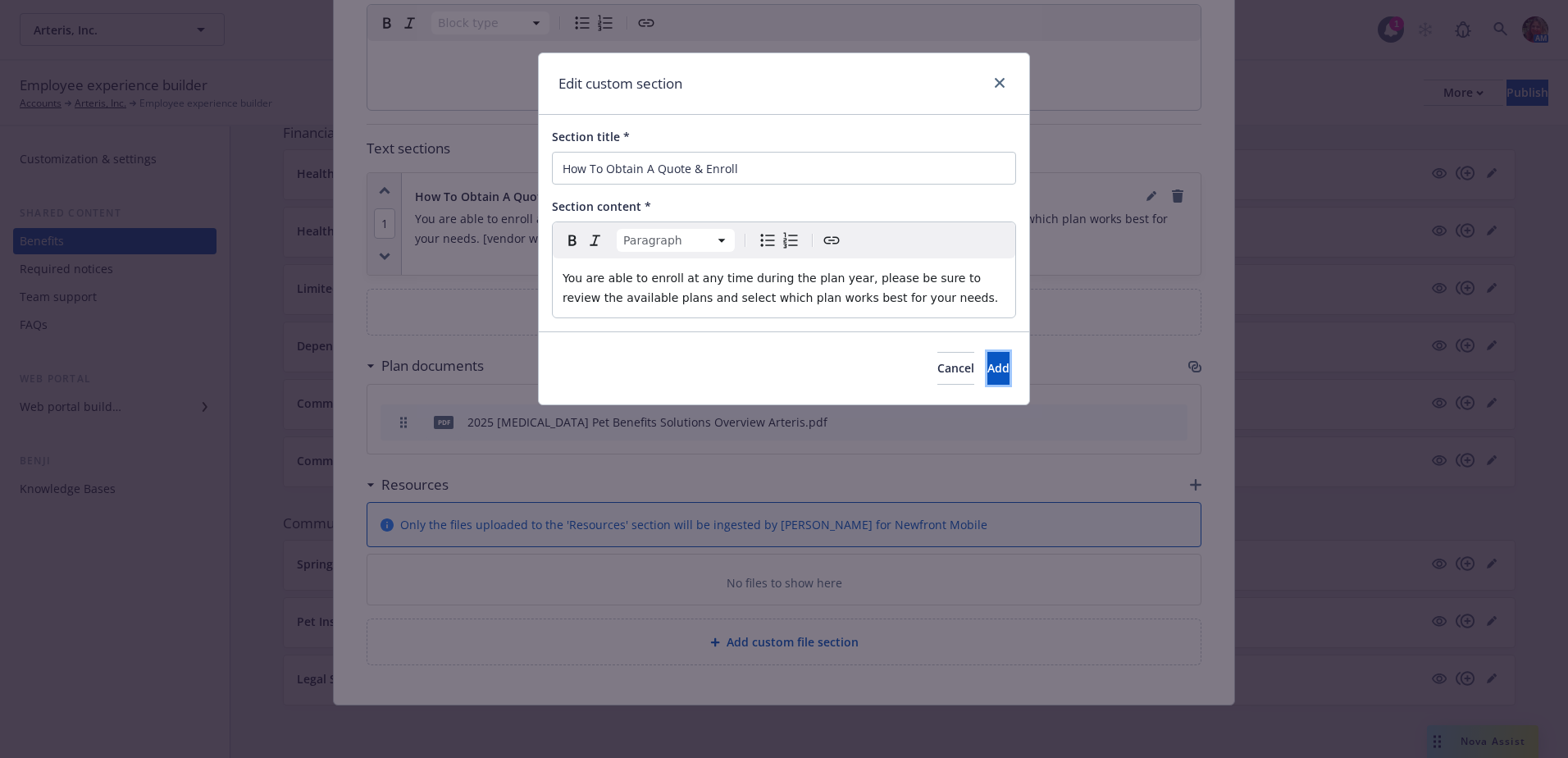
click at [988, 370] on button "Add" at bounding box center [999, 368] width 22 height 33
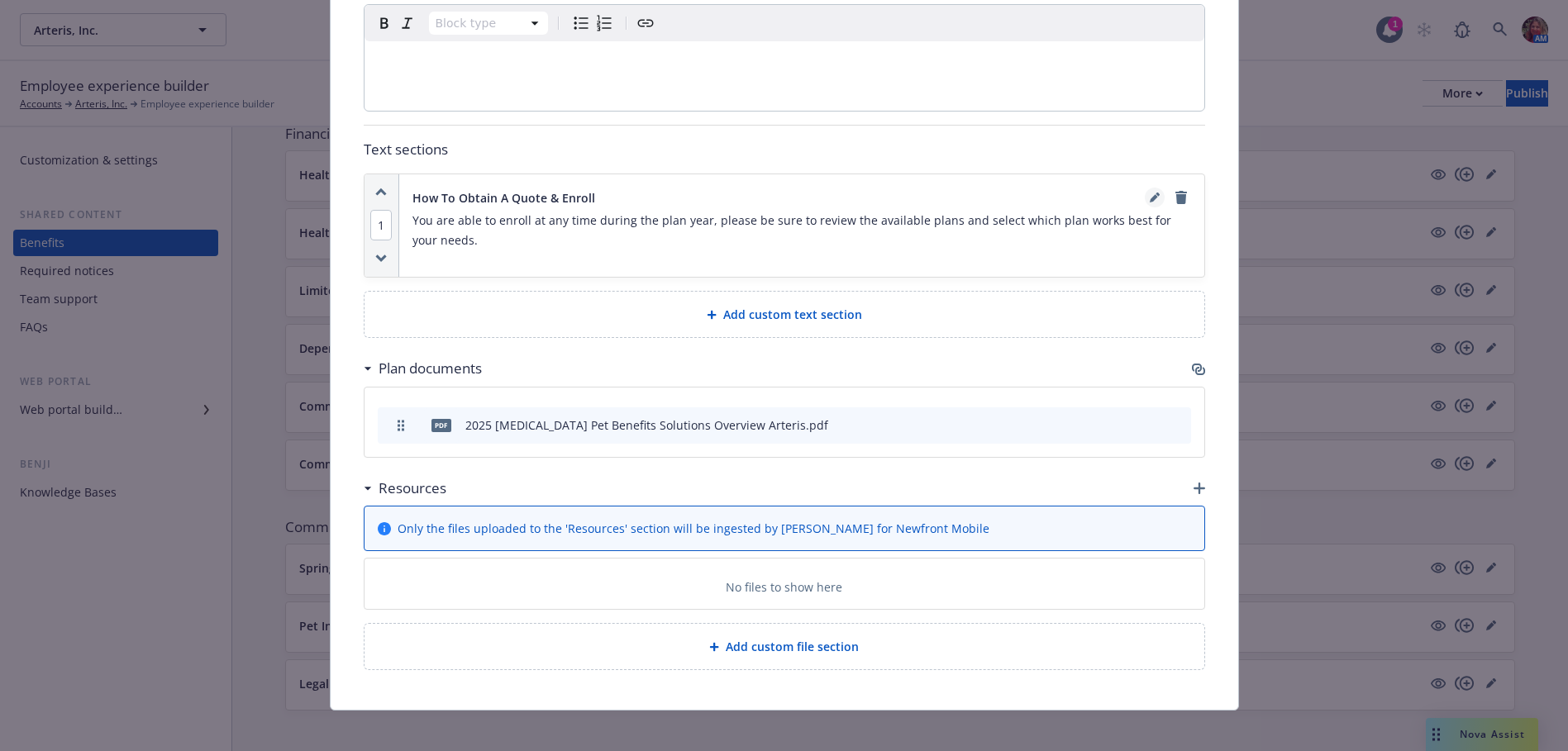
click at [1145, 195] on link "editPencil" at bounding box center [1155, 197] width 20 height 20
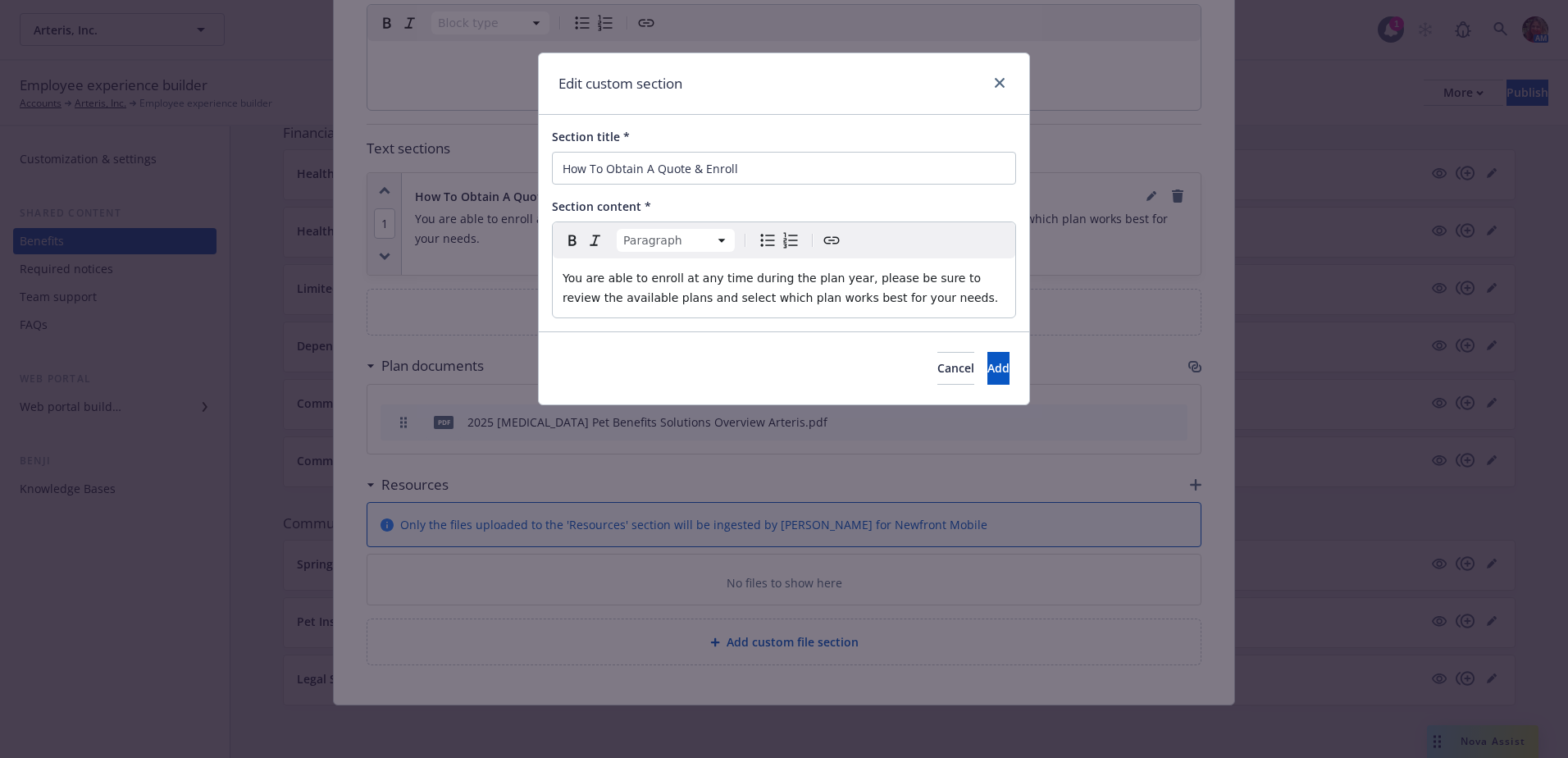
click at [911, 302] on p "You are able to enroll at any time during the plan year, please be sure to revi…" at bounding box center [784, 288] width 443 height 40
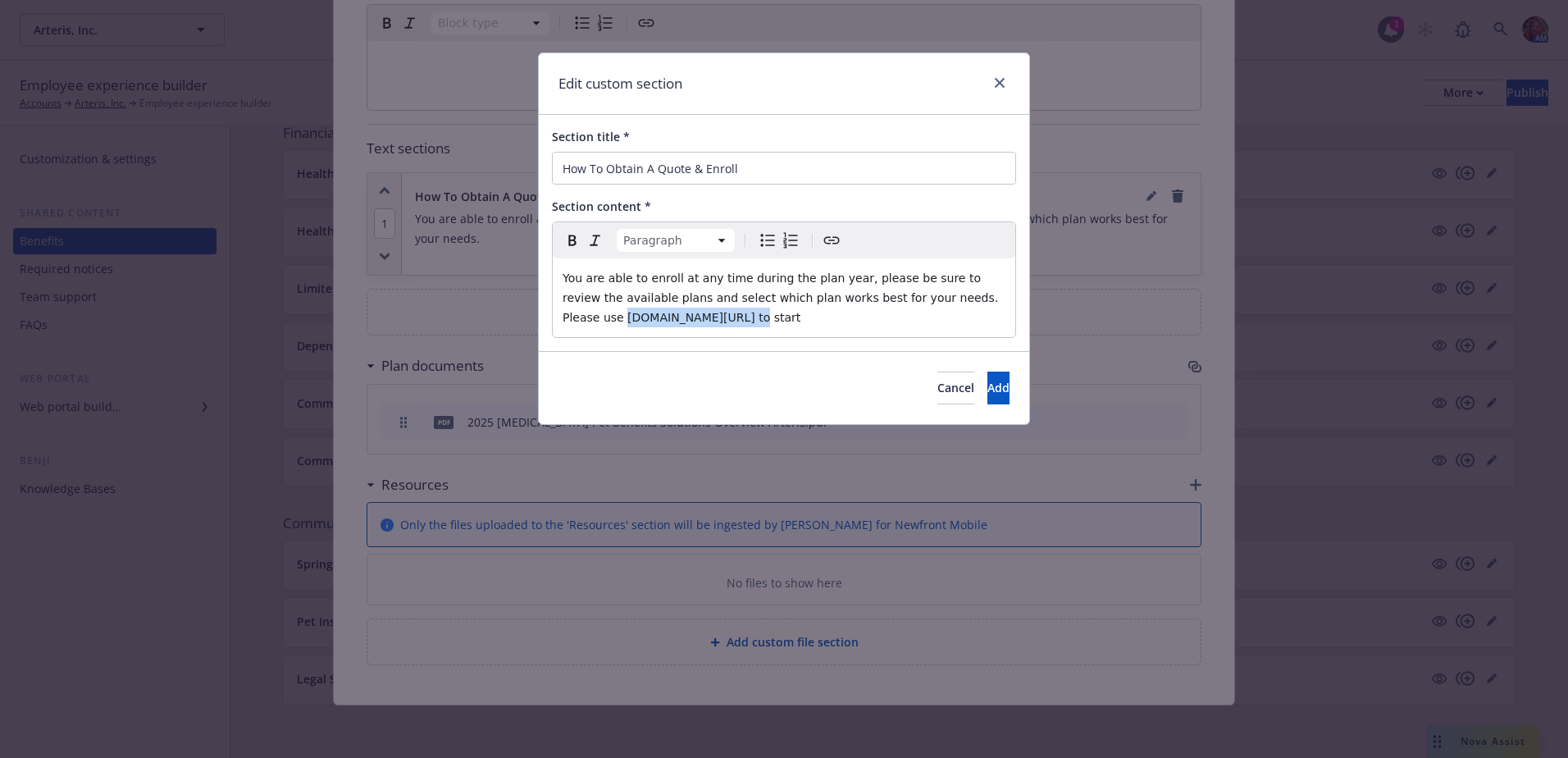
drag, startPoint x: 673, startPoint y: 323, endPoint x: 563, endPoint y: 318, distance: 110.1
click at [563, 318] on span "You are able to enroll at any time during the plan year, please be sure to revi…" at bounding box center [783, 297] width 440 height 52
click at [837, 243] on icon "Create link" at bounding box center [832, 241] width 20 height 20
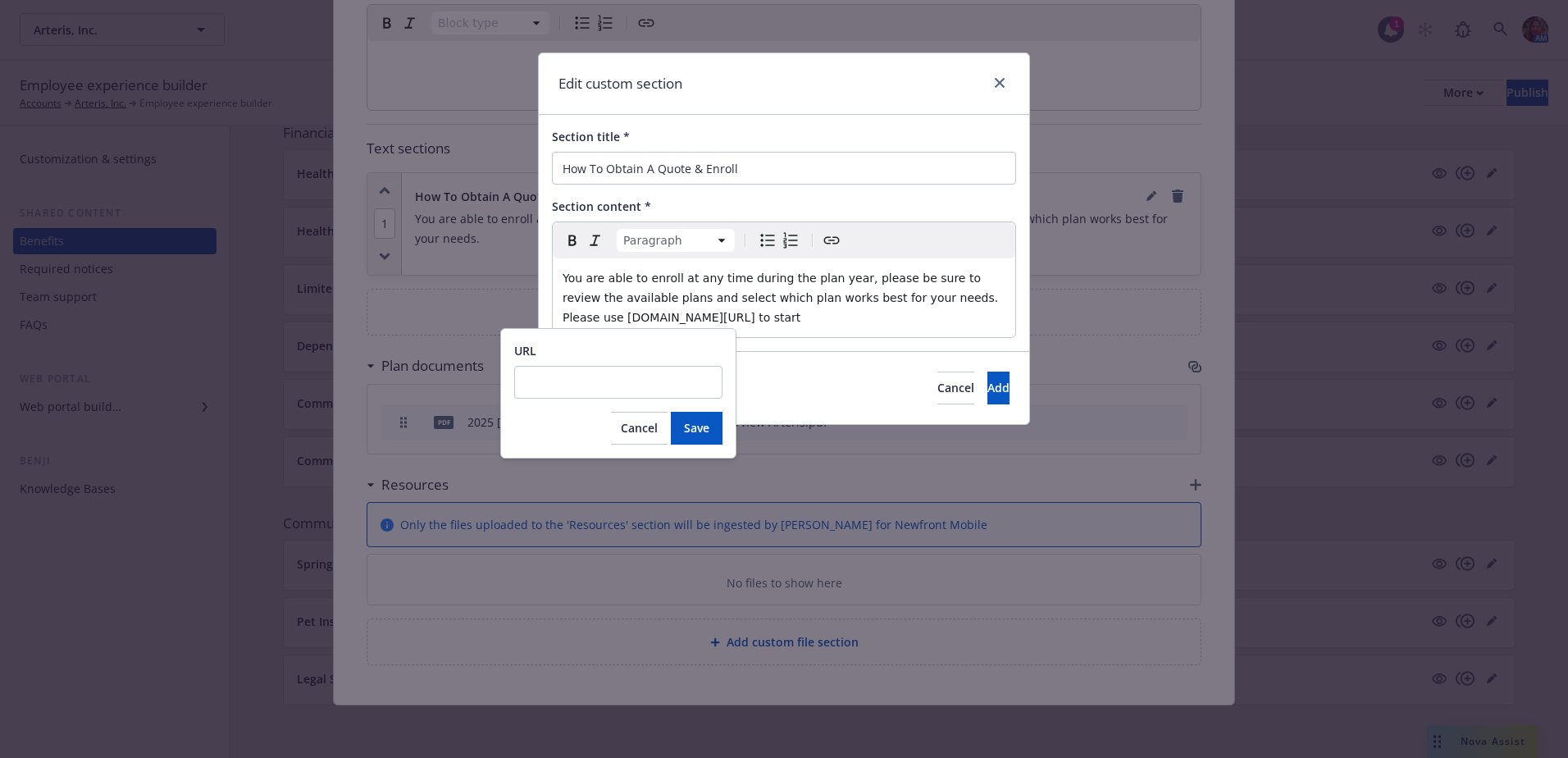
click at [594, 383] on input "URL" at bounding box center [619, 382] width 208 height 33
type input "p"
type input "https://www.petbenefits.com/login"
click at [691, 420] on span "Save" at bounding box center [697, 427] width 25 height 15
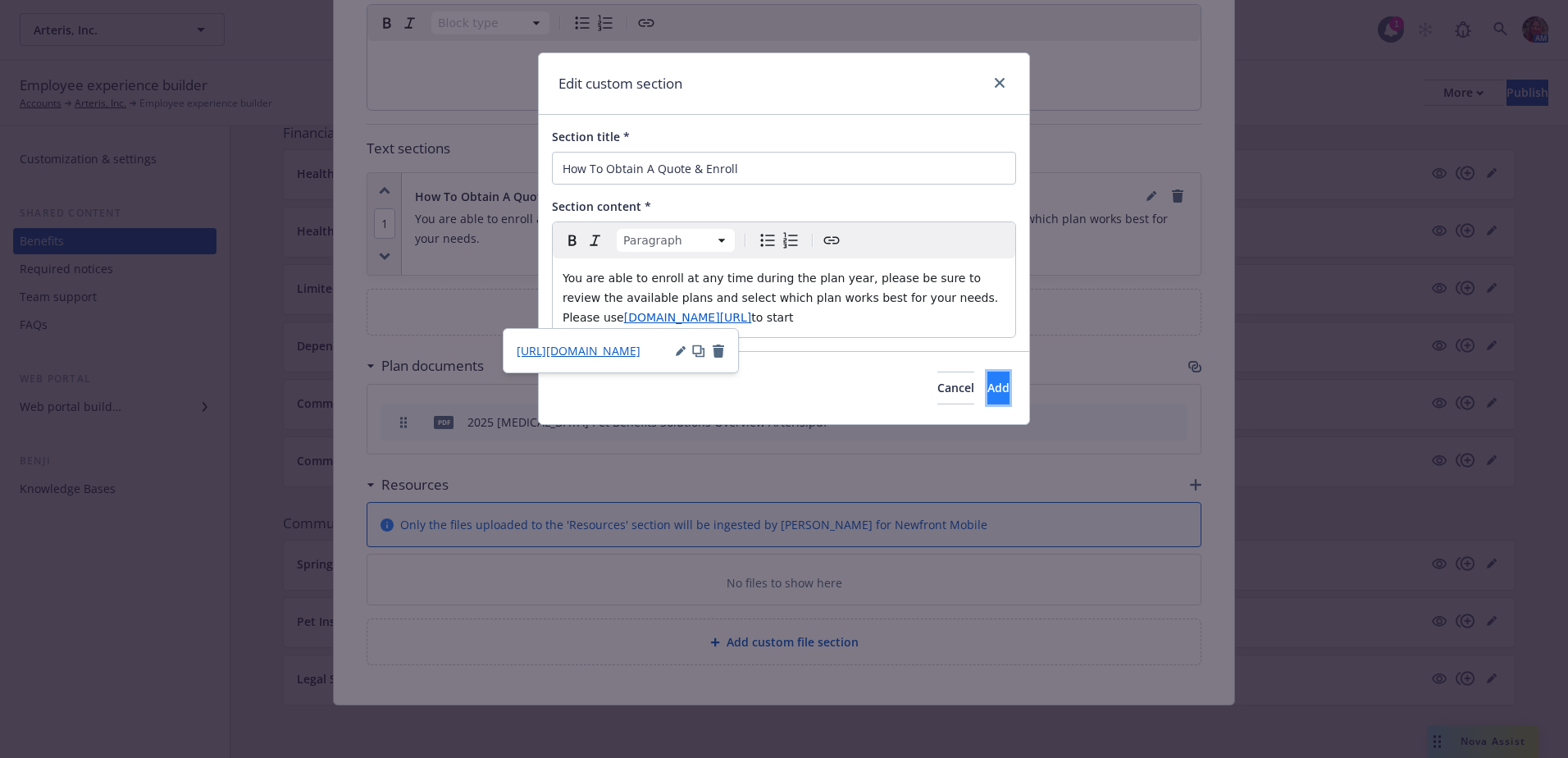
click at [1006, 378] on button "Add" at bounding box center [999, 388] width 22 height 33
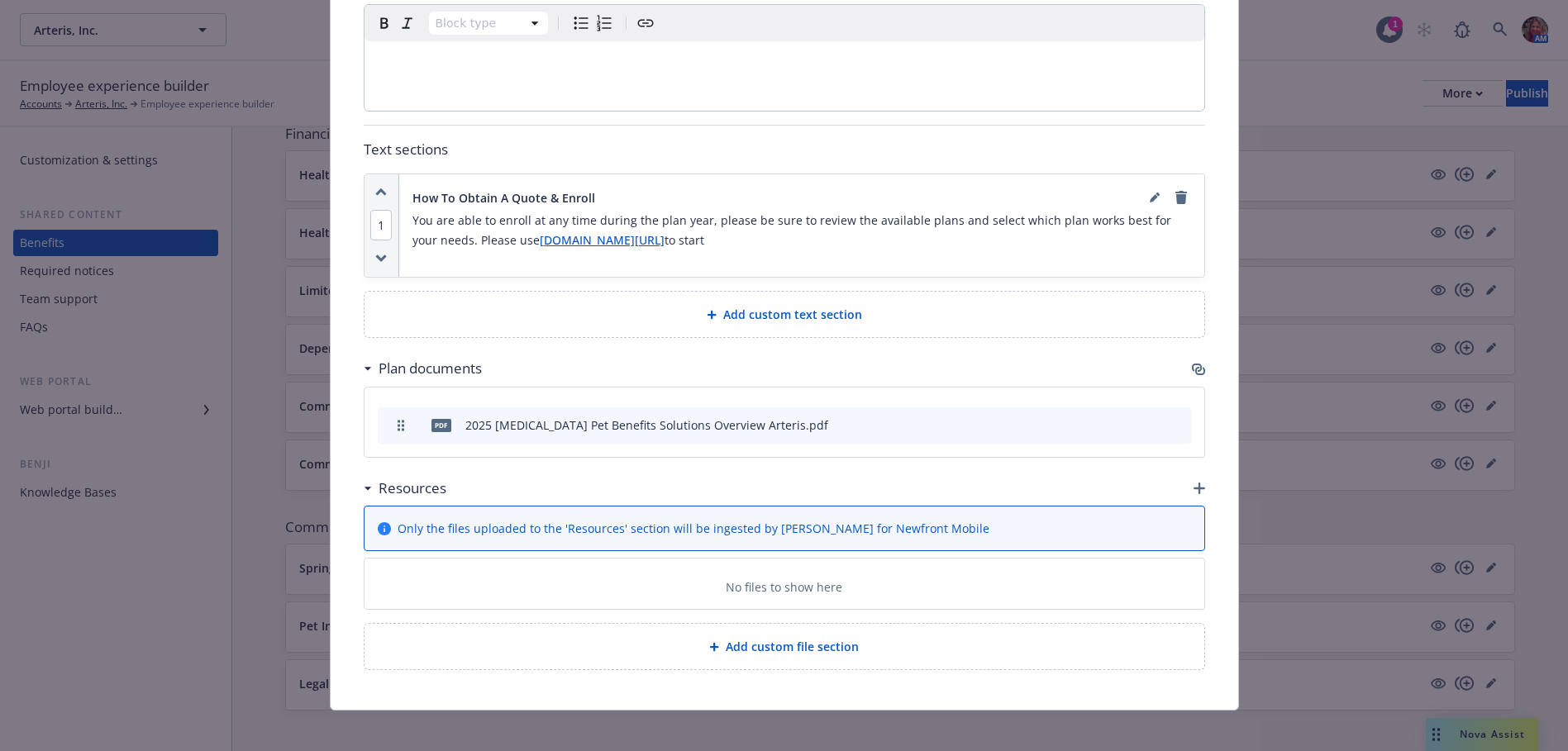
click at [602, 241] on link "petbenefits.com/login" at bounding box center [602, 240] width 125 height 15
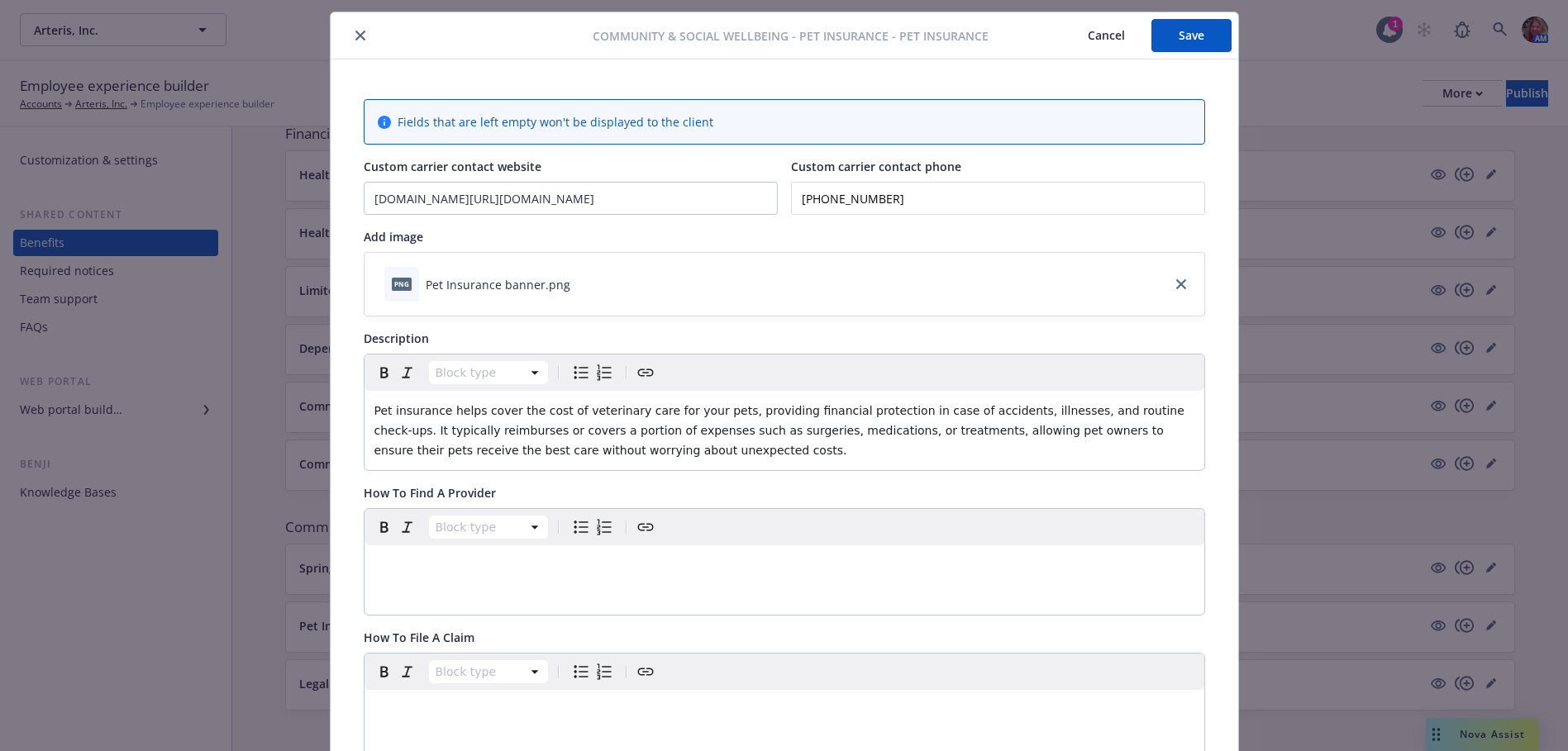
scroll to position [0, 0]
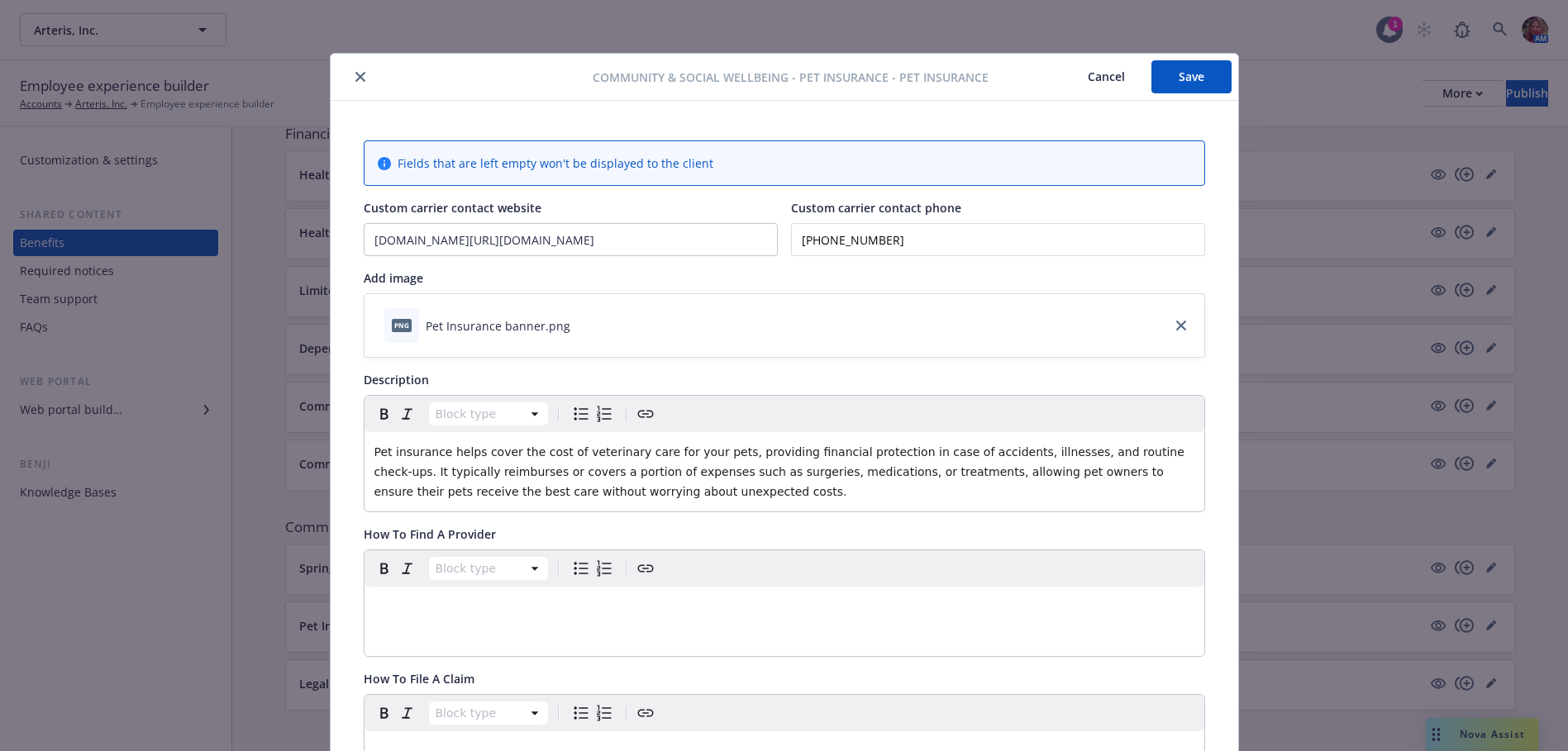
click at [1187, 80] on button "Save" at bounding box center [1191, 77] width 81 height 33
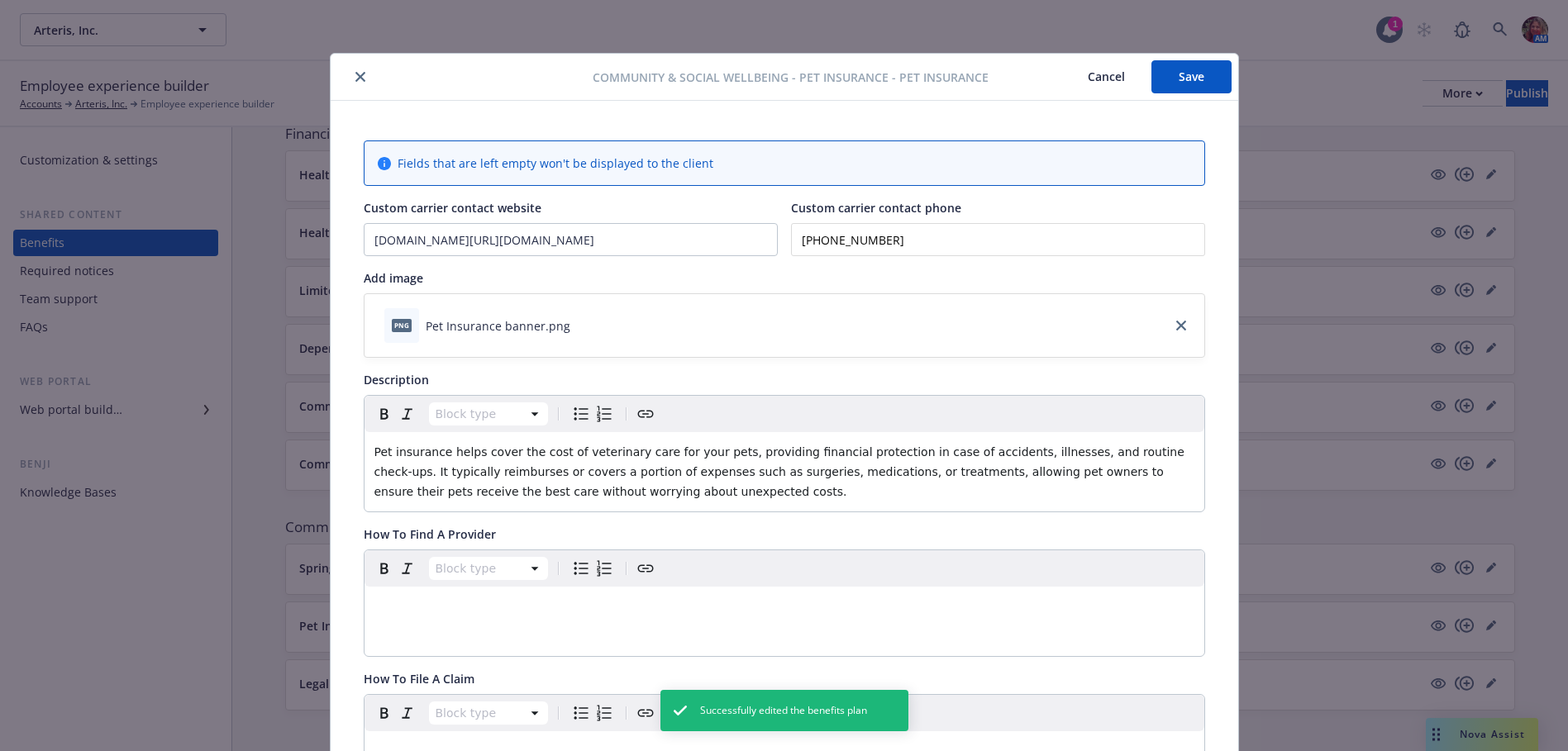
click at [356, 78] on icon "close" at bounding box center [360, 76] width 10 height 10
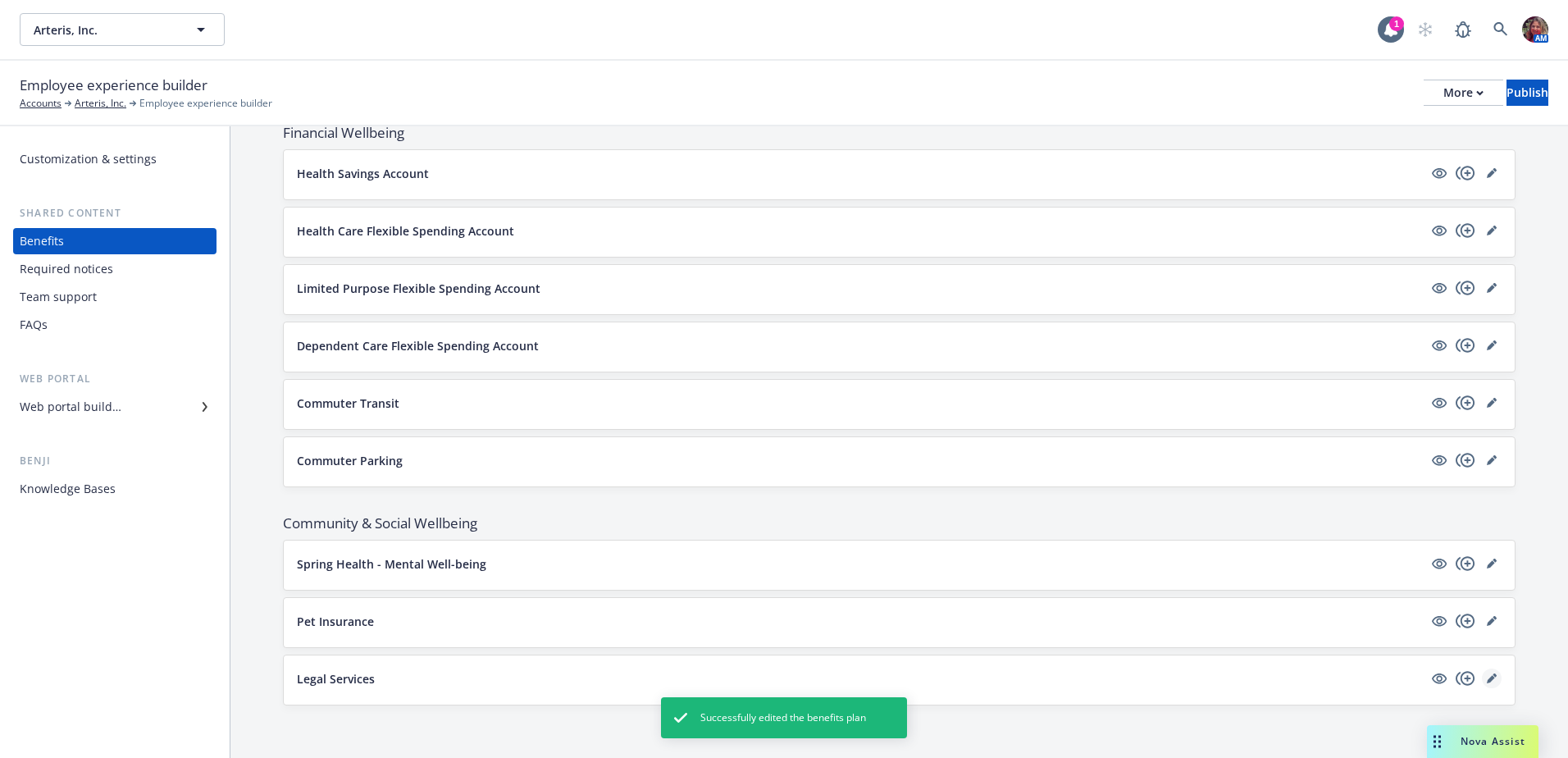
click at [1487, 681] on icon "editPencil" at bounding box center [1491, 679] width 8 height 8
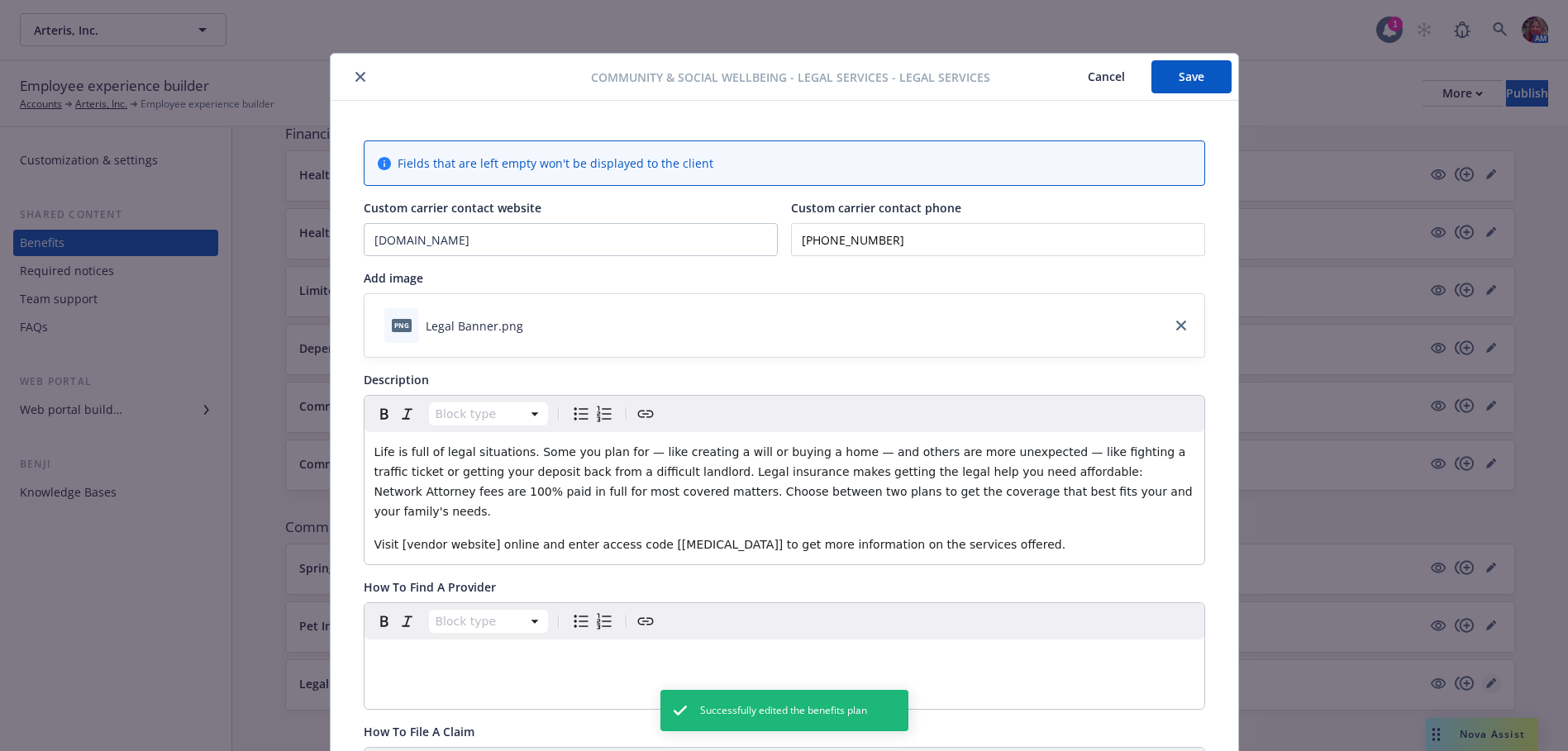
scroll to position [50, 0]
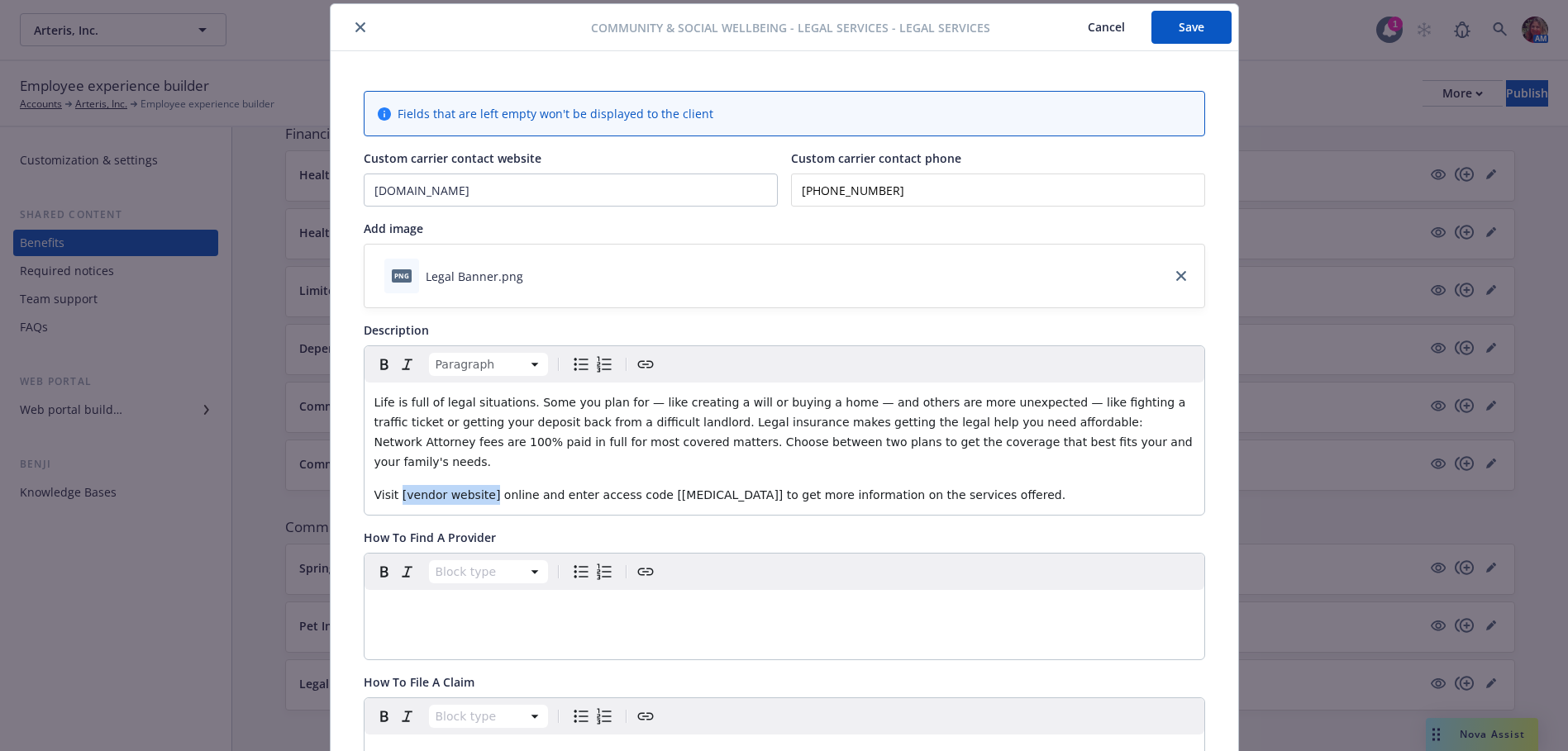
drag, startPoint x: 476, startPoint y: 475, endPoint x: 393, endPoint y: 476, distance: 83.0
click at [393, 489] on span "Visit [vendor website] online and enter access code [xxxxx] to get more informa…" at bounding box center [720, 495] width 691 height 14
click at [927, 485] on p "Visit [vendor website] online and enter access code [xxxxx] to get more informa…" at bounding box center [784, 495] width 820 height 20
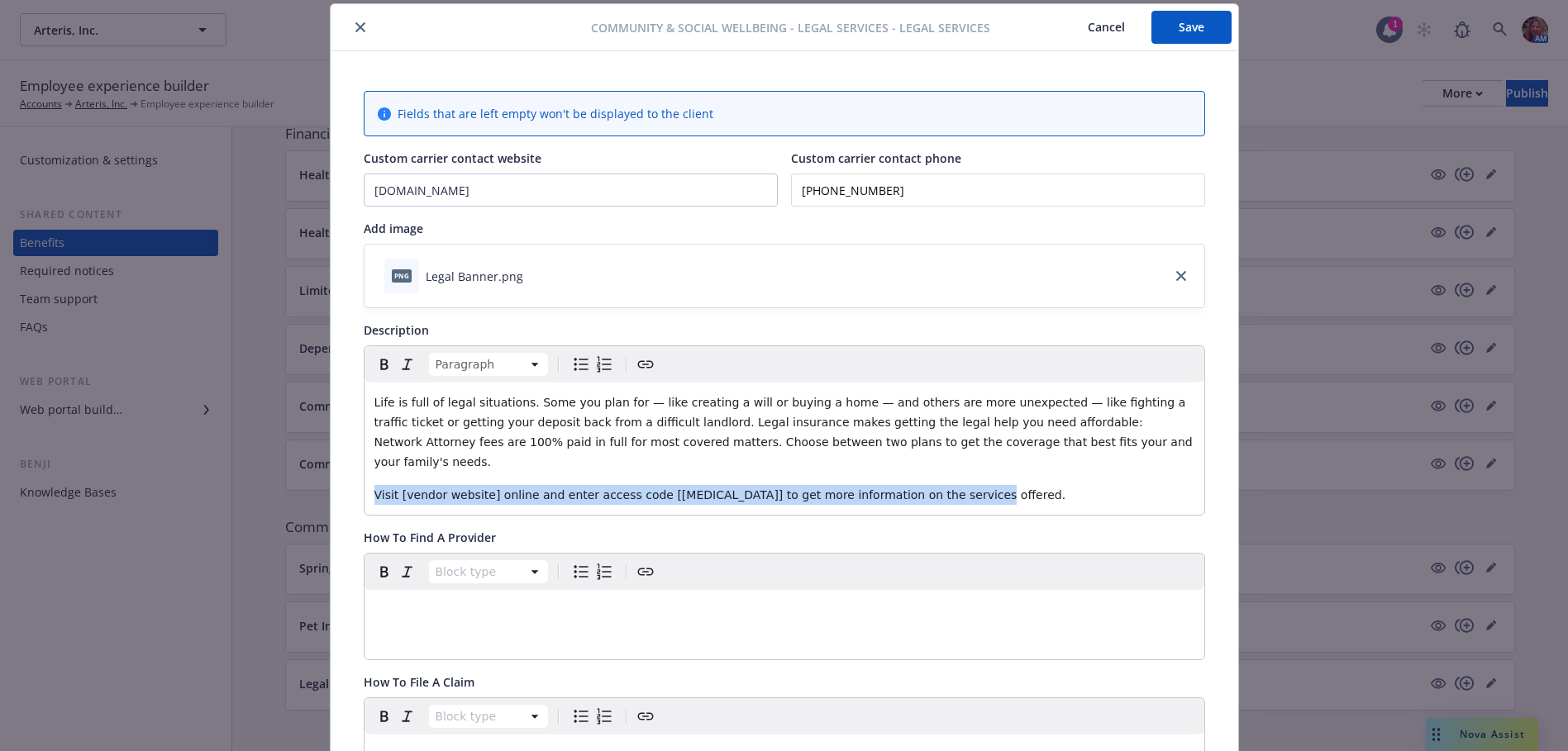
drag, startPoint x: 927, startPoint y: 476, endPoint x: 328, endPoint y: 472, distance: 599.0
click at [330, 472] on div "Fields that are left empty won't be displayed to the client Custom carrier cont…" at bounding box center [784, 659] width 908 height 1215
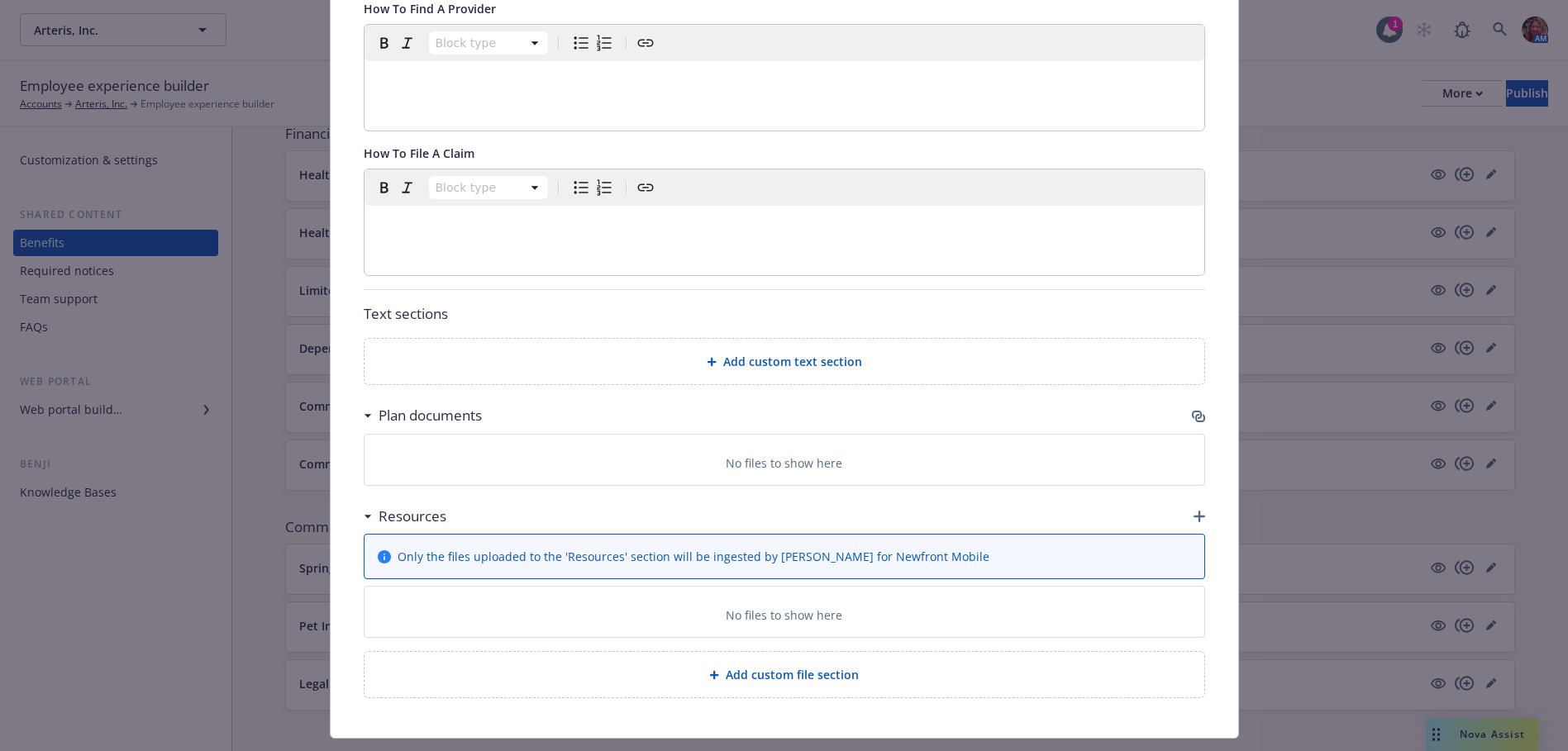
scroll to position [462, 0]
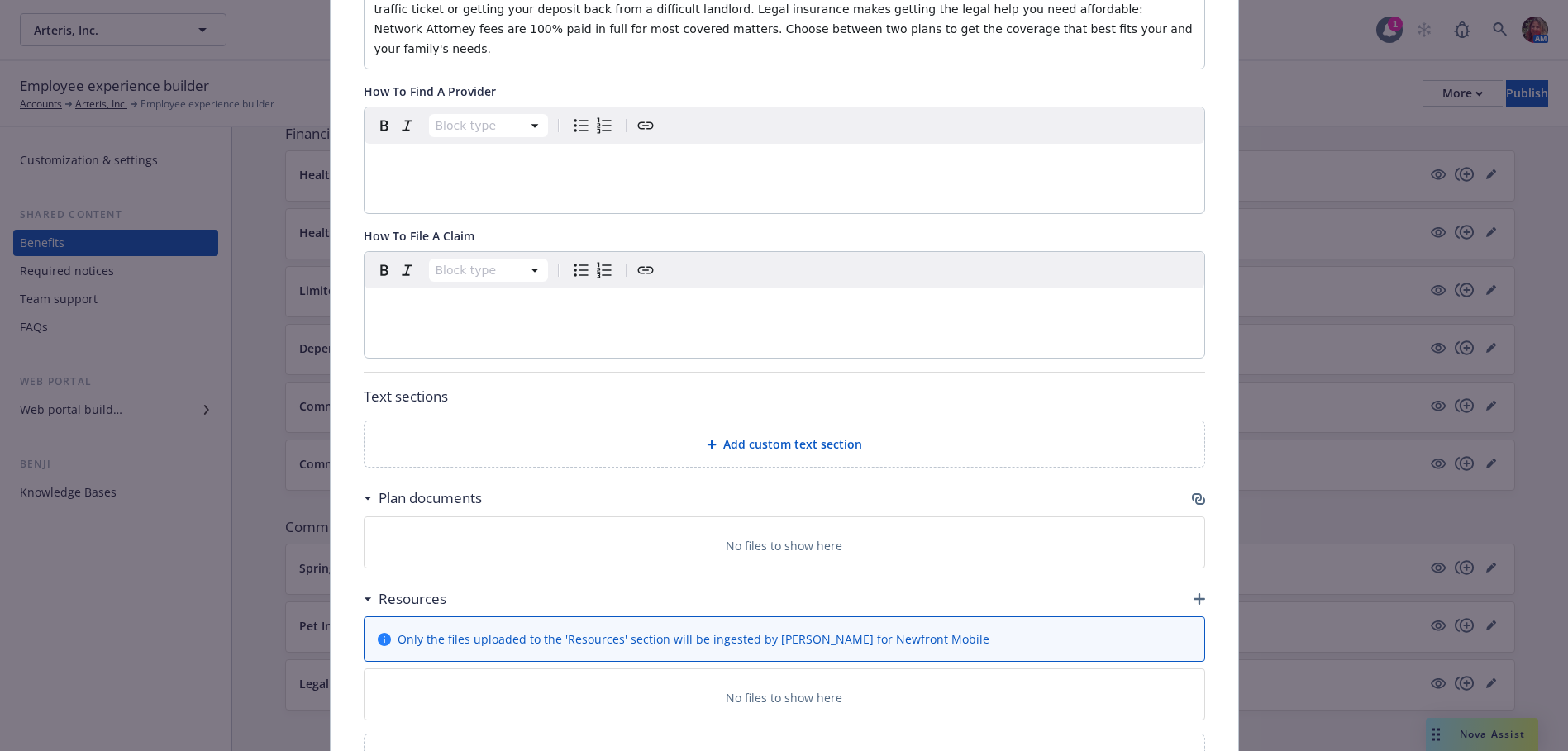
click at [1192, 492] on icon "button" at bounding box center [1198, 499] width 14 height 14
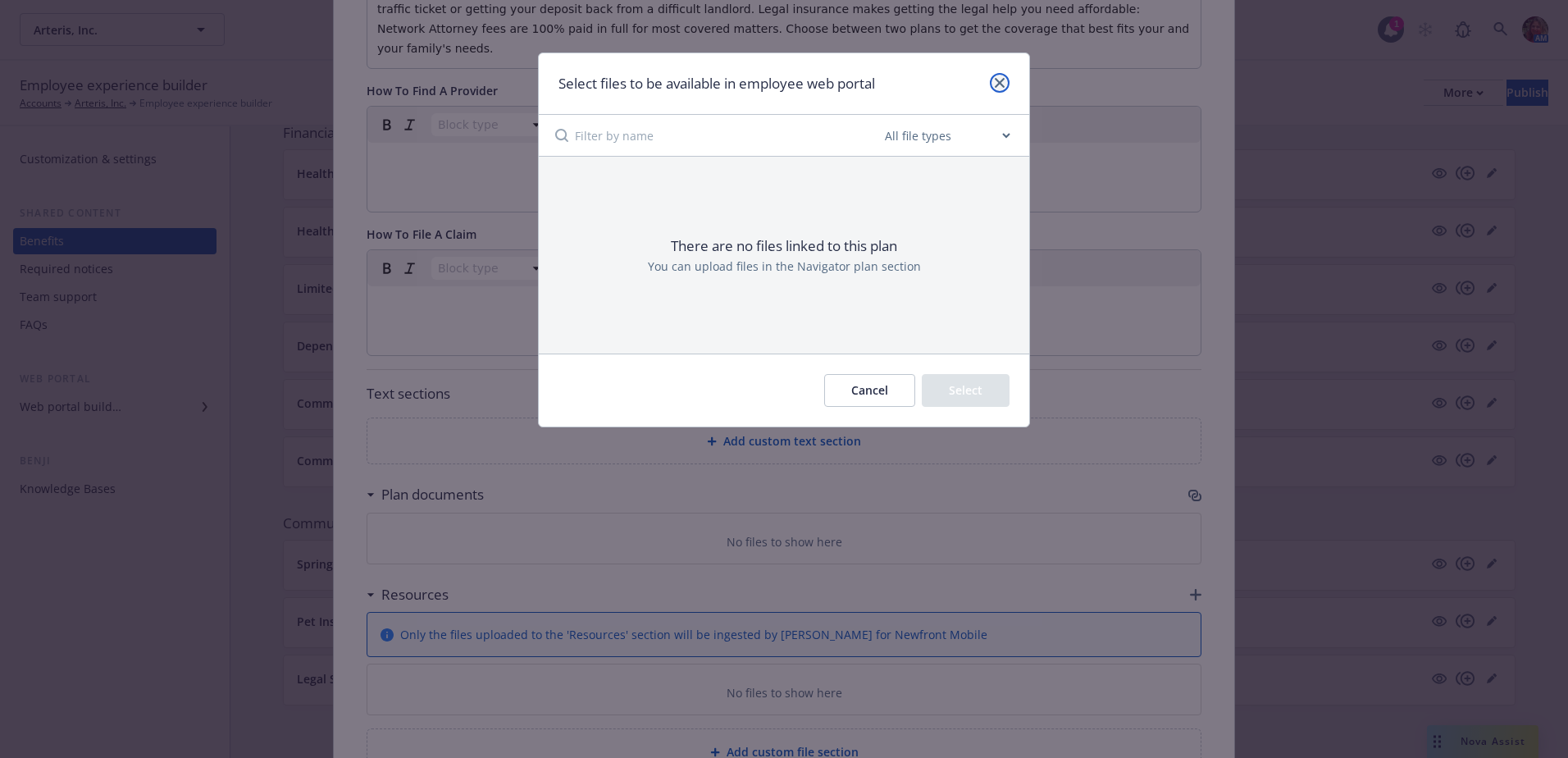
click at [992, 84] on link "close" at bounding box center [1000, 83] width 20 height 20
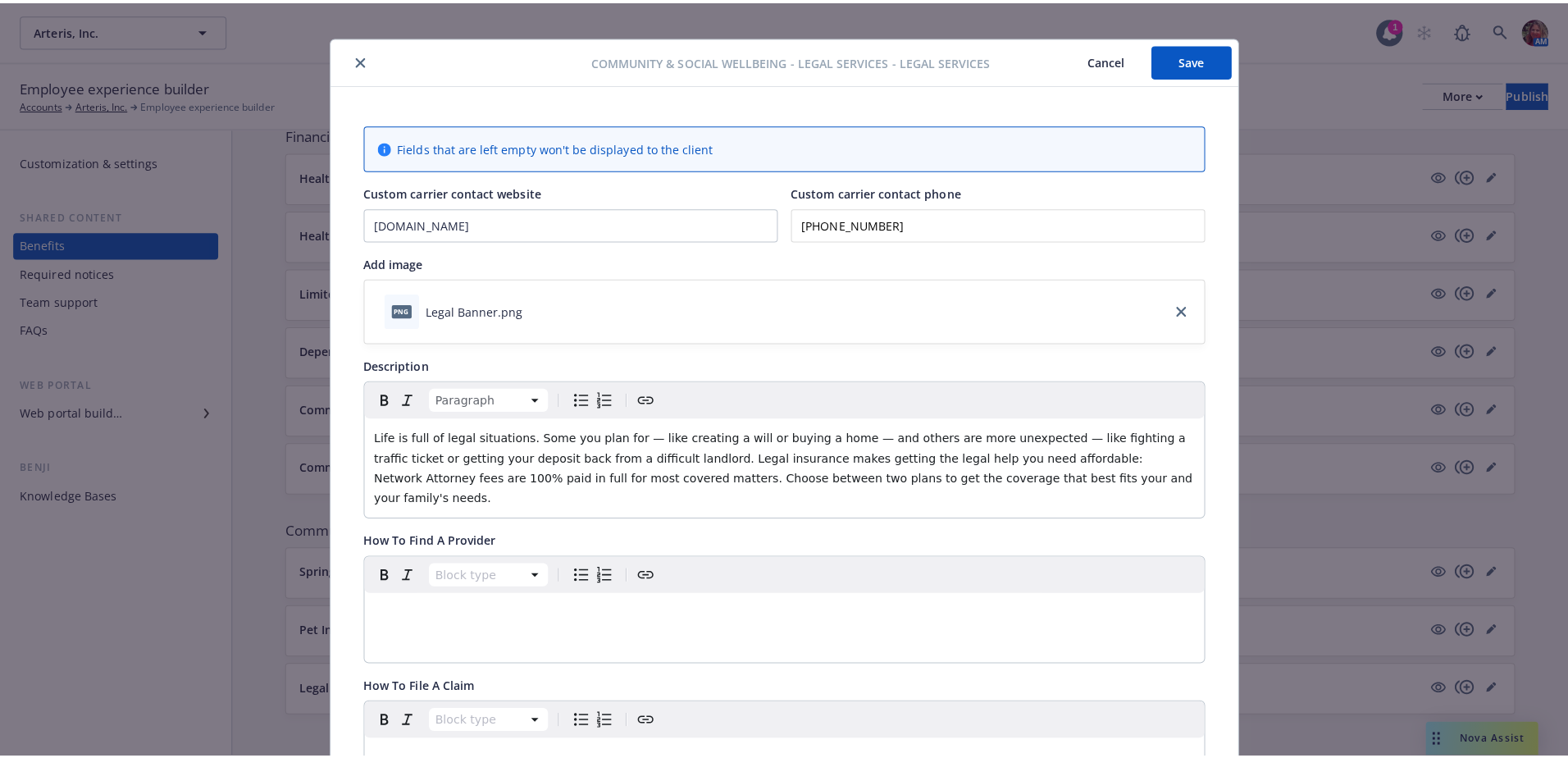
scroll to position [0, 0]
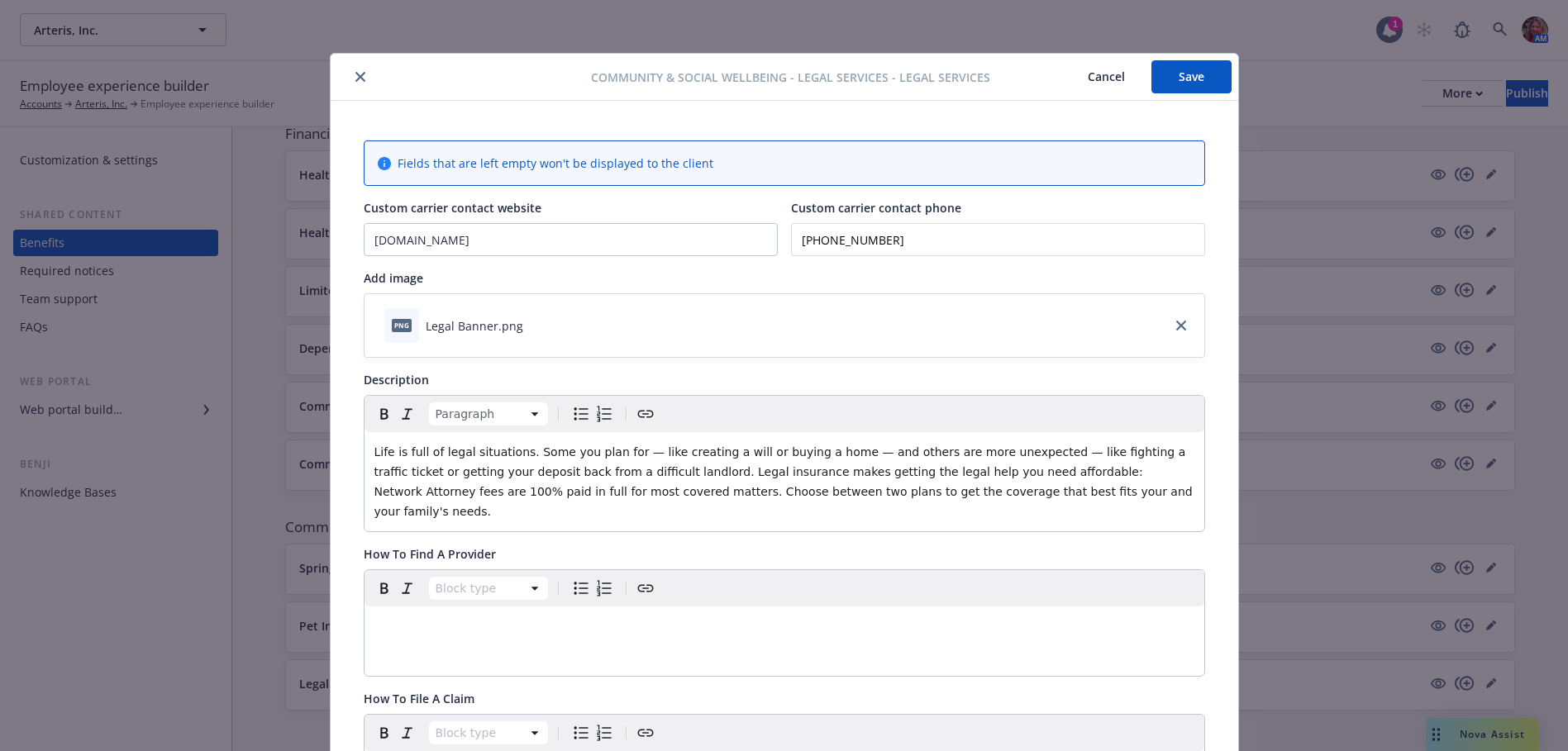
click at [1196, 62] on button "Save" at bounding box center [1191, 77] width 81 height 33
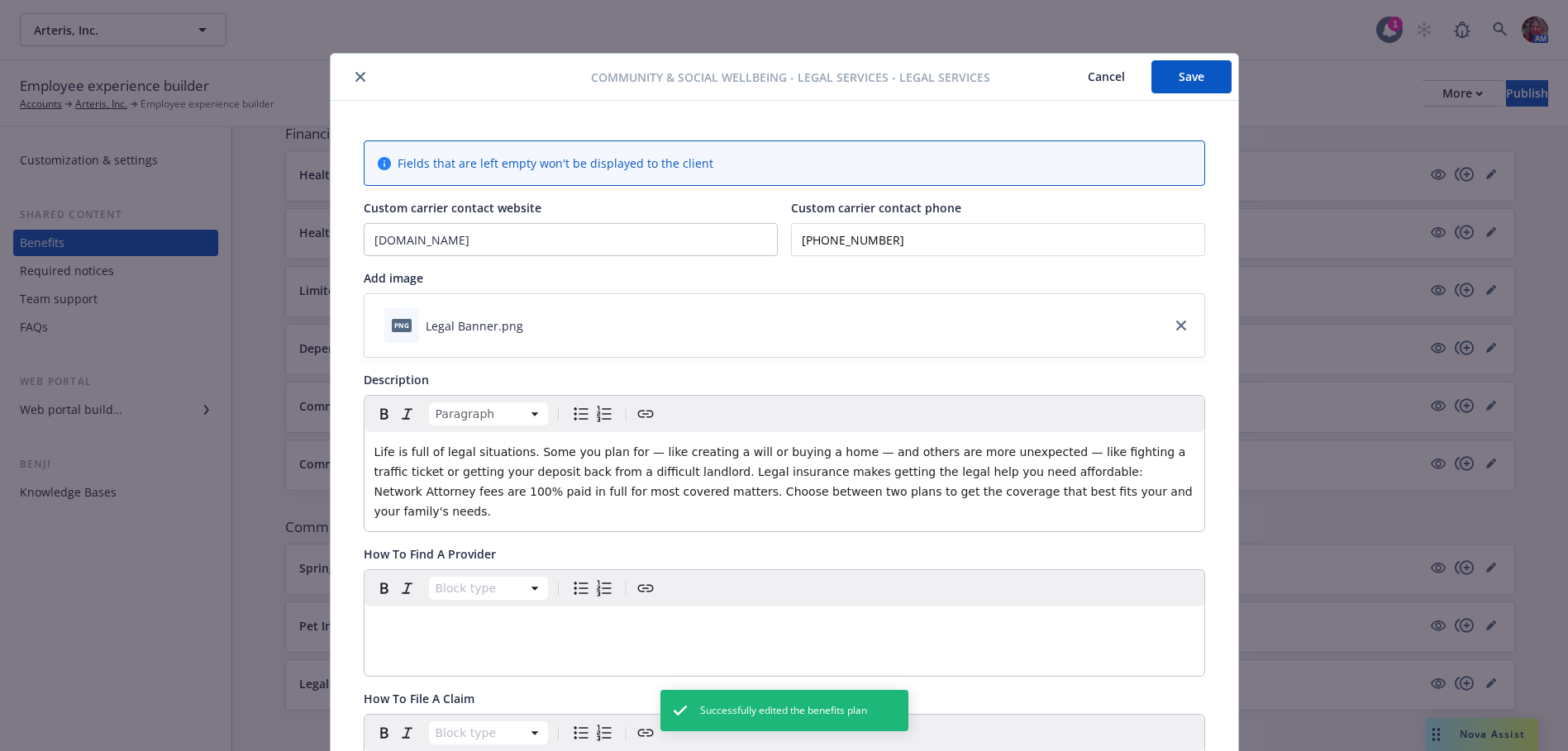
click at [354, 70] on button "close" at bounding box center [360, 77] width 20 height 20
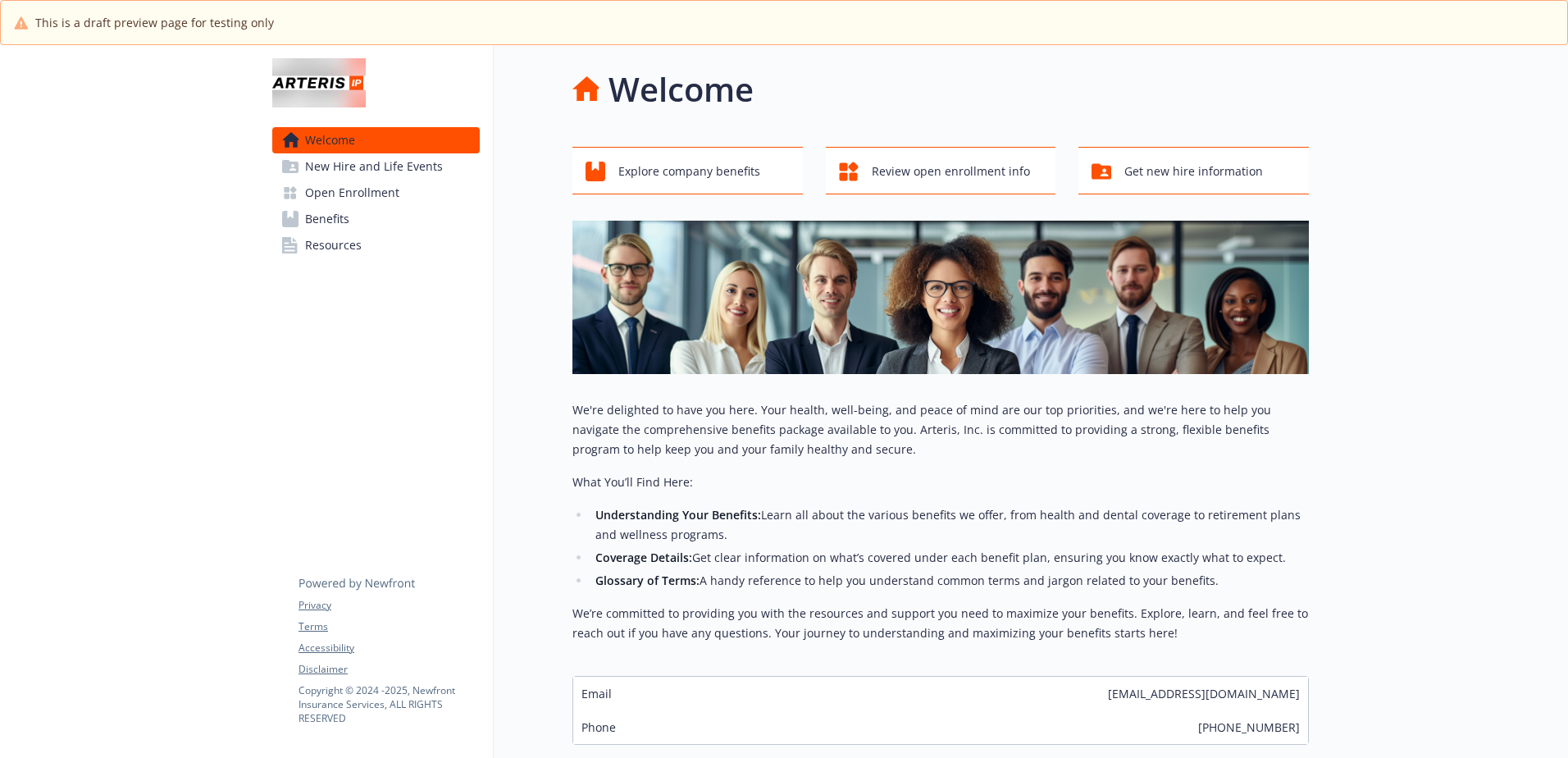
click at [354, 209] on link "Benefits" at bounding box center [375, 218] width 207 height 26
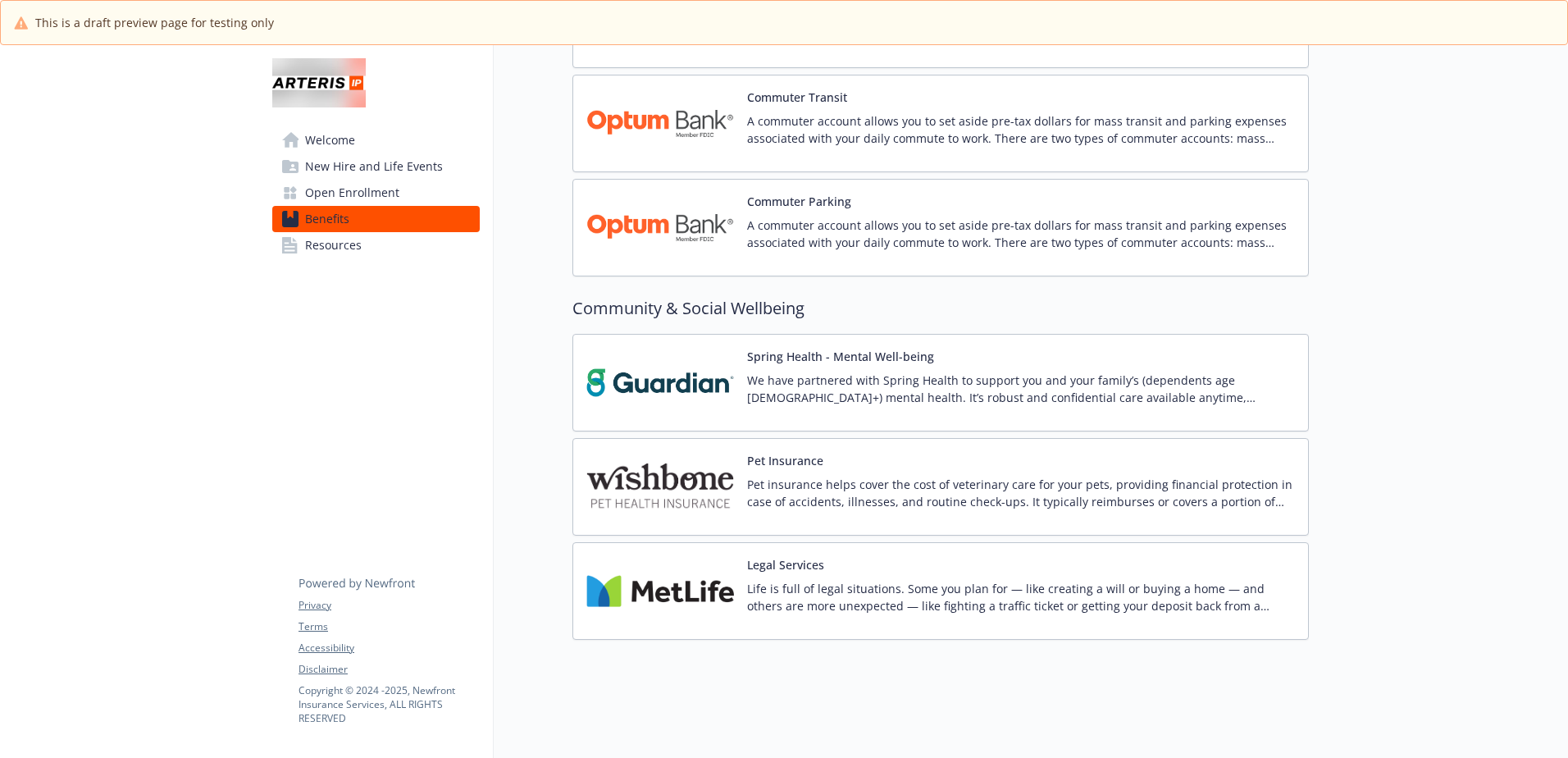
click at [683, 591] on img at bounding box center [660, 591] width 147 height 70
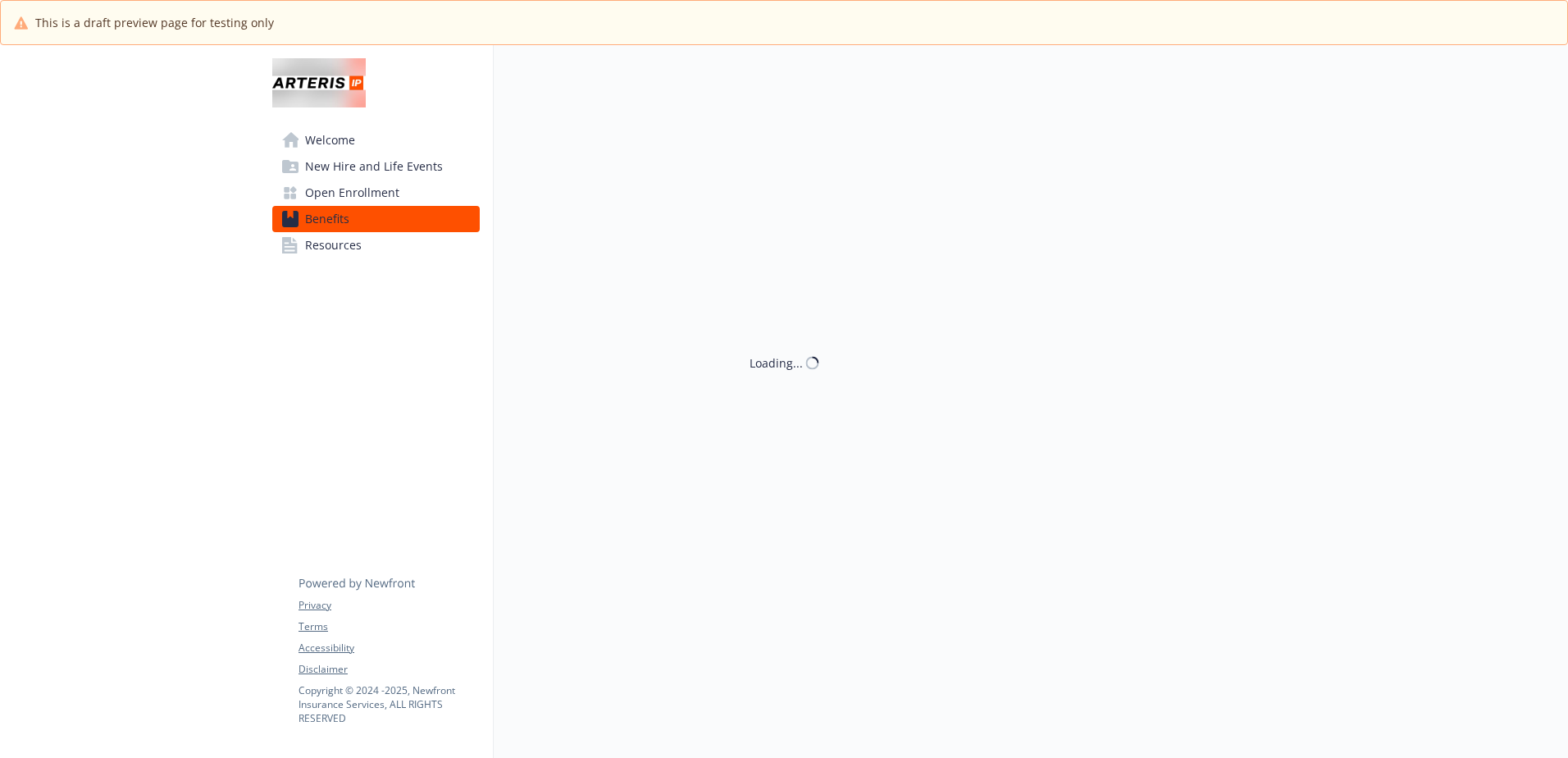
scroll to position [2761, 0]
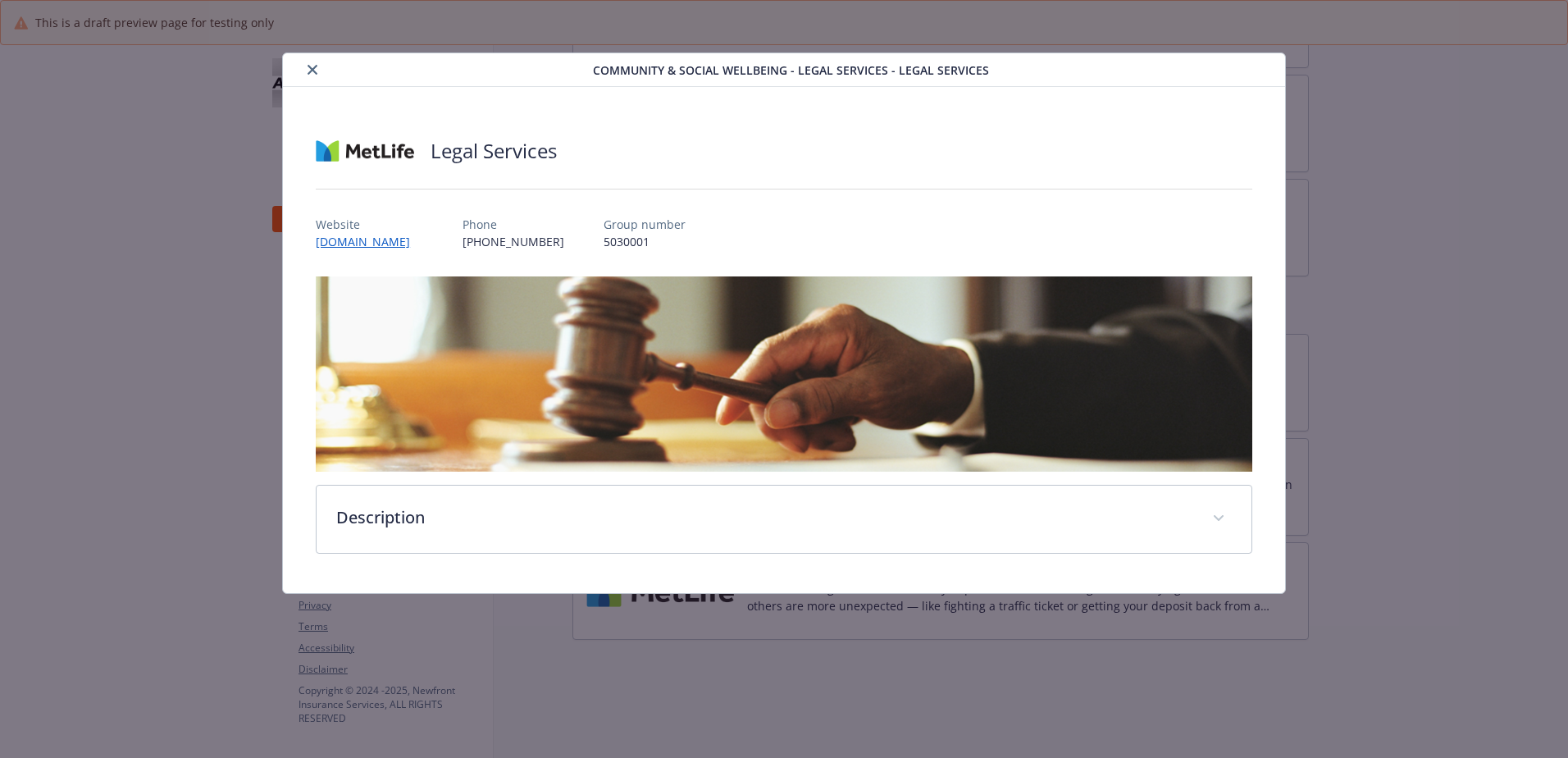
click at [311, 69] on icon "close" at bounding box center [312, 69] width 10 height 10
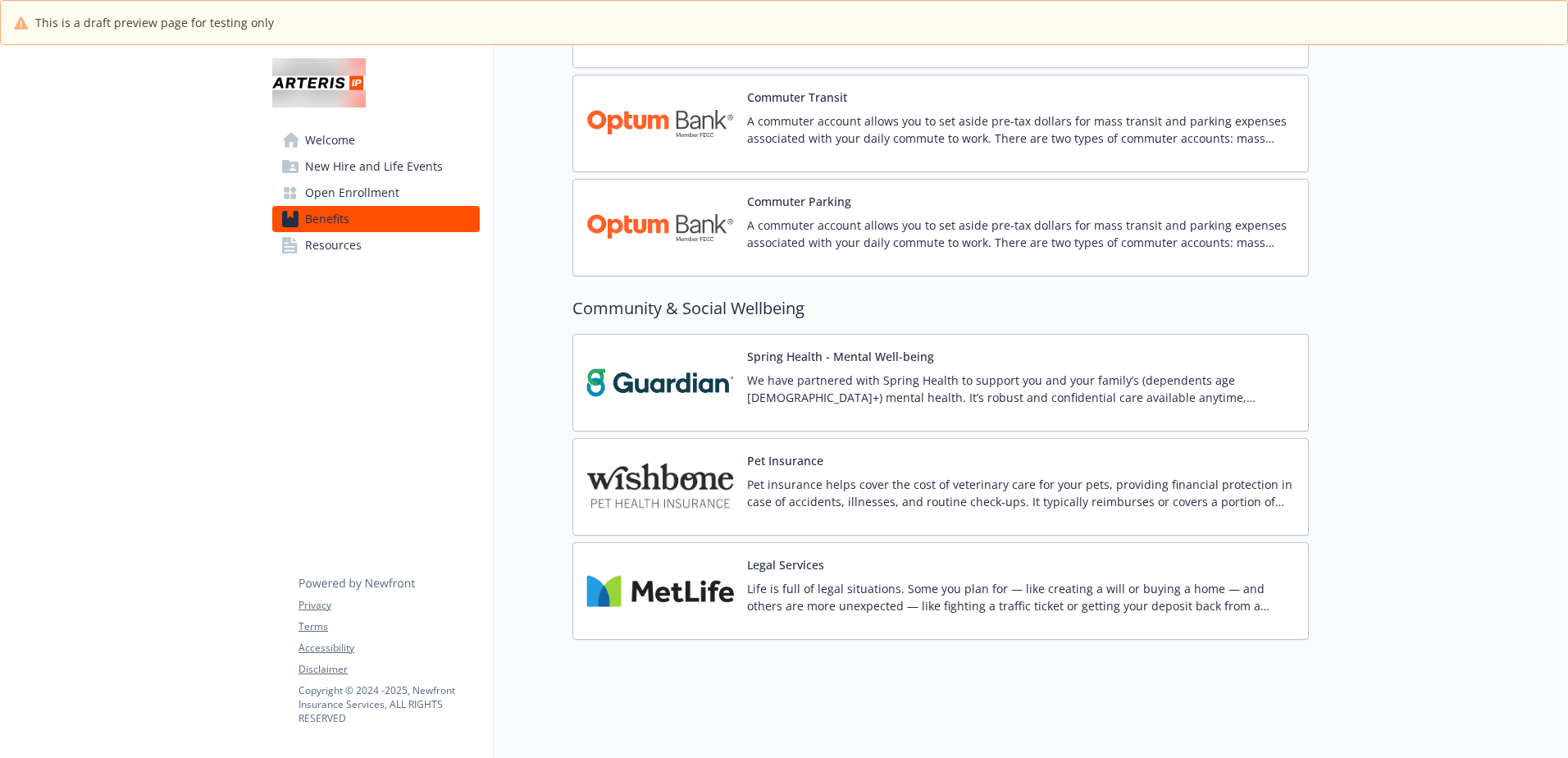
click at [805, 485] on p "Pet insurance helps cover the cost of veterinary care for your pets, providing …" at bounding box center [1021, 493] width 548 height 34
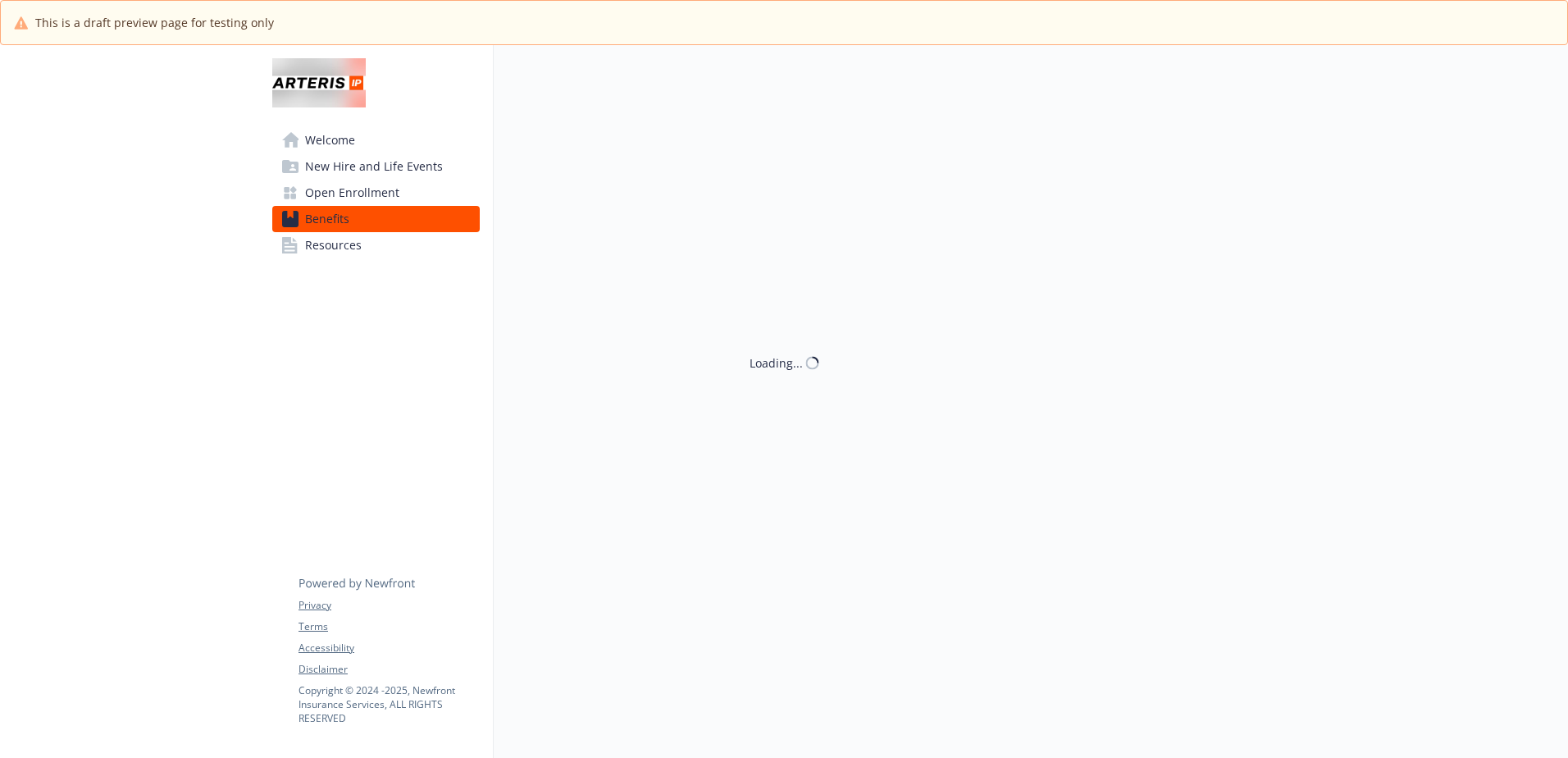
scroll to position [2761, 0]
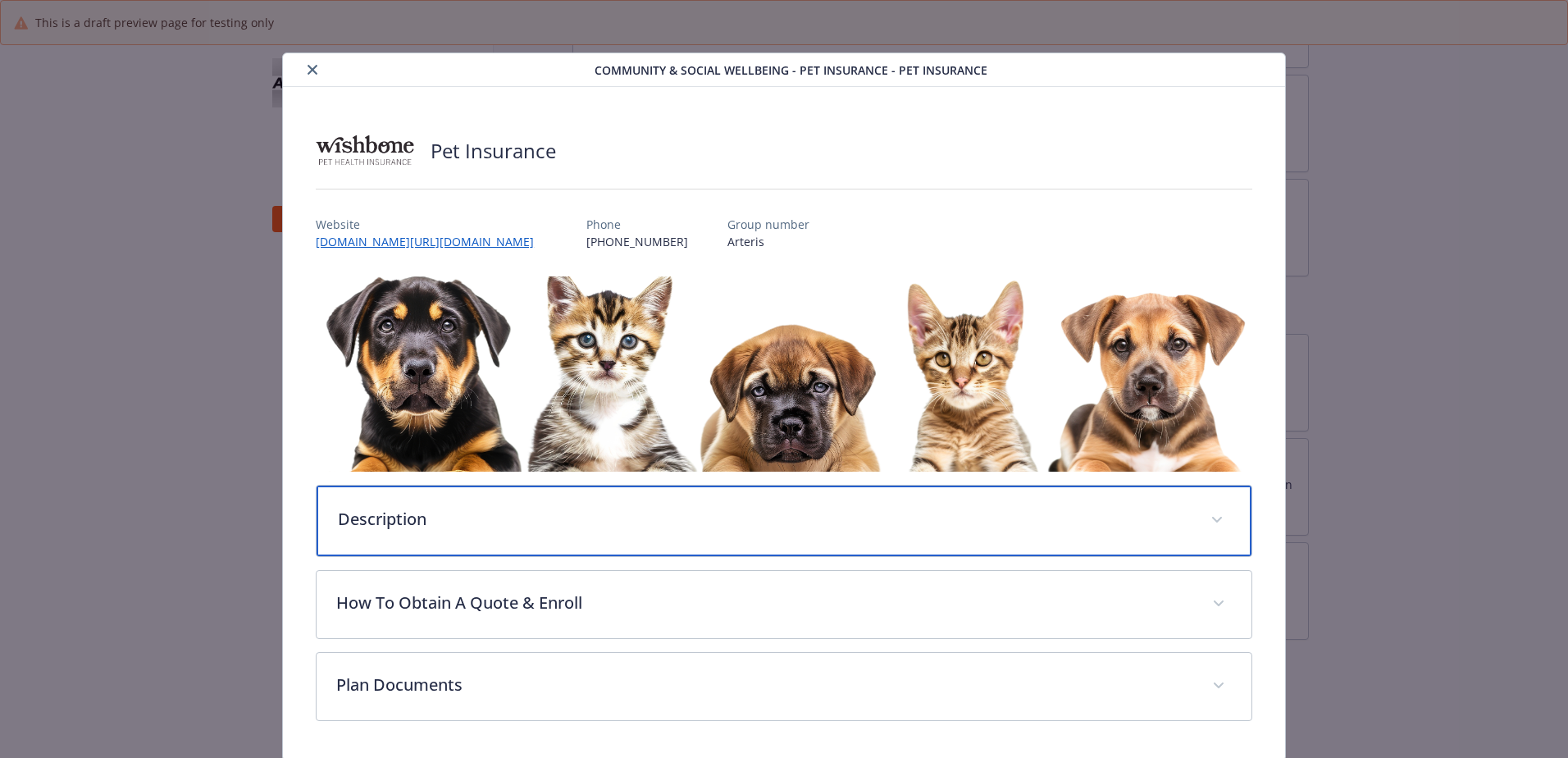
click at [403, 520] on p "Description" at bounding box center [764, 518] width 853 height 24
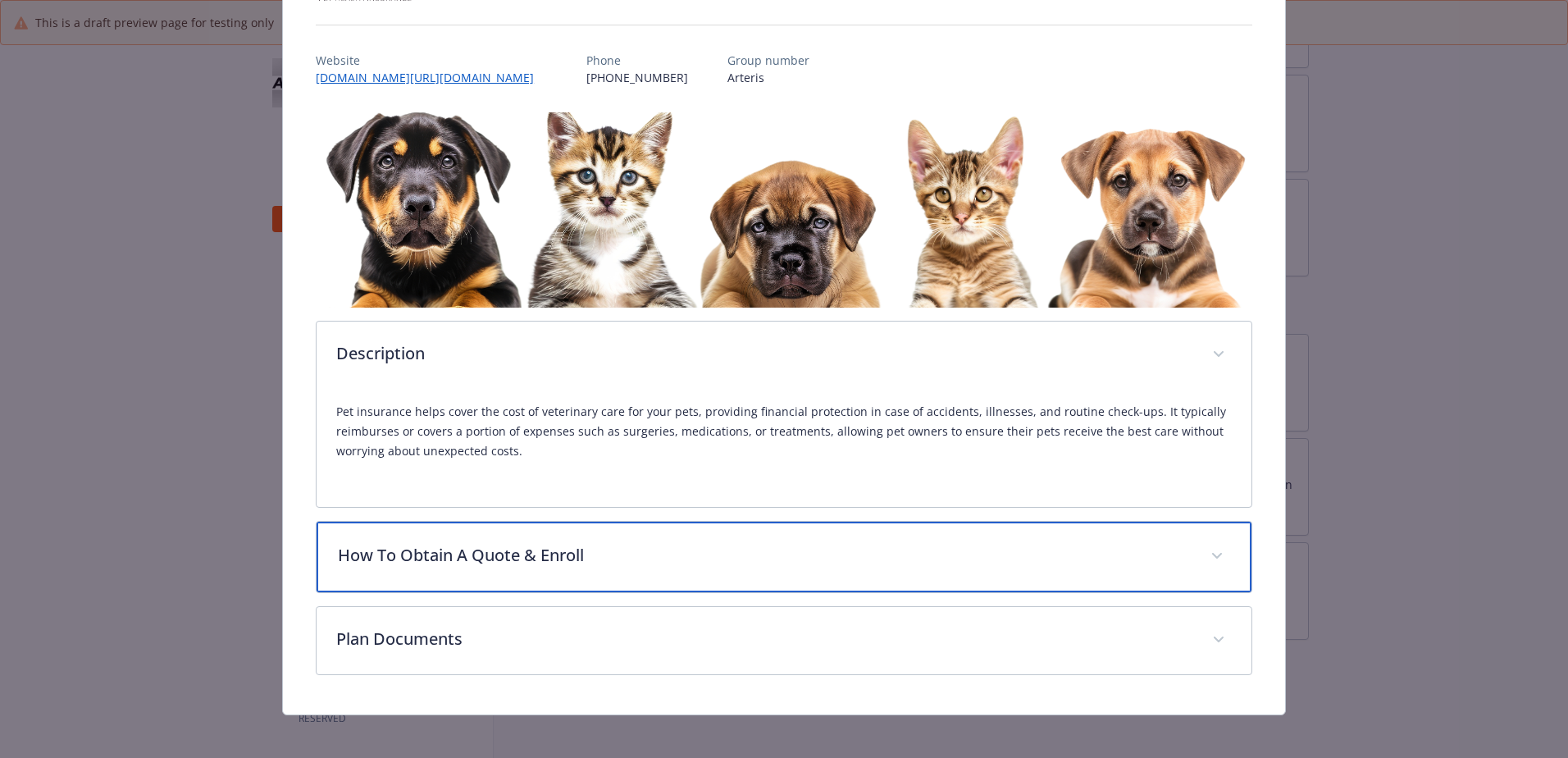
click at [433, 559] on p "How To Obtain A Quote & Enroll" at bounding box center [764, 555] width 853 height 24
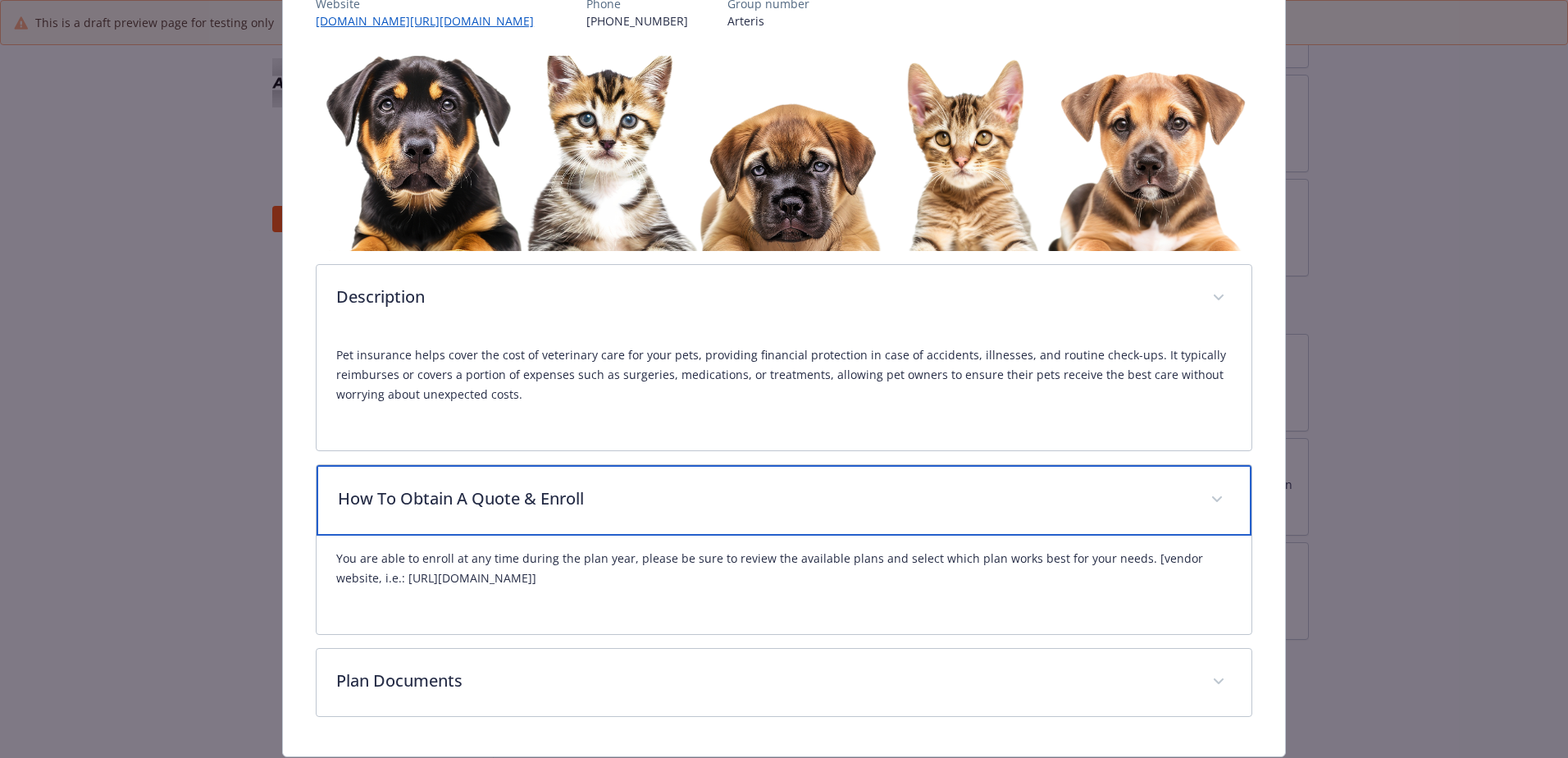
scroll to position [246, 0]
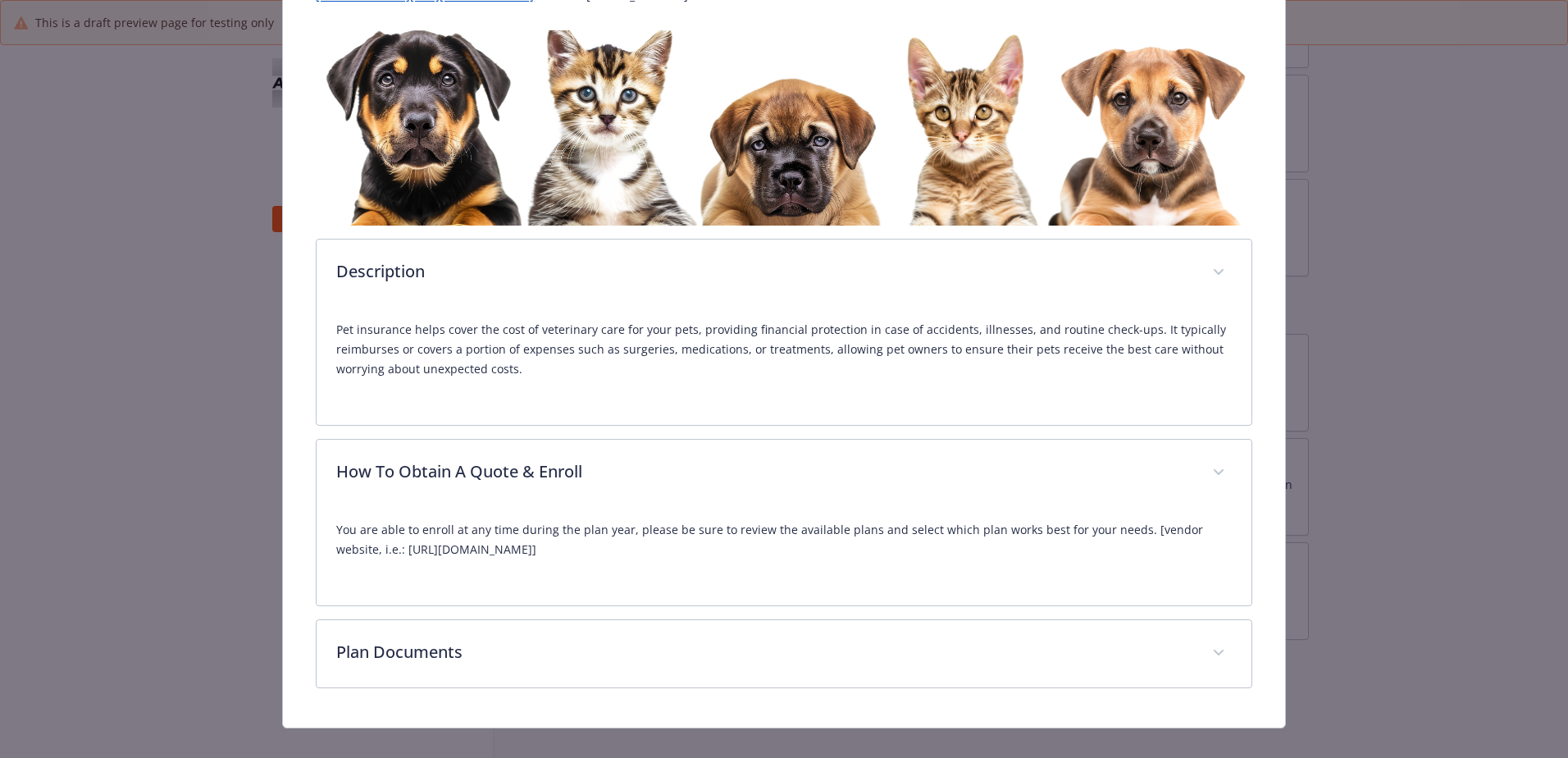
click at [462, 554] on p "You are able to enroll at any time during the plan year, please be sure to revi…" at bounding box center [783, 540] width 895 height 40
drag, startPoint x: 588, startPoint y: 547, endPoint x: 357, endPoint y: 553, distance: 231.1
click at [357, 553] on p "You are able to enroll at any time during the plan year, please be sure to revi…" at bounding box center [783, 540] width 895 height 40
drag, startPoint x: 357, startPoint y: 553, endPoint x: 403, endPoint y: 551, distance: 46.0
click at [403, 551] on p "You are able to enroll at any time during the plan year, please be sure to revi…" at bounding box center [783, 540] width 895 height 40
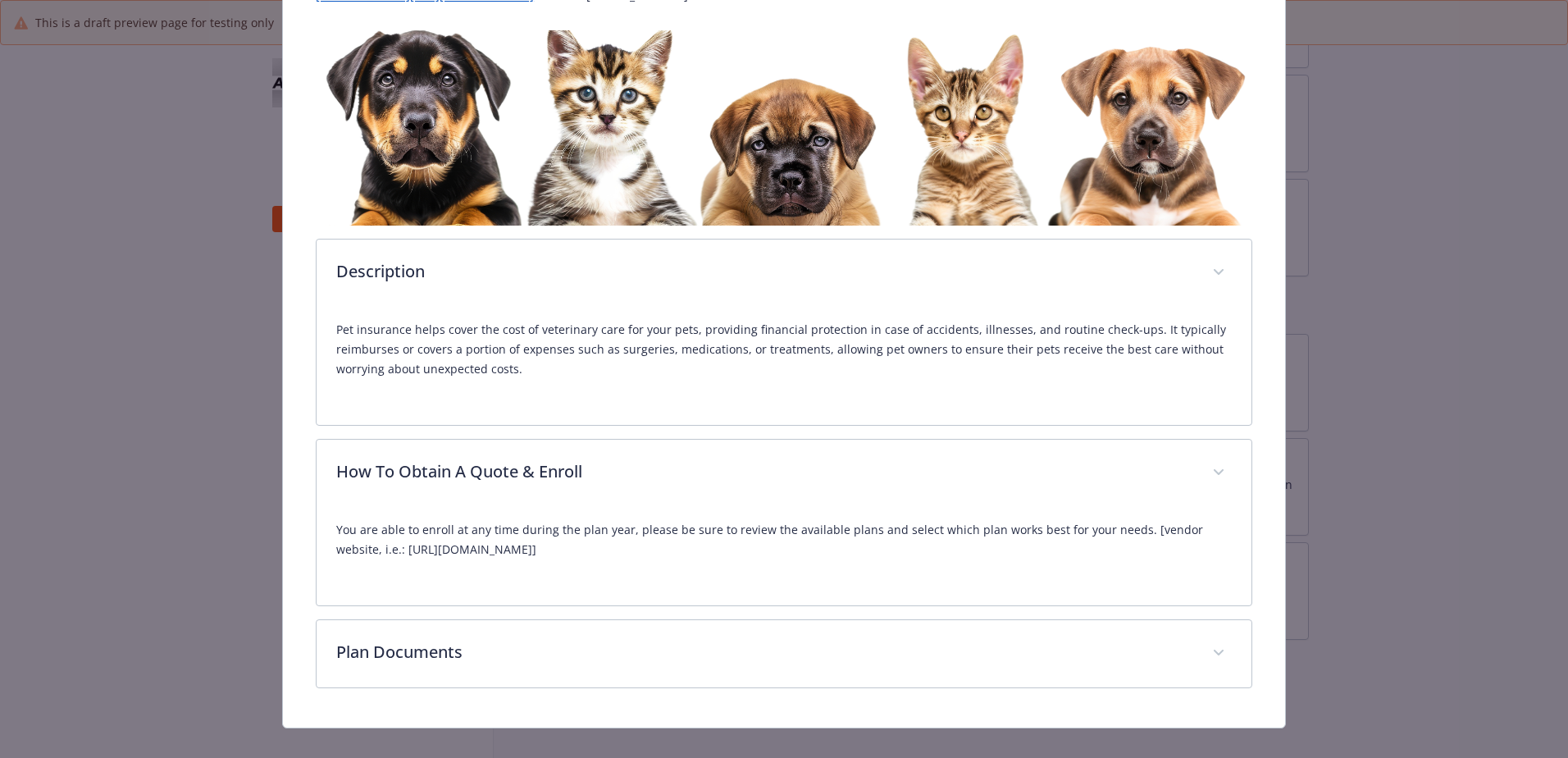
drag, startPoint x: 357, startPoint y: 543, endPoint x: 591, endPoint y: 560, distance: 234.6
click at [591, 560] on div "You are able to enroll at any time during the plan year, please be sure to revi…" at bounding box center [783, 546] width 895 height 79
copy p "https://benefits.petinsurance.com/newfront"
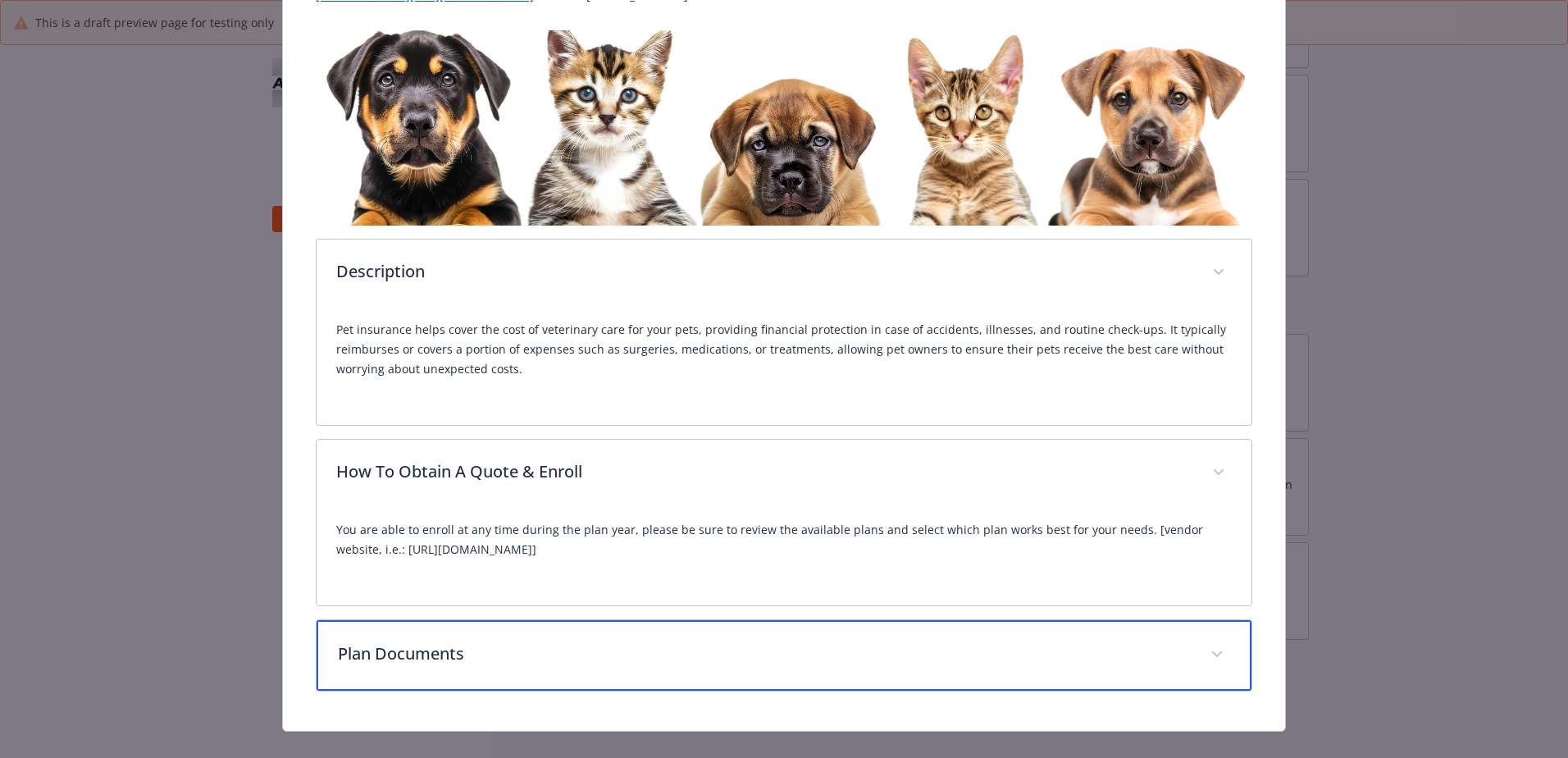
click at [512, 658] on p "Plan Documents" at bounding box center [764, 653] width 853 height 24
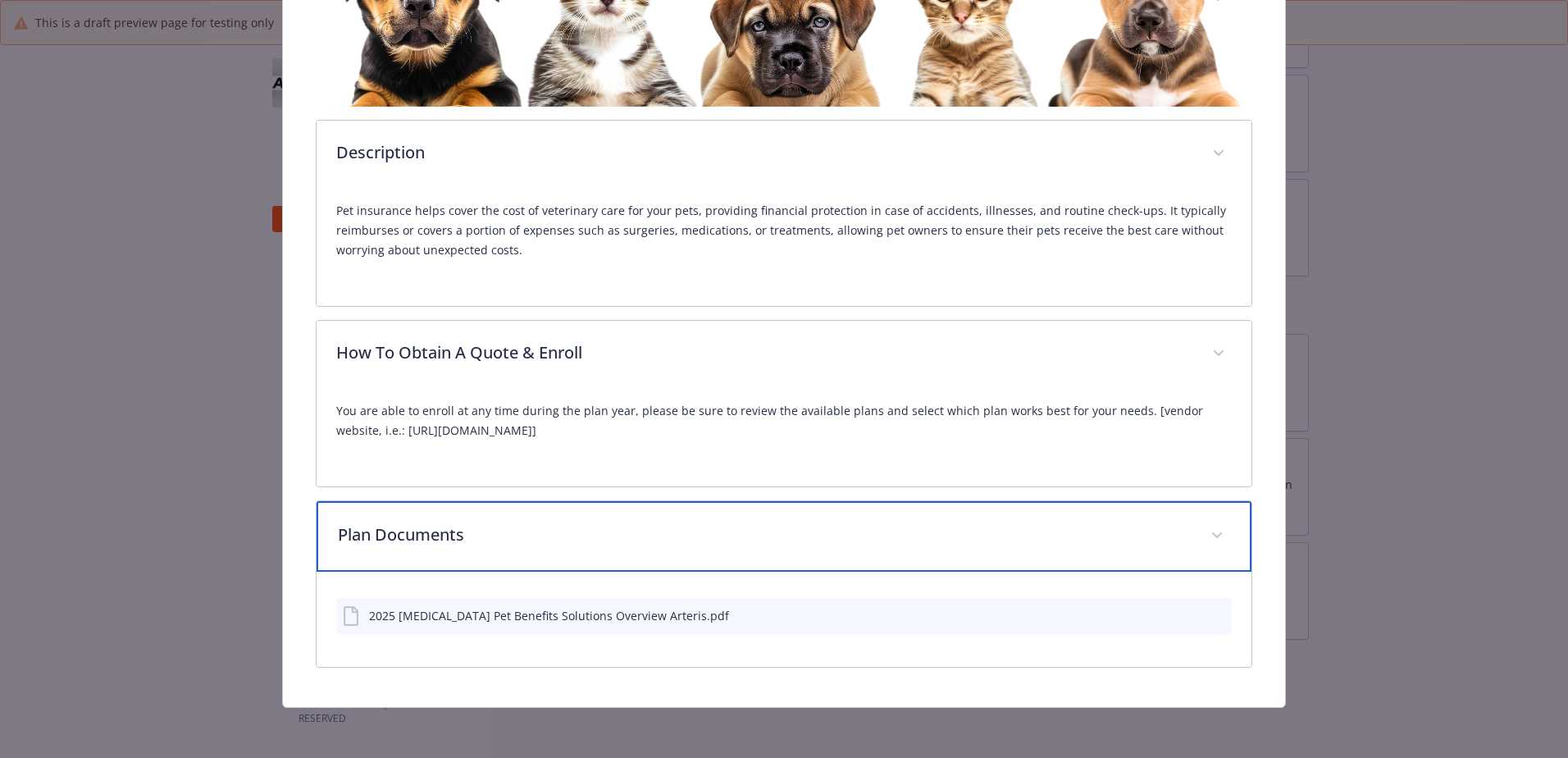
scroll to position [366, 0]
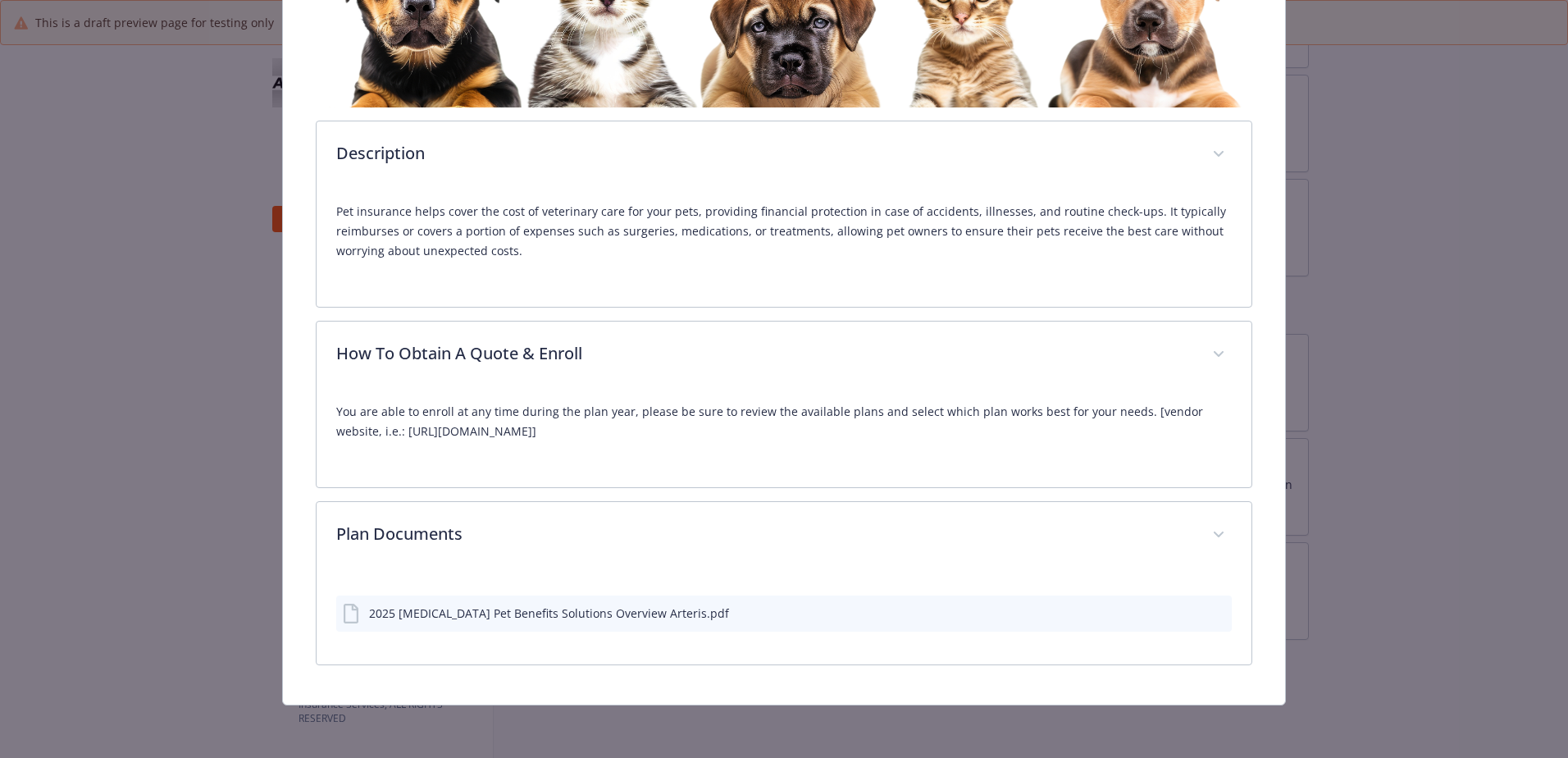
click at [1214, 610] on button "preview file" at bounding box center [1216, 612] width 18 height 14
